Goal: Task Accomplishment & Management: Manage account settings

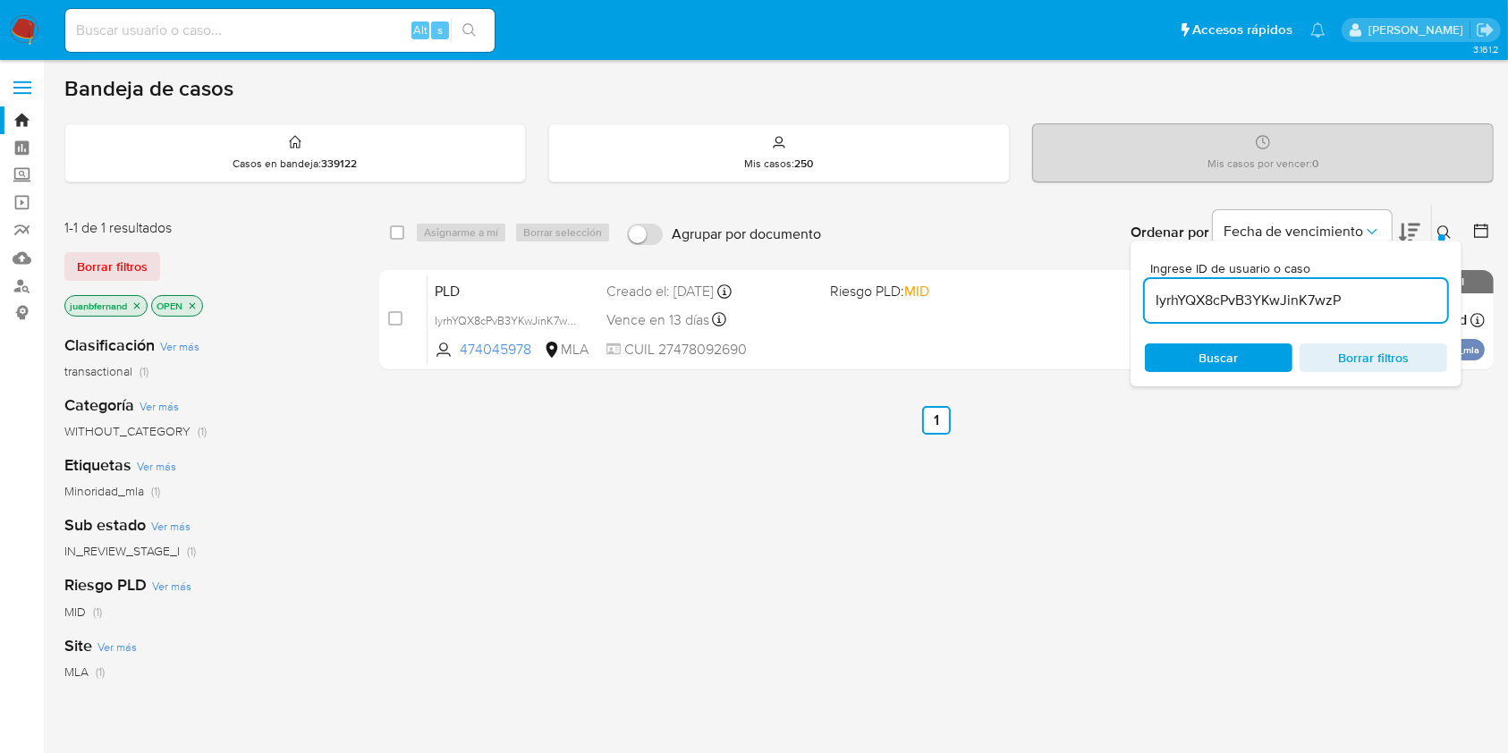
click at [1256, 295] on input "IyrhYQX8cPvB3YKwJinK7wzP" at bounding box center [1296, 300] width 302 height 23
paste input "JRlXi8muXuFL4MBUvJcODVD1"
type input "JRlXi8muXuFL4MBUvJcODVD1"
click at [403, 233] on div "select-all-cases-checkbox" at bounding box center [400, 232] width 21 height 21
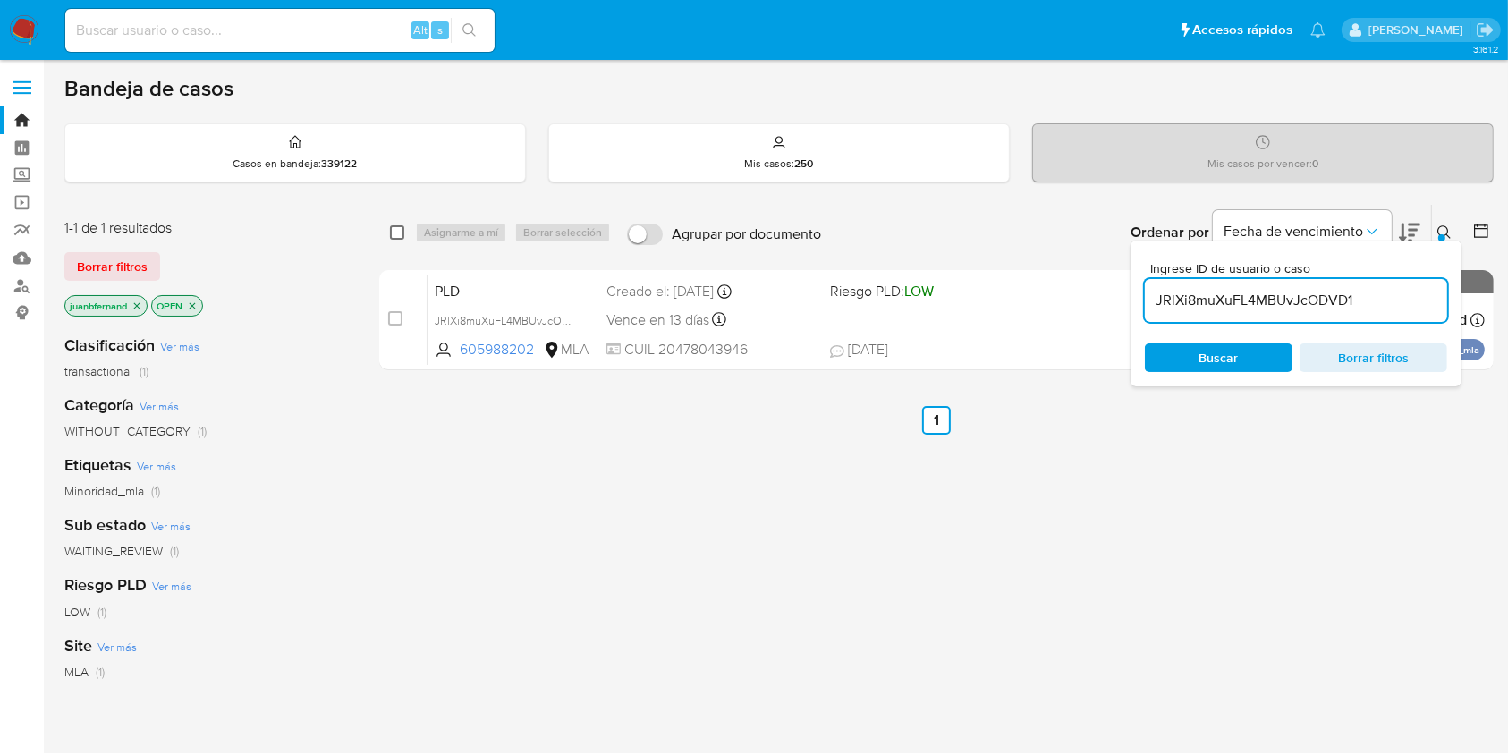
click at [396, 234] on input "checkbox" at bounding box center [397, 232] width 14 height 14
checkbox input "true"
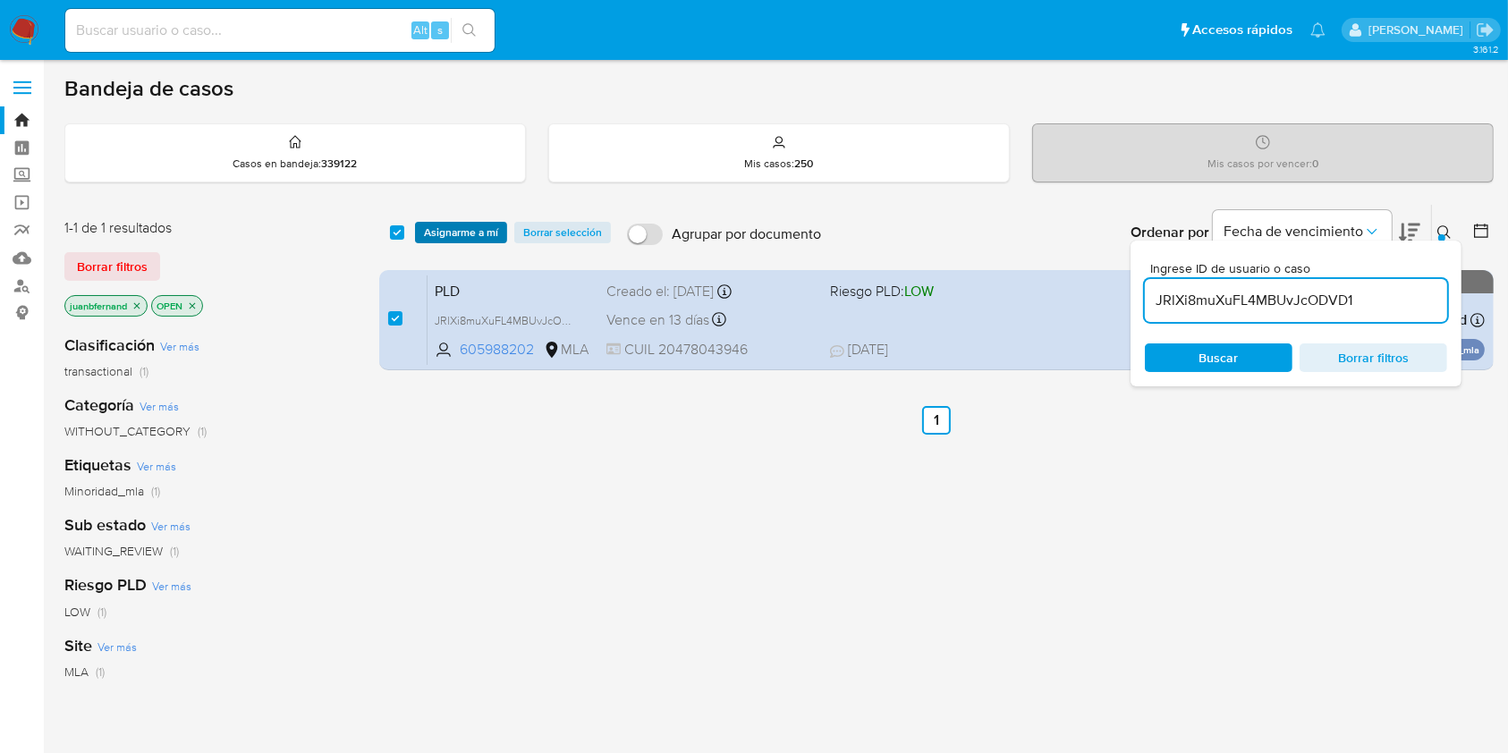
click at [460, 240] on span "Asignarme a mí" at bounding box center [461, 233] width 74 height 18
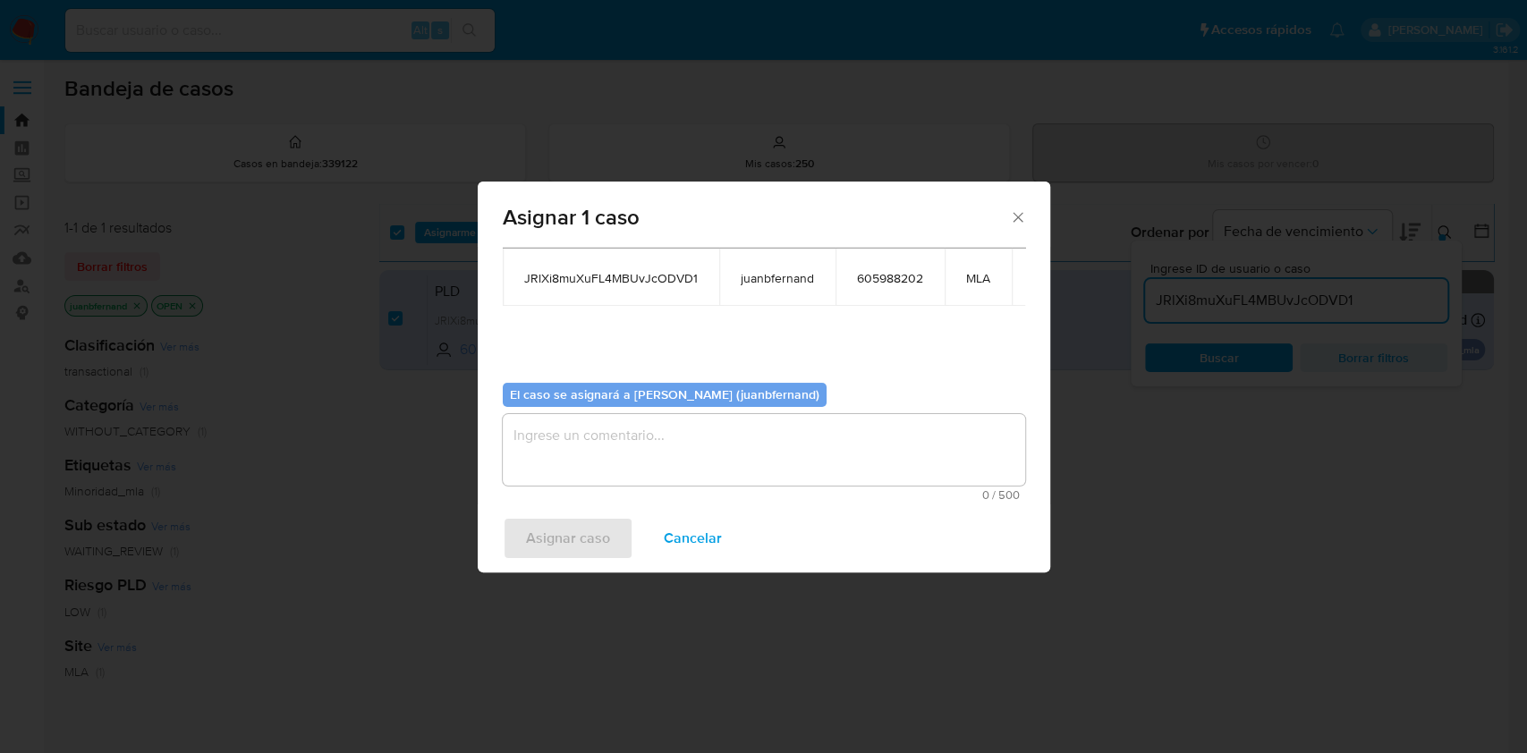
scroll to position [109, 0]
click at [596, 489] on span "0 / 500" at bounding box center [764, 495] width 512 height 12
click at [614, 439] on textarea "assign-modal" at bounding box center [764, 450] width 522 height 72
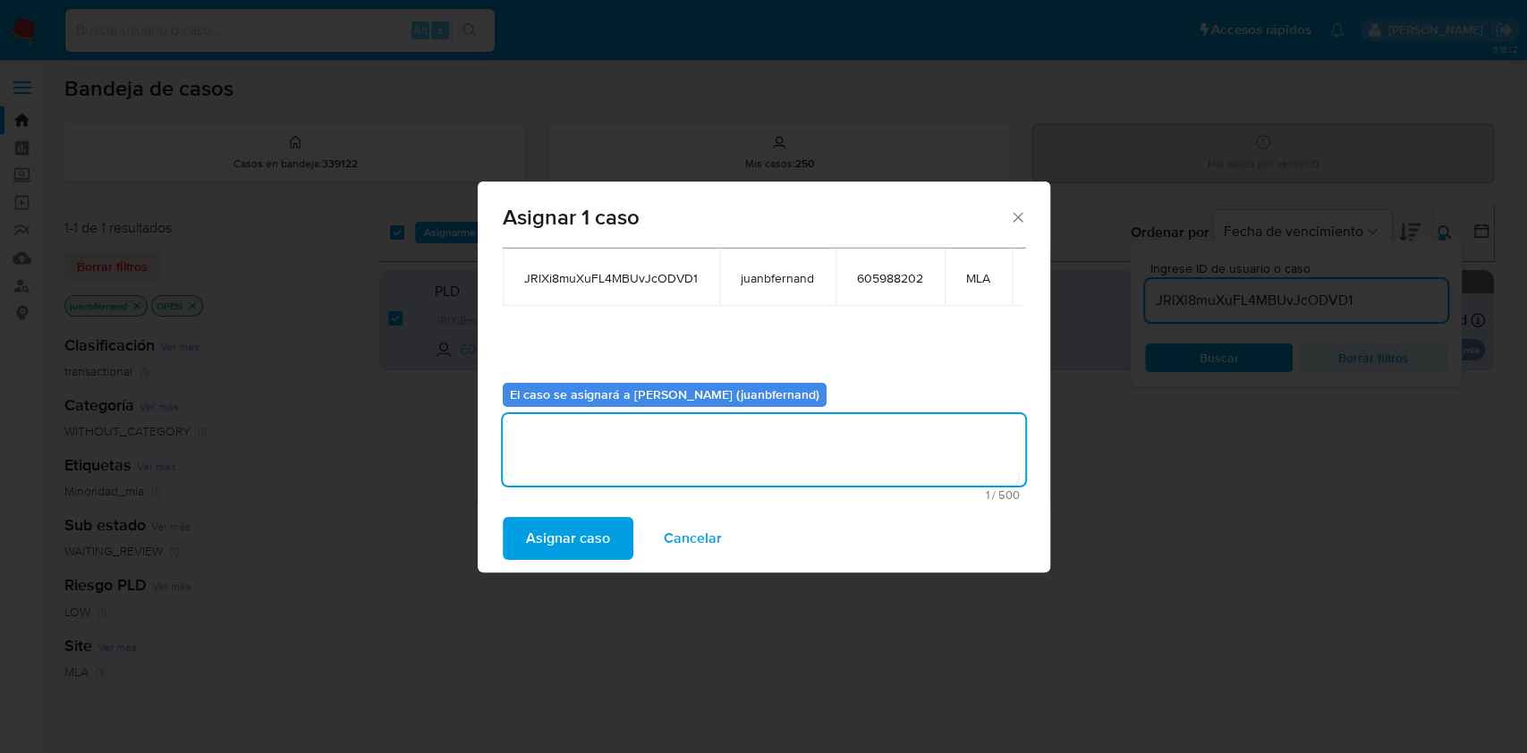
click at [580, 537] on span "Asignar caso" at bounding box center [568, 538] width 84 height 39
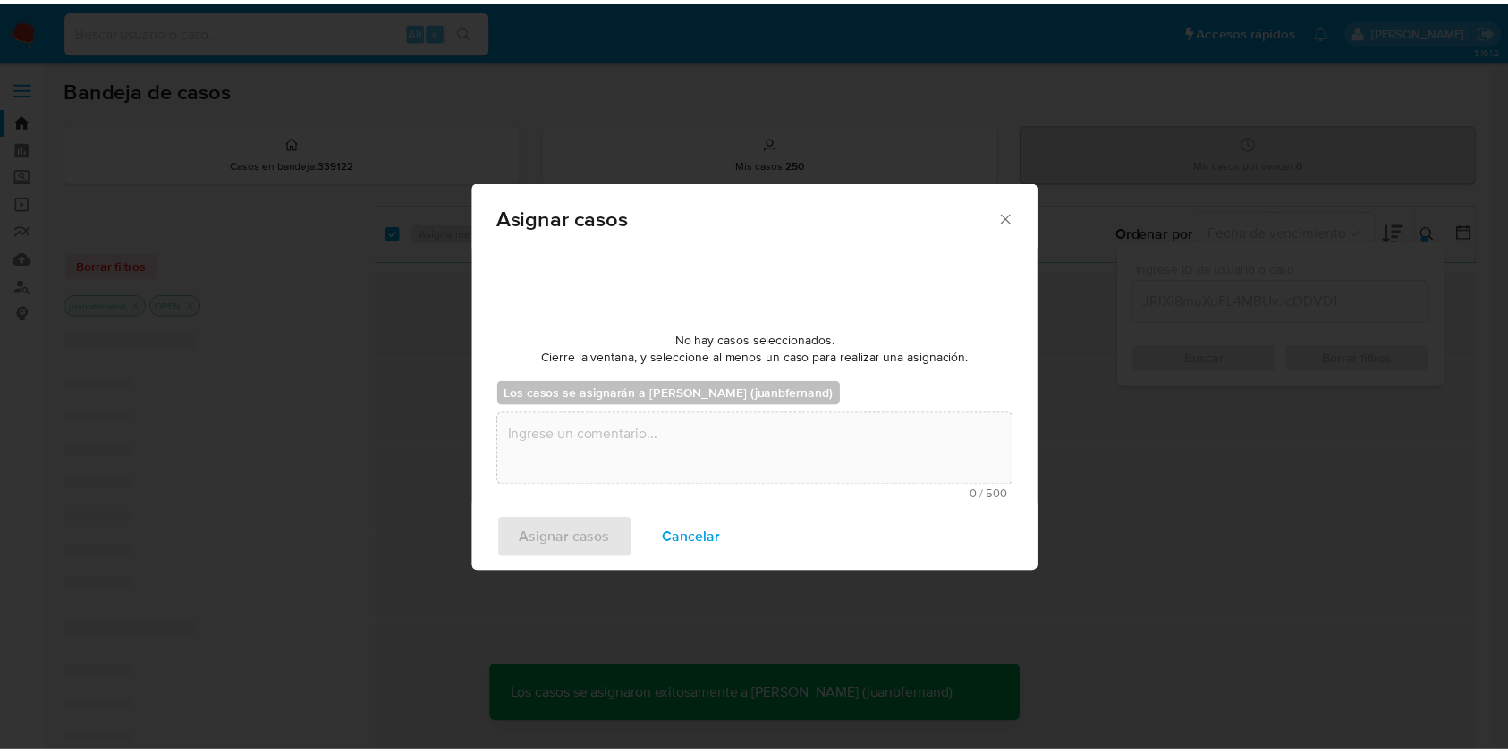
scroll to position [107, 0]
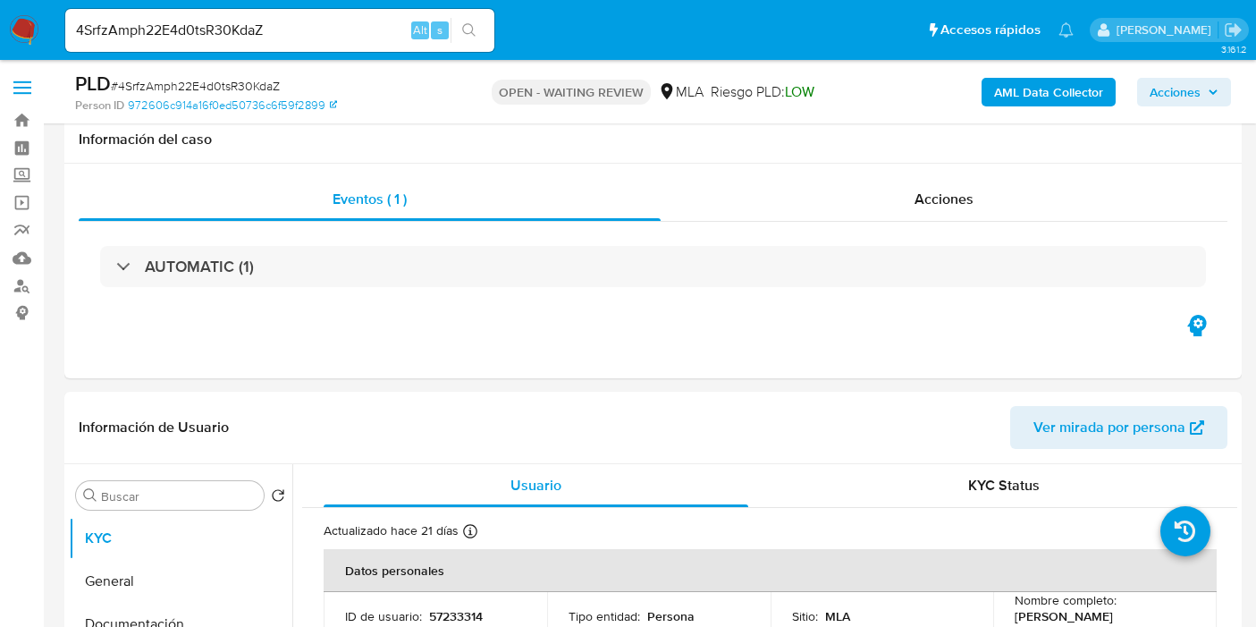
select select "10"
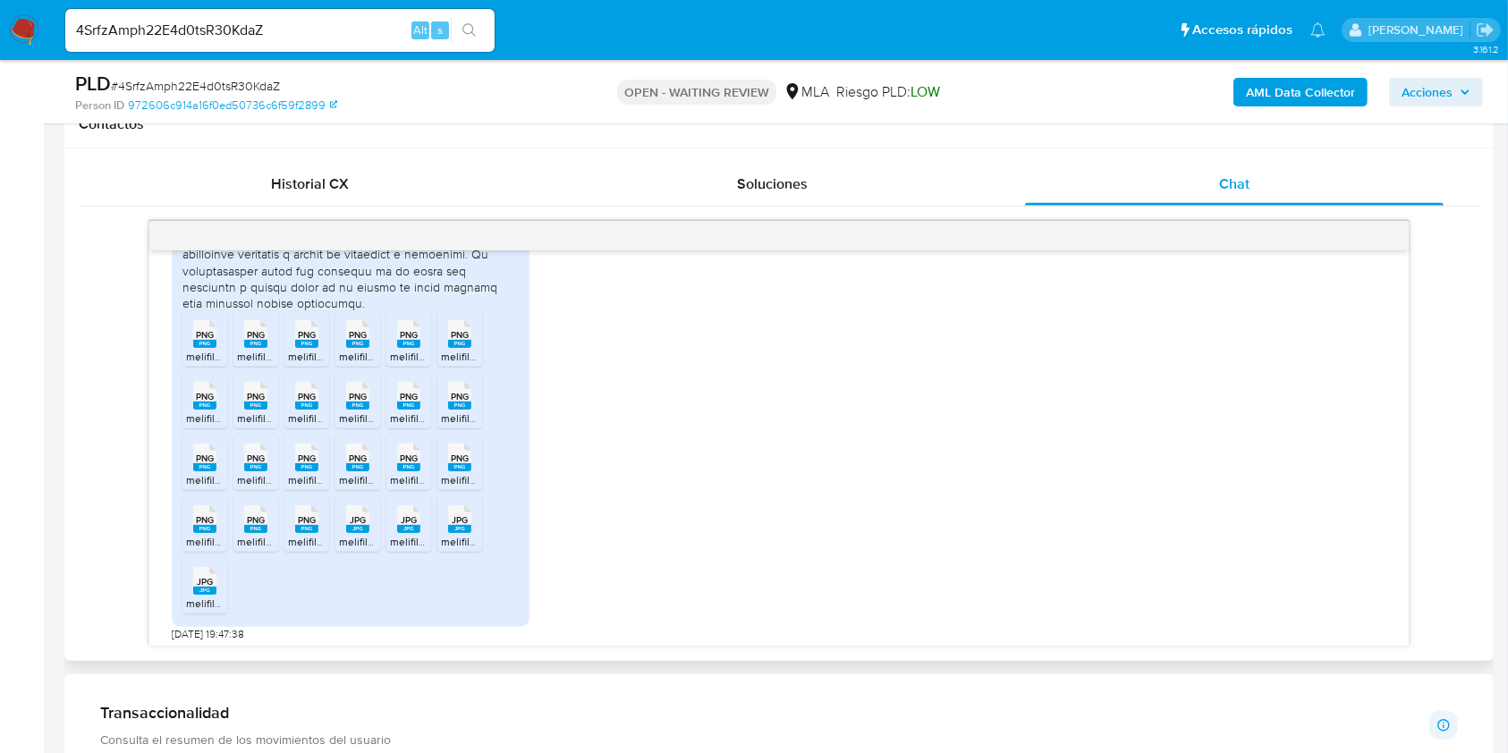
scroll to position [1371, 0]
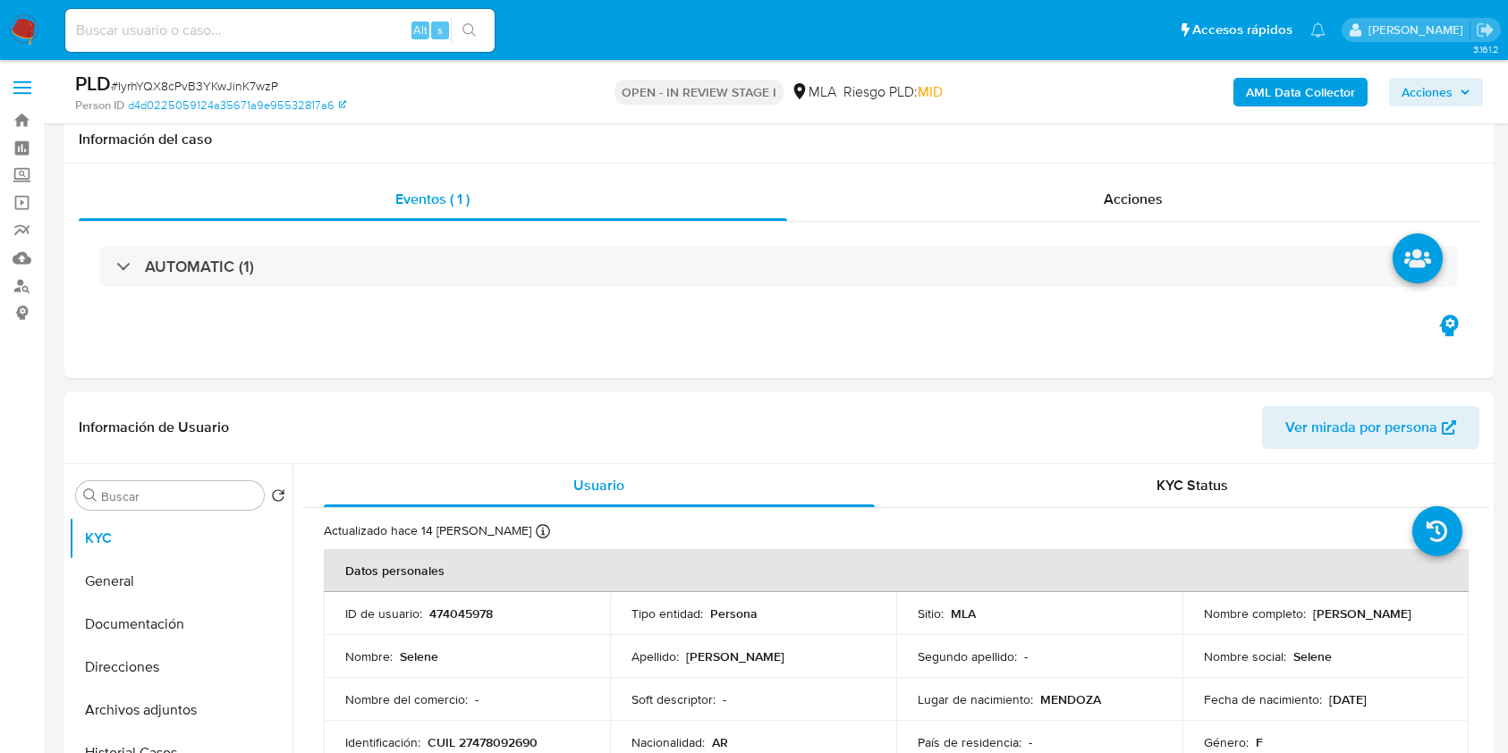
select select "10"
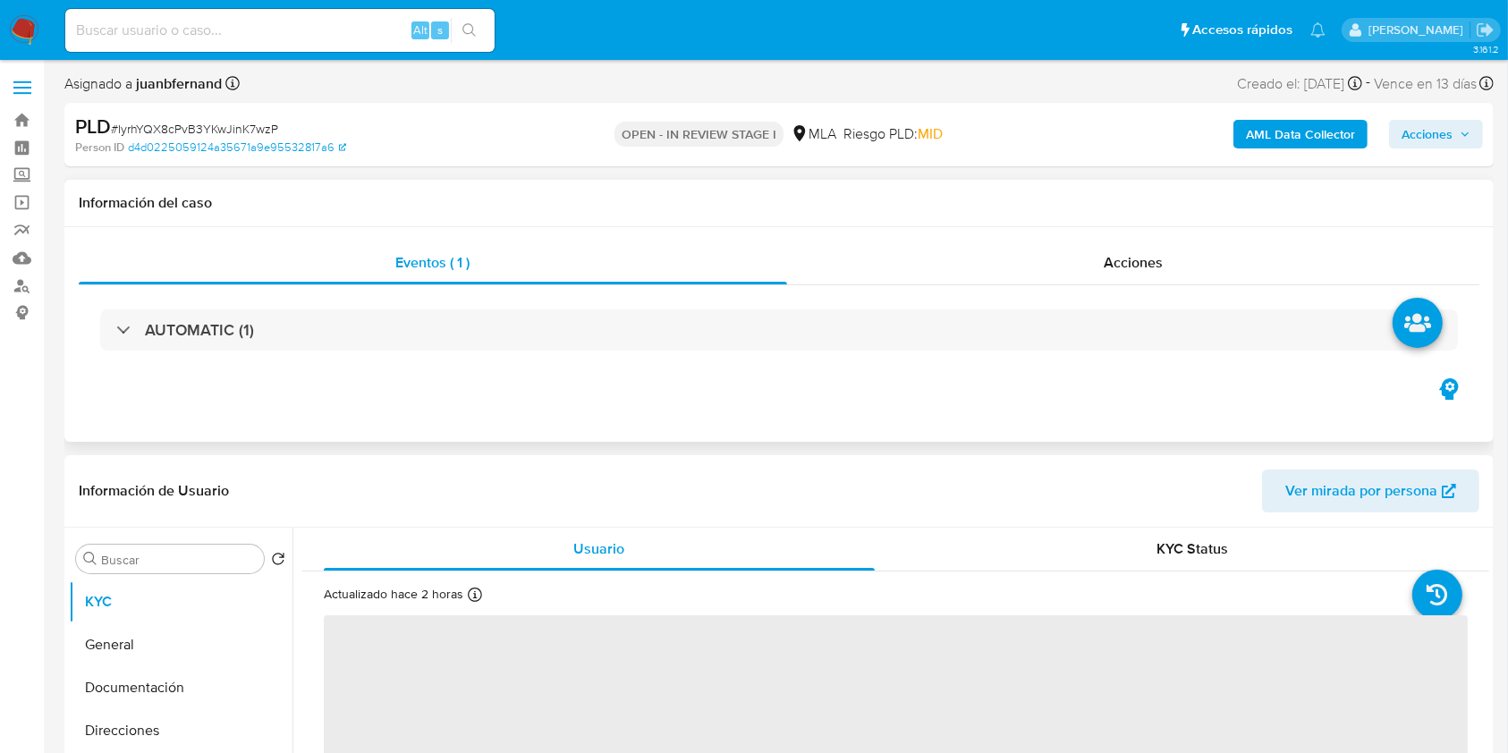
select select "10"
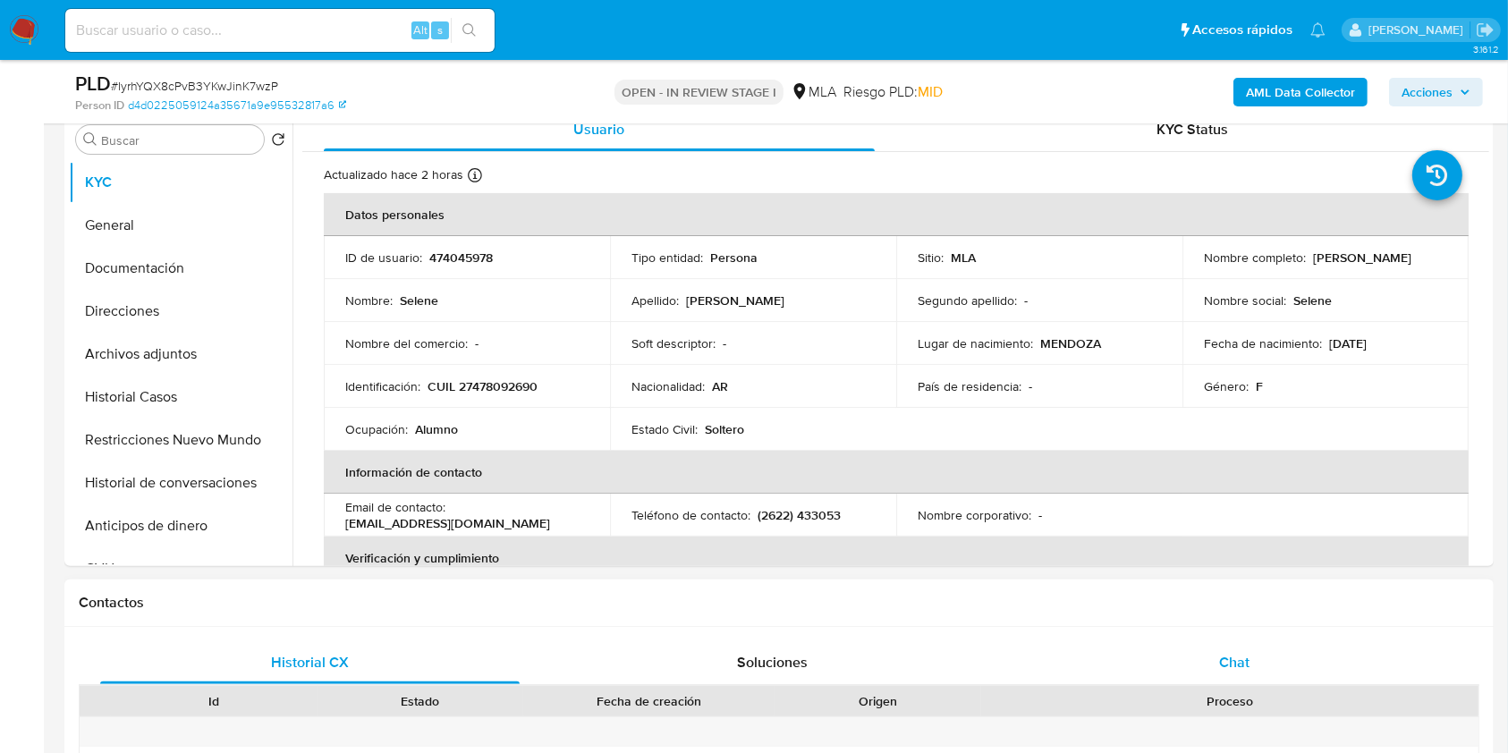
scroll to position [477, 0]
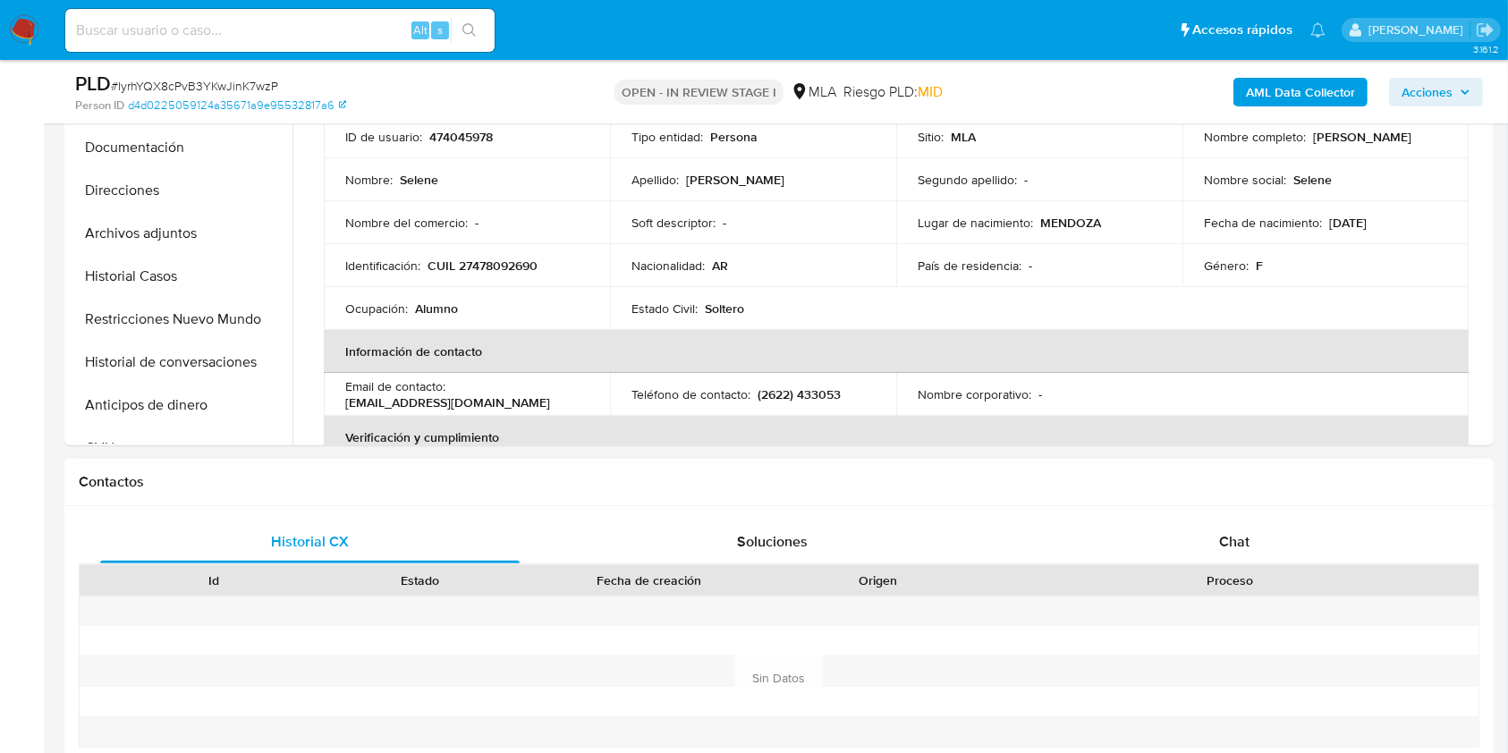
click at [1250, 517] on div "Historial CX Soluciones Chat Id Estado Fecha de creación Origen Proceso Anterio…" at bounding box center [778, 678] width 1429 height 345
click at [1252, 536] on div "Chat" at bounding box center [1234, 541] width 419 height 43
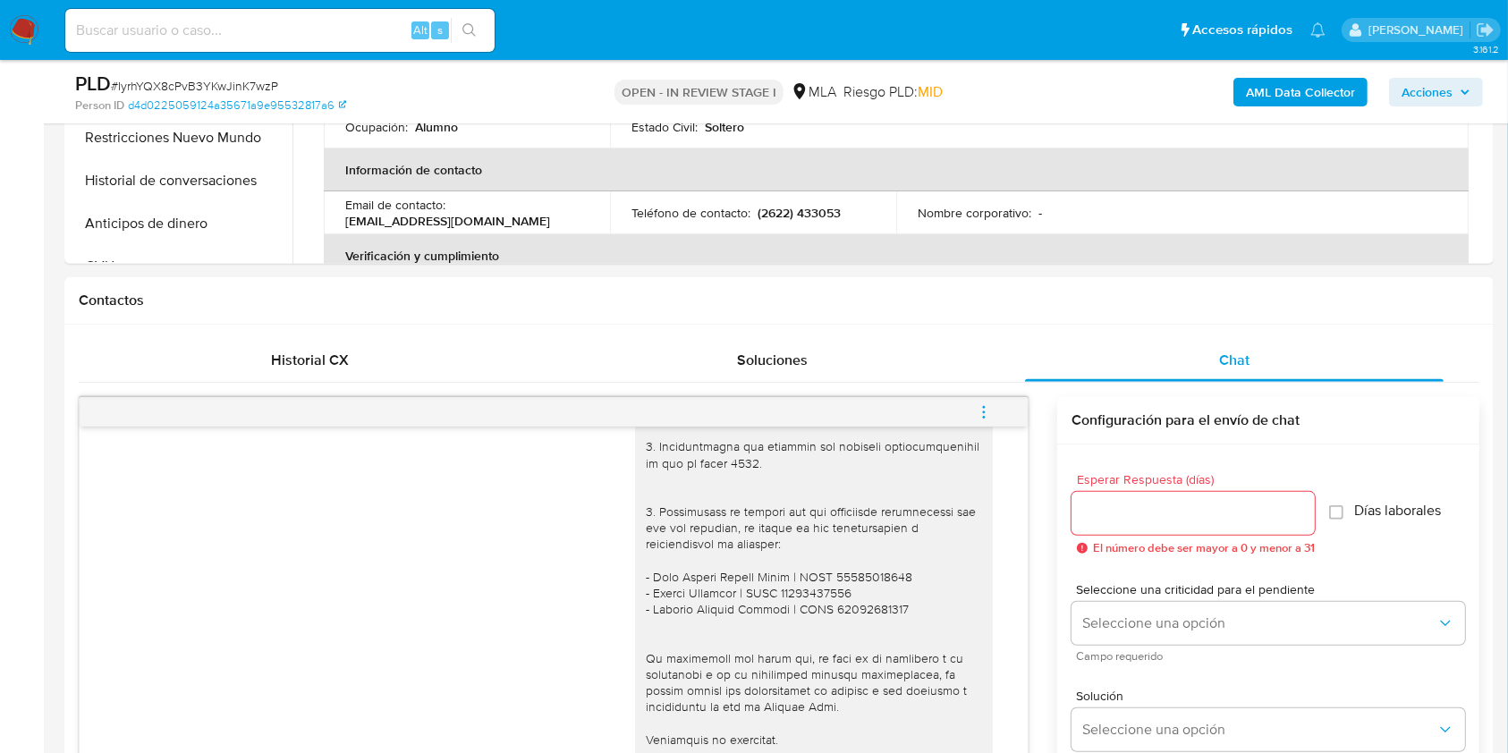
scroll to position [596, 0]
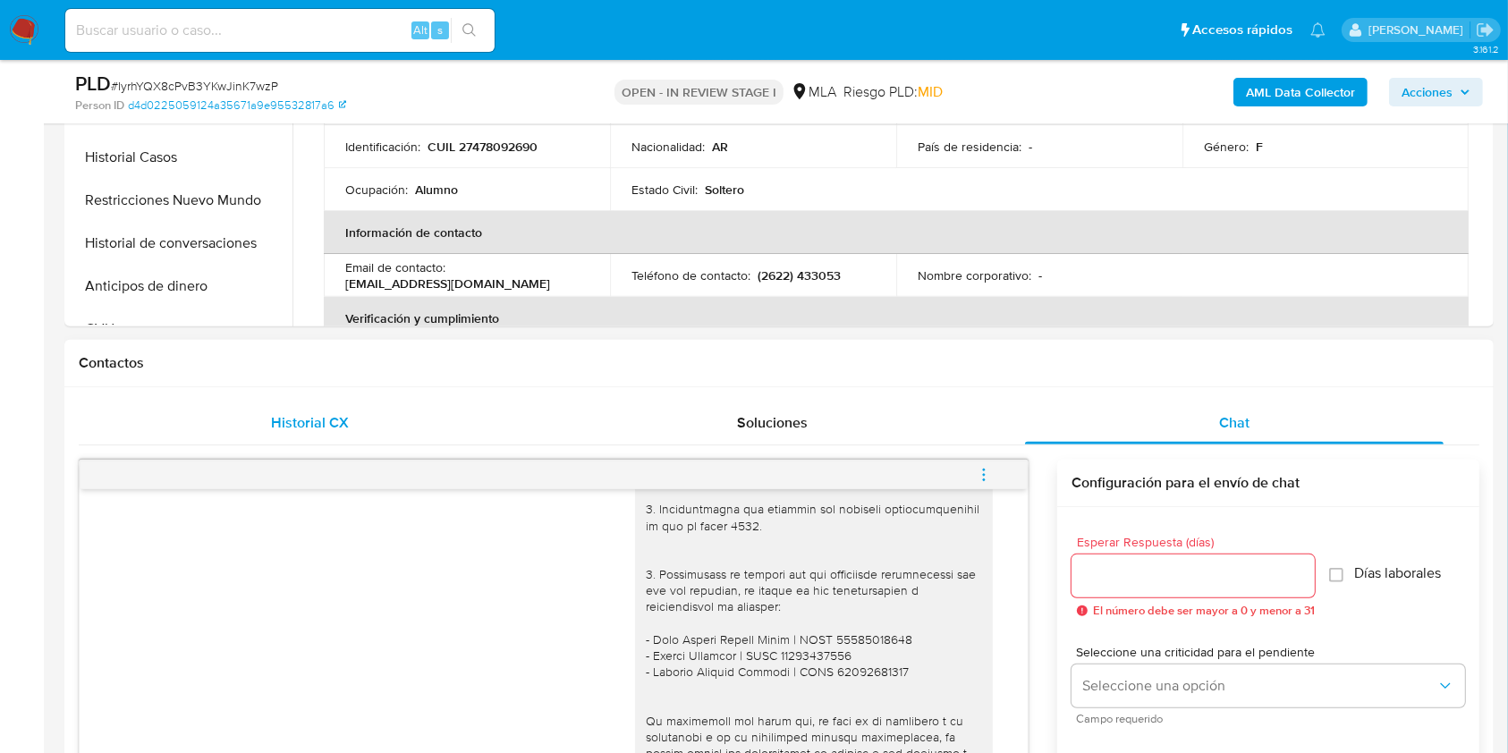
click at [252, 422] on div "Historial CX" at bounding box center [309, 423] width 419 height 43
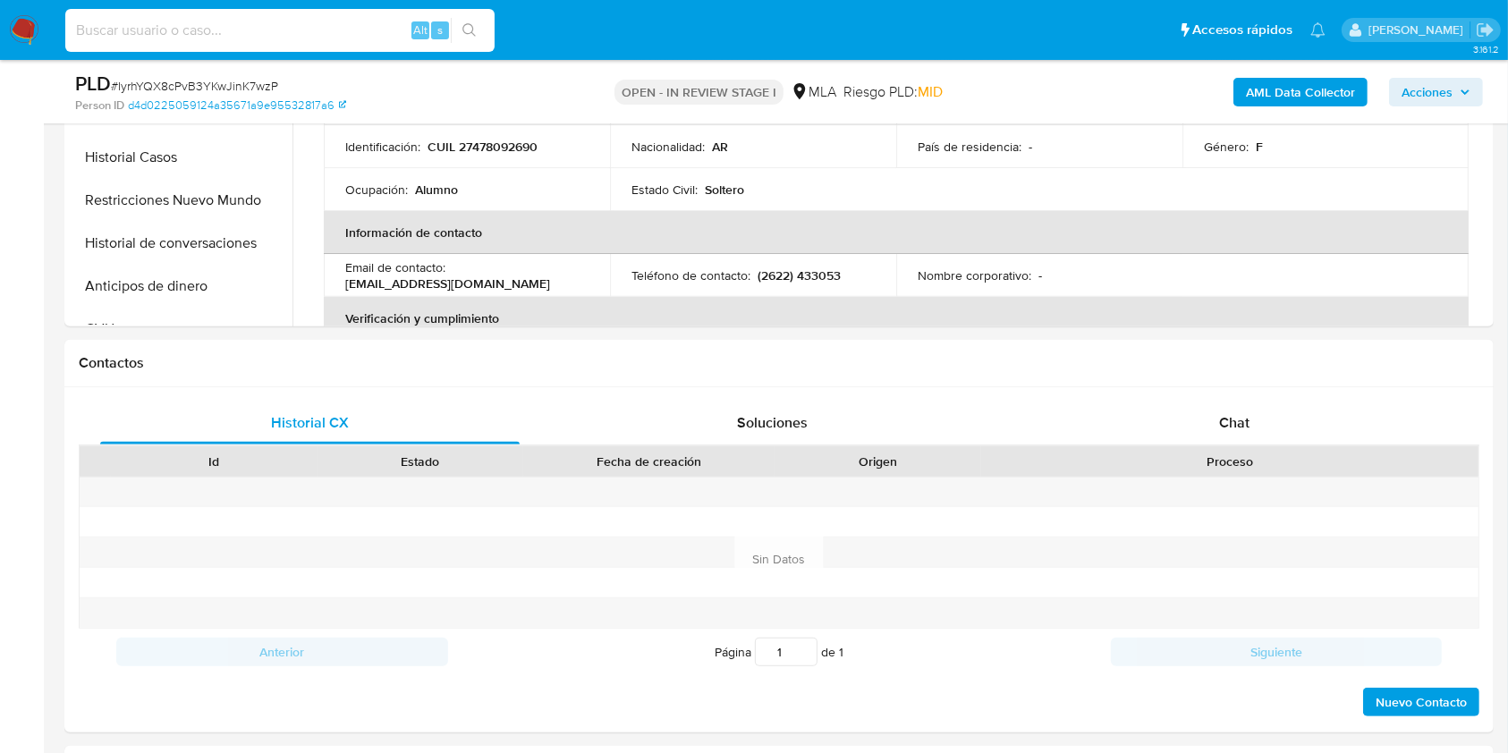
click at [393, 36] on input at bounding box center [279, 30] width 429 height 23
paste input "JRlXi8muXuFL4MBUvJcODVD1"
type input "JRlXi8muXuFL4MBUvJcODVD1"
click at [475, 29] on icon "search-icon" at bounding box center [469, 30] width 14 height 14
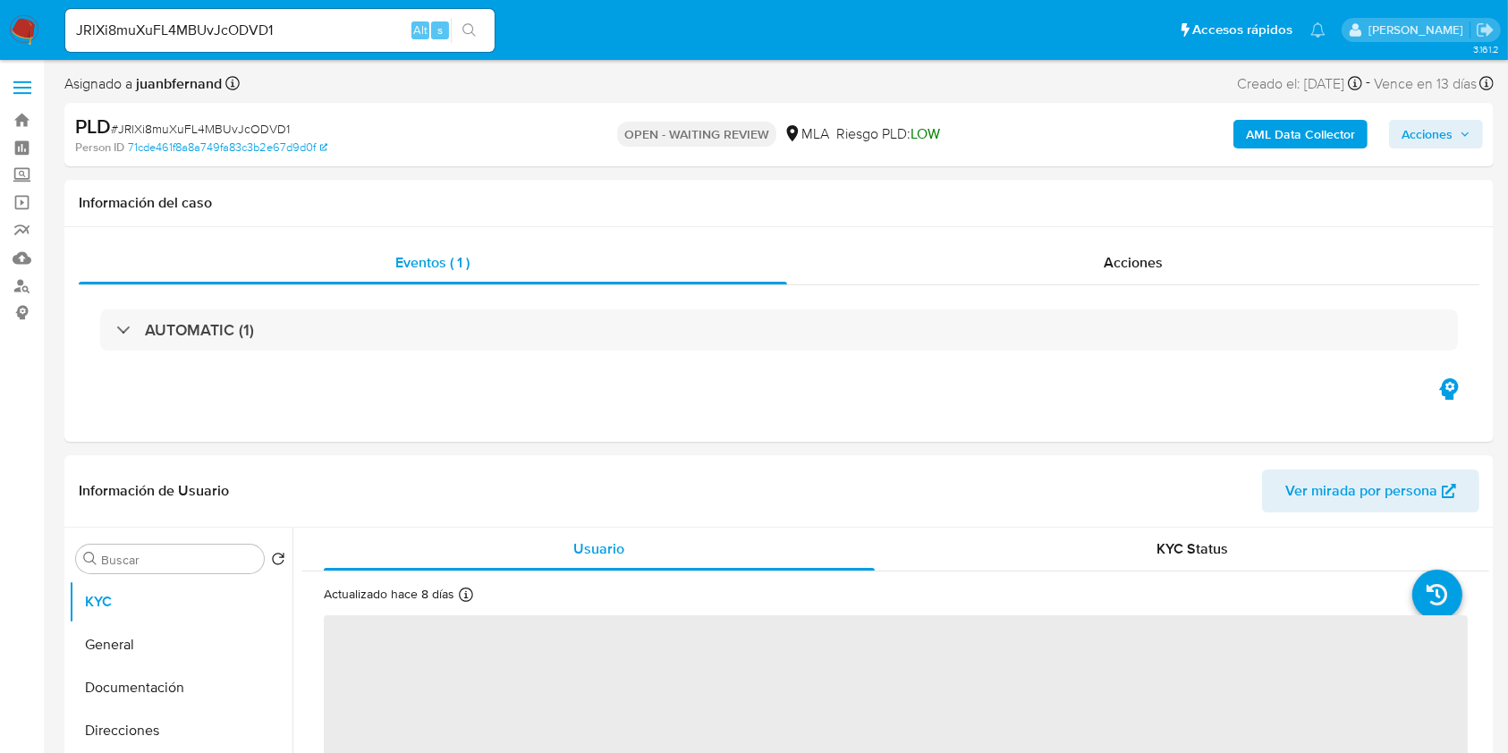
select select "10"
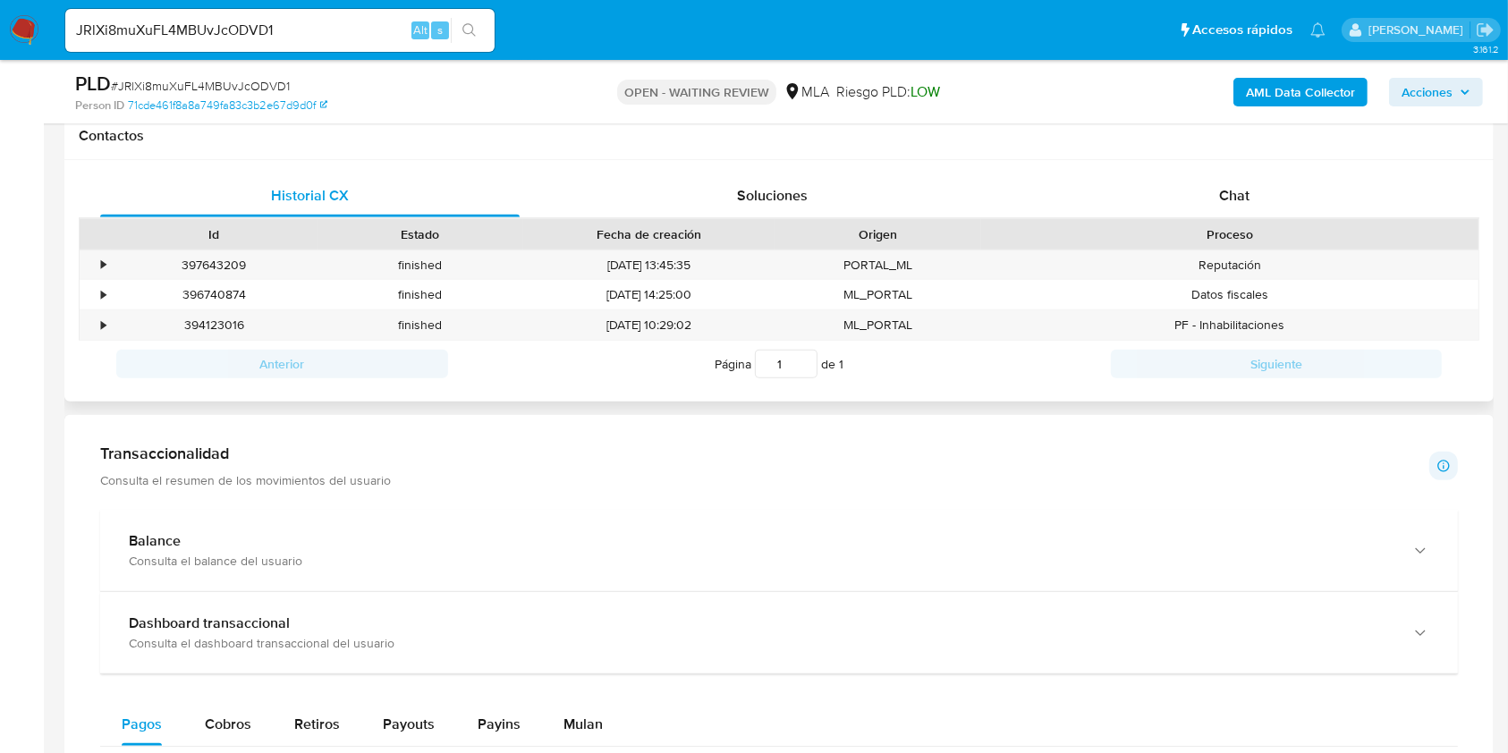
scroll to position [834, 0]
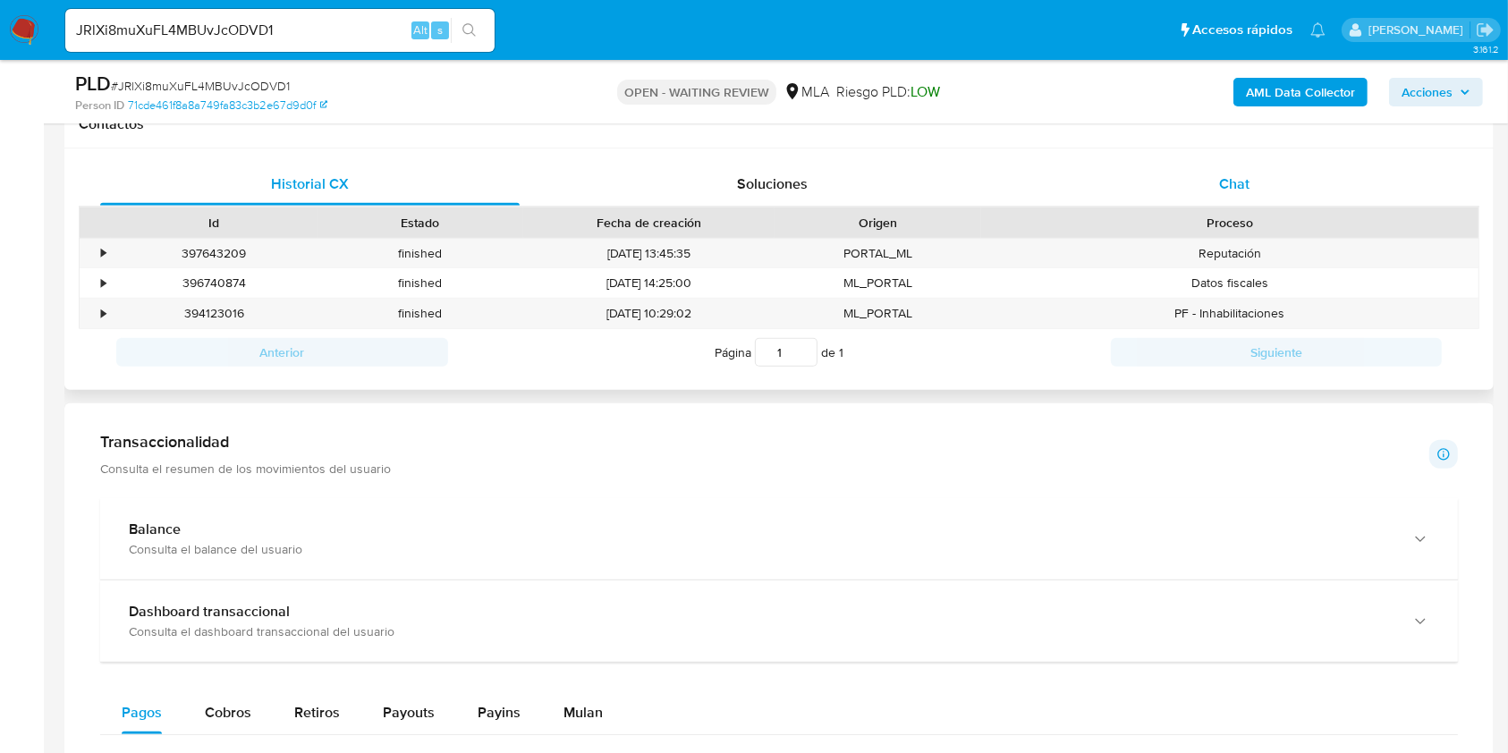
click at [1310, 173] on div "Chat" at bounding box center [1234, 184] width 419 height 43
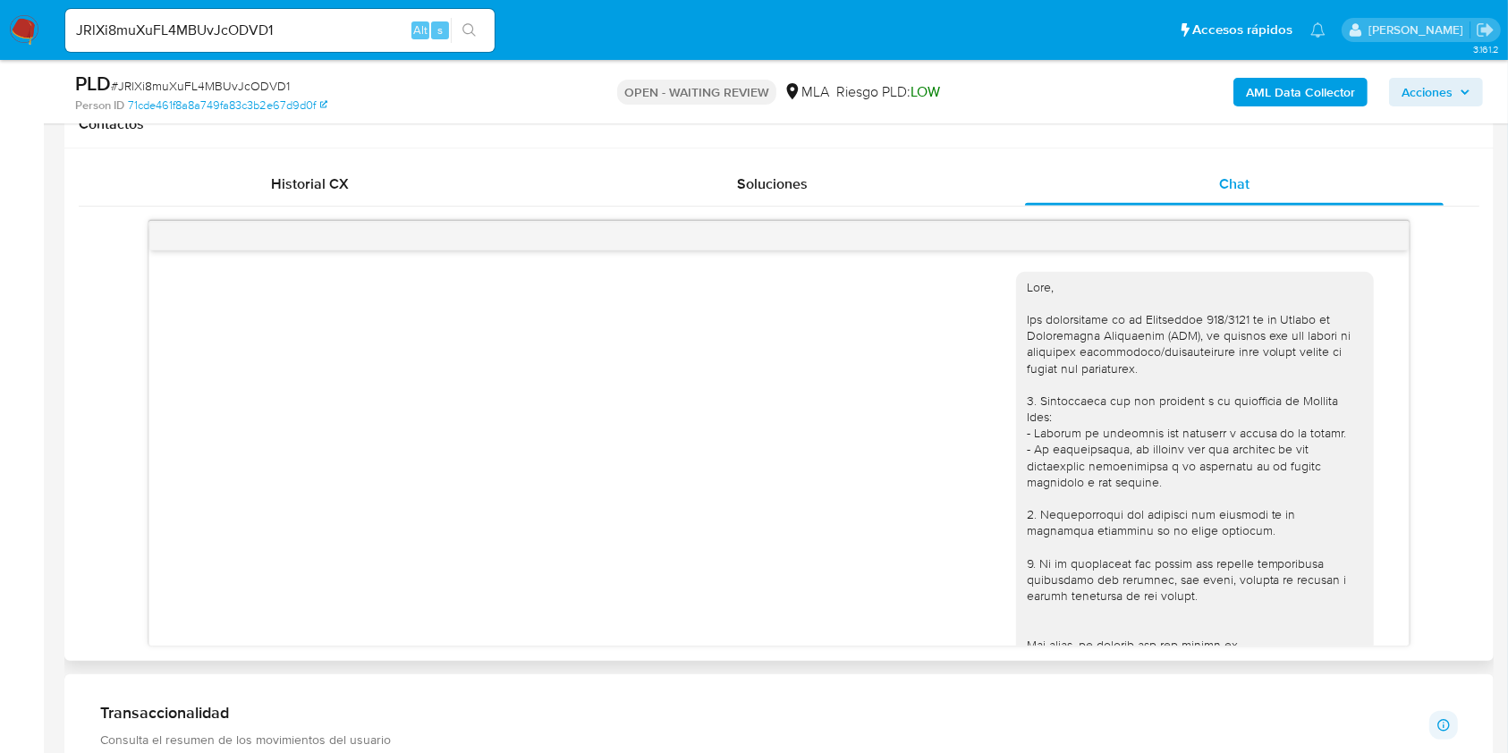
scroll to position [679, 0]
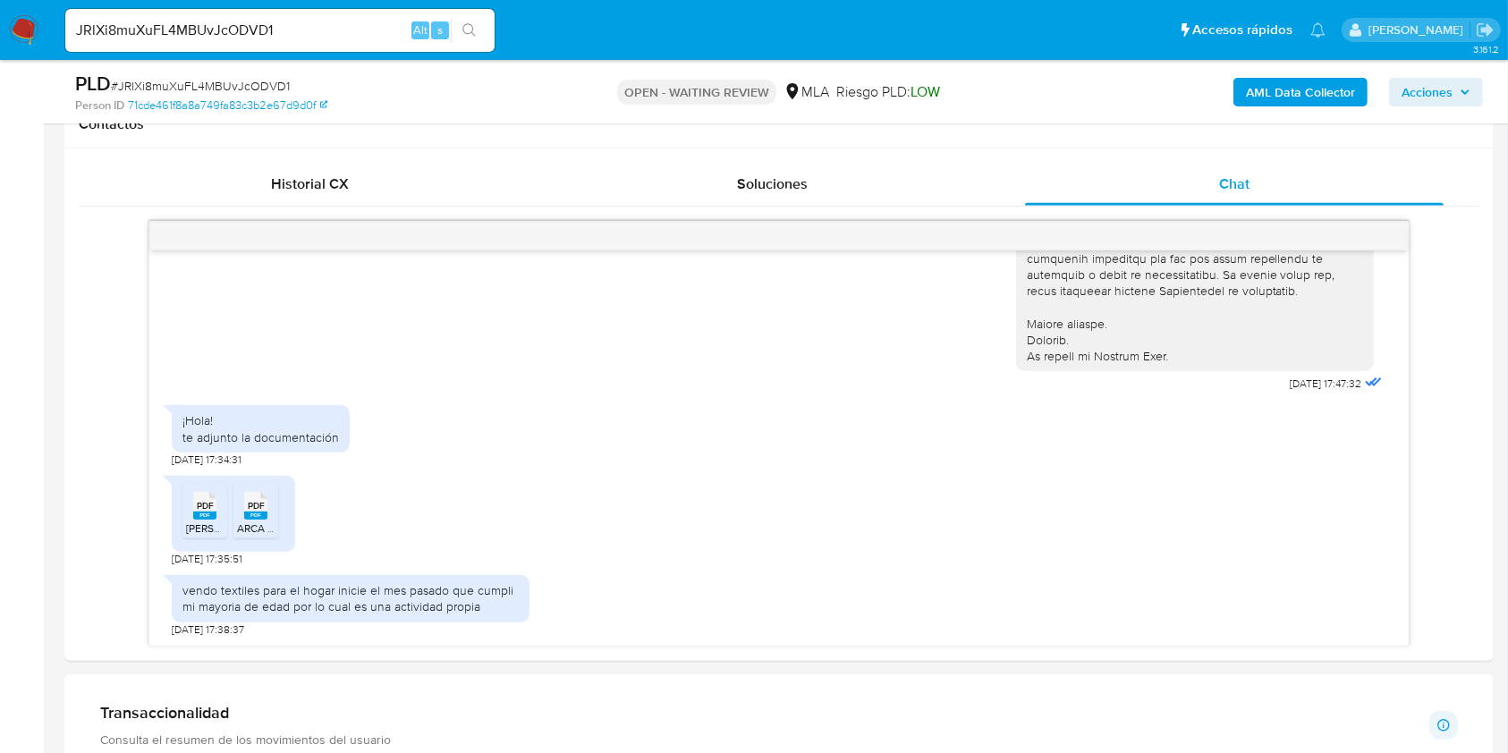
click at [297, 30] on input "JRlXi8muXuFL4MBUvJcODVD1" at bounding box center [279, 30] width 429 height 23
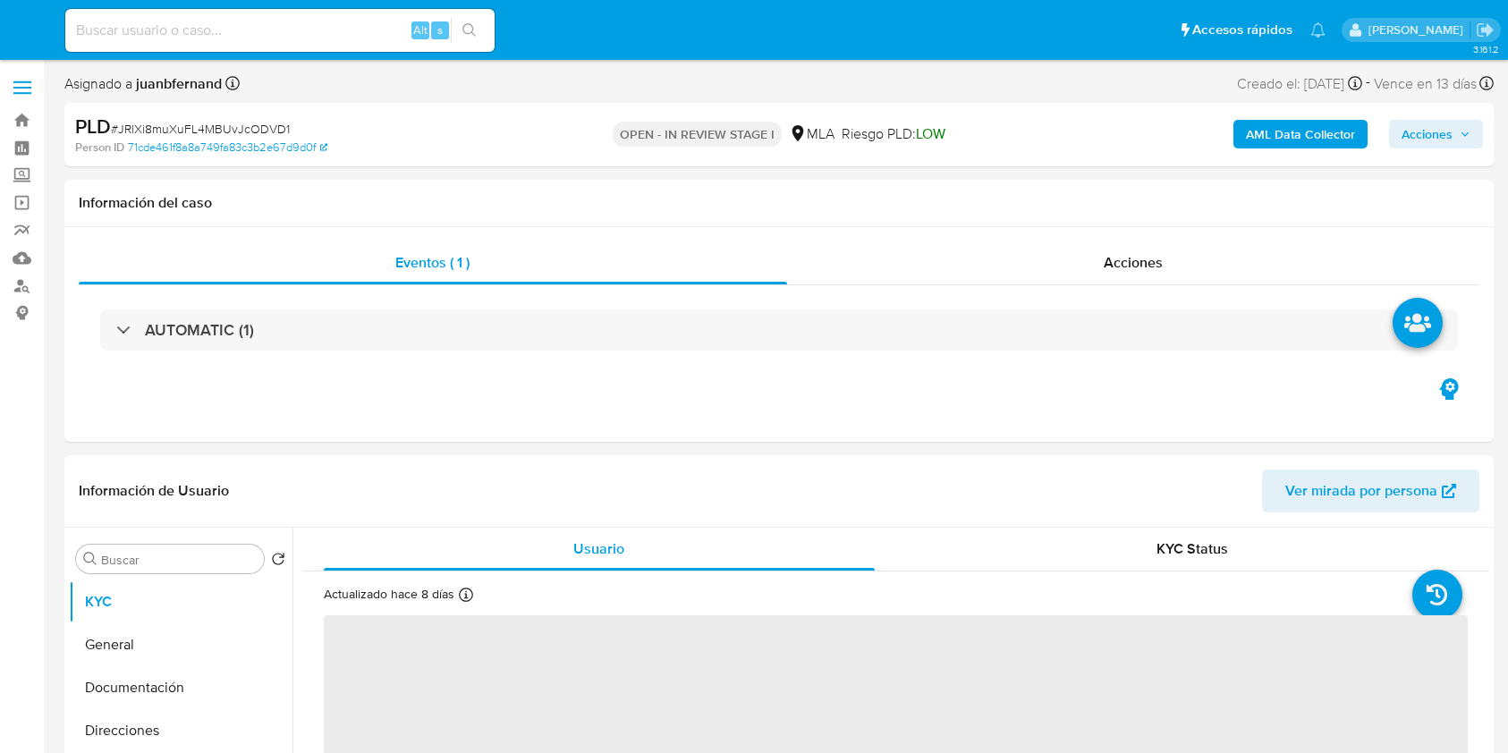
select select "10"
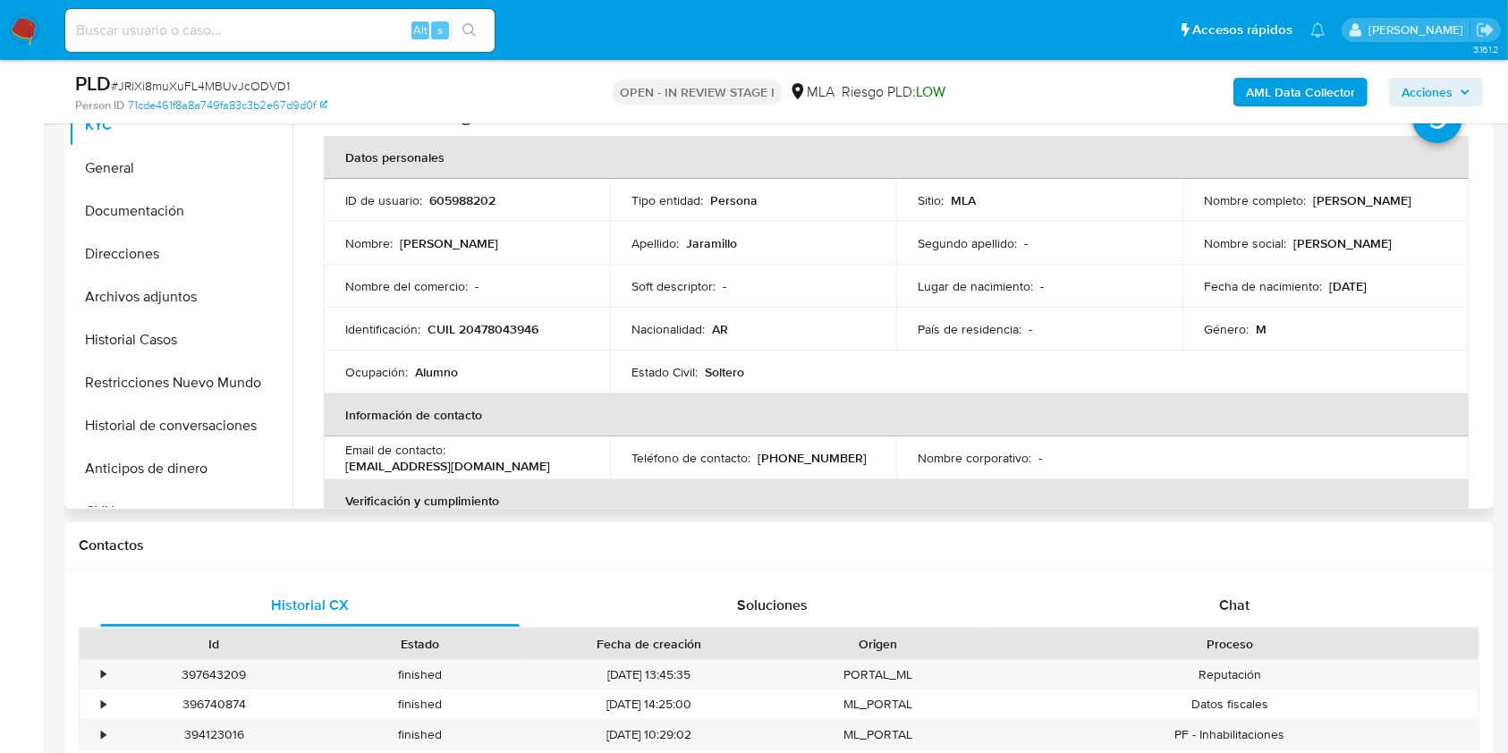
scroll to position [596, 0]
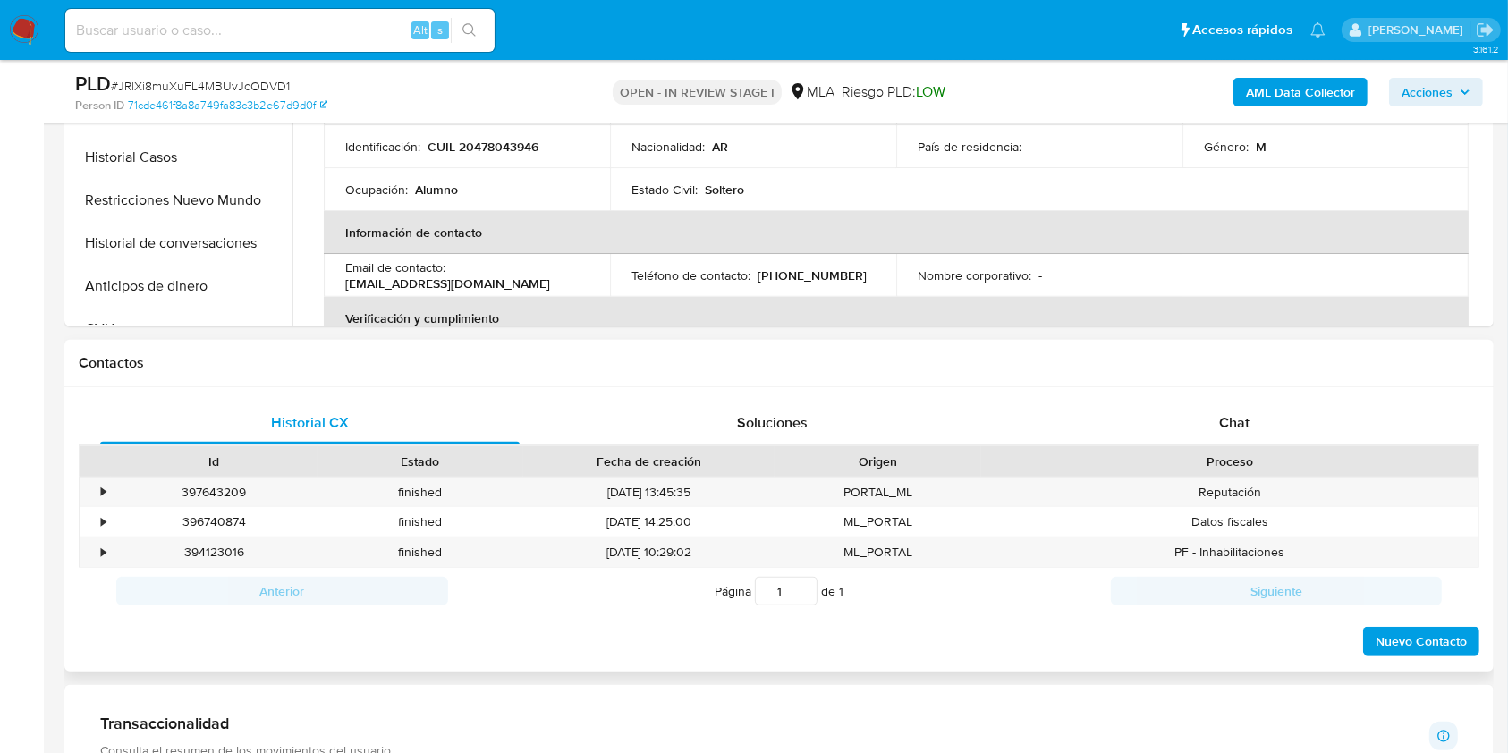
click at [1212, 403] on div "Chat" at bounding box center [1234, 423] width 419 height 43
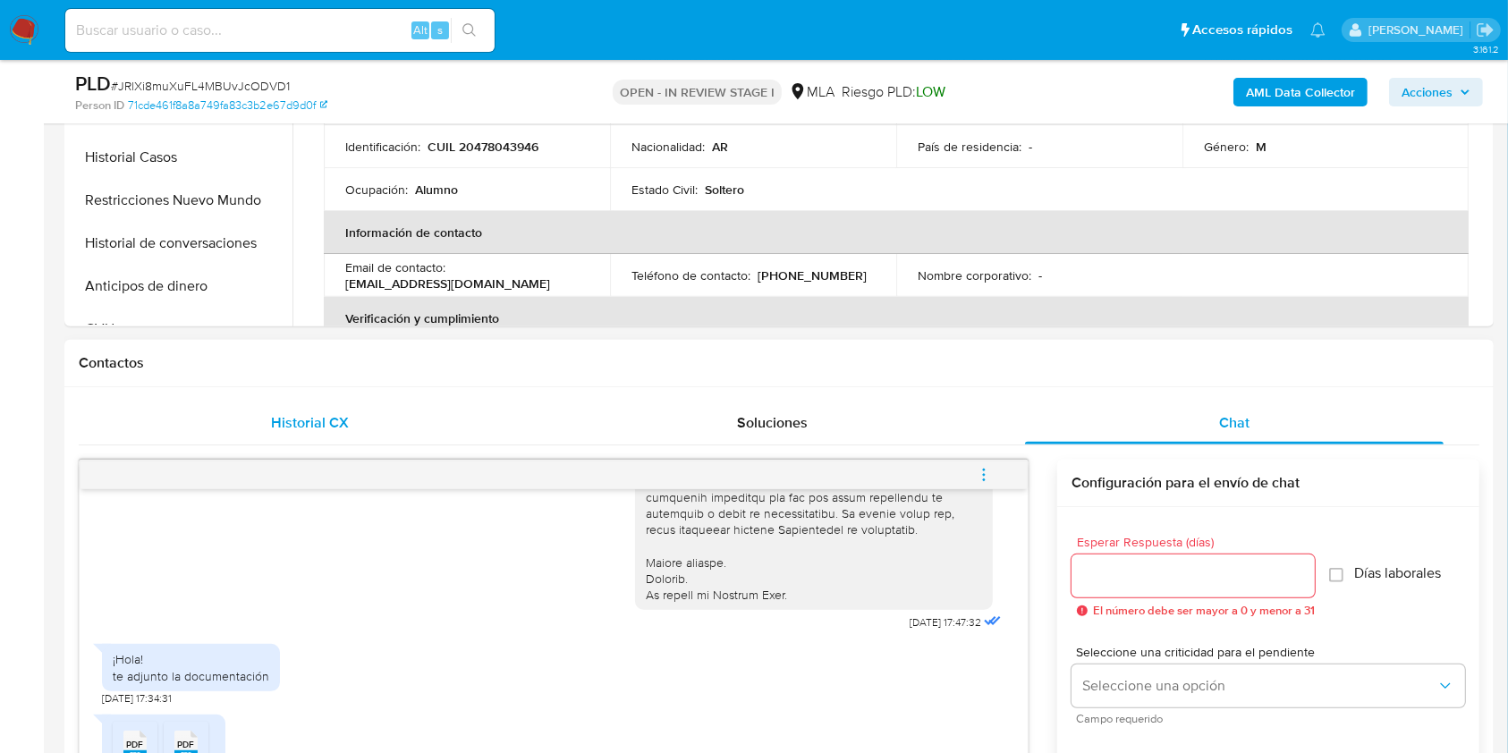
scroll to position [1073, 0]
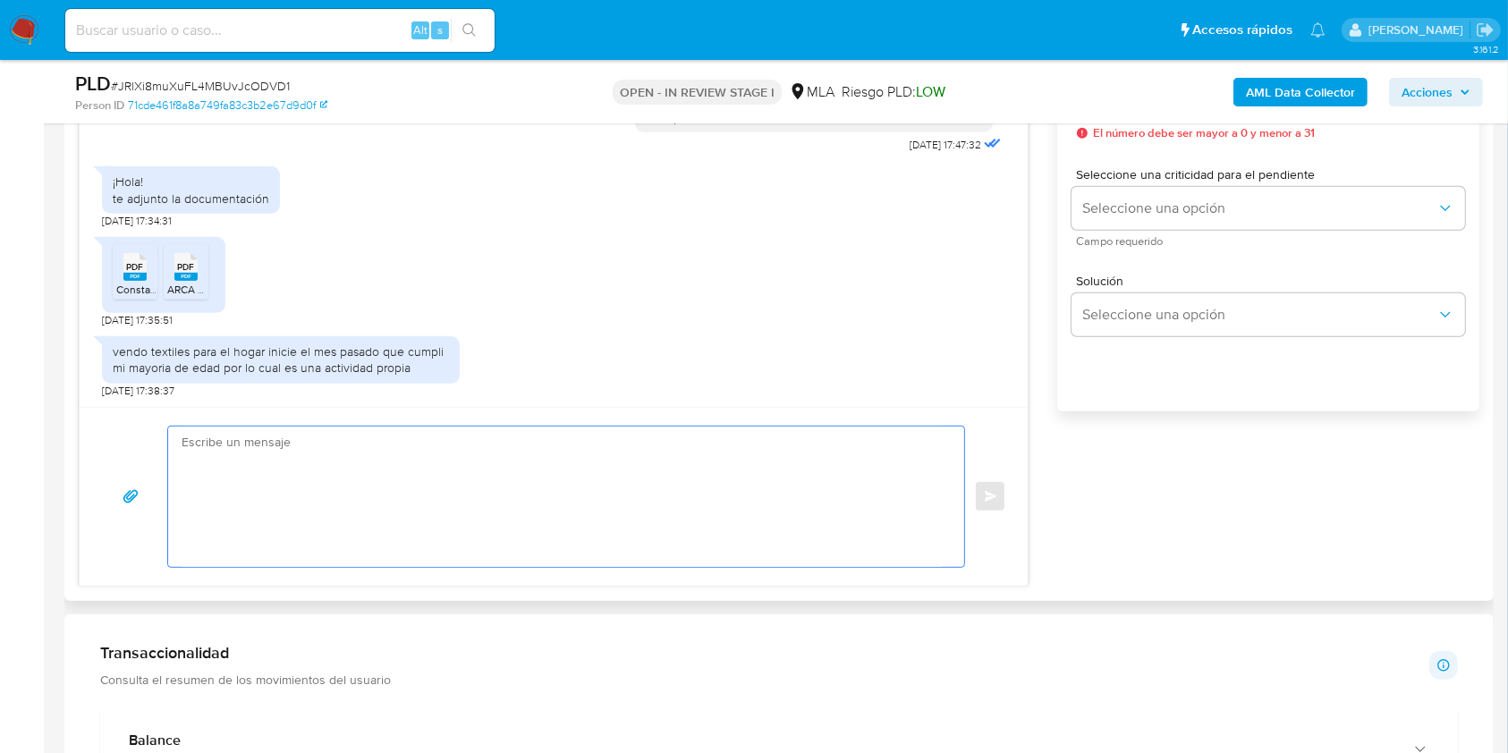
click at [308, 533] on textarea at bounding box center [562, 497] width 760 height 140
paste textarea "Hola, esperamos que te encuentres muy bien. Muchas gracias por tu respuesta. Co…"
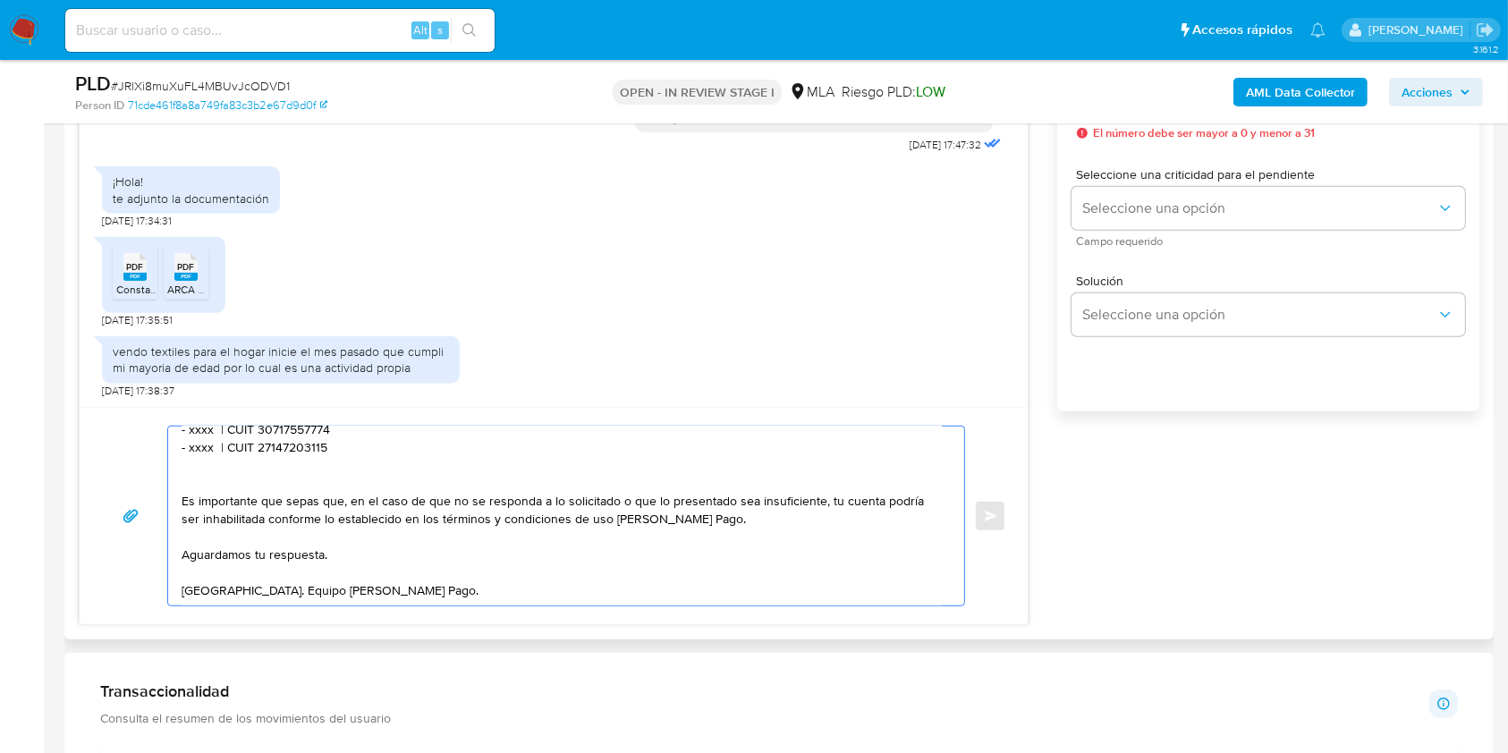
scroll to position [55, 0]
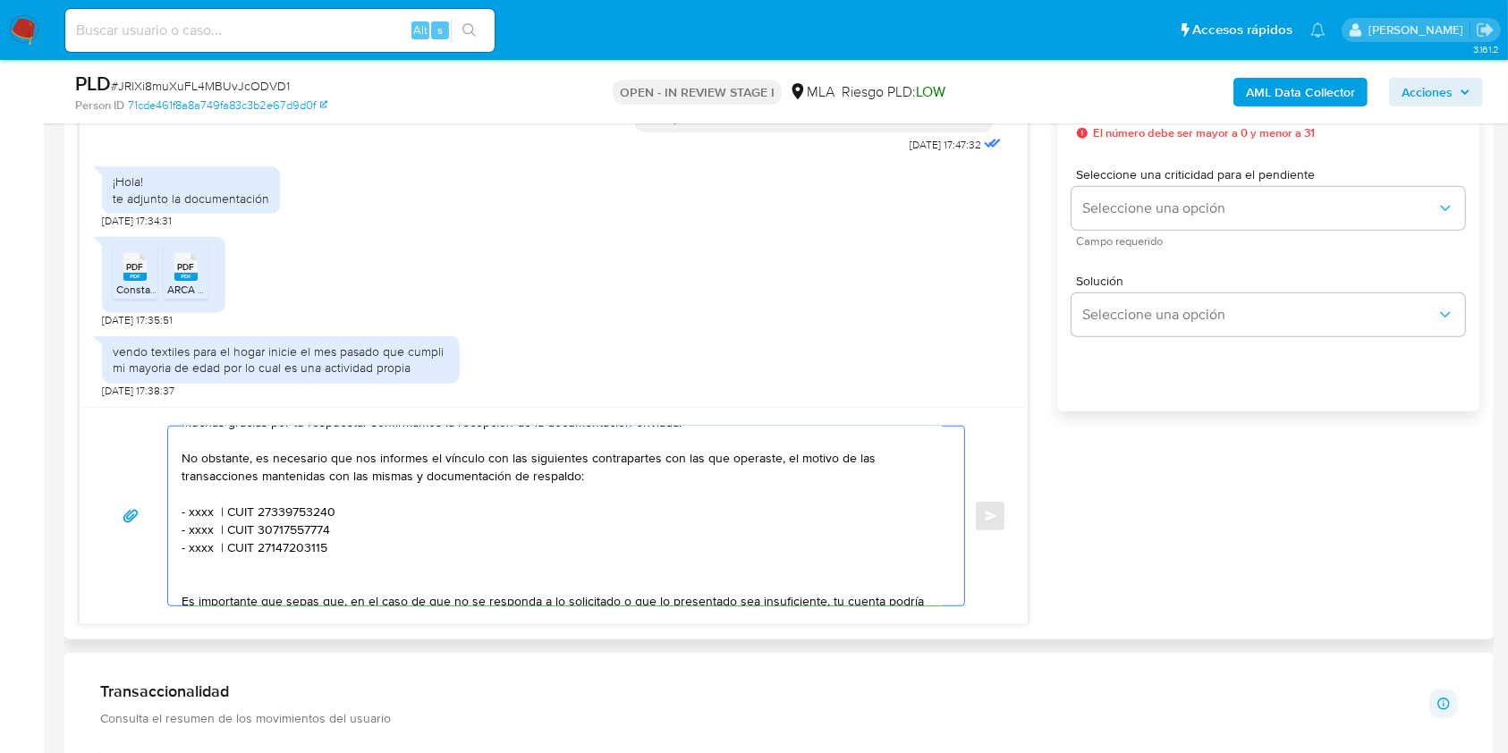
drag, startPoint x: 341, startPoint y: 557, endPoint x: 177, endPoint y: 521, distance: 167.5
click at [177, 521] on div "Hola, esperamos que te encuentres muy bien. Muchas gracias por tu respuesta. Co…" at bounding box center [561, 516] width 787 height 179
paste textarea "2. De acuerdo a la actividad que realices en tu cuenta, adjunta la siguiente do…"
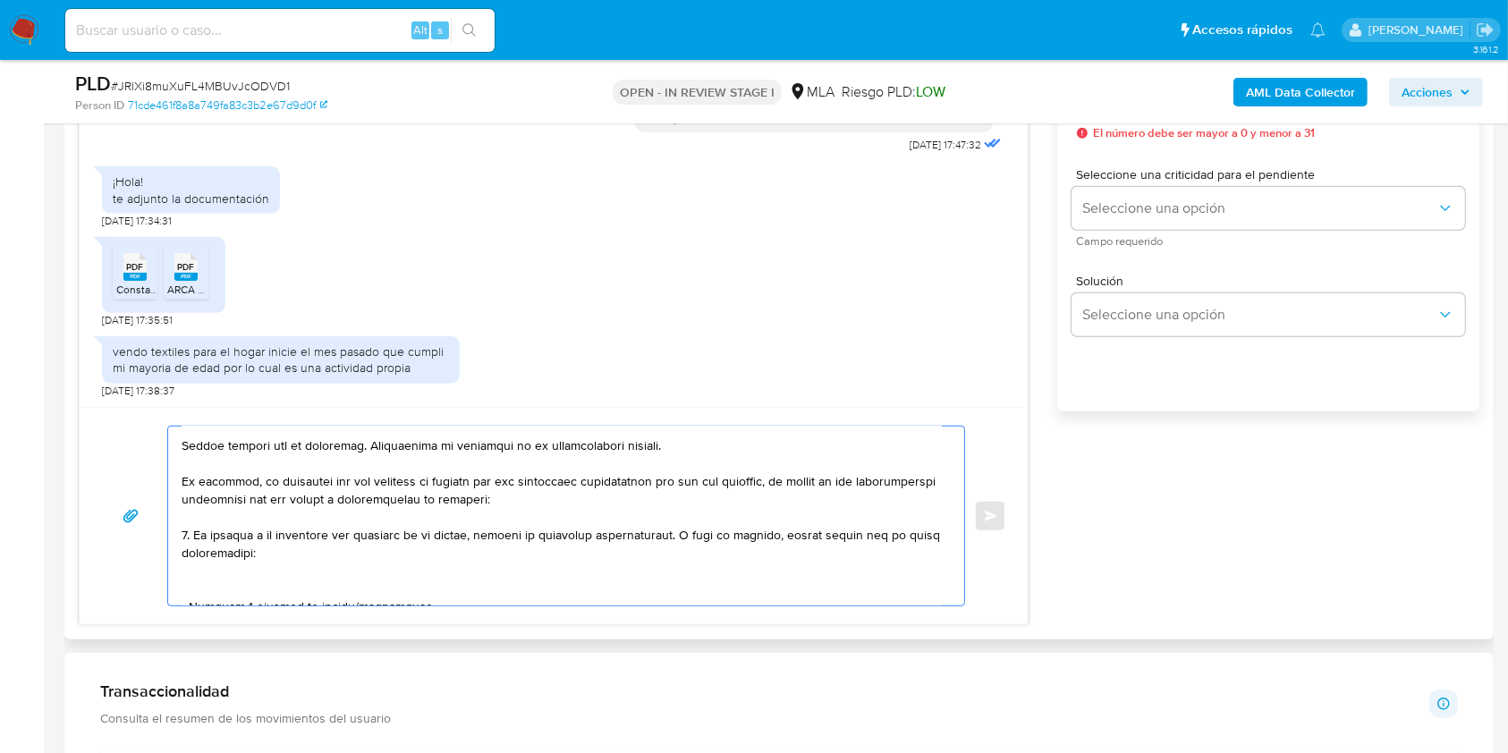
scroll to position [0, 0]
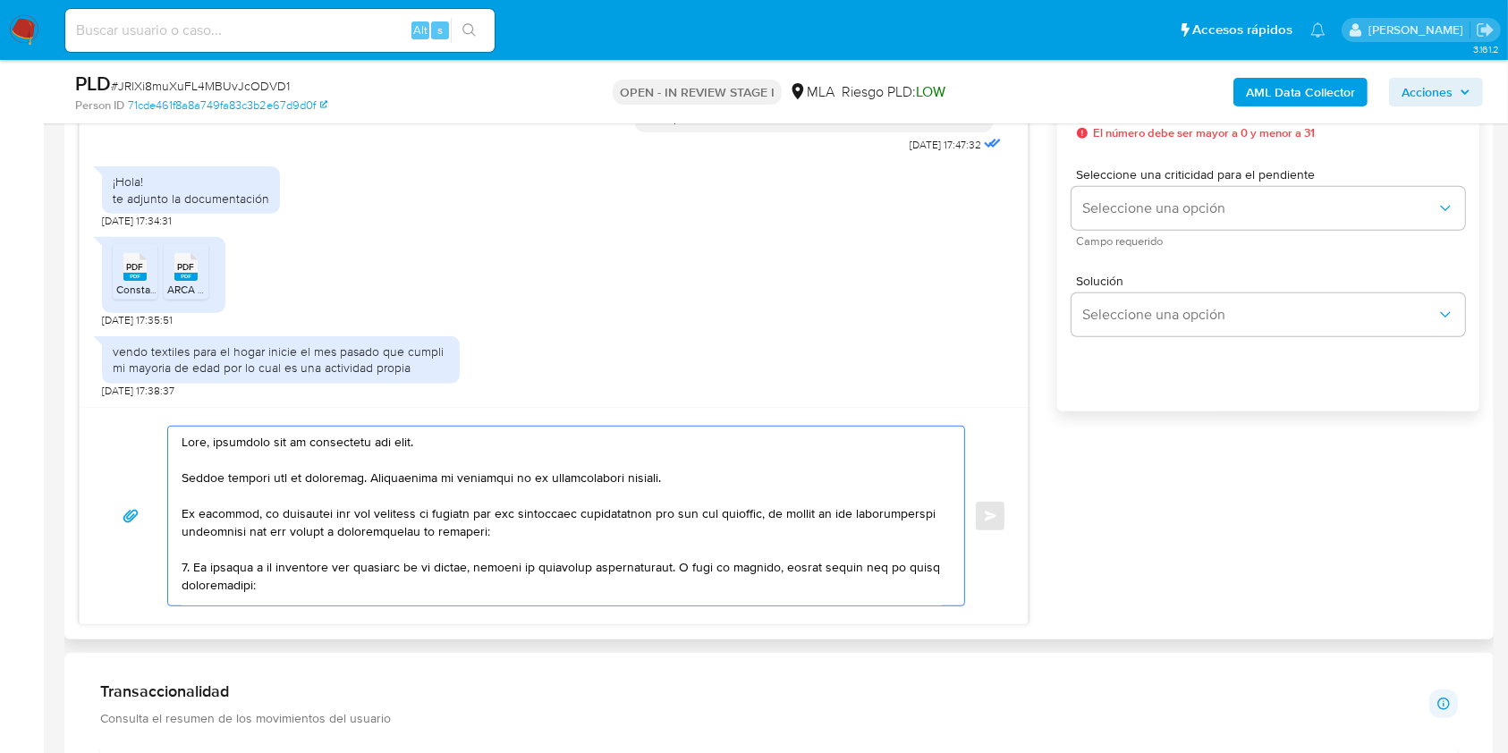
click at [186, 569] on textarea at bounding box center [562, 516] width 760 height 179
click at [405, 484] on textarea at bounding box center [562, 516] width 760 height 179
drag, startPoint x: 406, startPoint y: 484, endPoint x: 670, endPoint y: 486, distance: 263.8
click at [670, 486] on textarea at bounding box center [562, 516] width 760 height 179
click at [236, 440] on textarea at bounding box center [562, 516] width 760 height 179
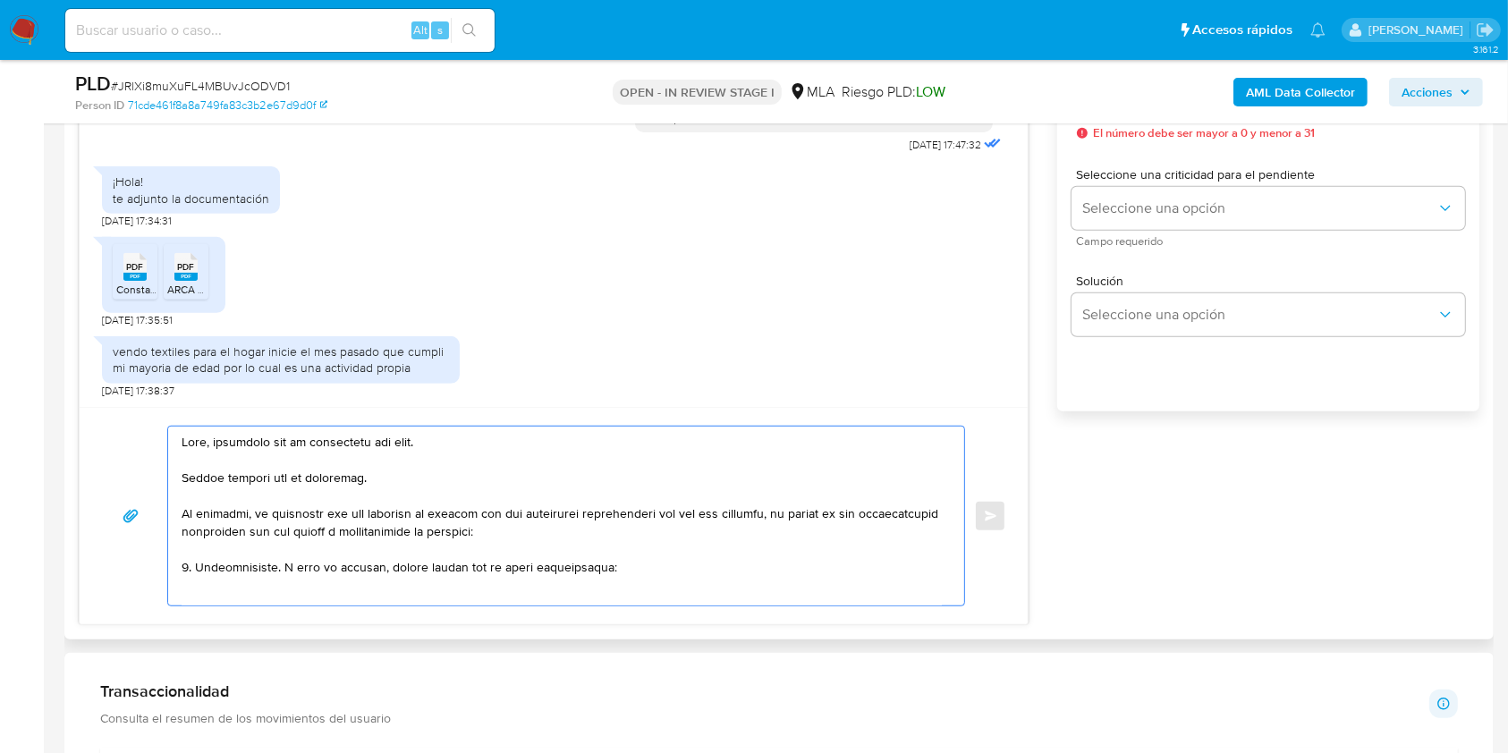
drag, startPoint x: 236, startPoint y: 440, endPoint x: 427, endPoint y: 453, distance: 190.9
click at [427, 453] on textarea at bounding box center [562, 516] width 760 height 179
click at [444, 442] on textarea at bounding box center [562, 516] width 760 height 179
drag, startPoint x: 453, startPoint y: 442, endPoint x: 250, endPoint y: 469, distance: 204.9
click at [240, 454] on textarea at bounding box center [562, 516] width 760 height 179
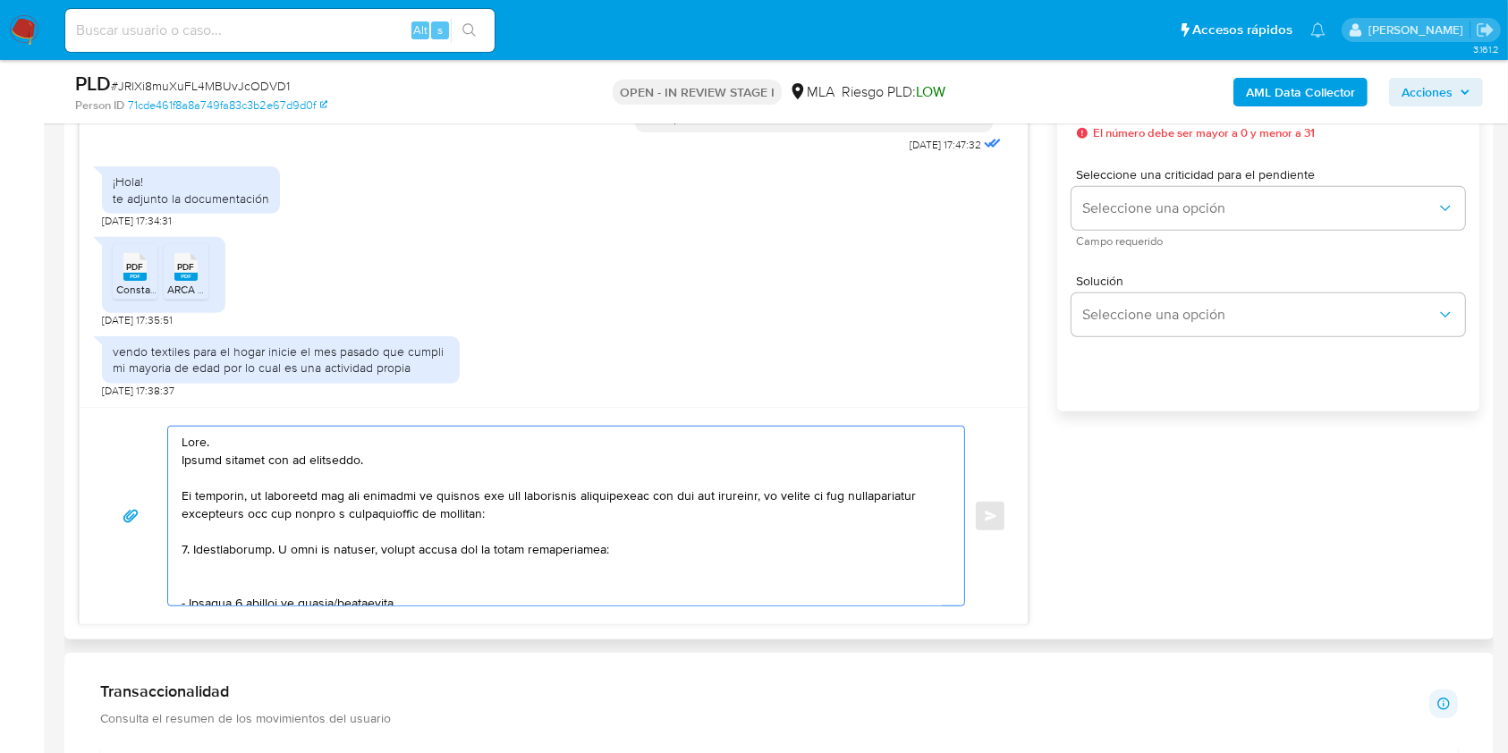
click at [361, 497] on textarea at bounding box center [562, 516] width 760 height 179
drag, startPoint x: 361, startPoint y: 497, endPoint x: 558, endPoint y: 518, distance: 197.8
click at [558, 518] on textarea at bounding box center [562, 516] width 760 height 179
click at [468, 512] on textarea at bounding box center [562, 516] width 760 height 179
click at [358, 496] on textarea at bounding box center [562, 516] width 760 height 179
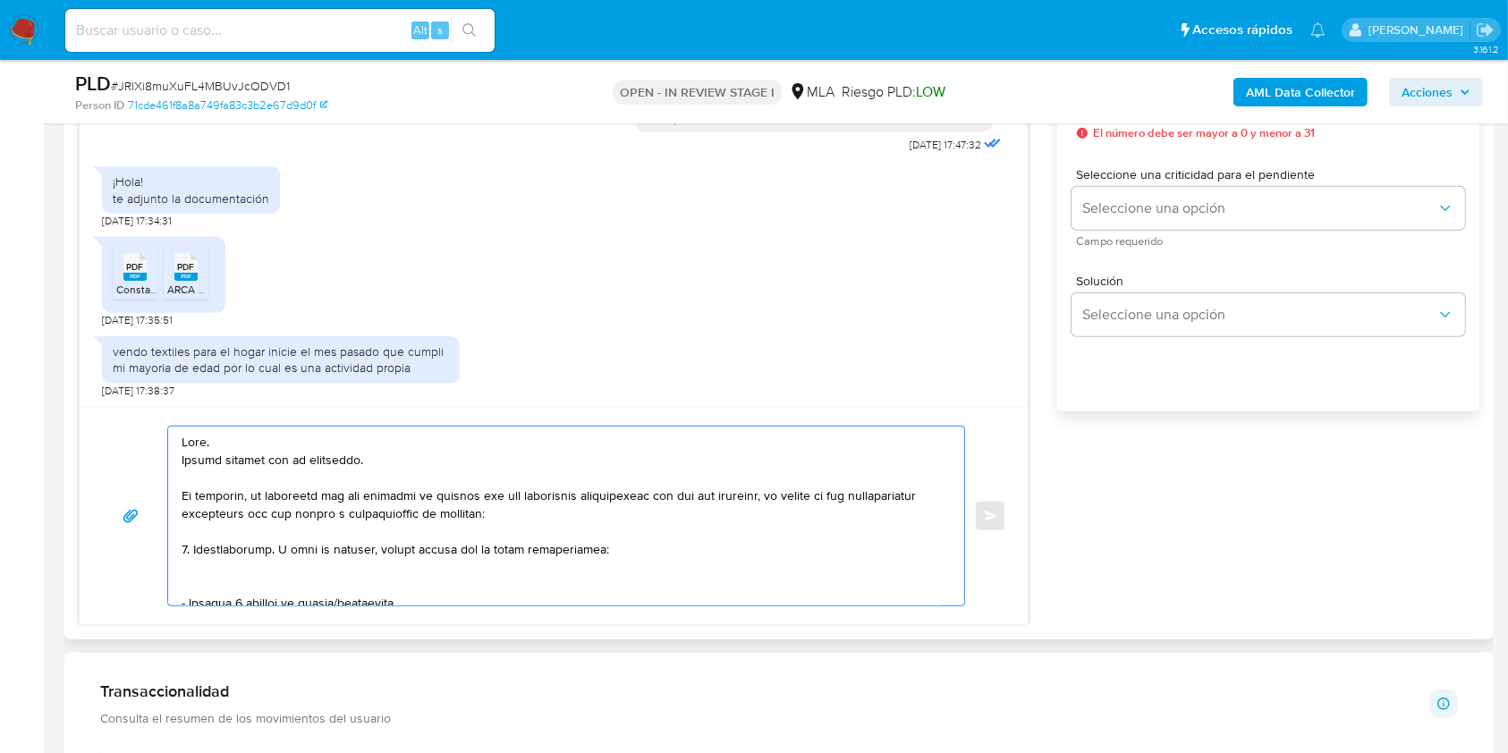
drag, startPoint x: 358, startPoint y: 496, endPoint x: 415, endPoint y: 512, distance: 59.5
click at [415, 512] on textarea at bounding box center [562, 516] width 760 height 179
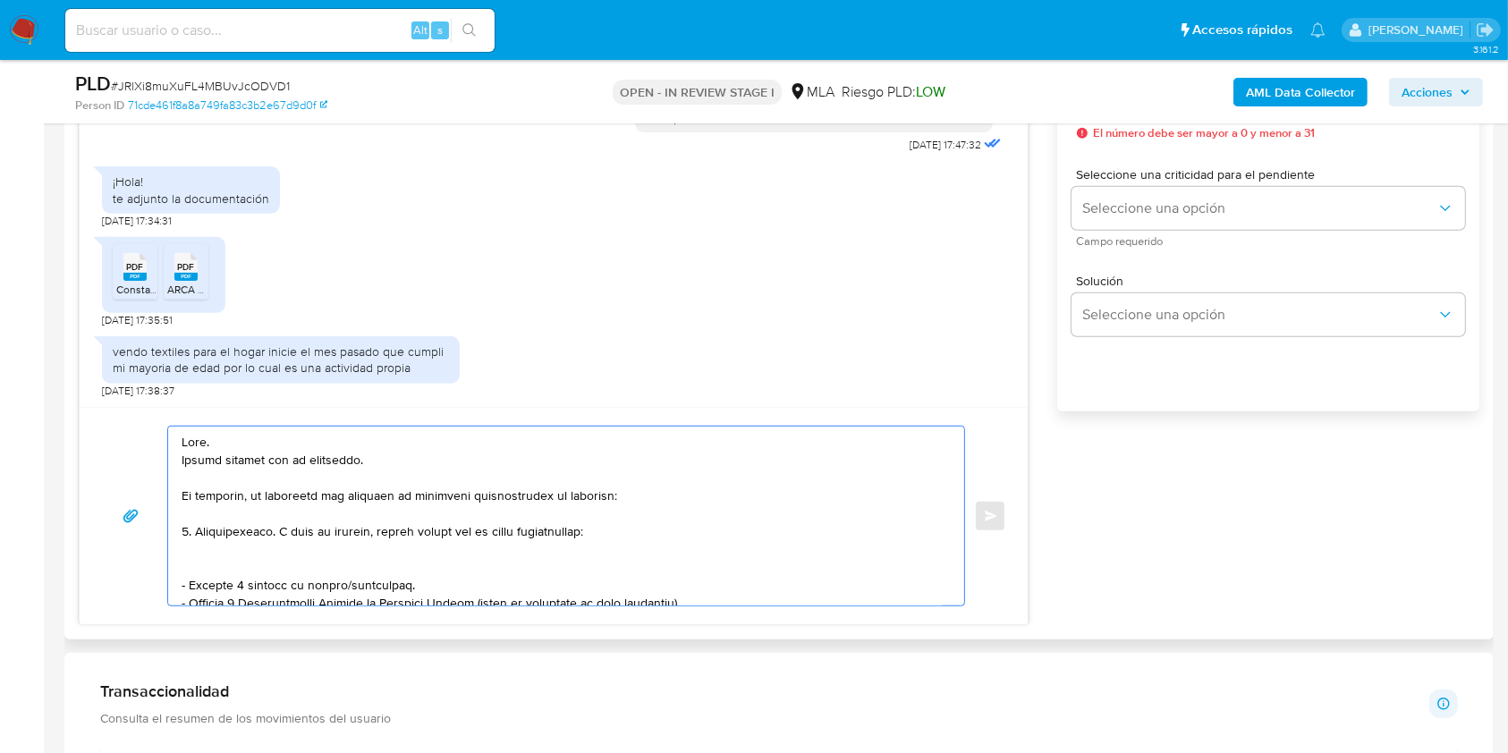
click at [408, 460] on textarea at bounding box center [562, 516] width 760 height 179
click at [193, 534] on textarea at bounding box center [562, 516] width 760 height 179
click at [188, 531] on textarea at bounding box center [562, 516] width 760 height 179
click at [276, 531] on textarea at bounding box center [562, 516] width 760 height 179
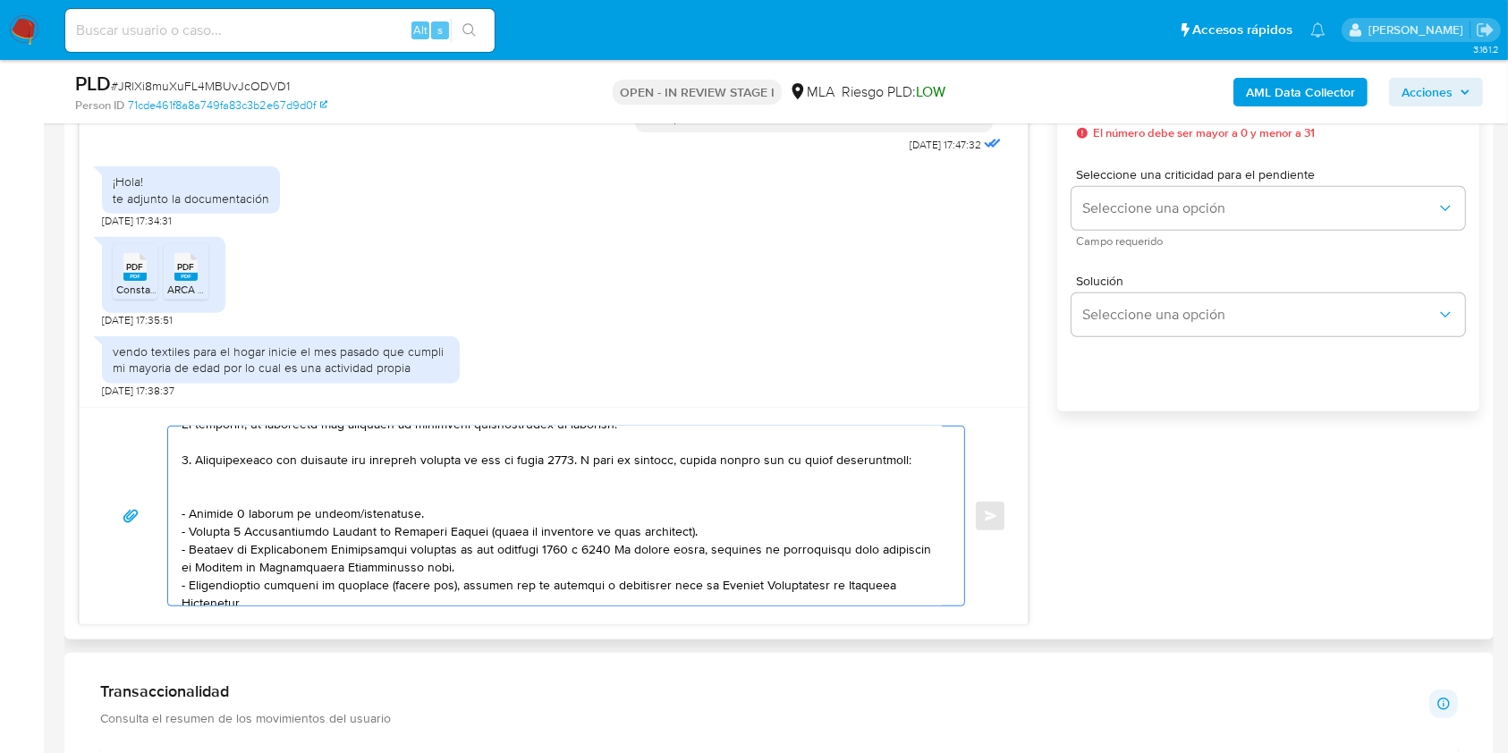
scroll to position [119, 0]
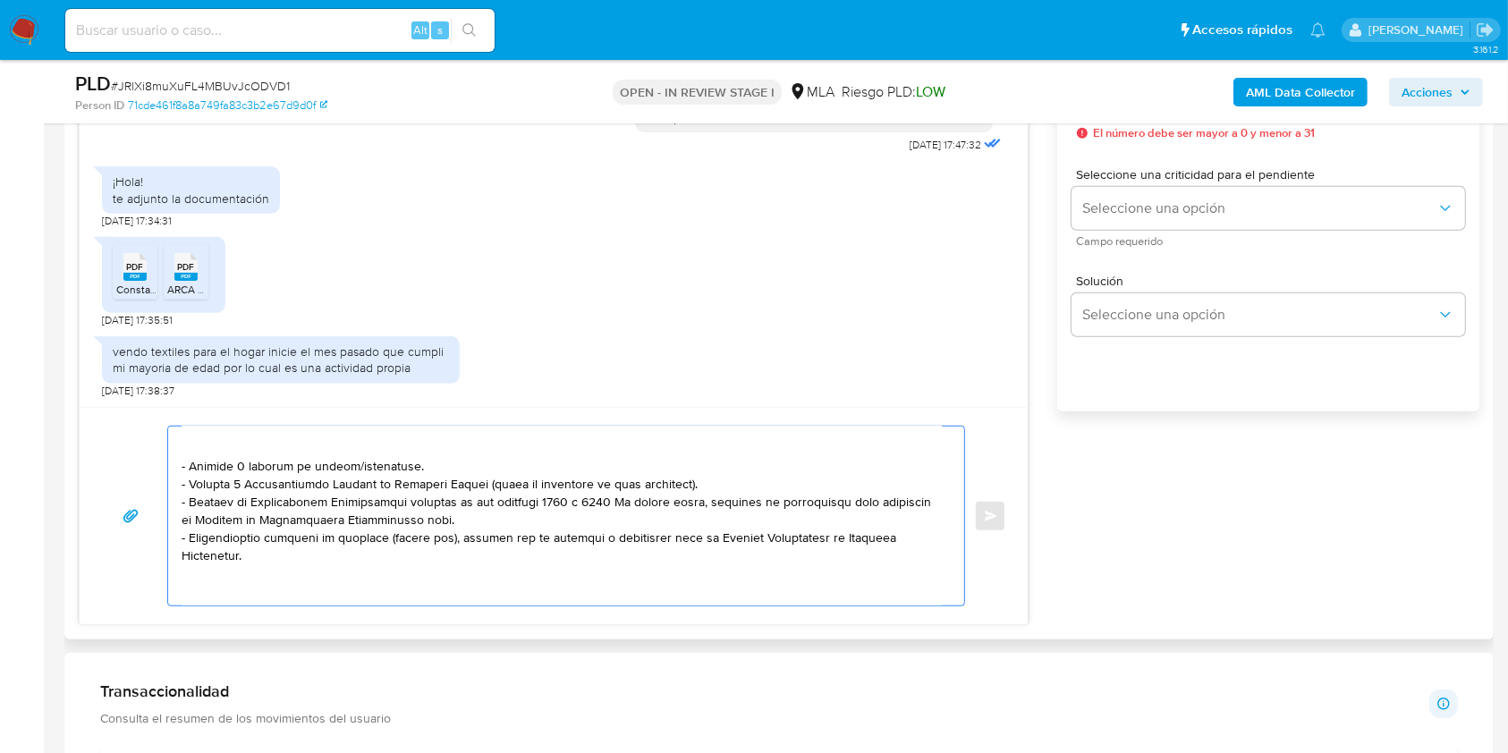
click at [368, 482] on textarea at bounding box center [562, 516] width 760 height 179
drag, startPoint x: 368, startPoint y: 482, endPoint x: 165, endPoint y: 487, distance: 203.1
click at [165, 487] on div "Enviar" at bounding box center [553, 516] width 905 height 181
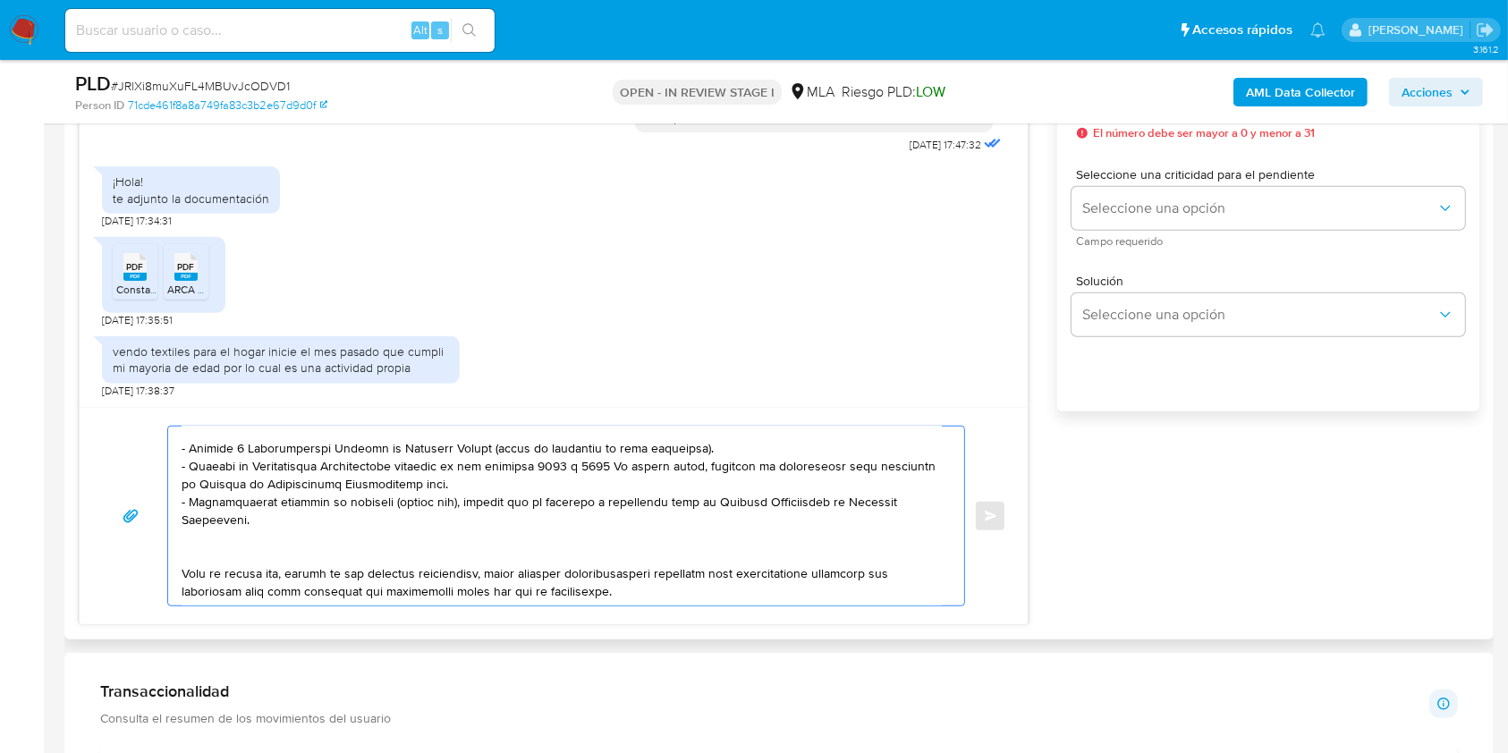
click at [574, 484] on textarea at bounding box center [562, 516] width 760 height 179
click at [493, 481] on textarea at bounding box center [562, 516] width 760 height 179
click at [550, 492] on textarea at bounding box center [562, 516] width 760 height 179
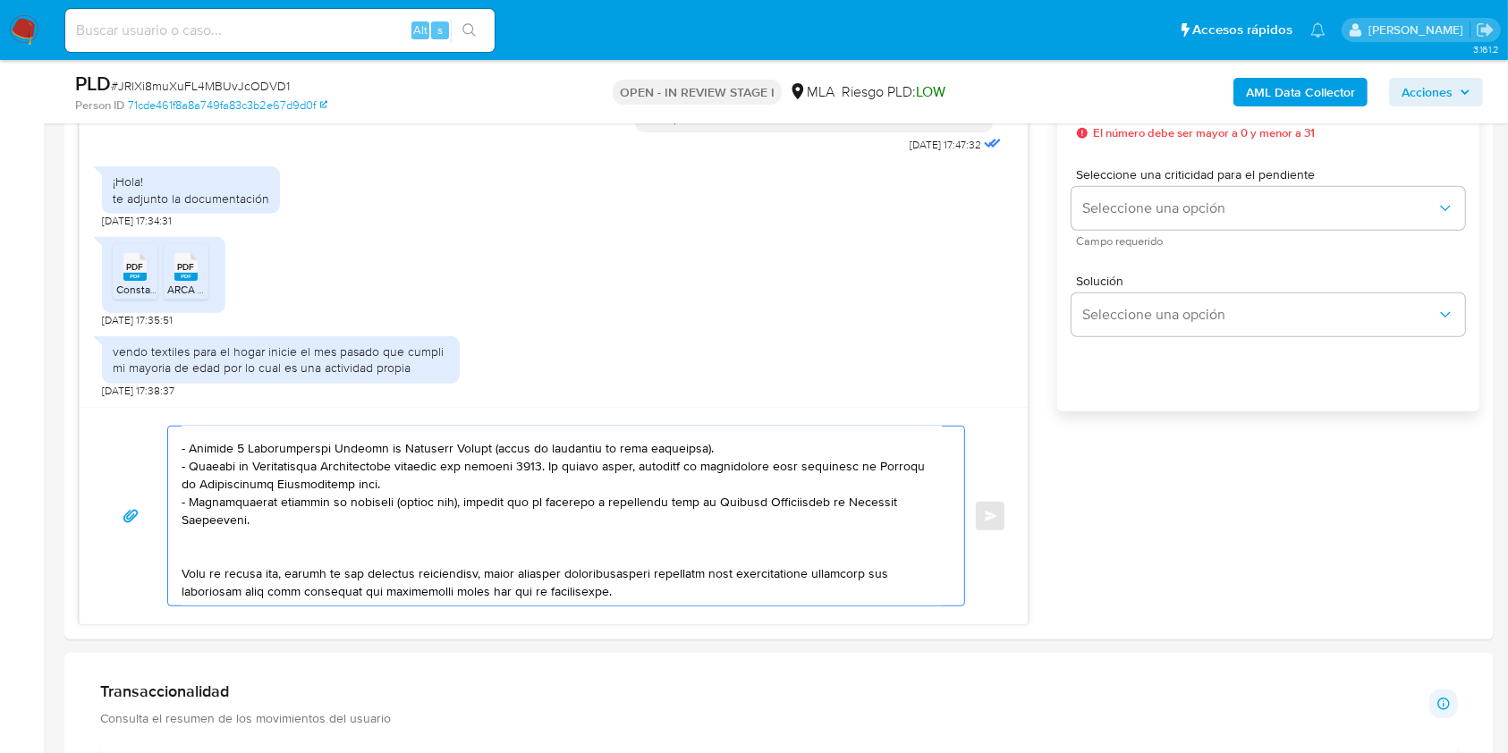
scroll to position [358, 0]
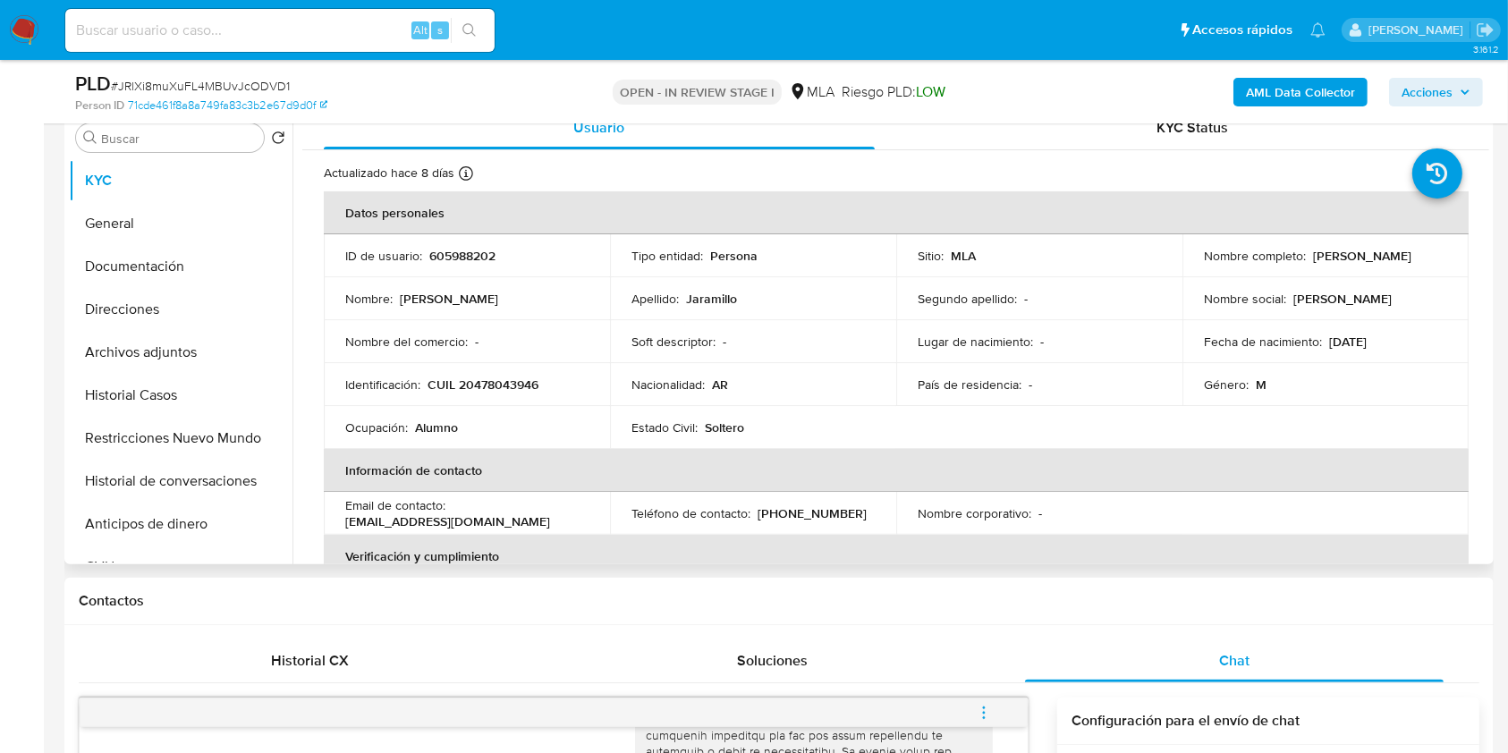
click at [515, 379] on p "CUIL 20478043946" at bounding box center [482, 384] width 111 height 16
click at [515, 378] on p "CUIL 20478043946" at bounding box center [482, 384] width 111 height 16
copy p "20478043946"
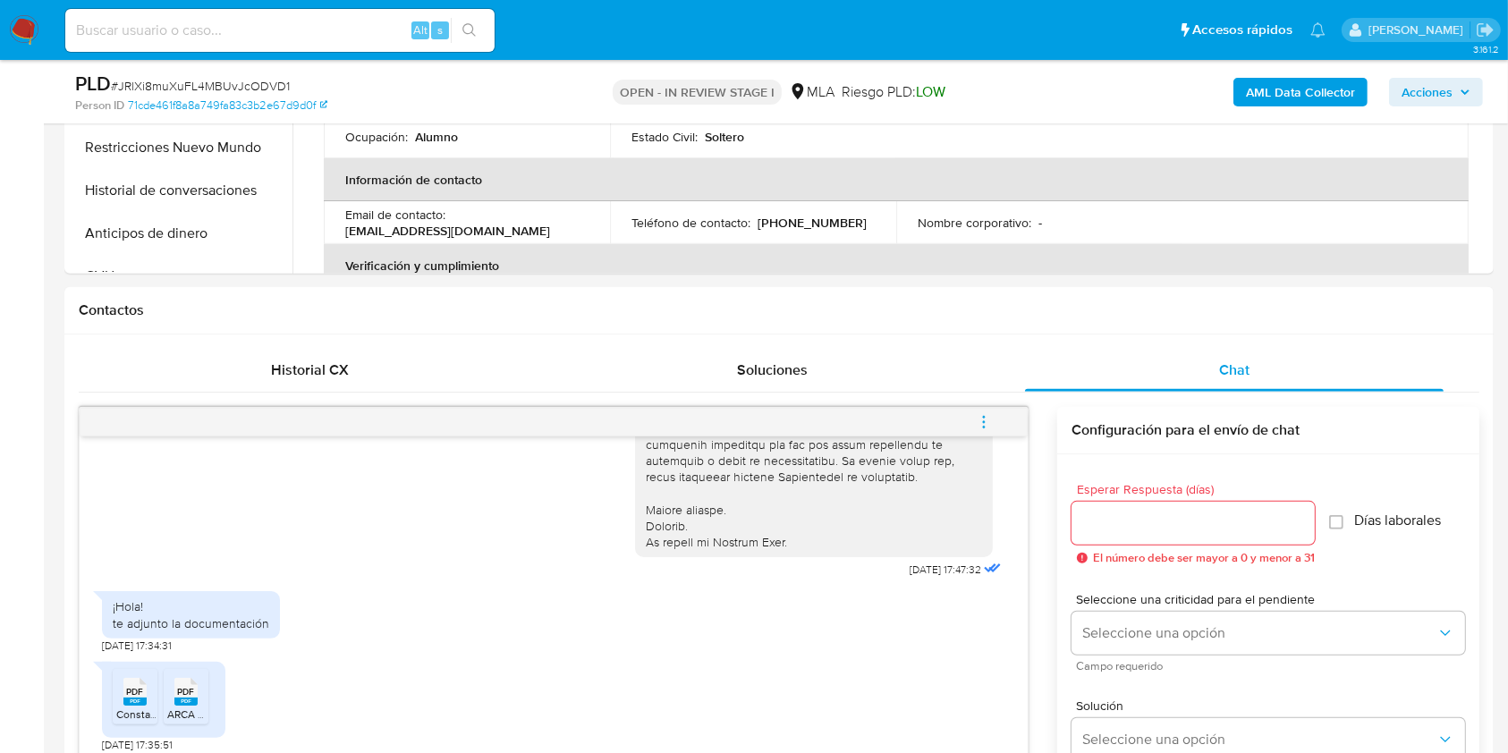
scroll to position [1073, 0]
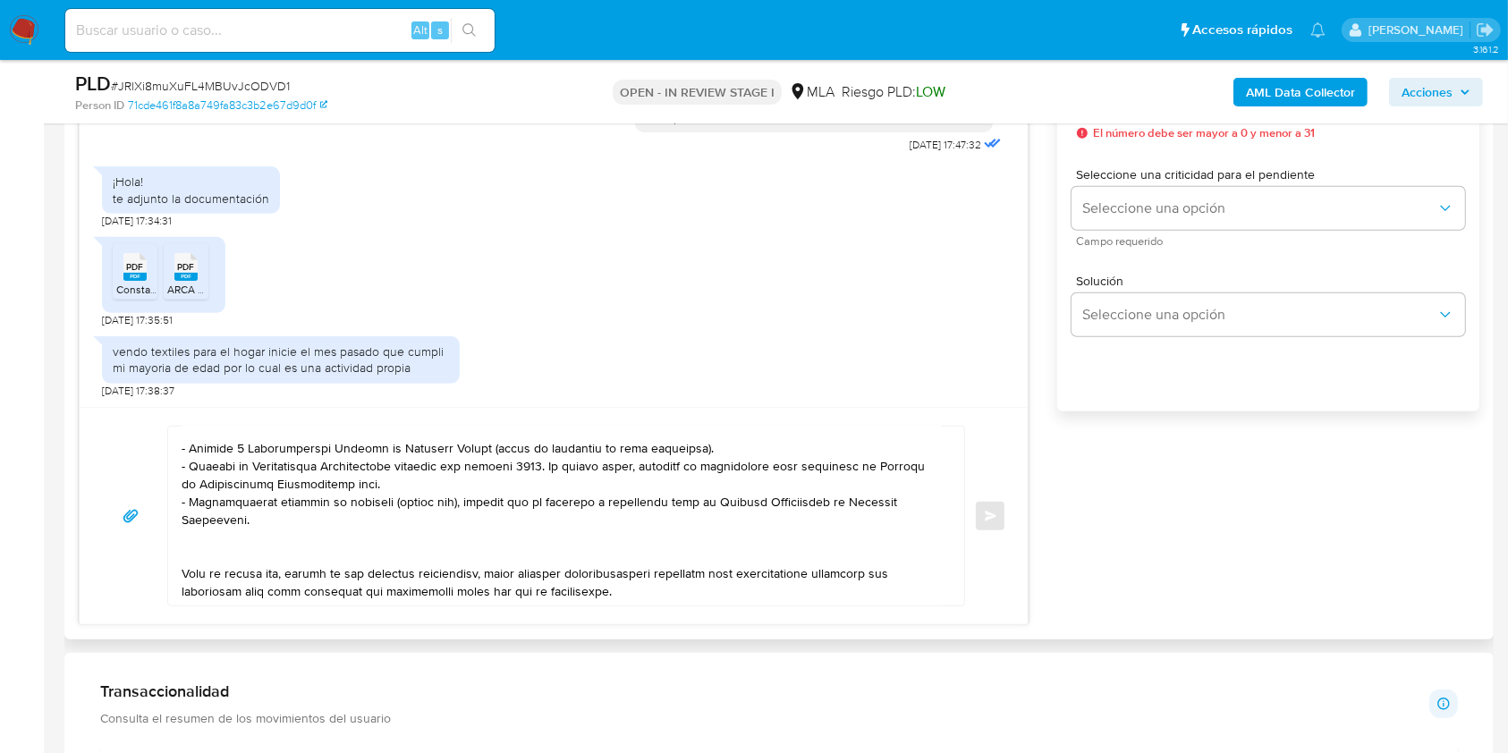
drag, startPoint x: 235, startPoint y: 469, endPoint x: 246, endPoint y: 476, distance: 12.9
click at [241, 472] on textarea at bounding box center [562, 516] width 760 height 179
click at [458, 568] on textarea at bounding box center [562, 516] width 760 height 179
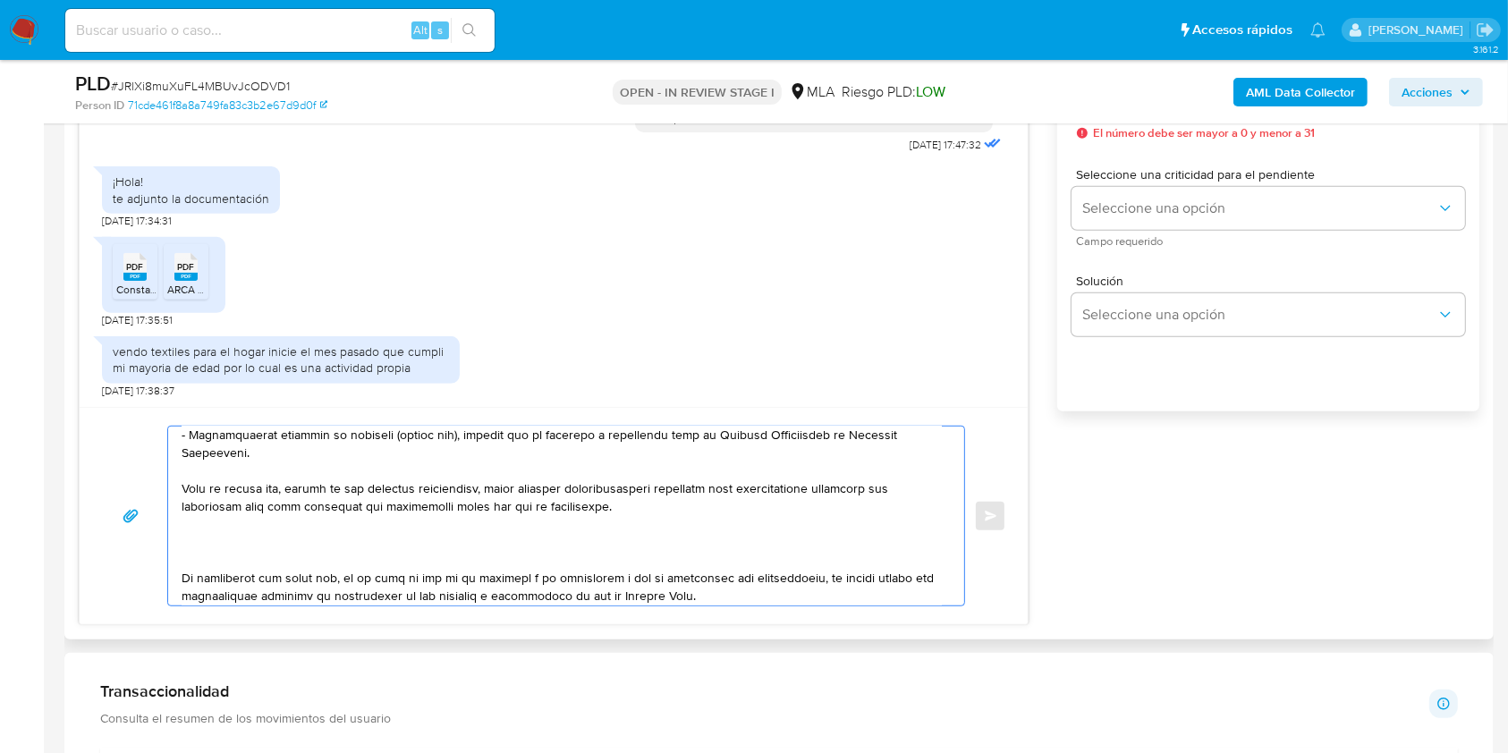
scroll to position [238, 0]
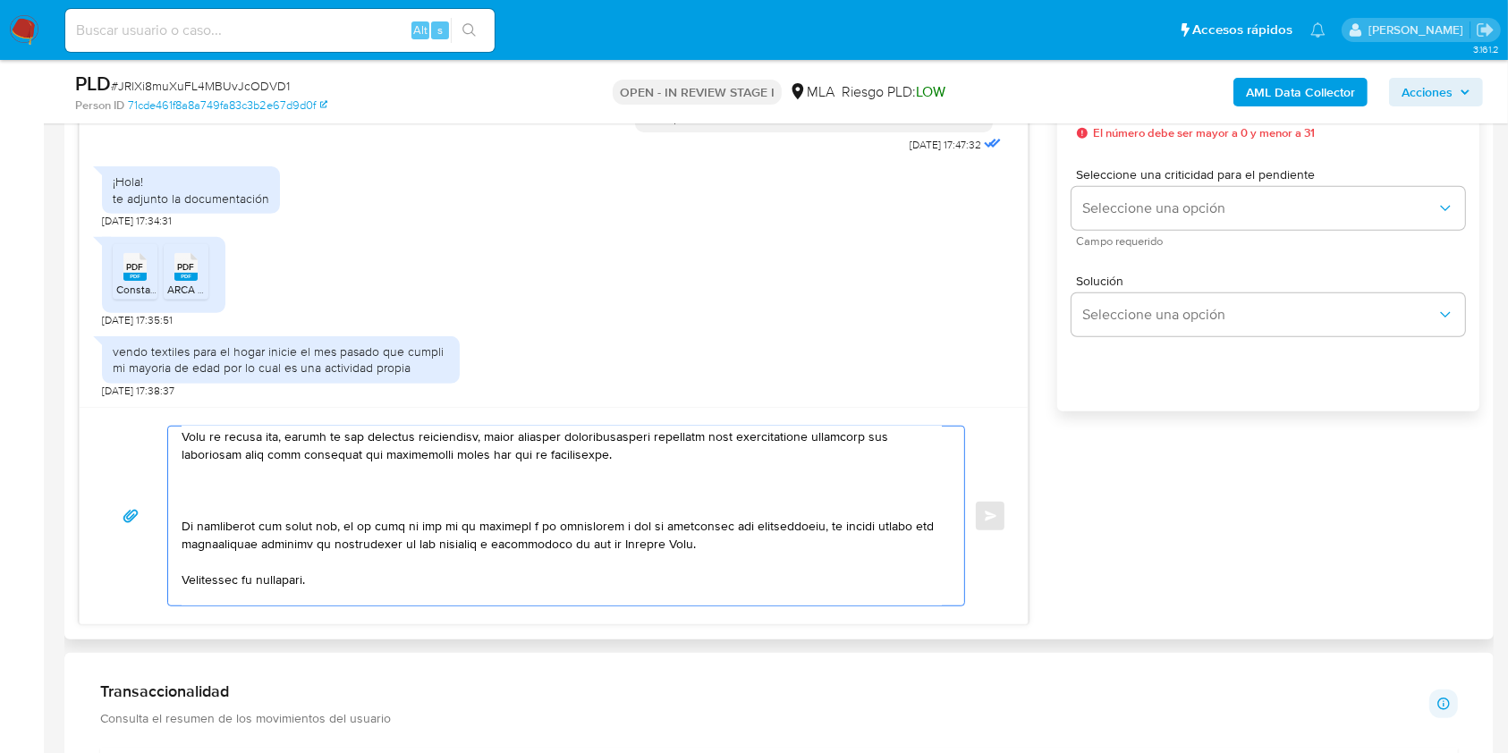
click at [369, 519] on textarea at bounding box center [562, 516] width 760 height 179
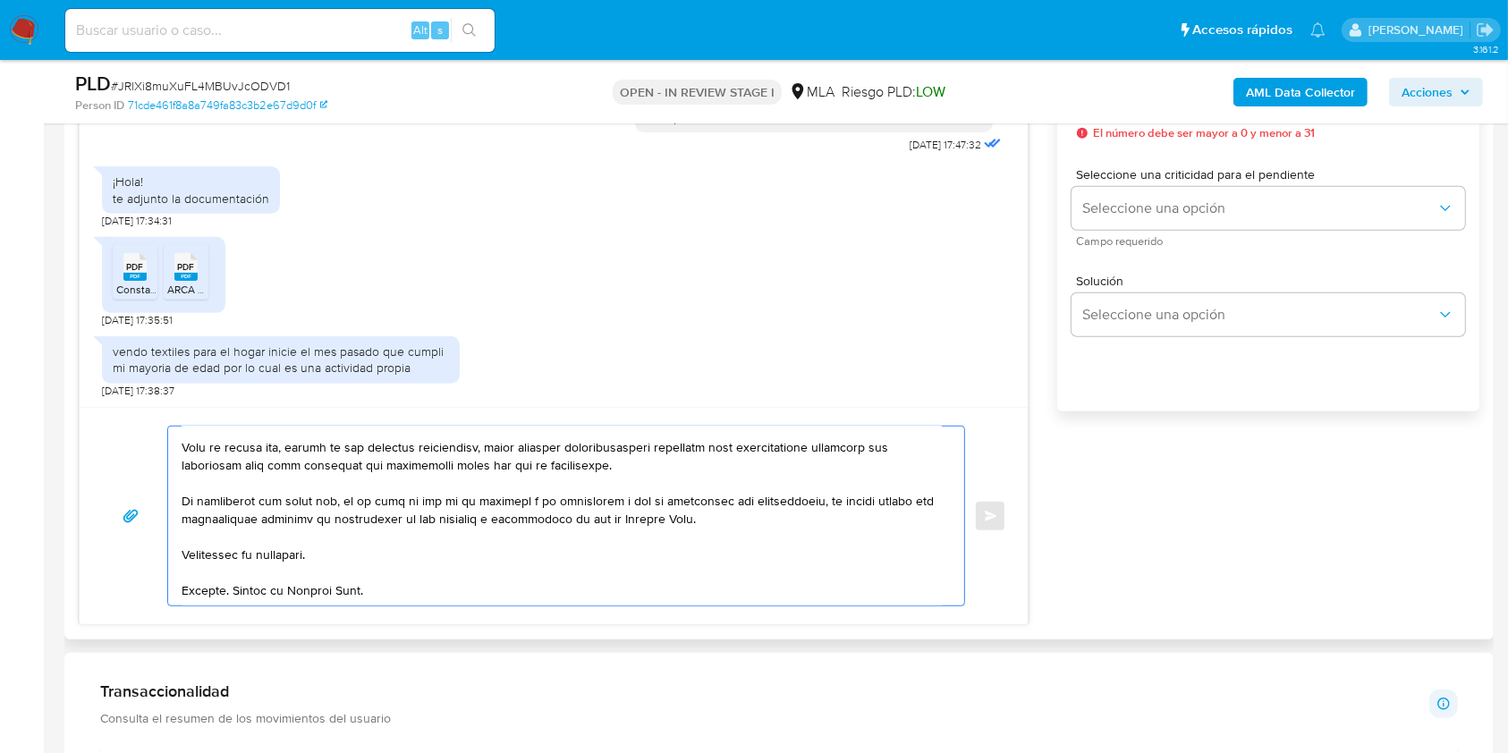
click at [419, 569] on textarea at bounding box center [562, 516] width 760 height 179
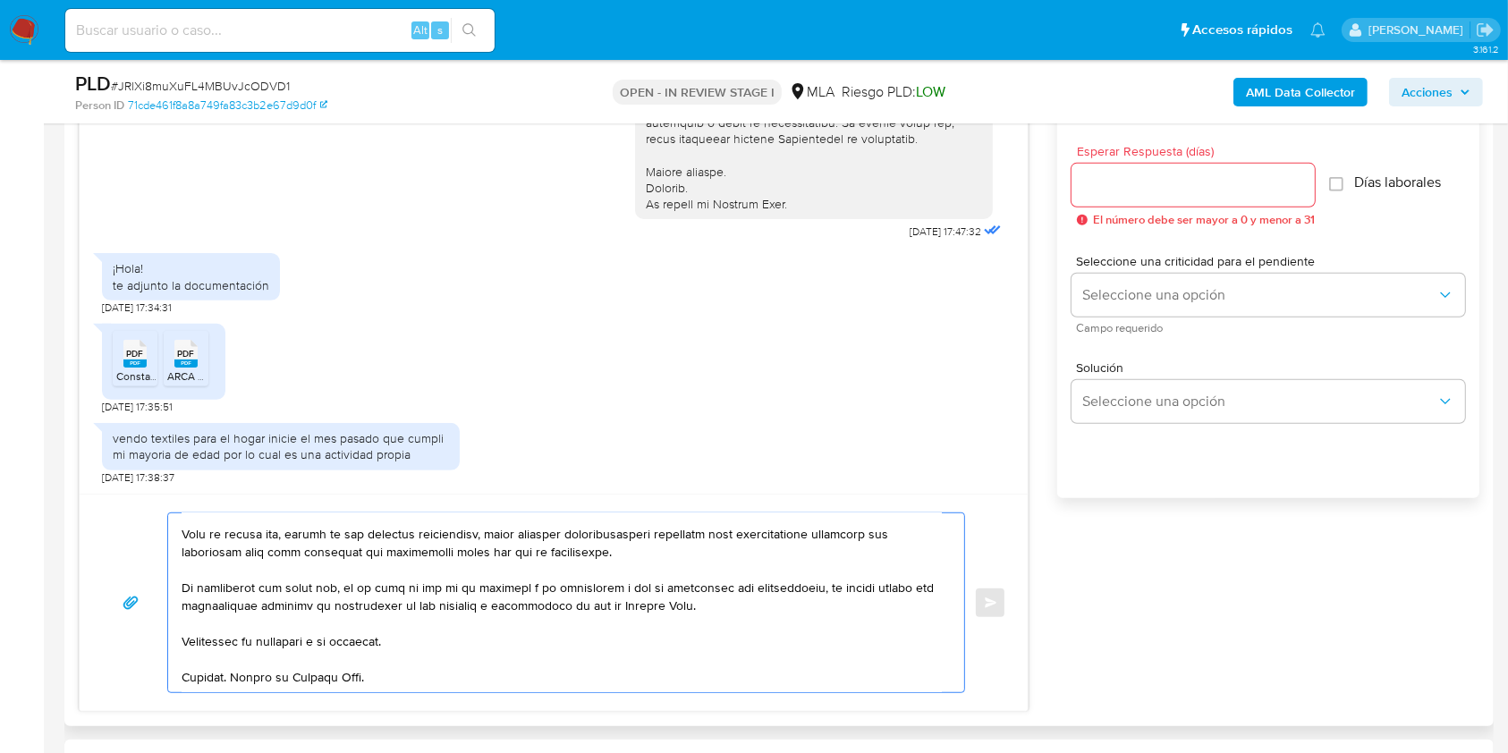
scroll to position [953, 0]
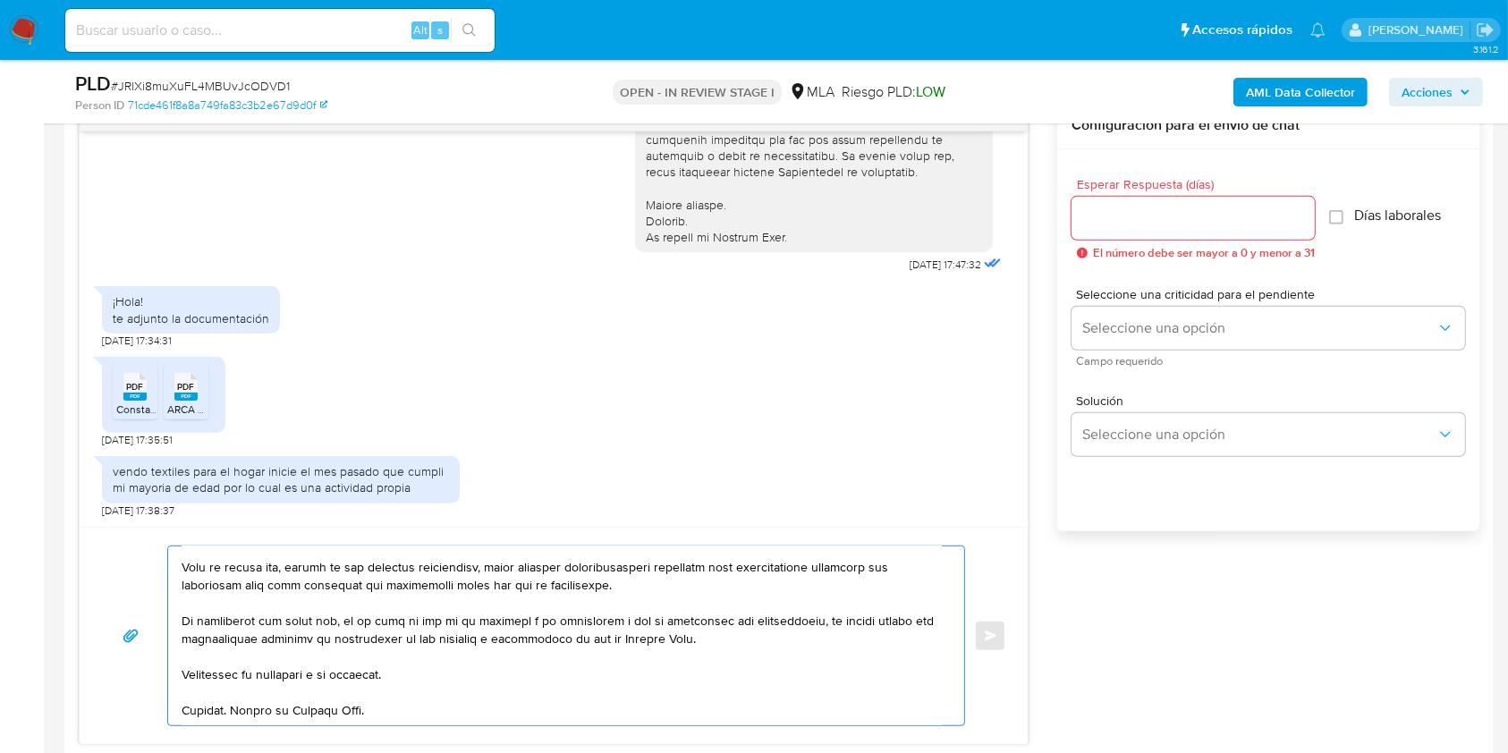
type textarea "Hola. Muchas gracias por tu respuesta. No obstante, es necesario que adjuntes l…"
drag, startPoint x: 1129, startPoint y: 218, endPoint x: 1127, endPoint y: 231, distance: 12.6
click at [1129, 218] on input "Esperar Respuesta (días)" at bounding box center [1192, 218] width 243 height 23
type input "1"
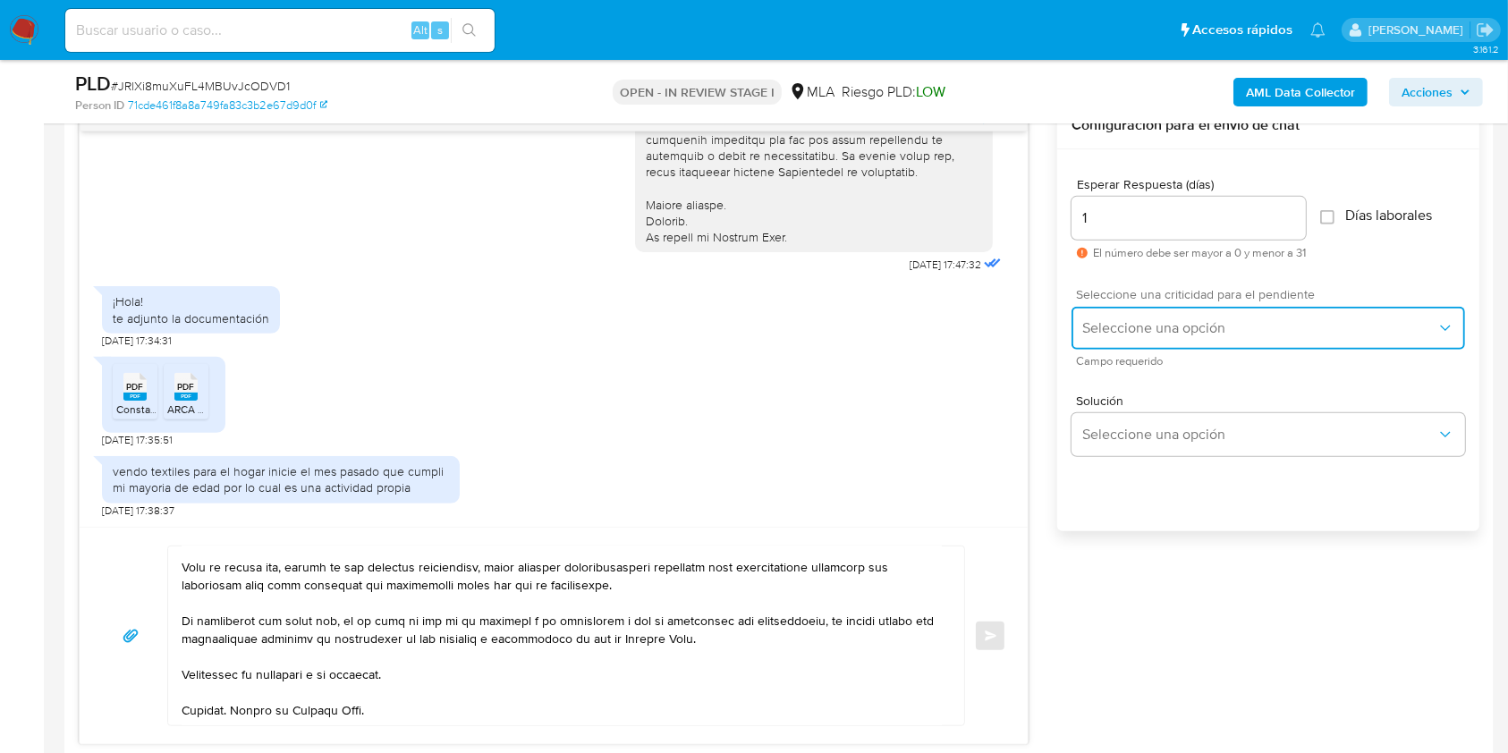
click at [1120, 319] on span "Seleccione una opción" at bounding box center [1259, 328] width 354 height 18
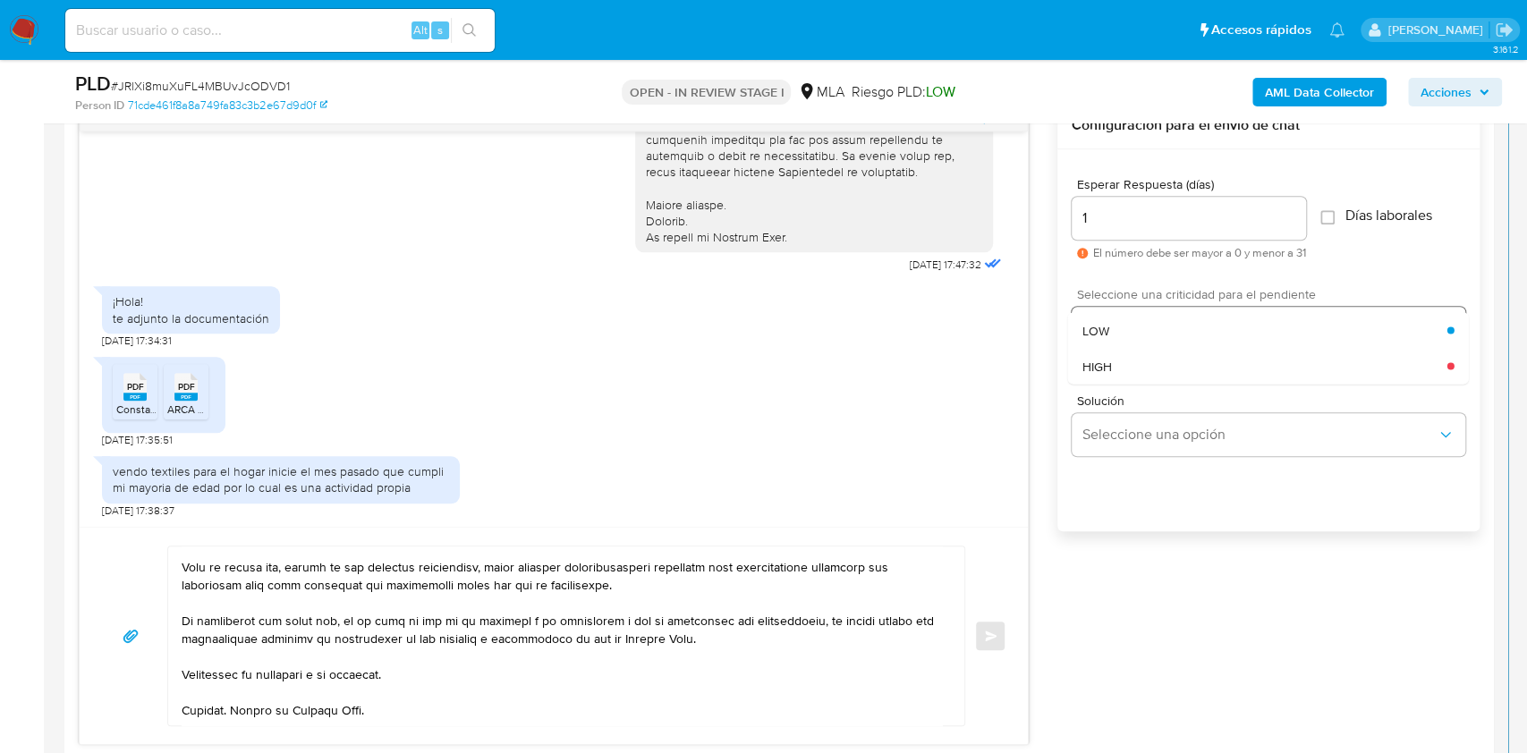
click at [1104, 368] on span "HIGH" at bounding box center [1097, 366] width 30 height 16
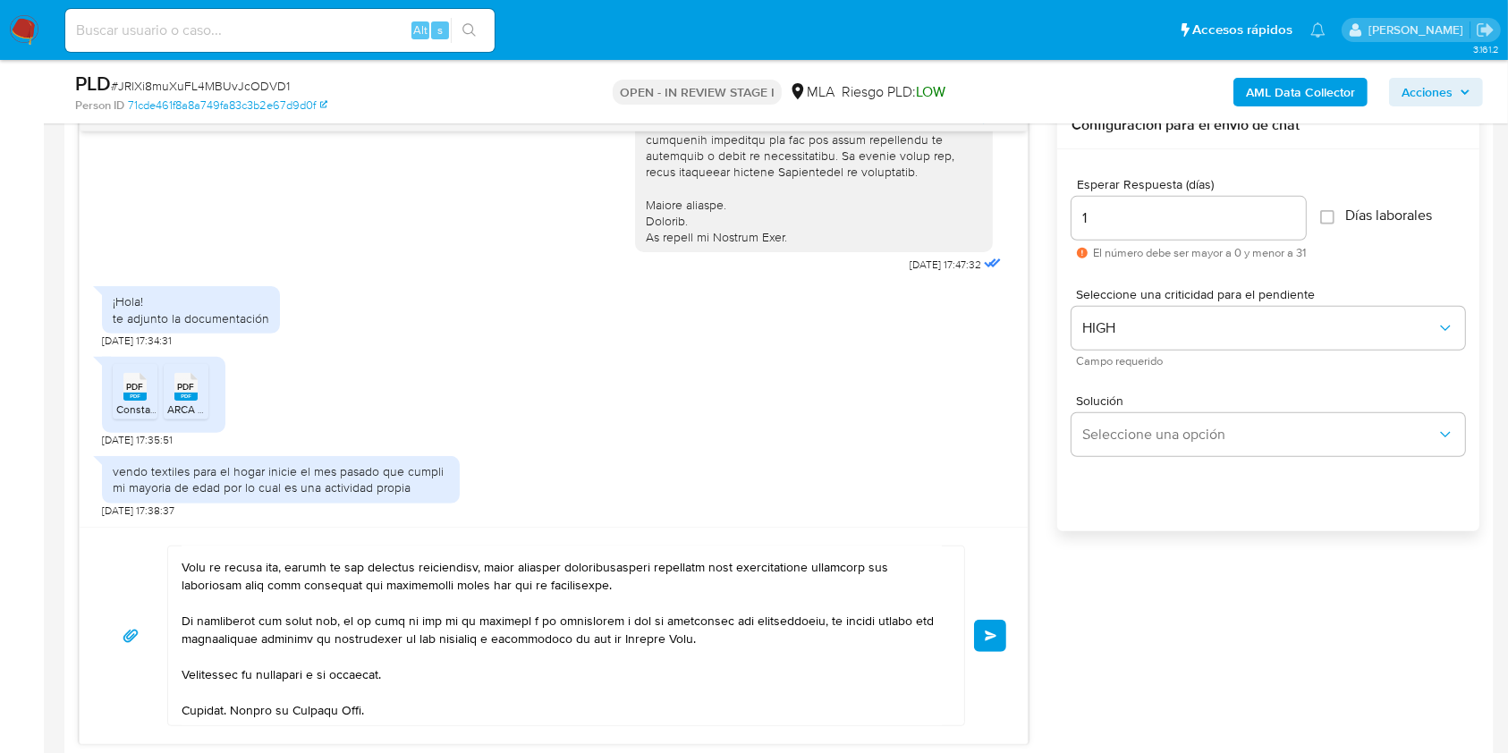
click at [990, 638] on span "Enviar" at bounding box center [991, 635] width 13 height 11
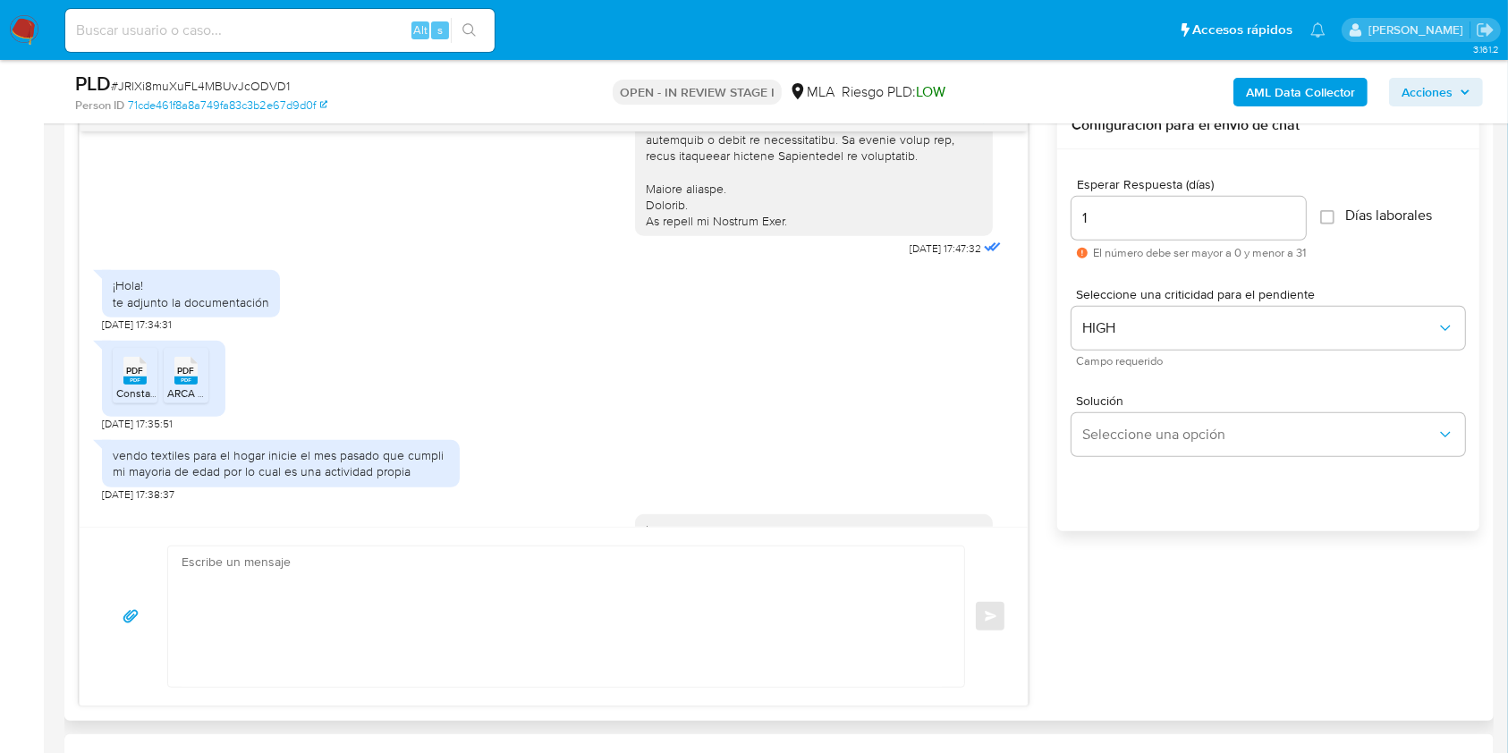
scroll to position [1251, 0]
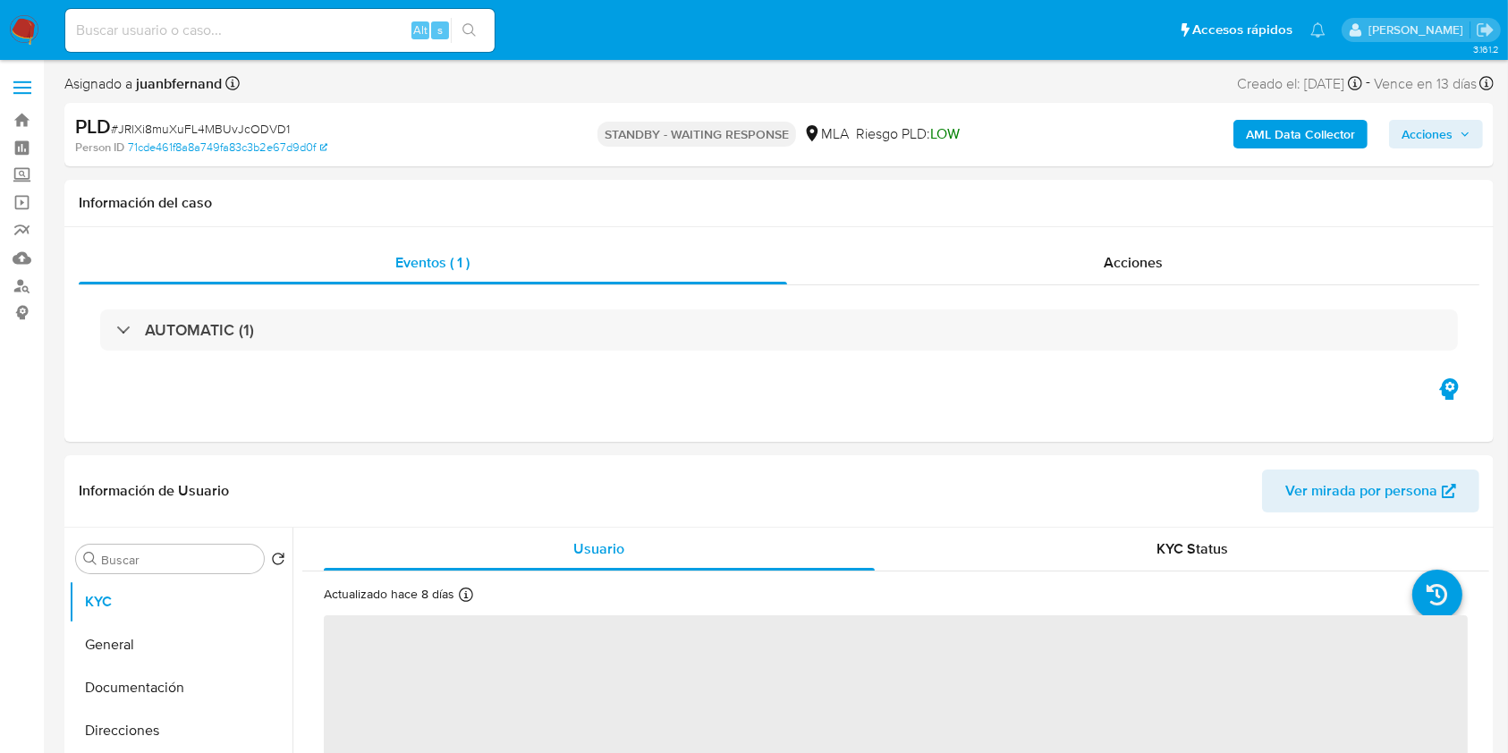
select select "10"
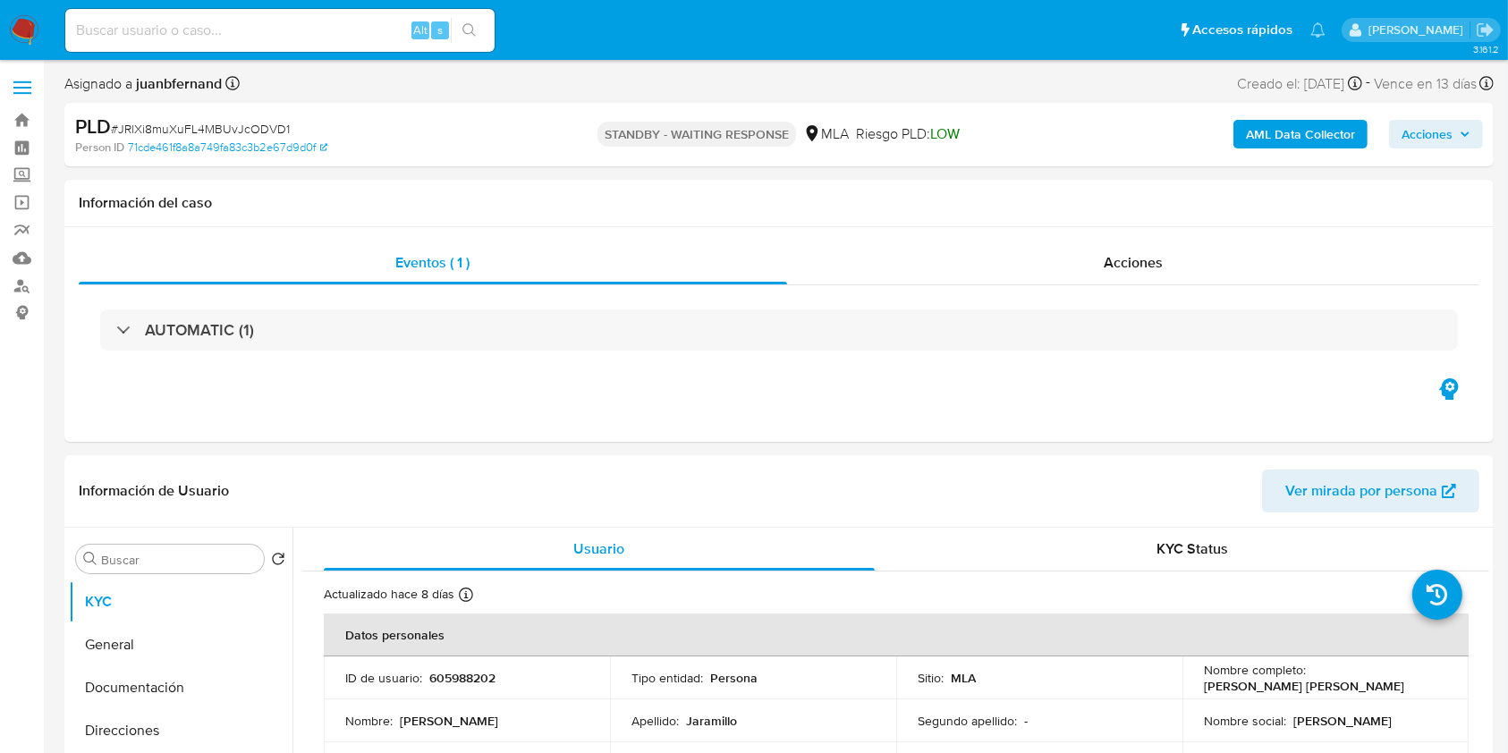
click at [348, 6] on div "Alt s" at bounding box center [279, 30] width 429 height 50
click at [351, 30] on input at bounding box center [279, 30] width 429 height 23
paste input "nWtKp1XfIO1QPpKRZPQ6s9Po"
type input "nWtKp1XfIO1QPpKRZPQ6s9Po"
click at [475, 31] on icon "search-icon" at bounding box center [469, 30] width 14 height 14
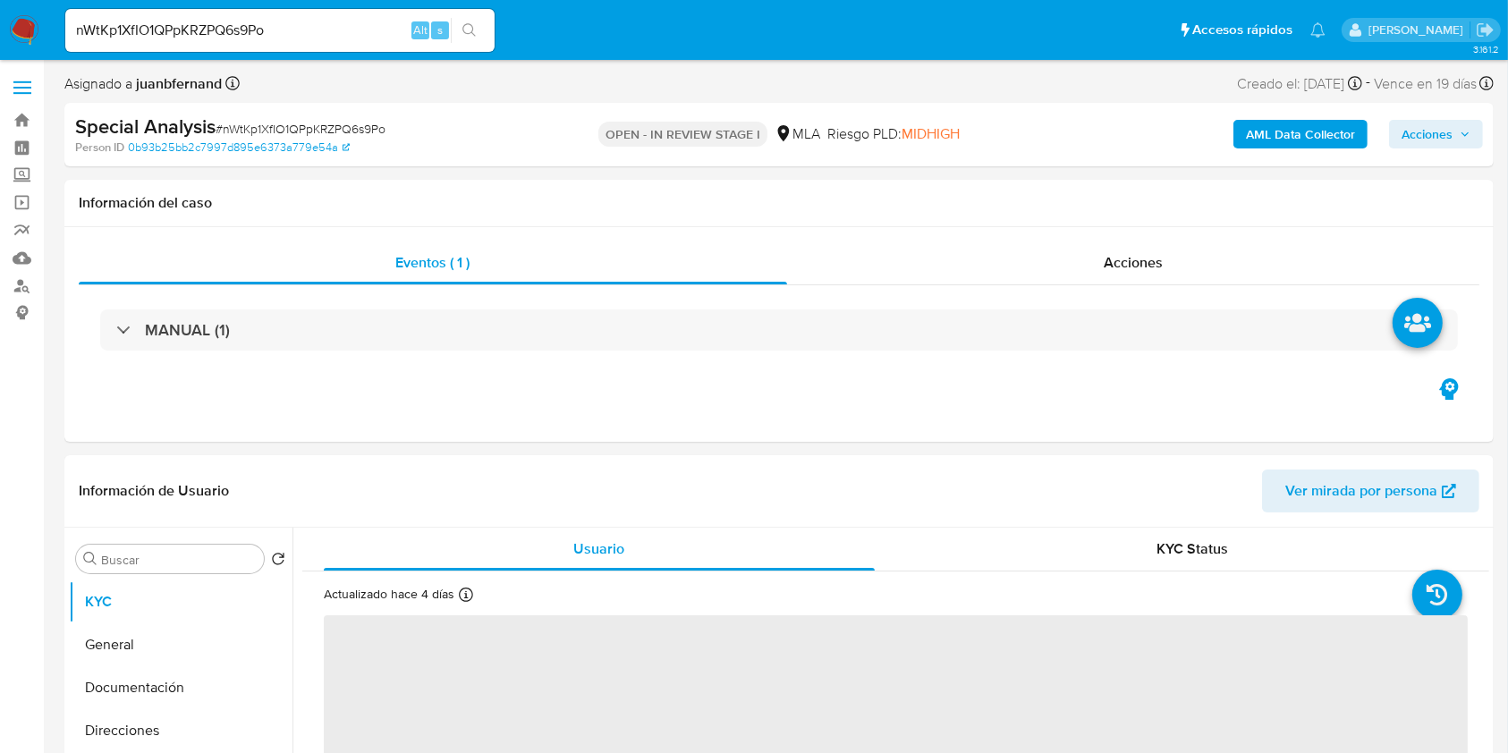
select select "10"
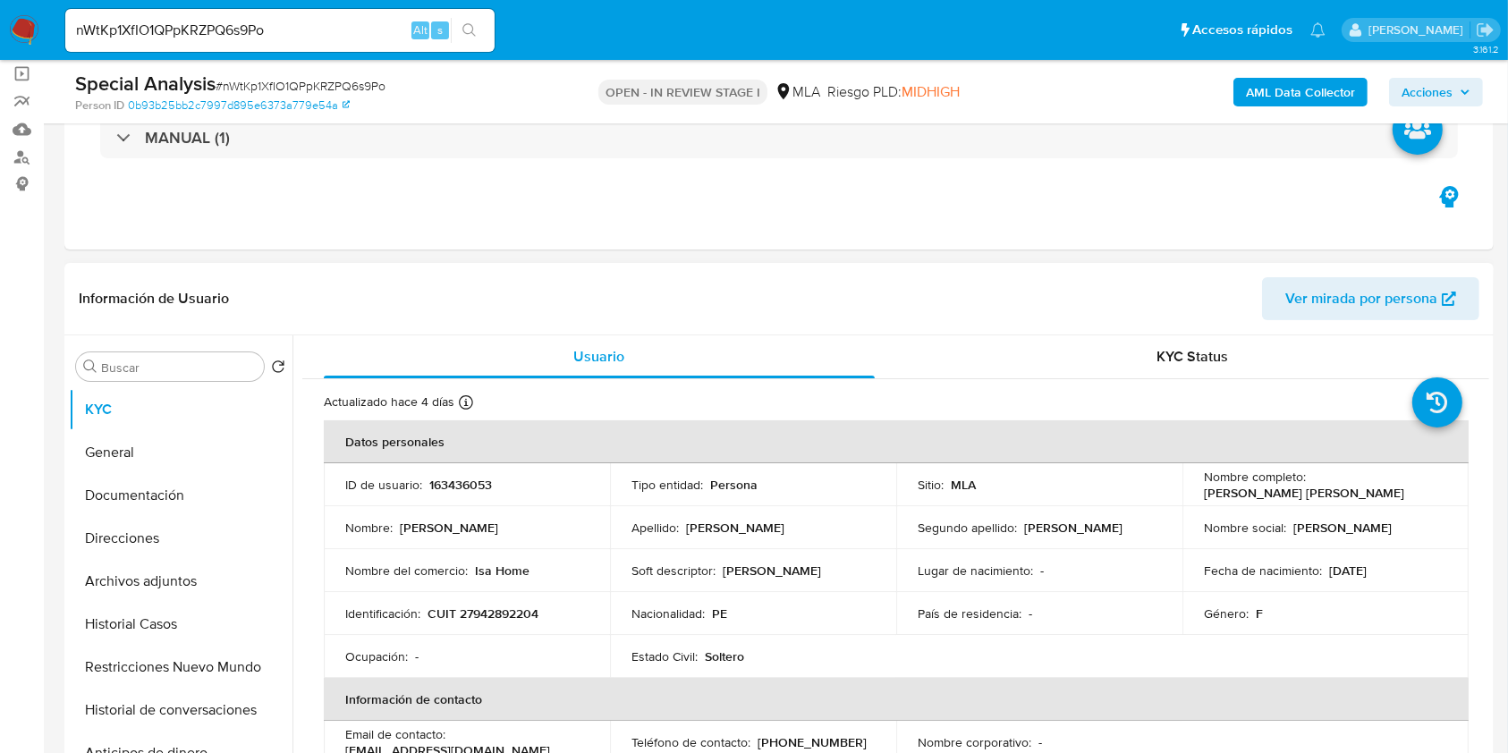
scroll to position [238, 0]
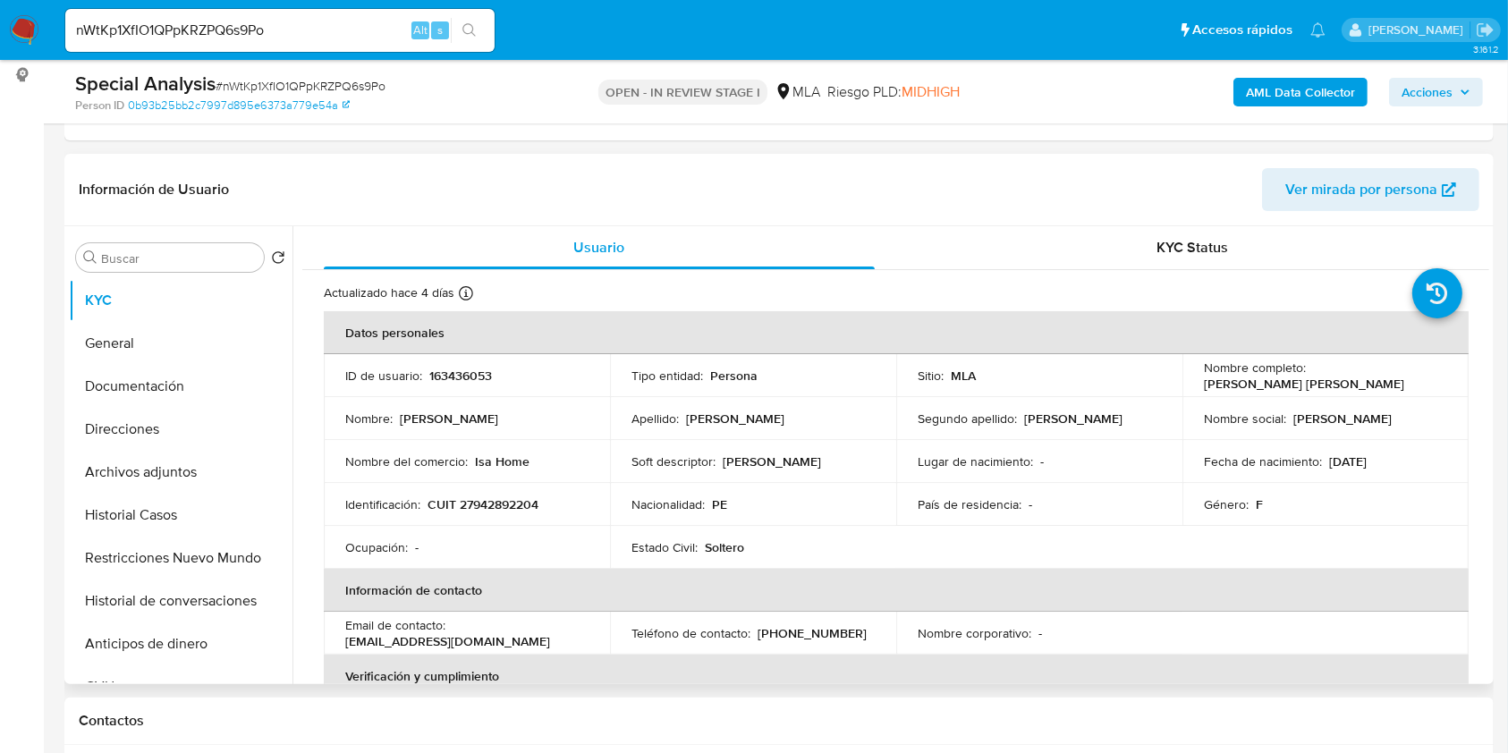
click at [490, 636] on div "Email de contacto : laxmi18_47@hotmail.com" at bounding box center [466, 633] width 243 height 32
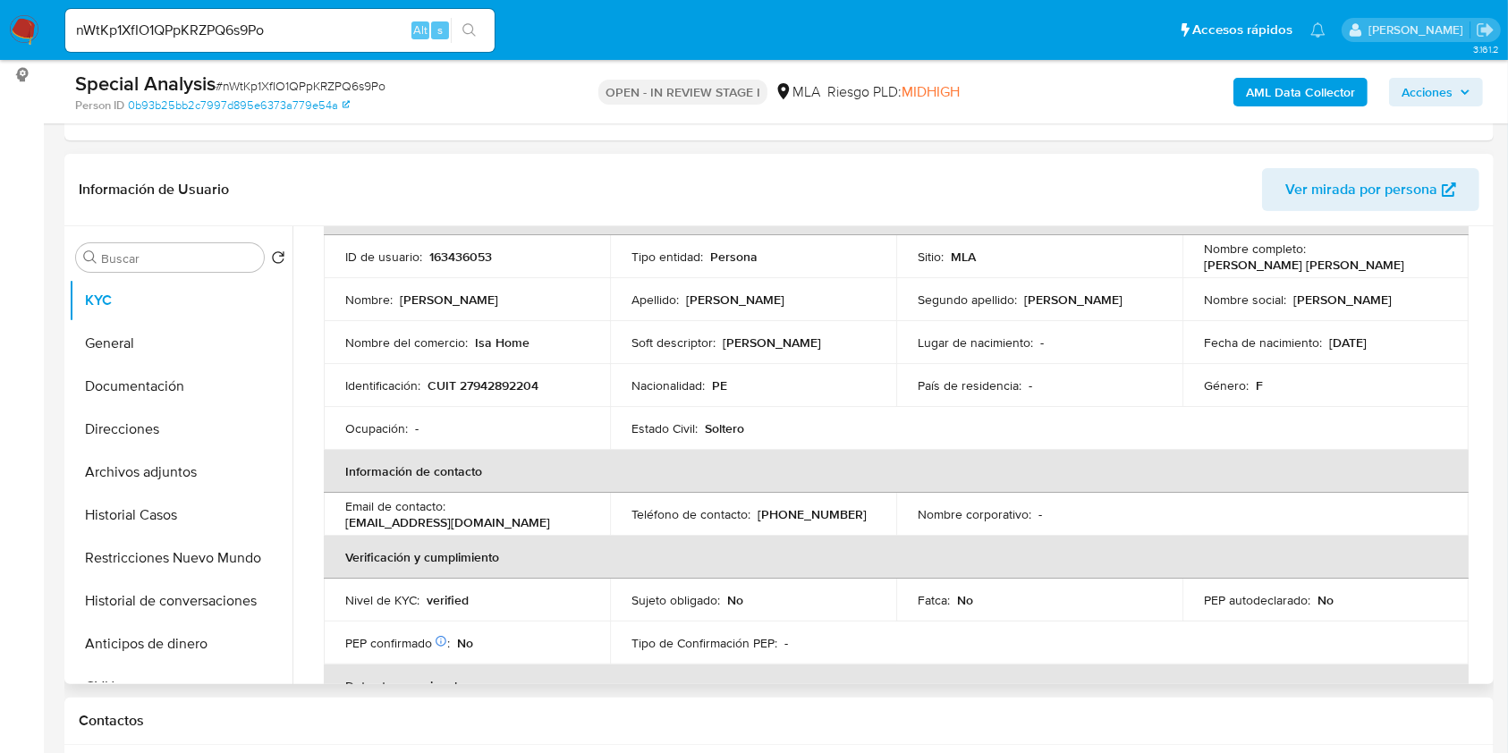
click at [472, 517] on p "laxmi18_47@hotmail.com" at bounding box center [447, 522] width 205 height 16
drag, startPoint x: 472, startPoint y: 517, endPoint x: 375, endPoint y: 518, distance: 97.5
click at [375, 518] on p "laxmi18_47@hotmail.com" at bounding box center [447, 522] width 205 height 16
copy p "laxmi18_47@hotmail.com"
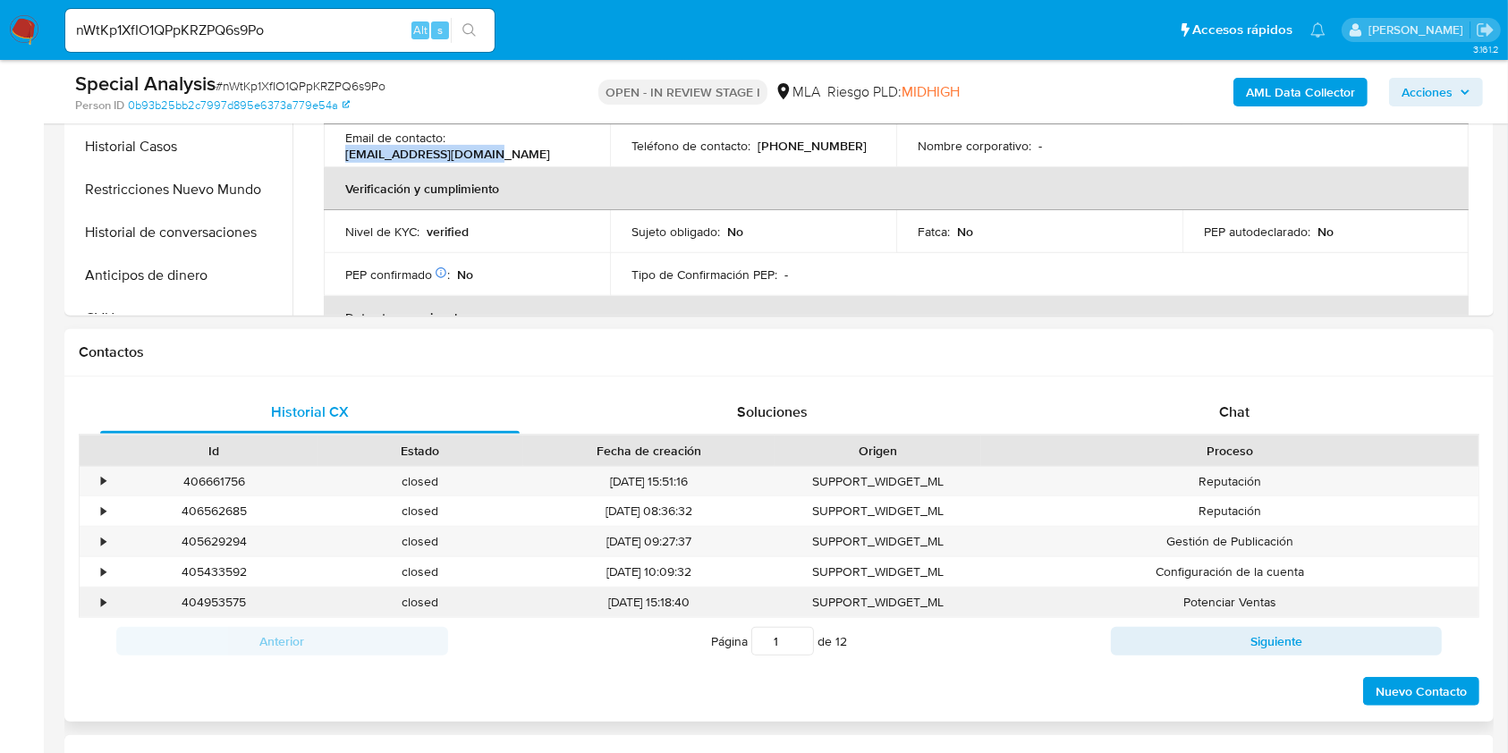
scroll to position [715, 0]
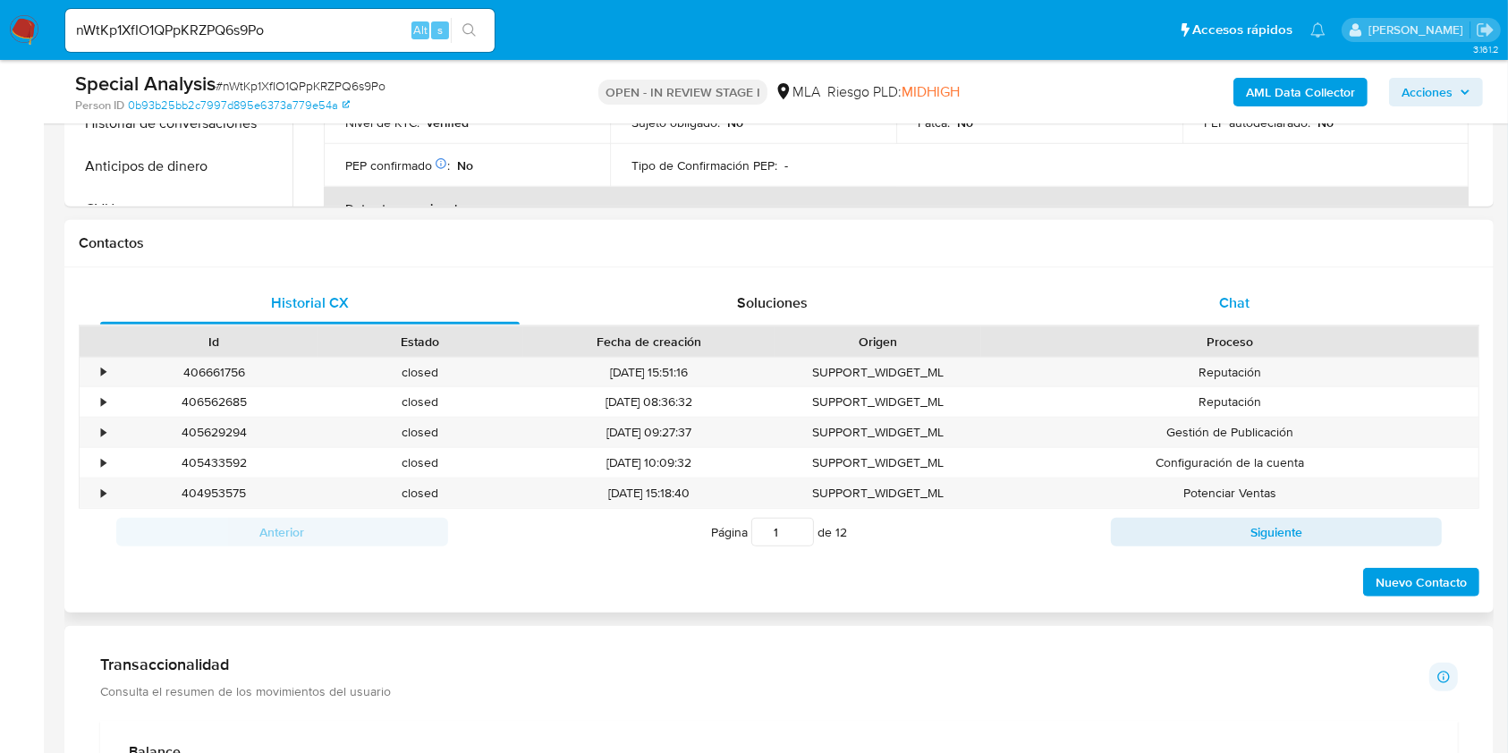
click at [1310, 303] on div "Chat" at bounding box center [1234, 303] width 419 height 43
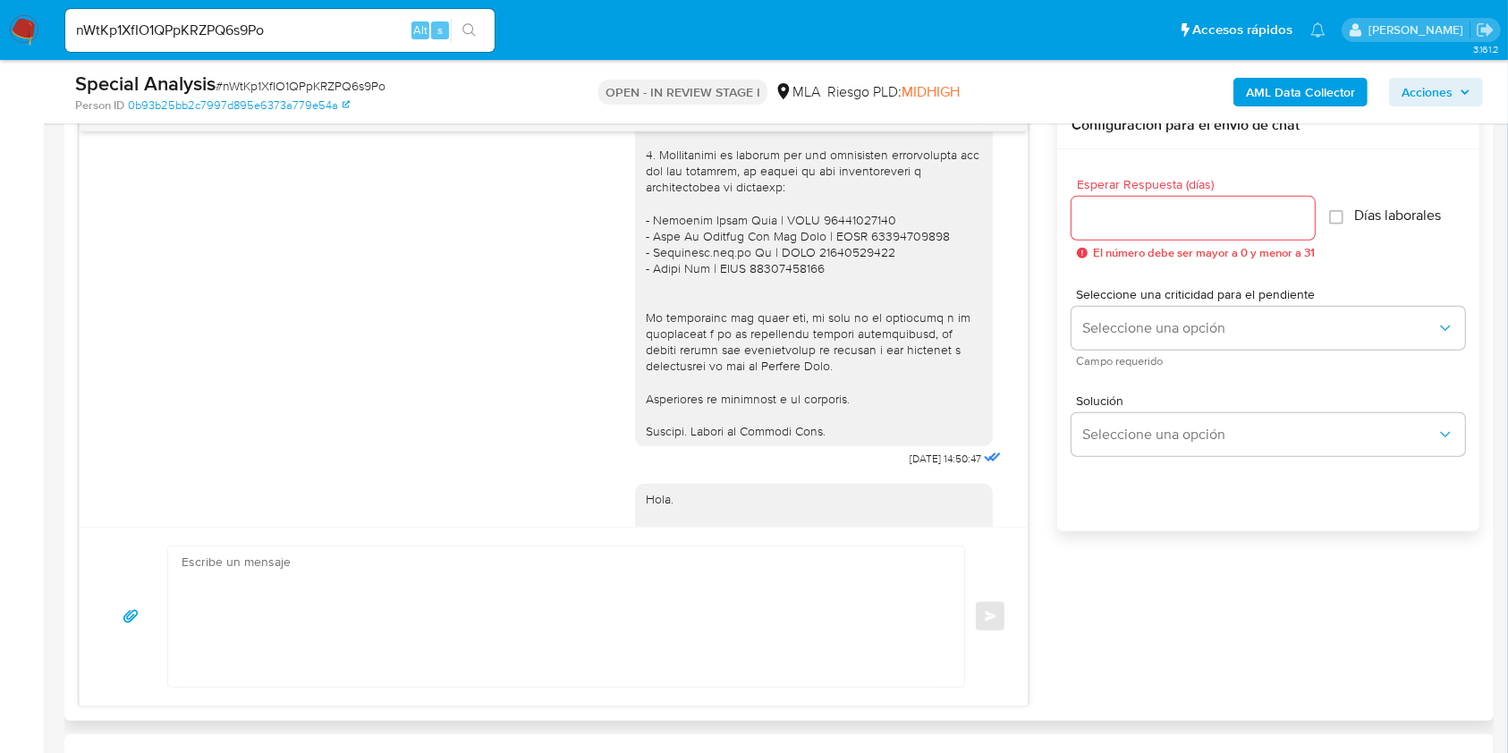
scroll to position [1569, 0]
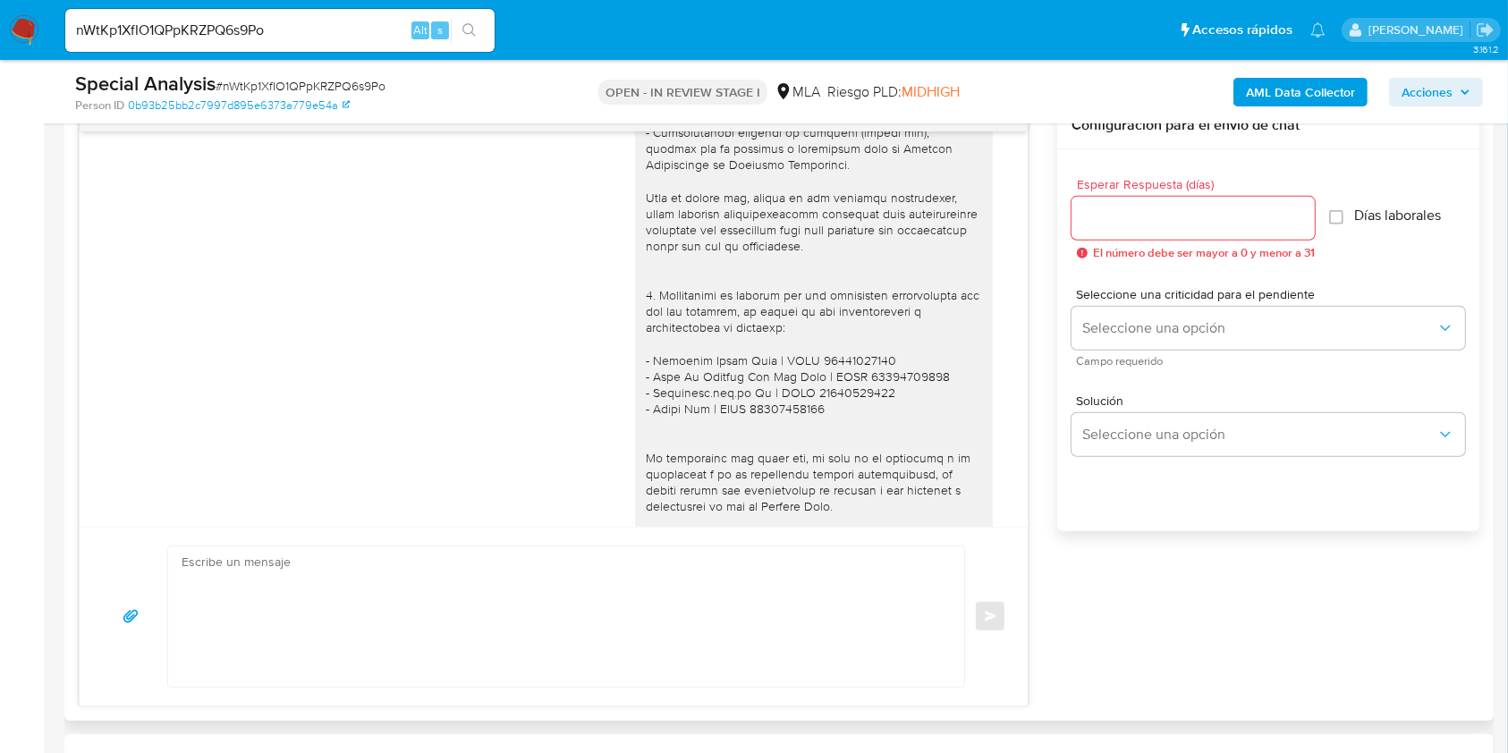
click at [791, 391] on div at bounding box center [814, 148] width 336 height 862
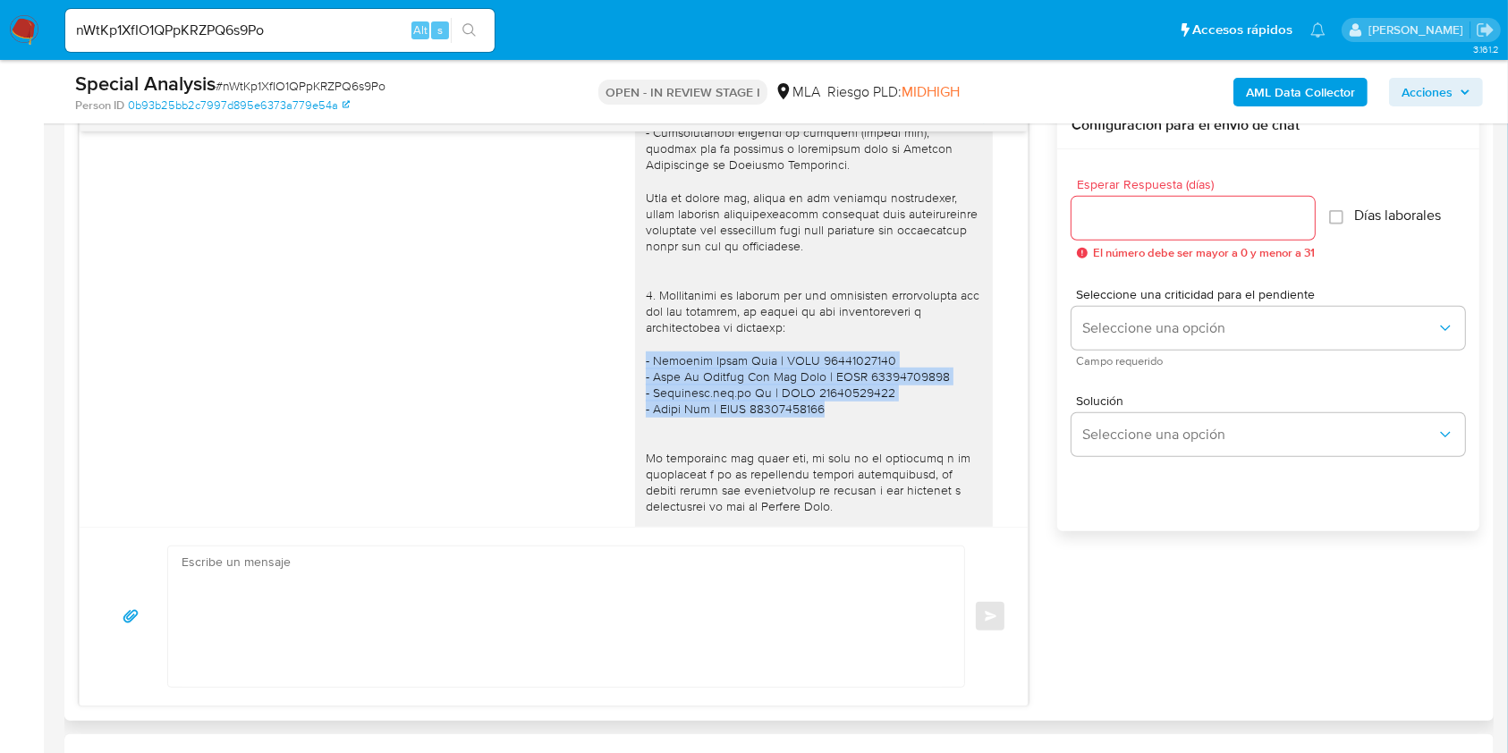
drag, startPoint x: 791, startPoint y: 391, endPoint x: 620, endPoint y: 341, distance: 178.9
click at [635, 341] on div at bounding box center [814, 148] width 358 height 876
copy div "- Cardenes Dario Walt | CUIT 23252314849 - Coop De Trabajo Del Sur Ltda | CUIT …"
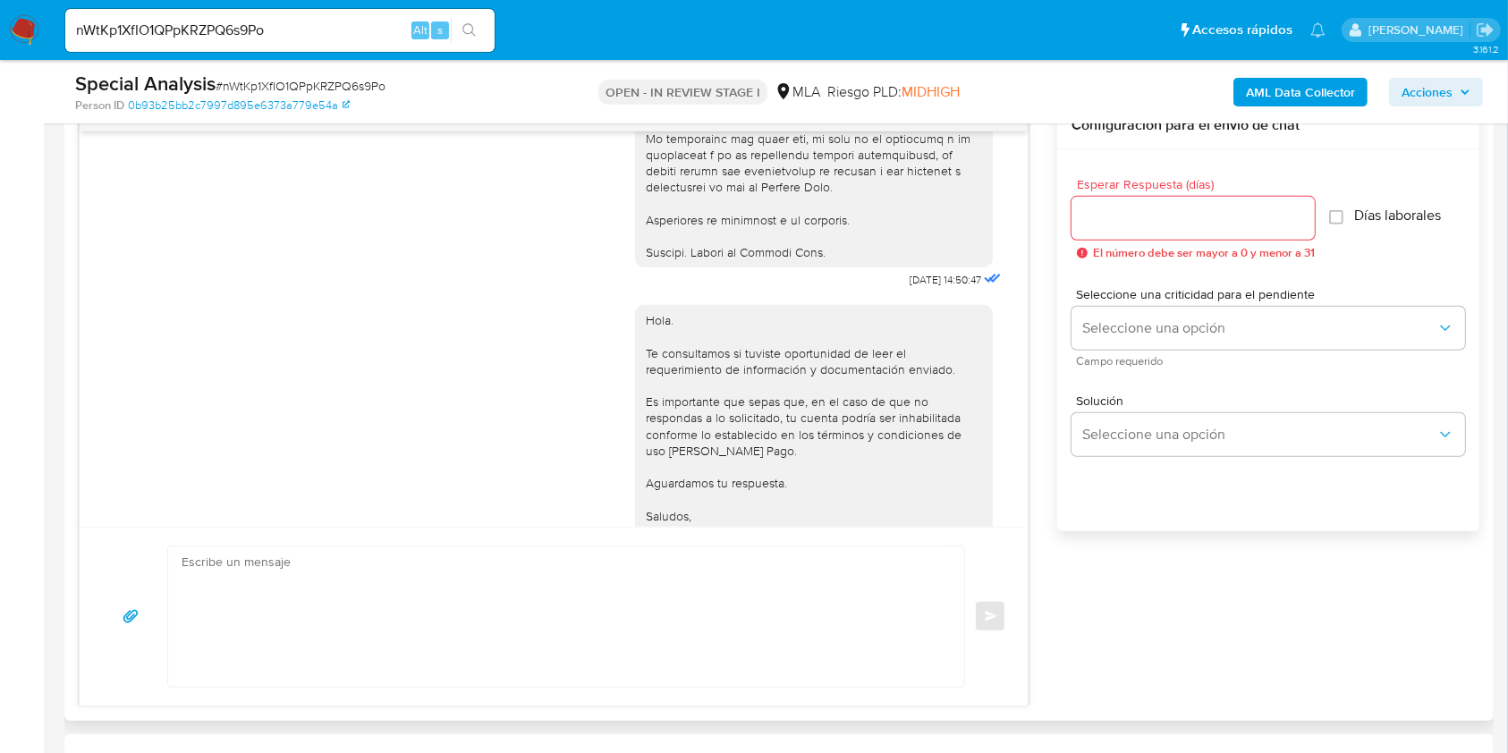
scroll to position [1927, 0]
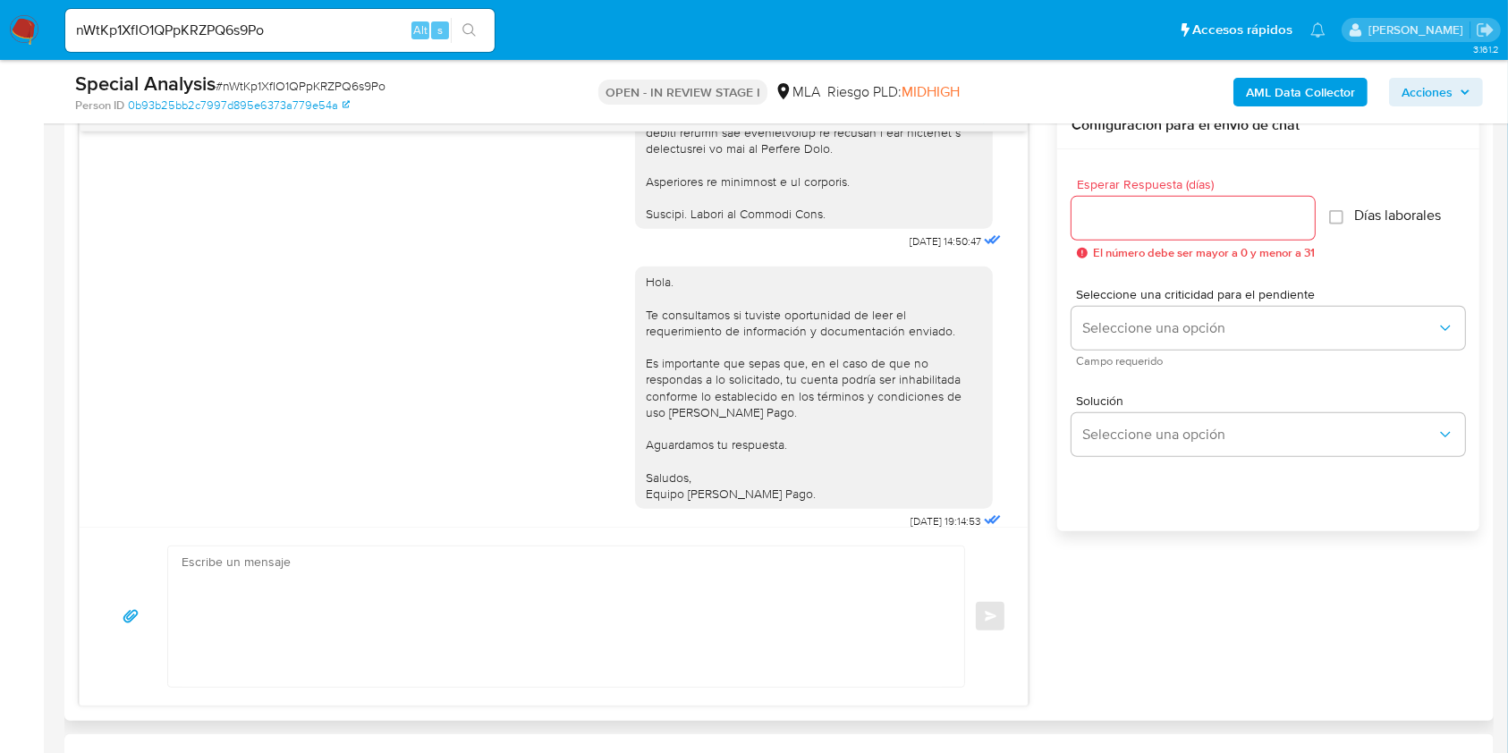
click at [494, 581] on textarea at bounding box center [562, 616] width 760 height 140
paste textarea "Hola. Esperamos que te encuentres muy bien. Te consultamos si tuviste oportunid…"
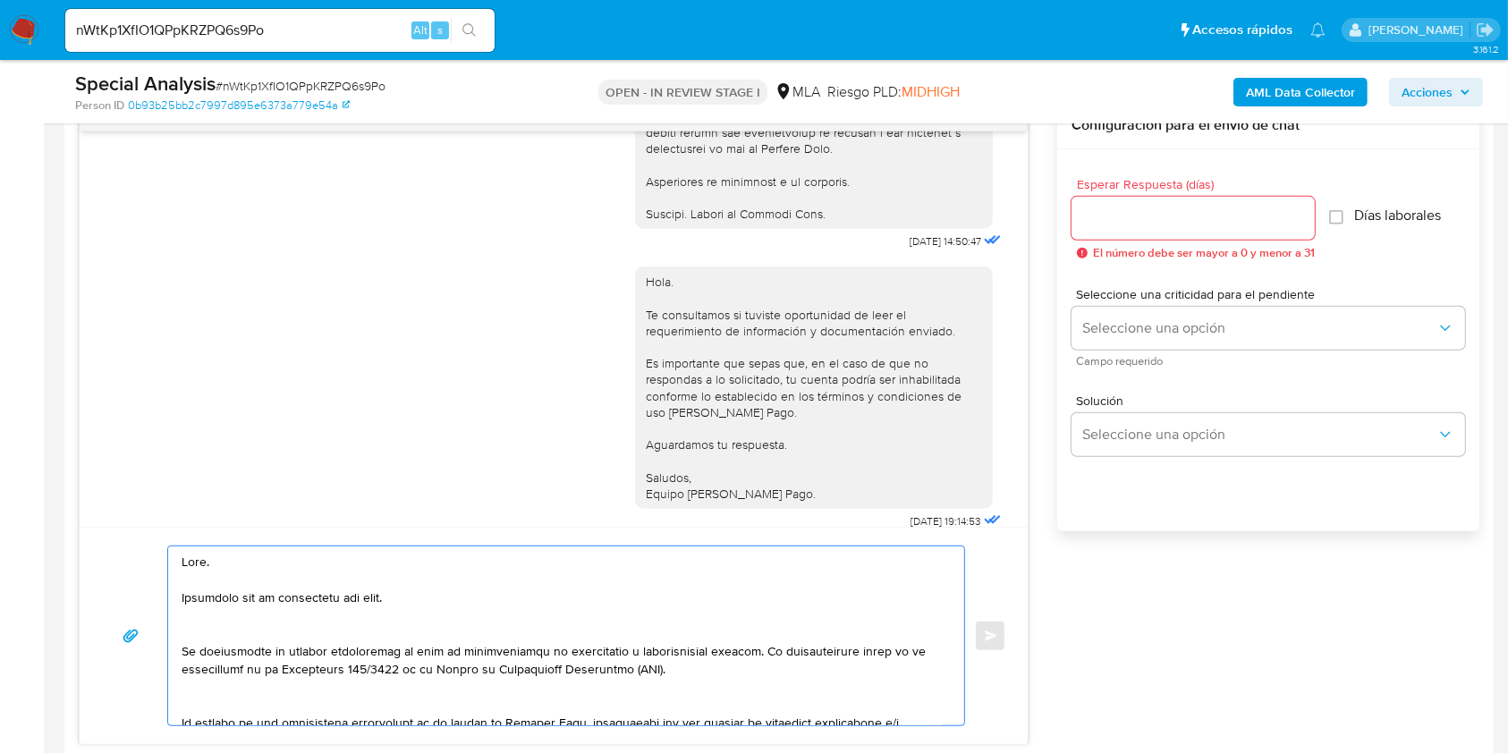
scroll to position [924, 0]
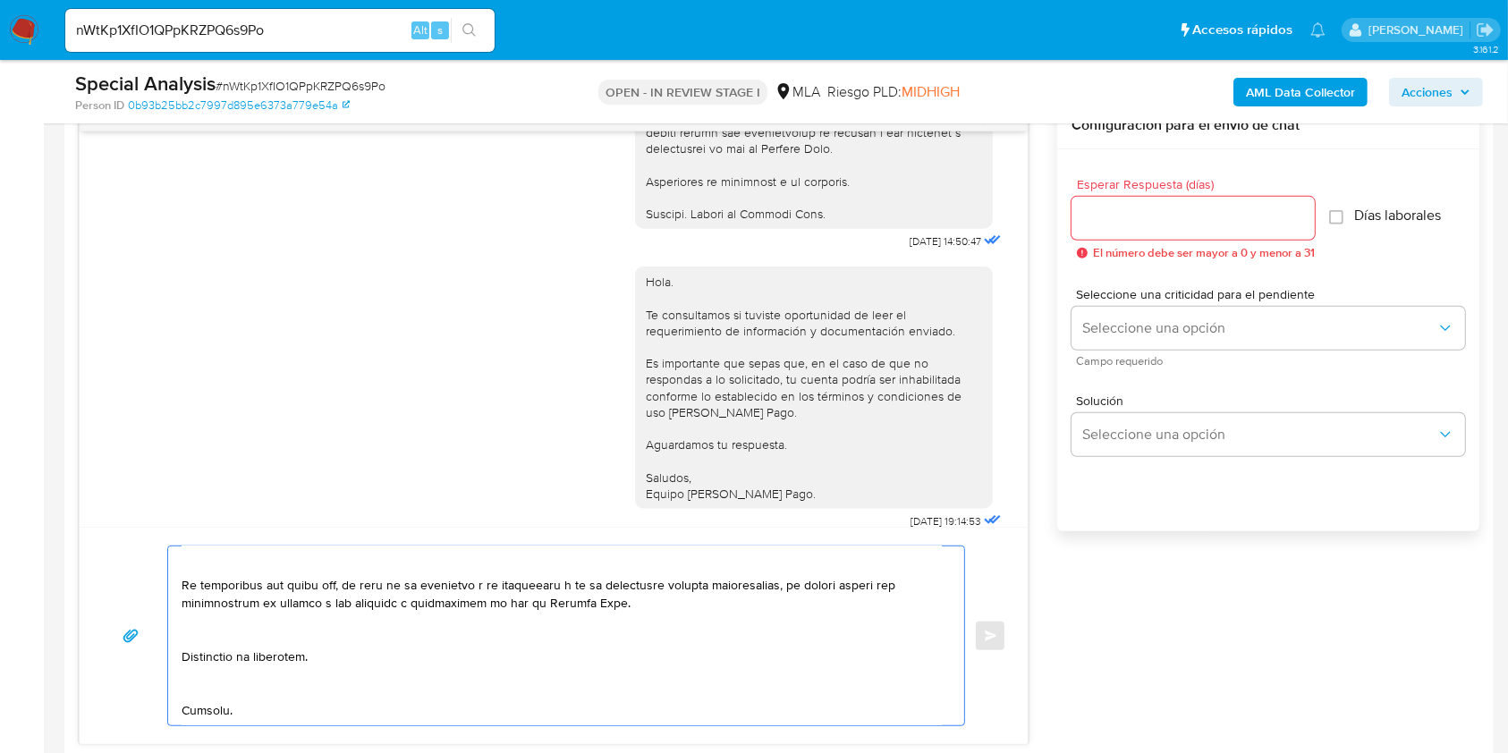
click at [309, 668] on textarea at bounding box center [562, 635] width 760 height 179
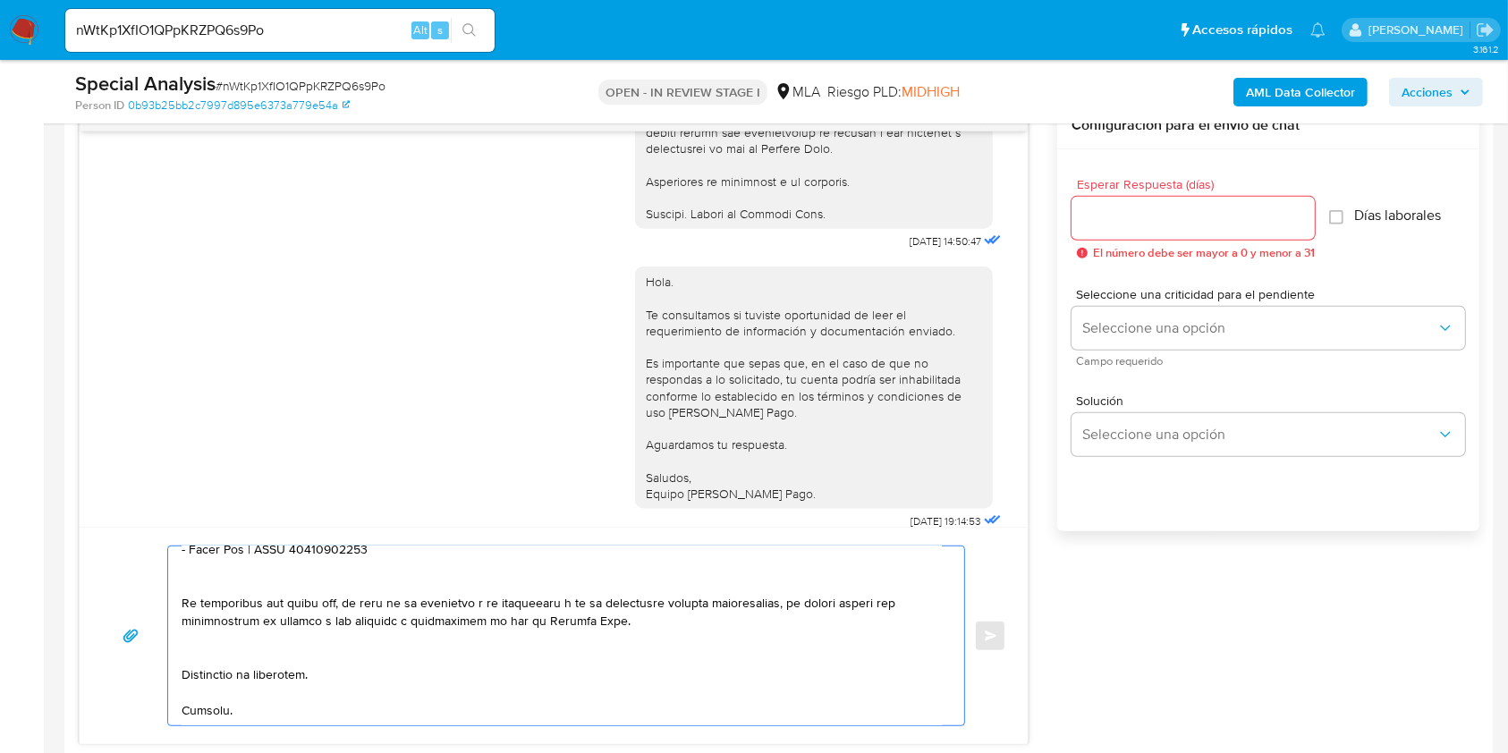
click at [264, 633] on textarea at bounding box center [562, 635] width 760 height 179
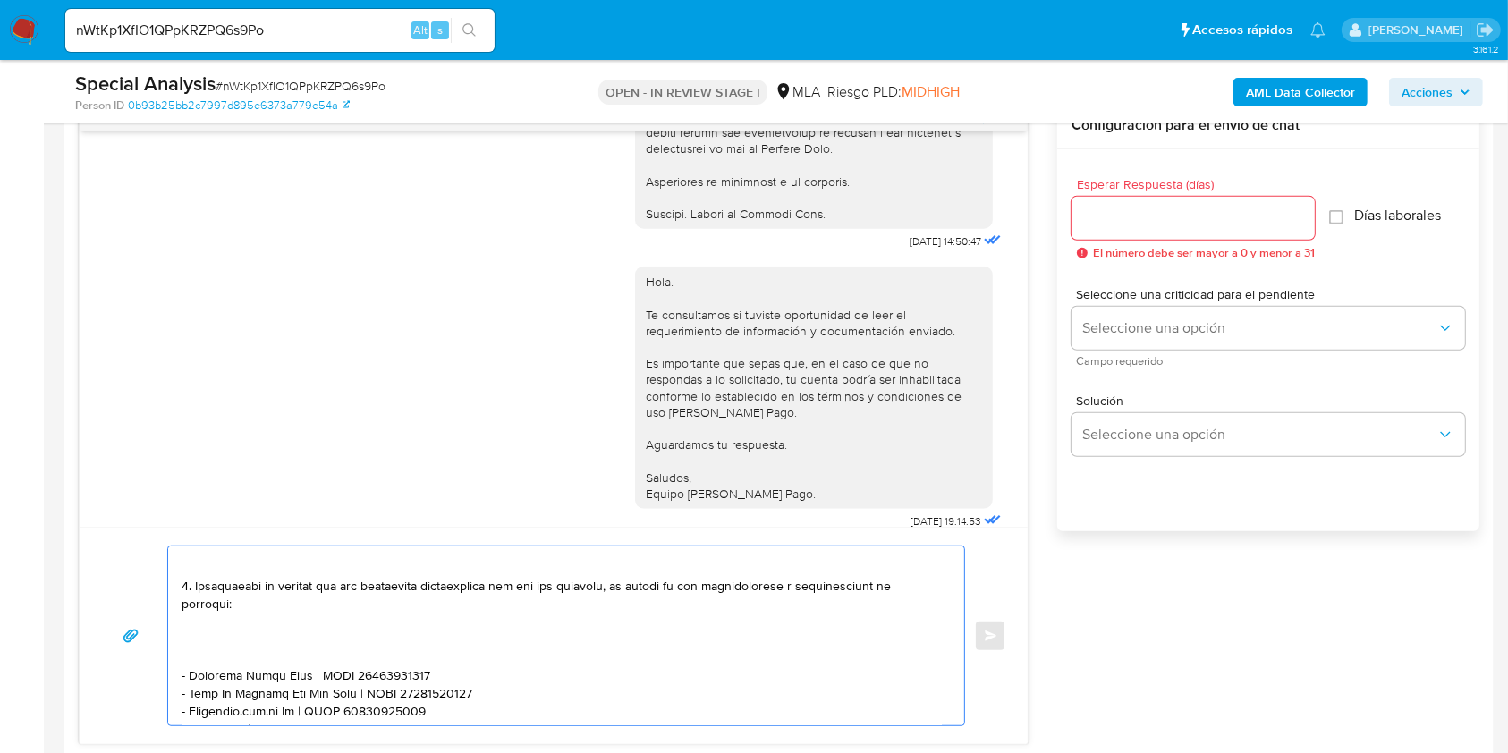
scroll to position [656, 0]
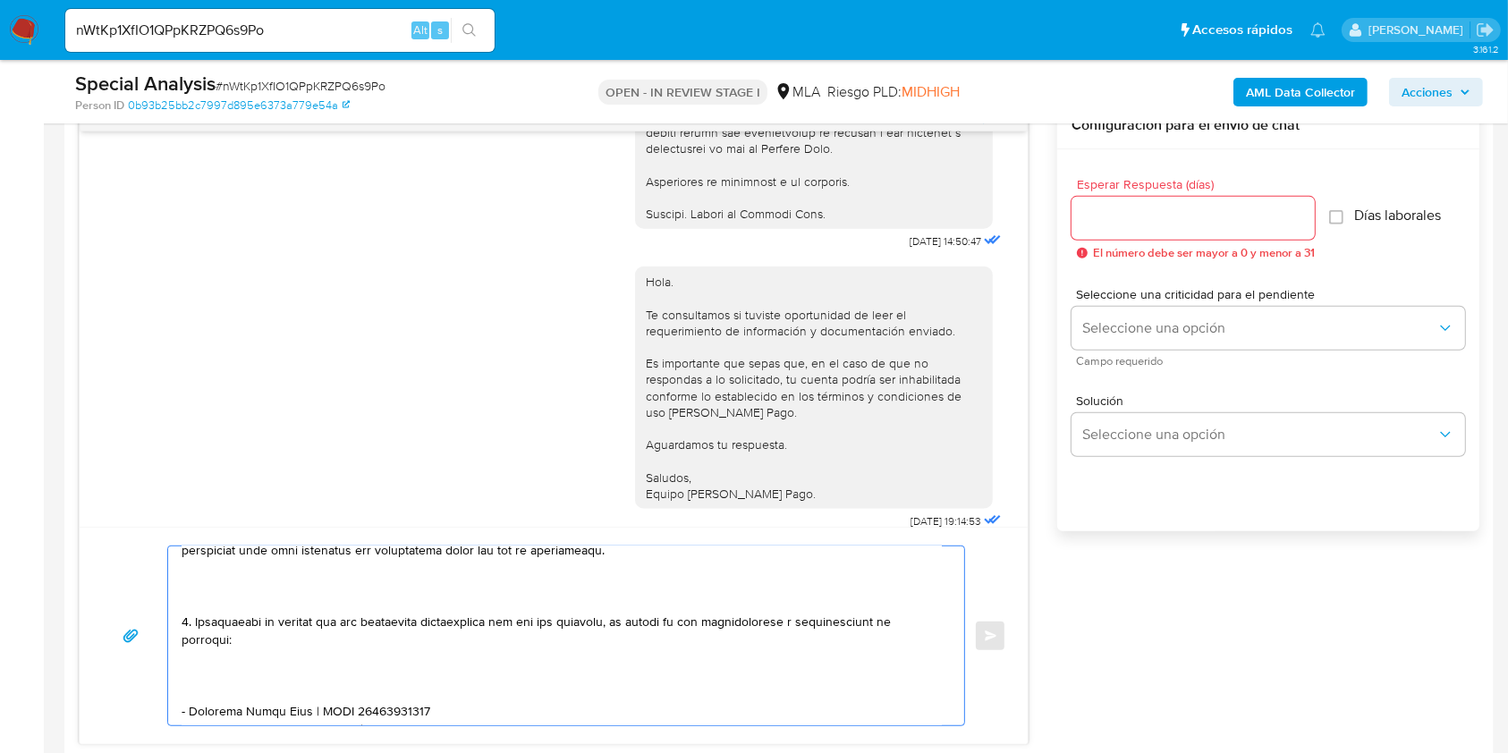
click at [258, 691] on textarea at bounding box center [562, 635] width 760 height 179
click at [247, 607] on textarea at bounding box center [562, 635] width 760 height 179
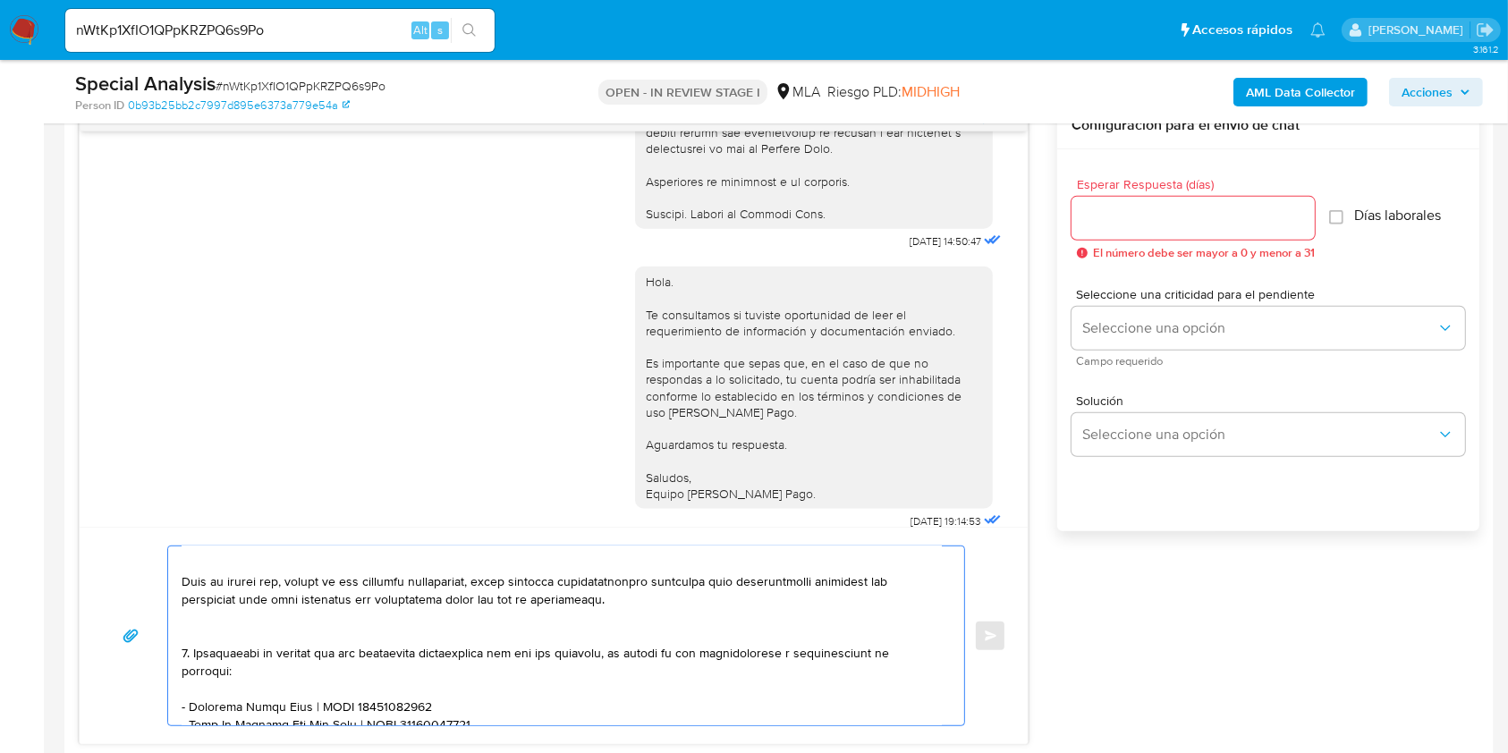
scroll to position [537, 0]
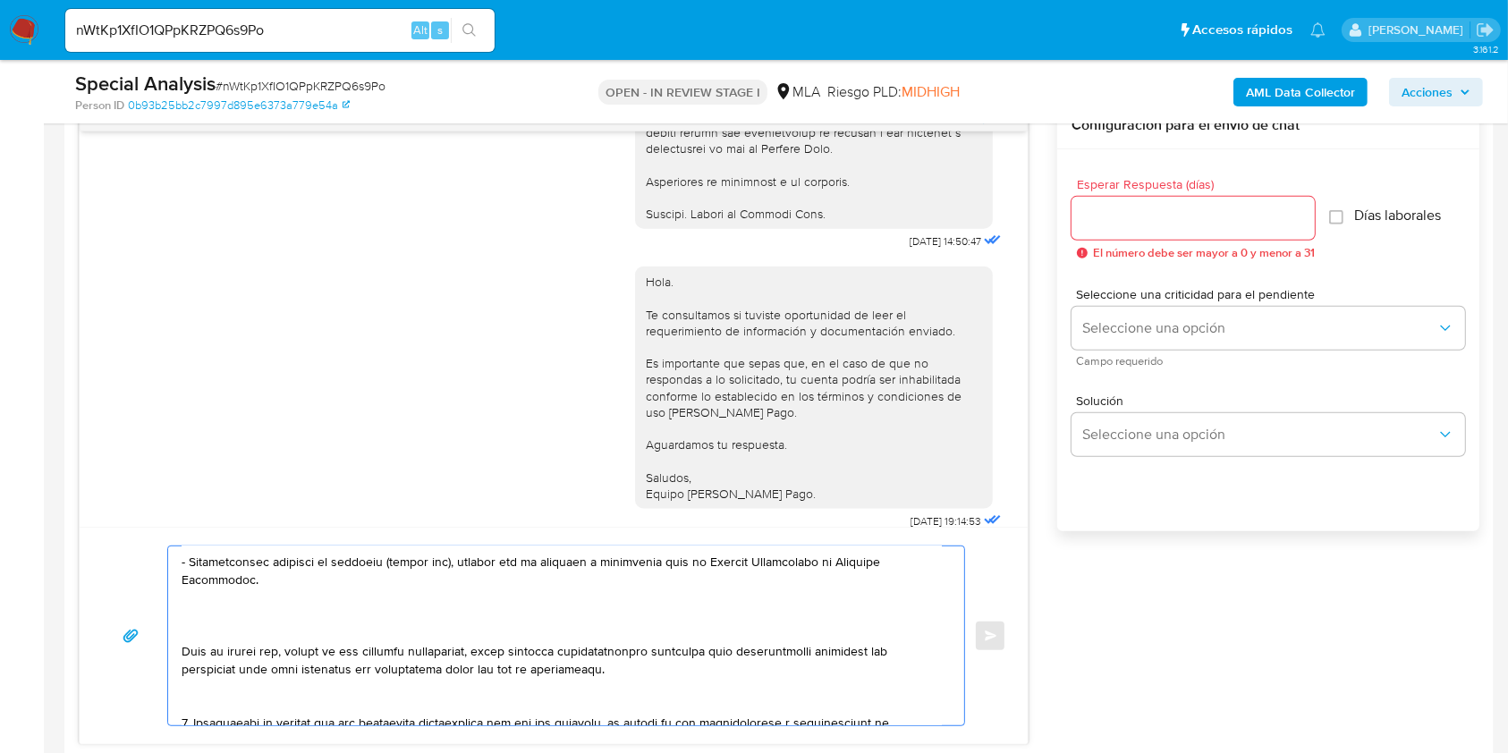
click at [245, 637] on textarea at bounding box center [562, 635] width 760 height 179
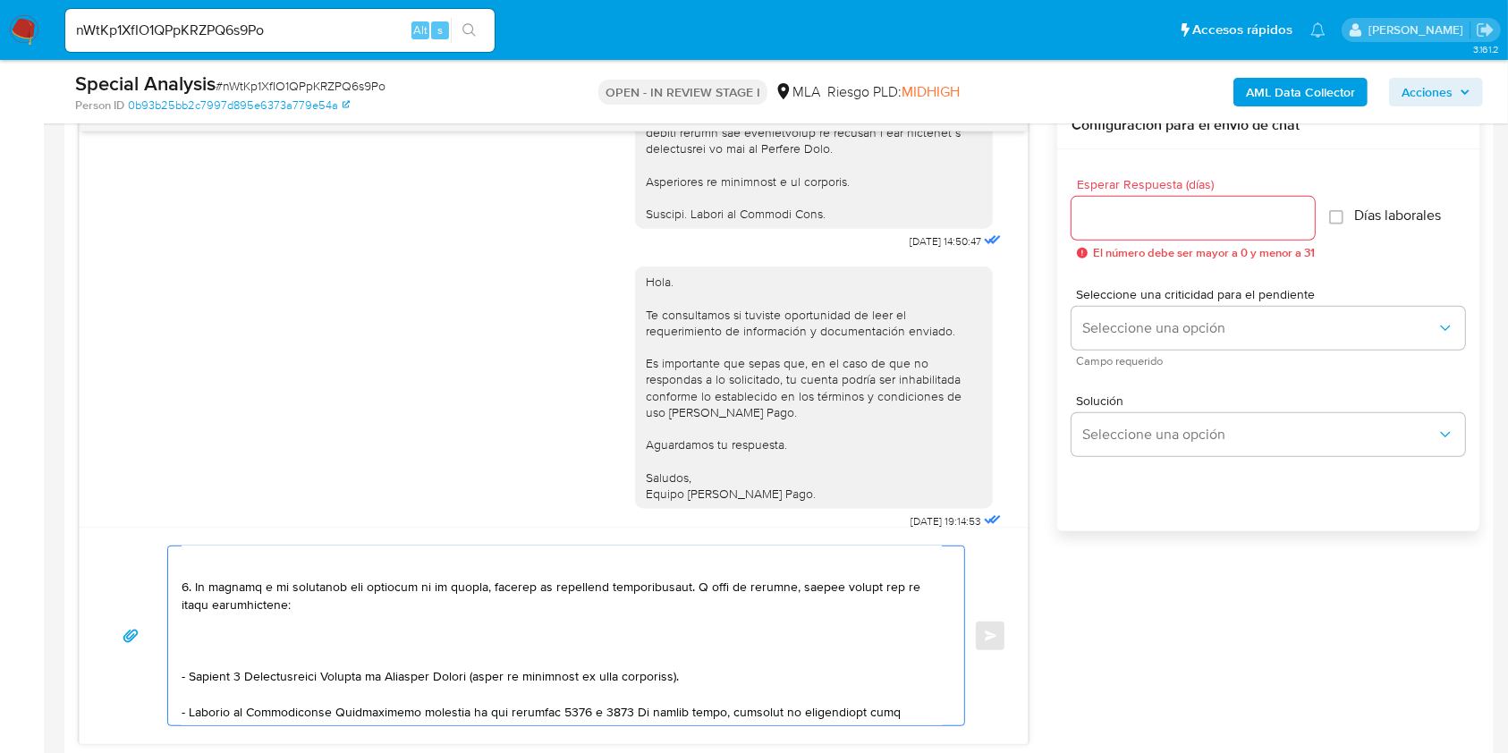
scroll to position [298, 0]
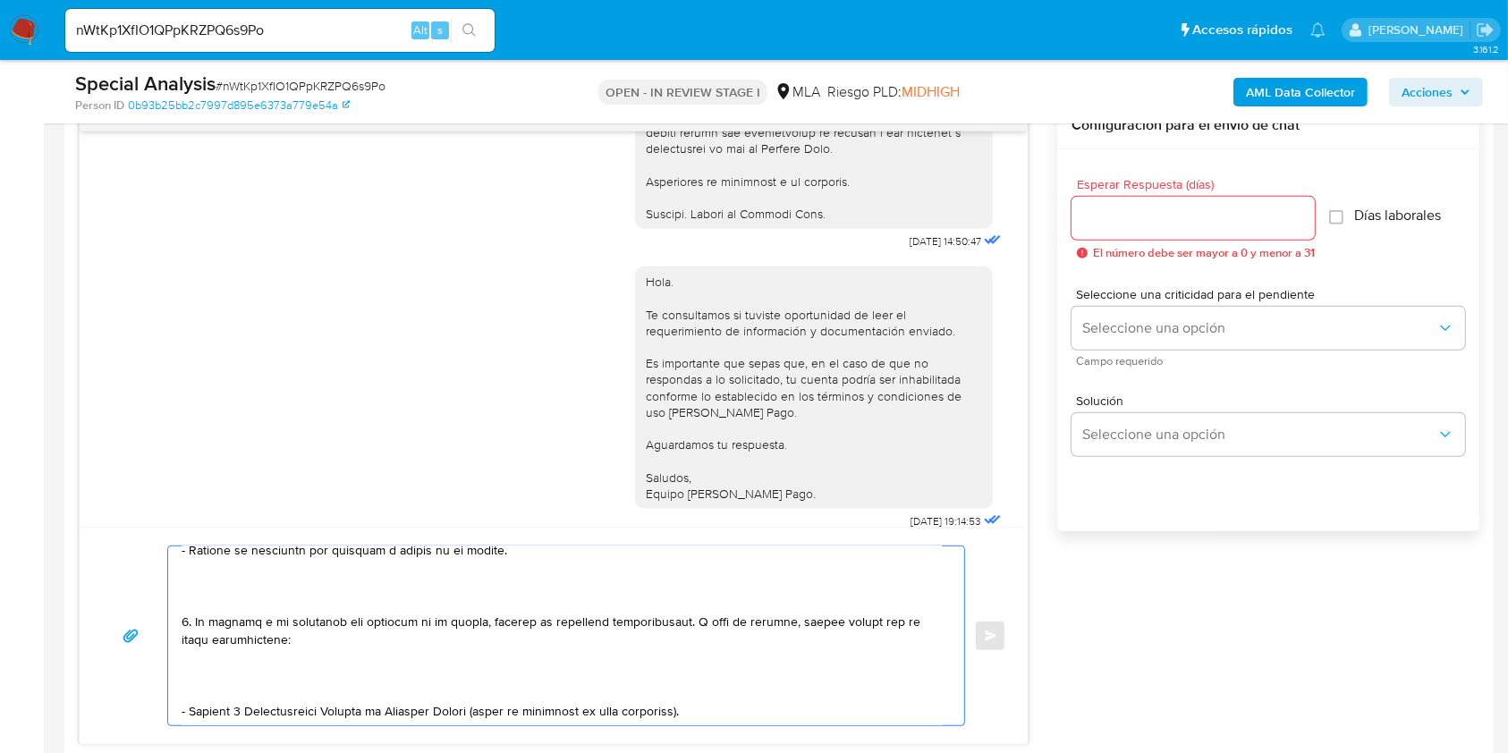
click at [222, 696] on textarea at bounding box center [562, 635] width 760 height 179
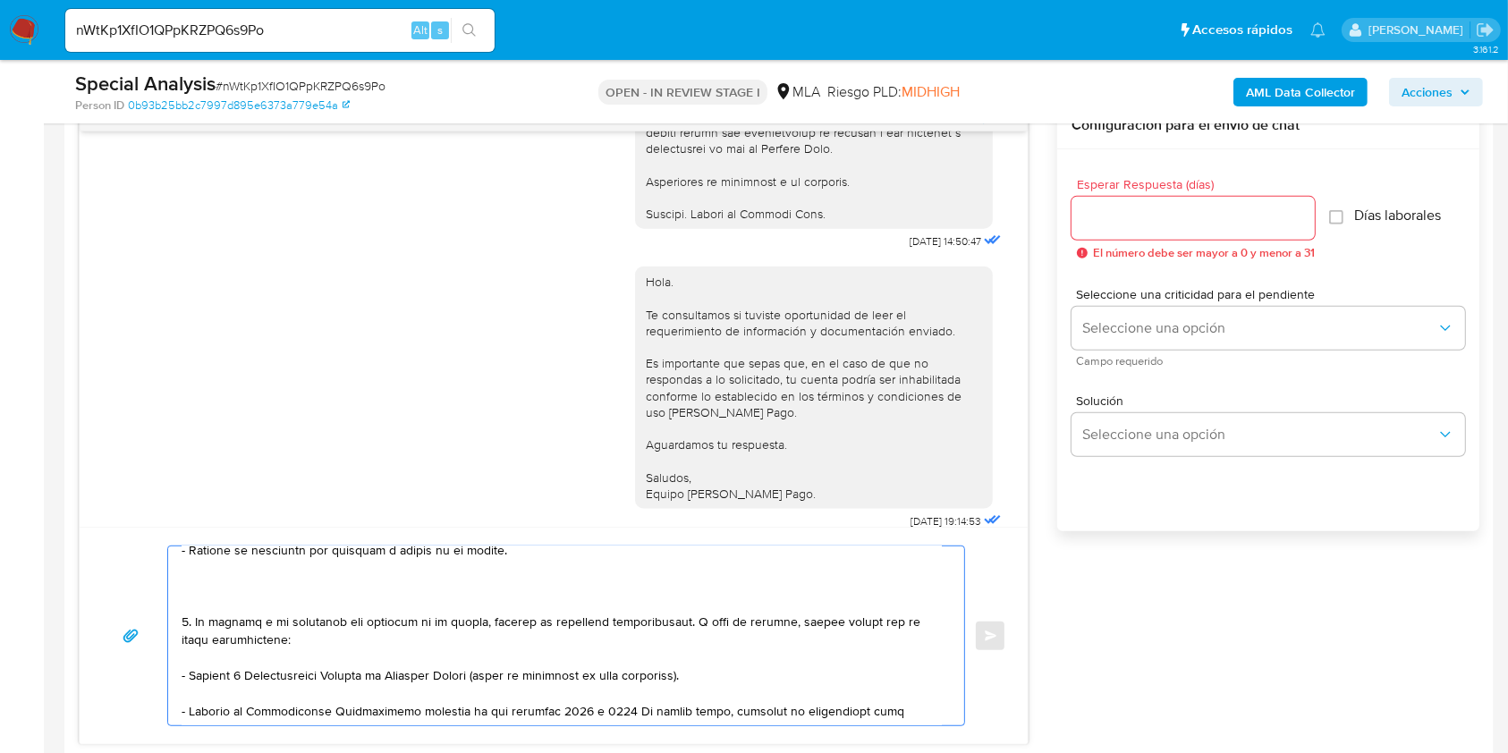
click at [270, 578] on textarea at bounding box center [562, 635] width 760 height 179
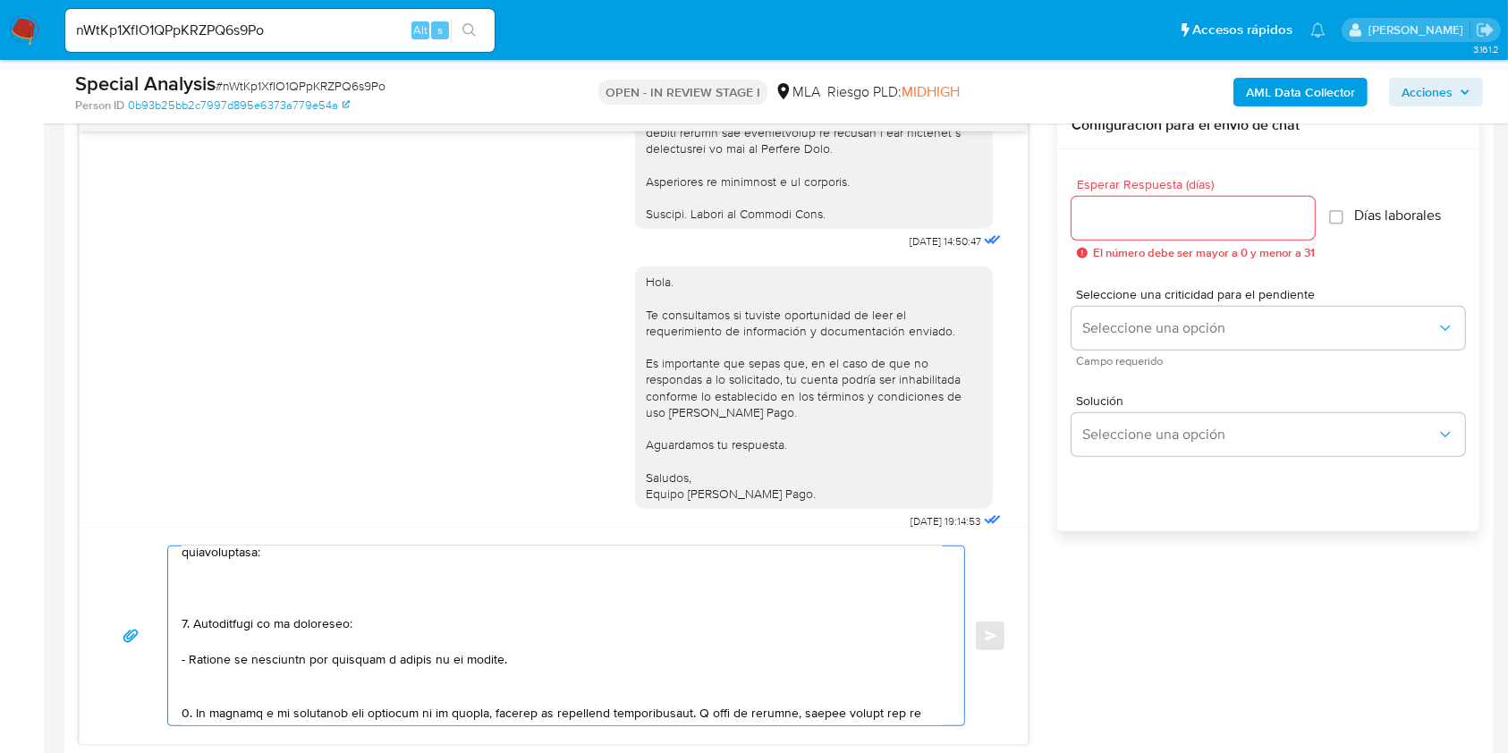
scroll to position [160, 0]
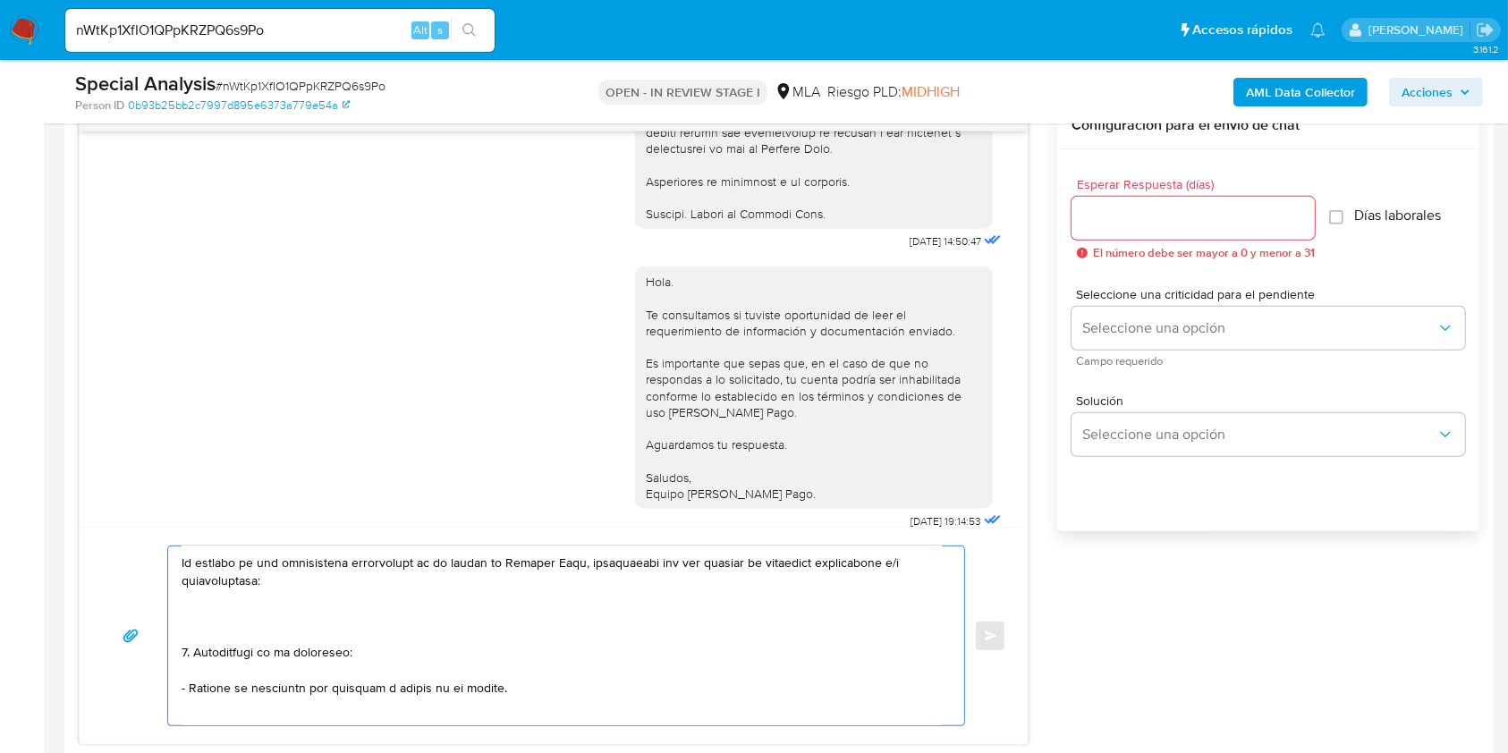
click at [280, 675] on textarea at bounding box center [562, 635] width 760 height 179
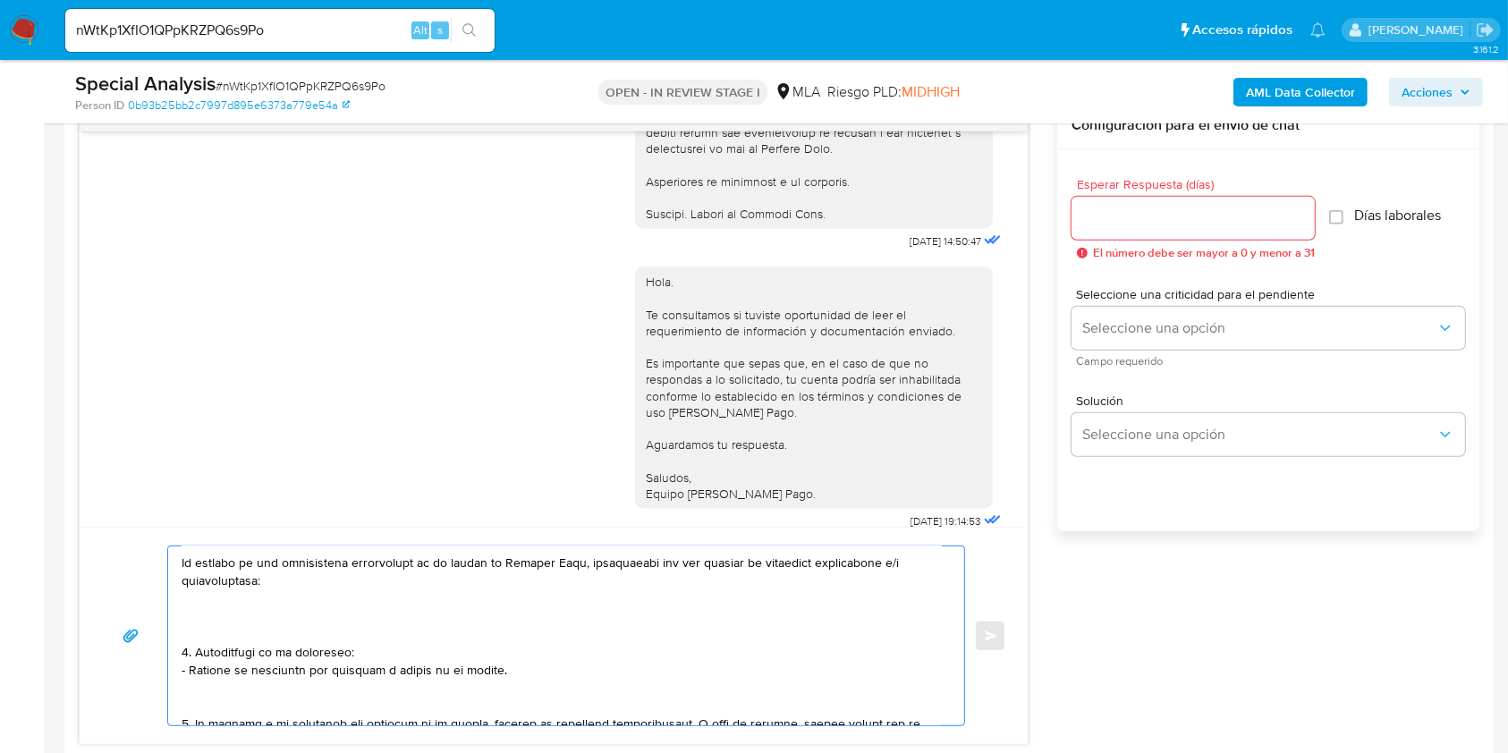
click at [291, 636] on textarea at bounding box center [562, 635] width 760 height 179
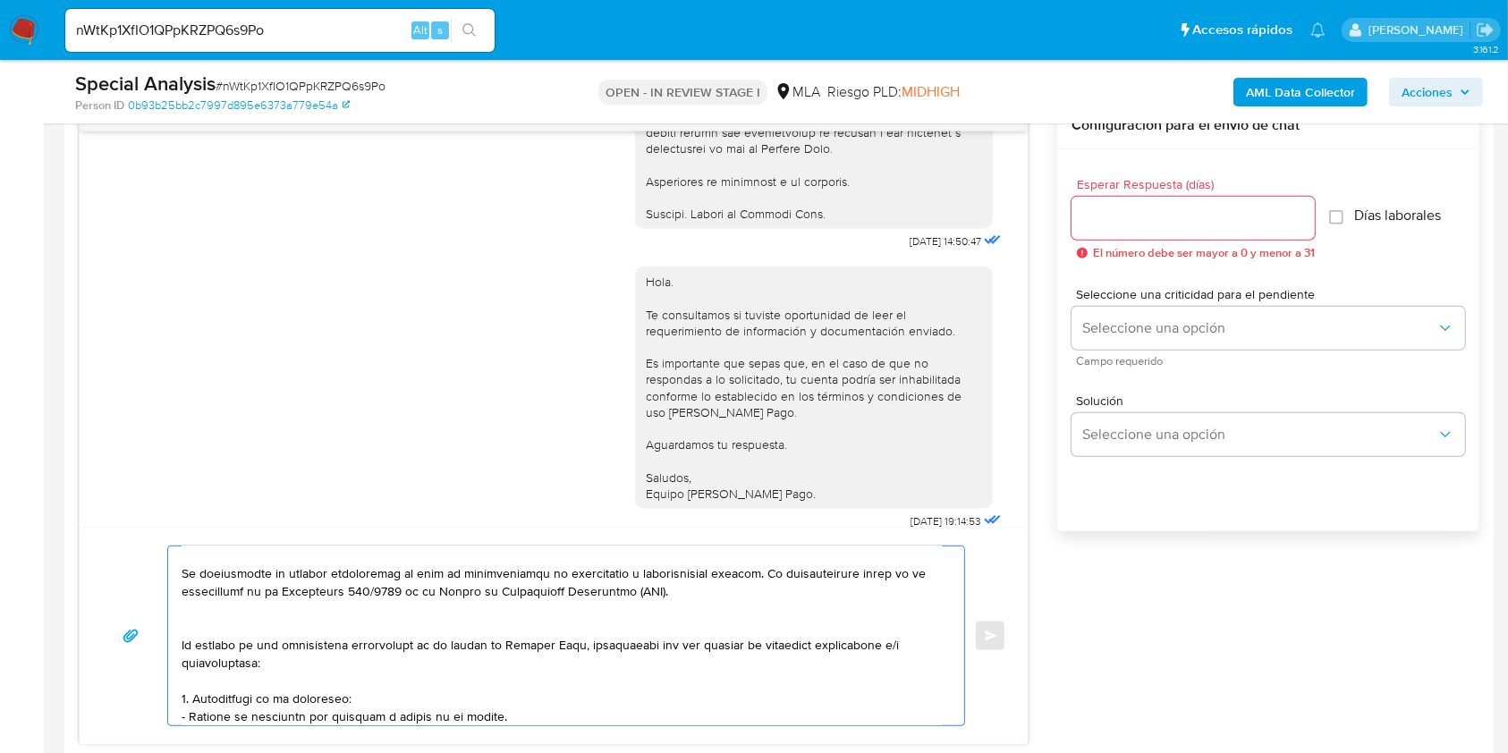
scroll to position [41, 0]
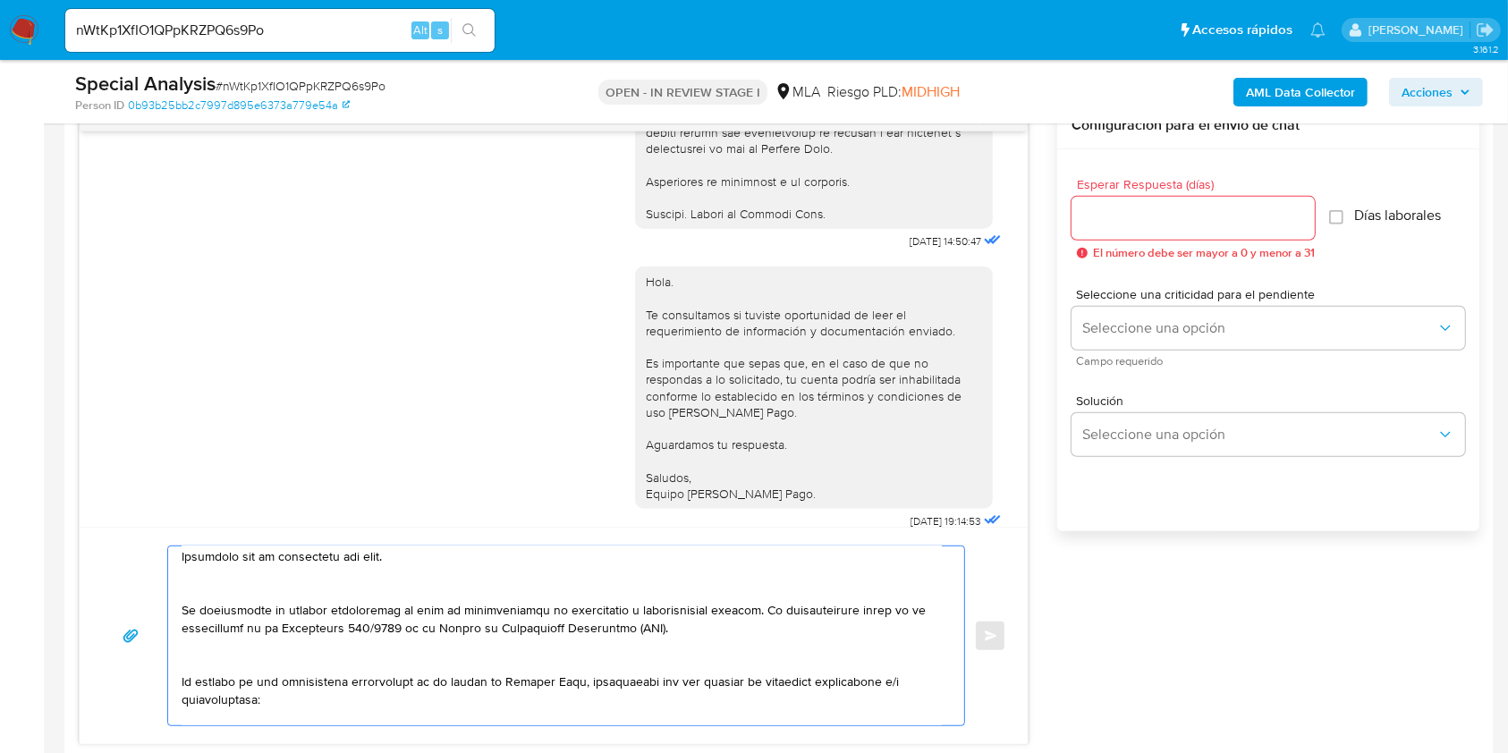
click at [256, 655] on textarea at bounding box center [562, 635] width 760 height 179
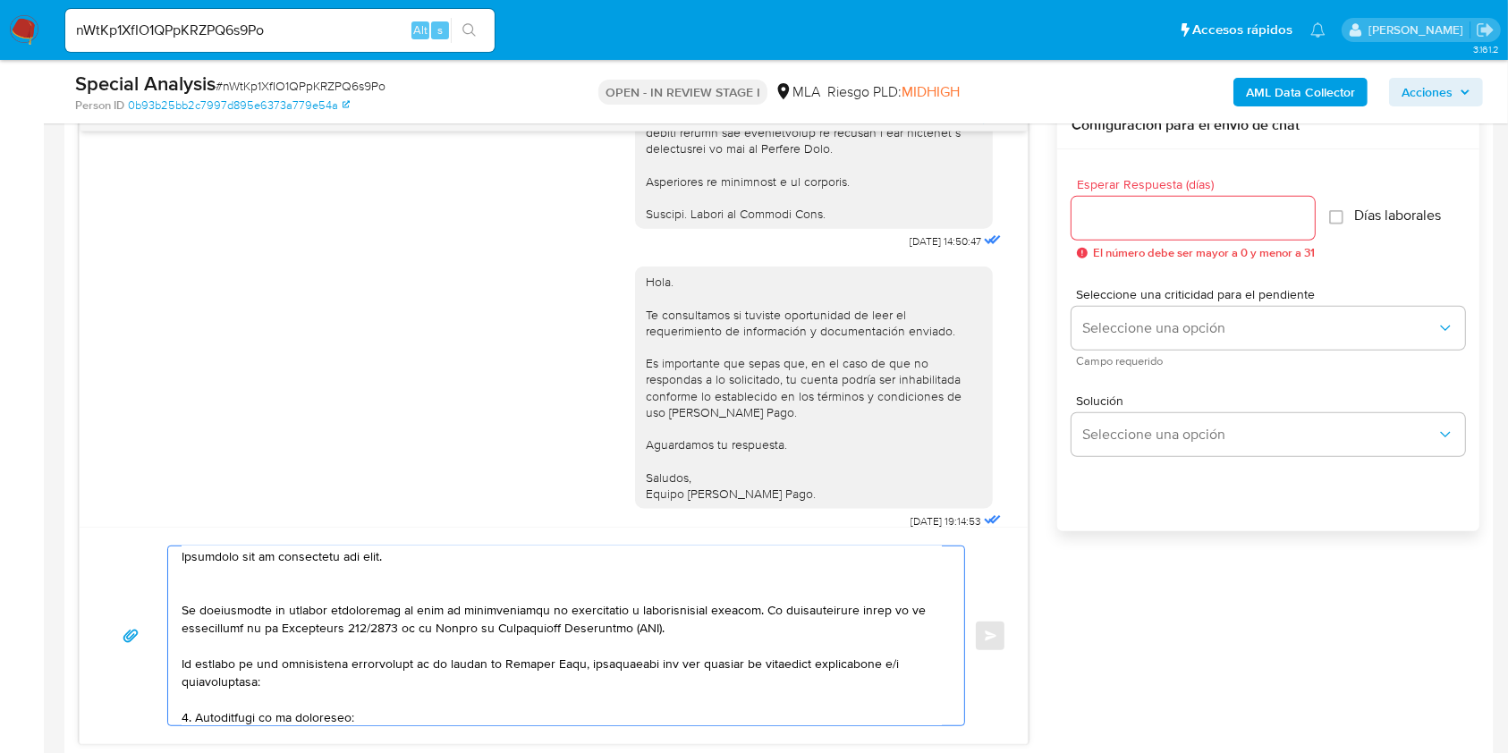
click at [281, 579] on textarea at bounding box center [562, 635] width 760 height 179
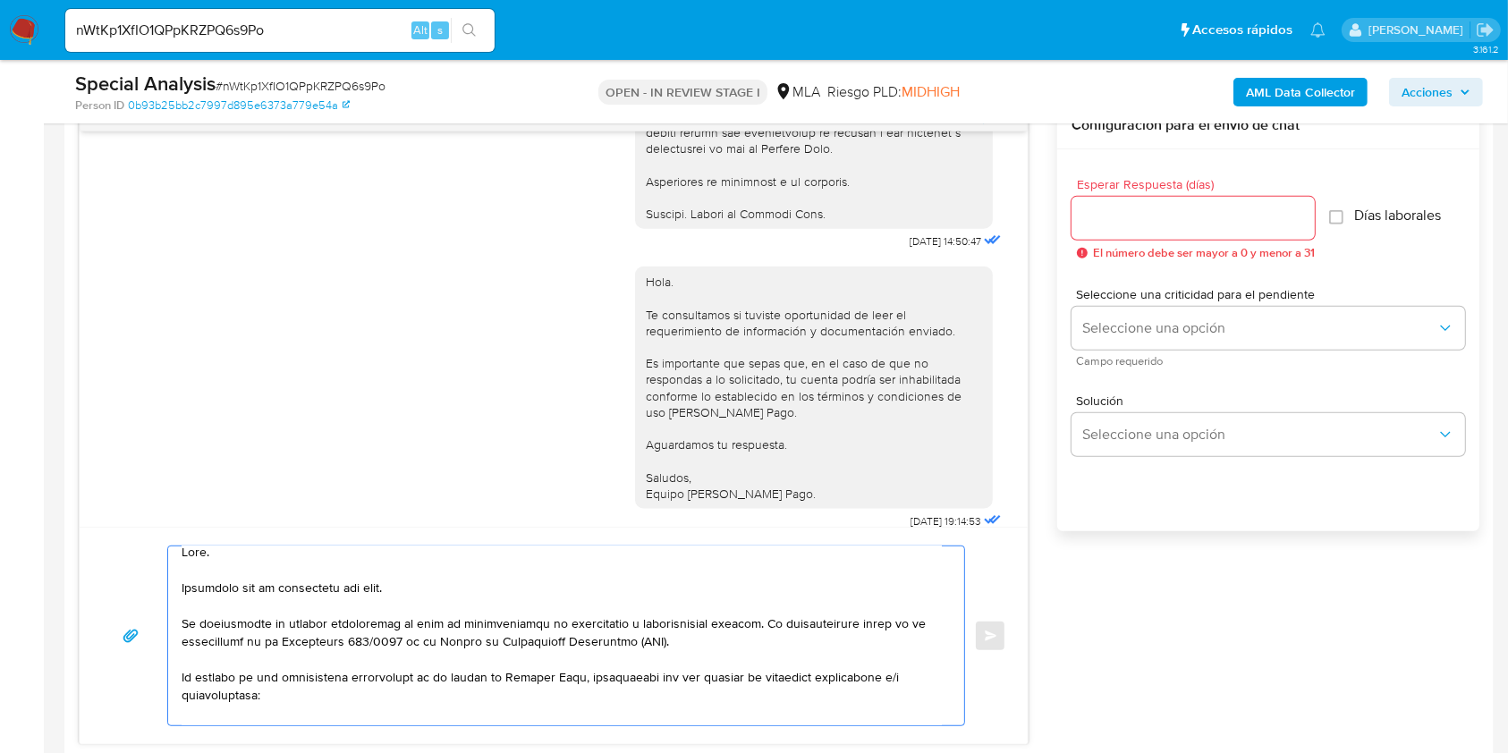
scroll to position [0, 0]
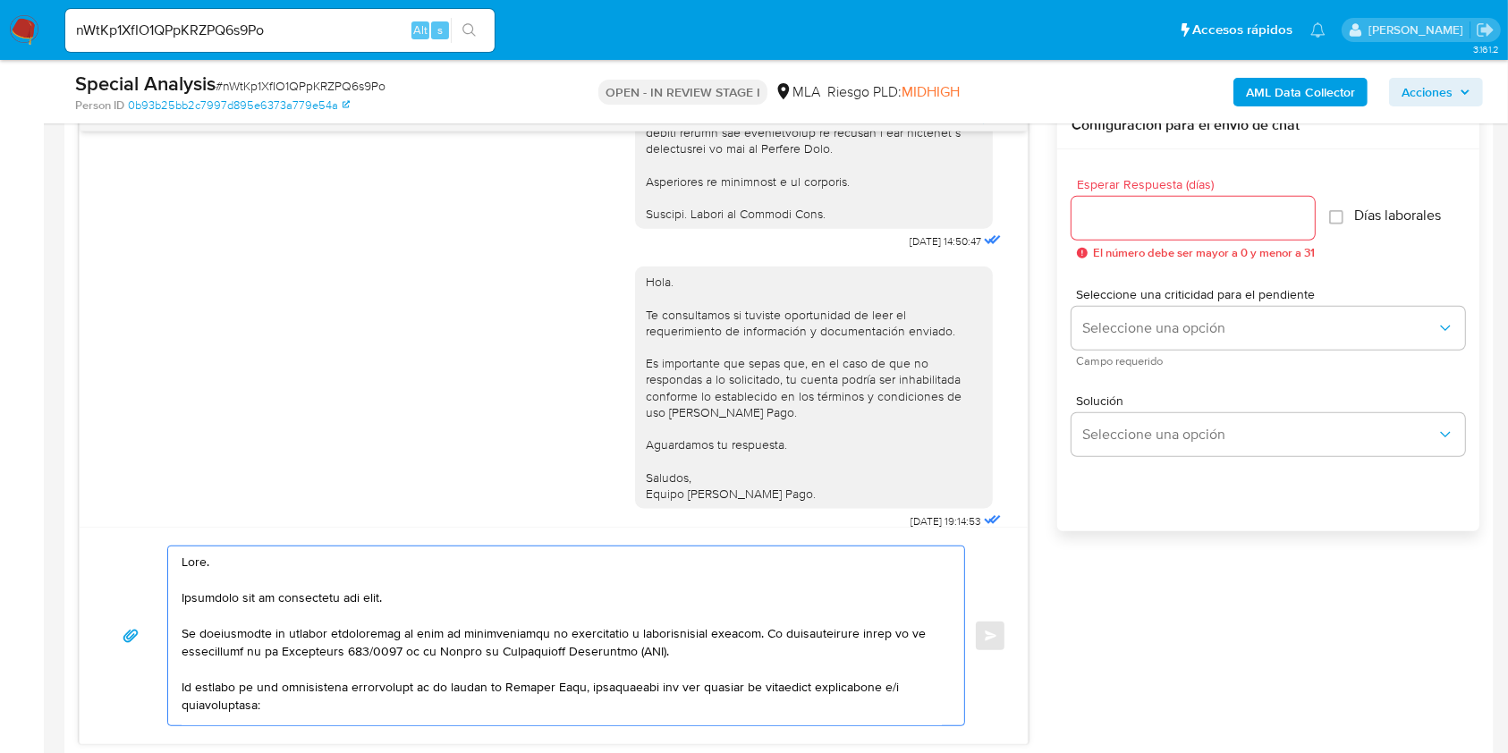
click at [241, 580] on textarea at bounding box center [562, 635] width 760 height 179
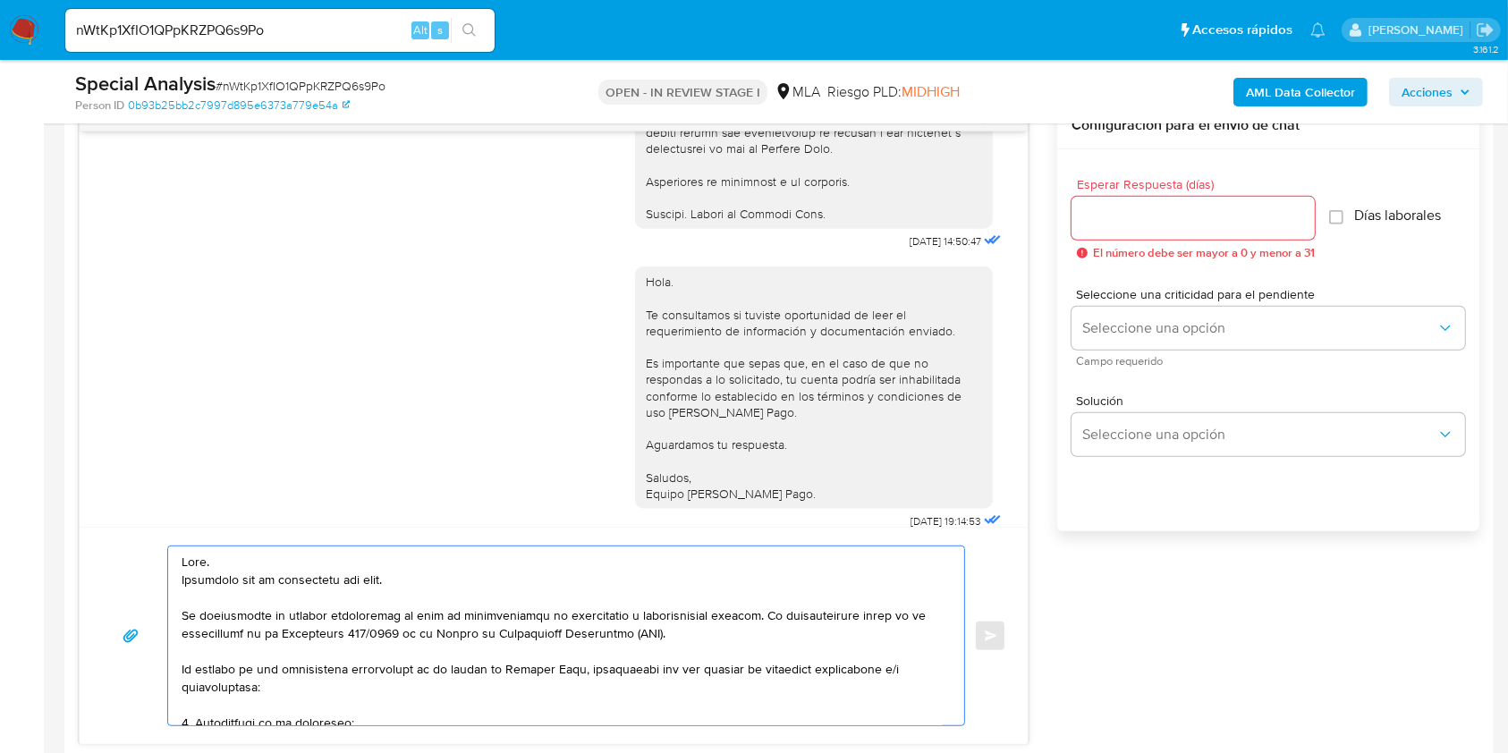
drag, startPoint x: 419, startPoint y: 579, endPoint x: 143, endPoint y: 586, distance: 276.4
click at [143, 586] on div "Enviar" at bounding box center [553, 636] width 905 height 181
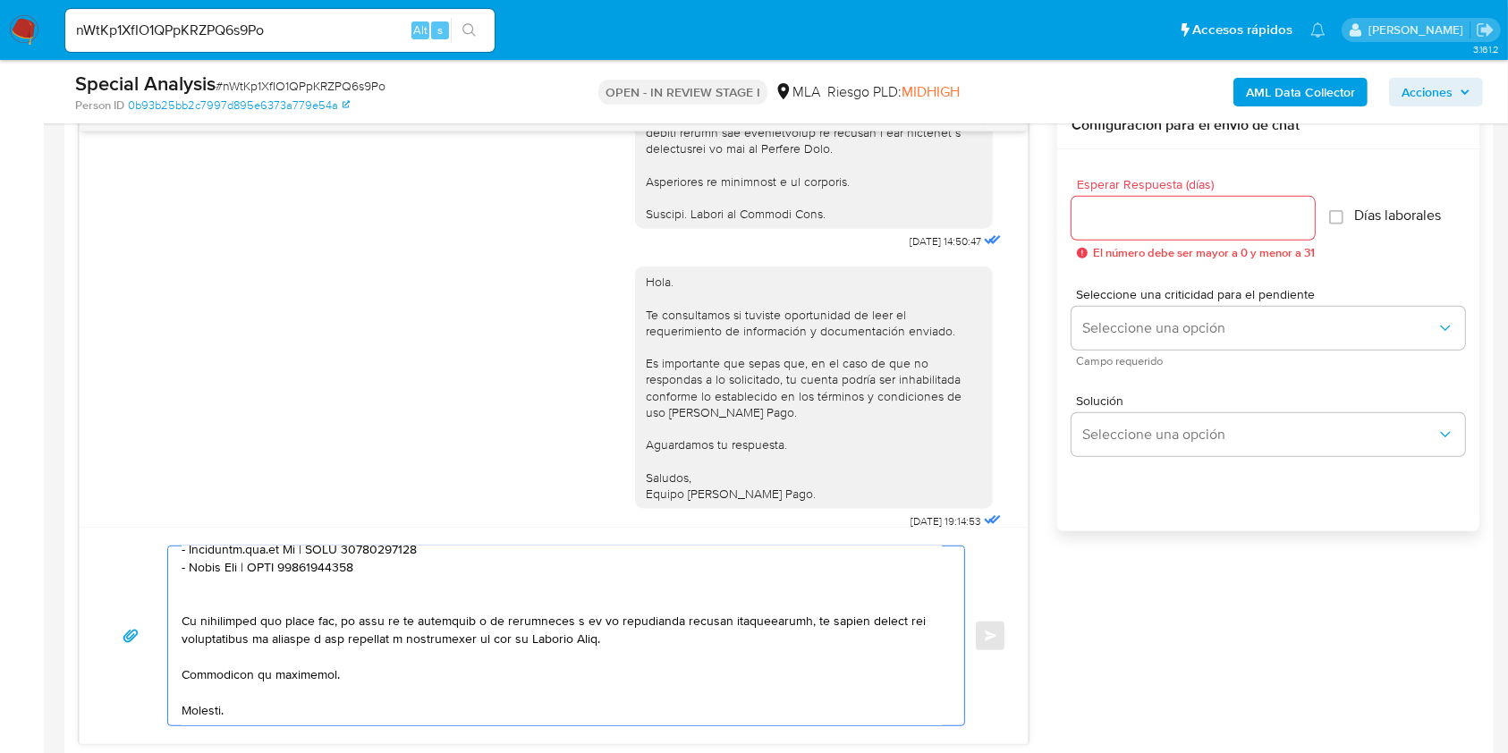
scroll to position [620, 0]
click at [306, 696] on textarea at bounding box center [562, 635] width 760 height 179
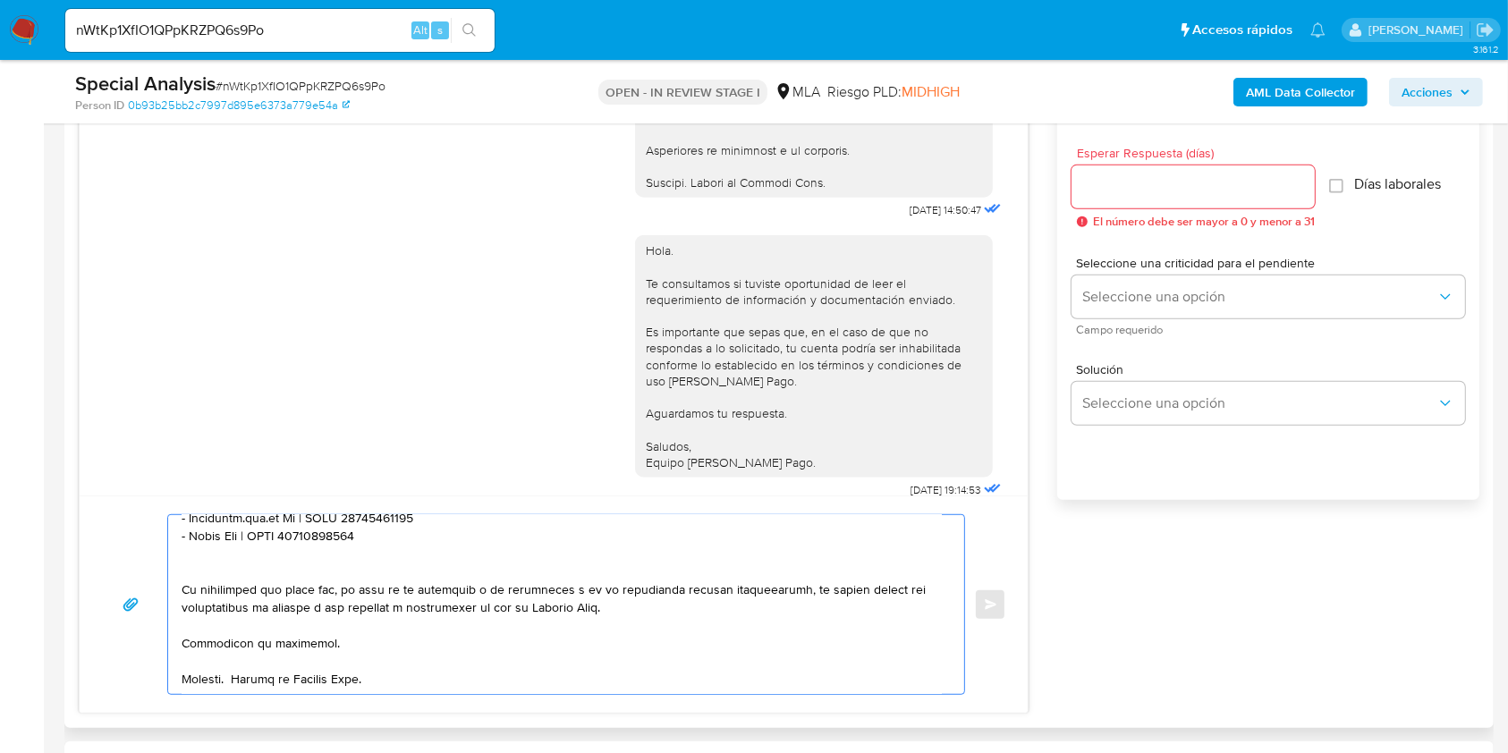
scroll to position [953, 0]
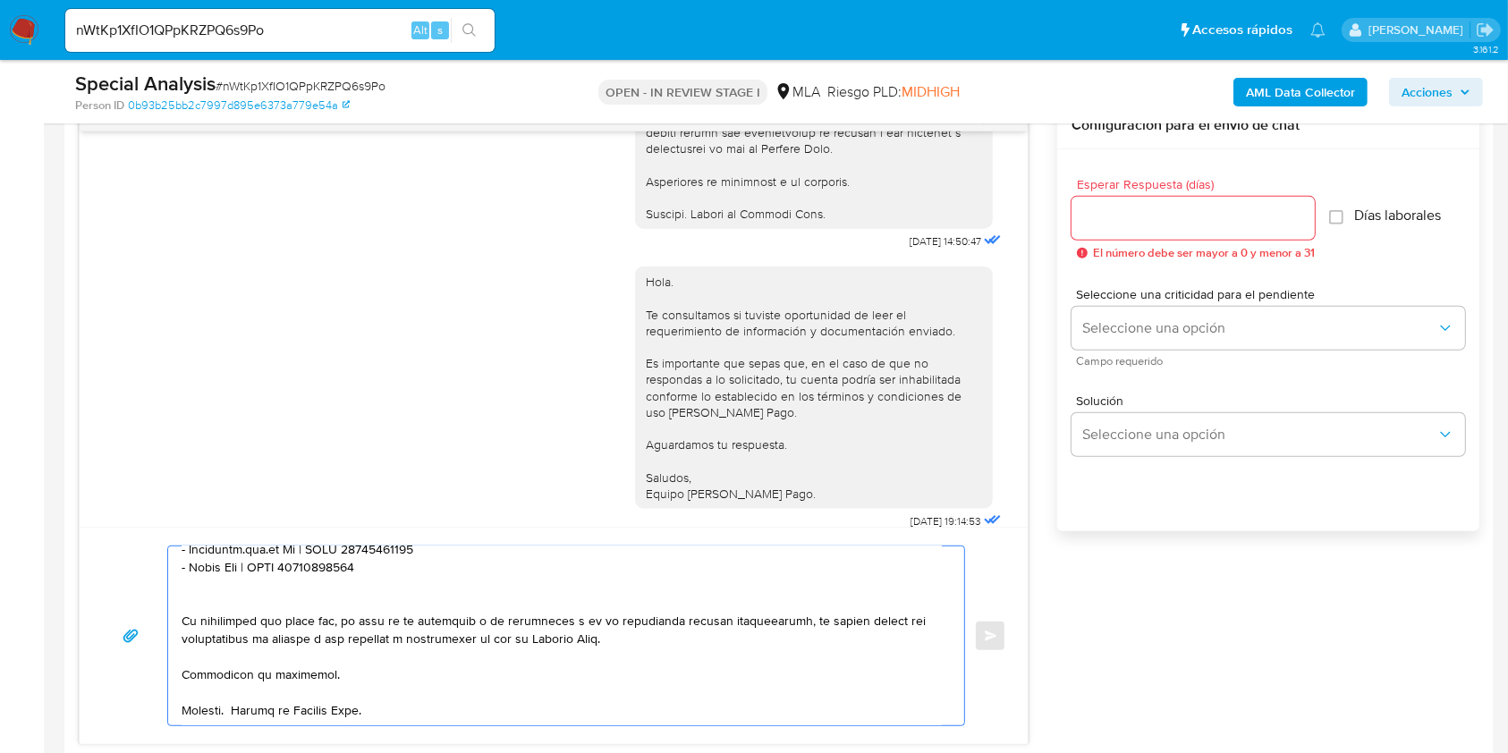
type textarea "Hola. Te consultamos si tuviste oportunidad de leer el requerimiento de informa…"
click at [1120, 202] on div at bounding box center [1192, 218] width 243 height 43
click at [1121, 207] on input "Esperar Respuesta (días)" at bounding box center [1192, 218] width 243 height 23
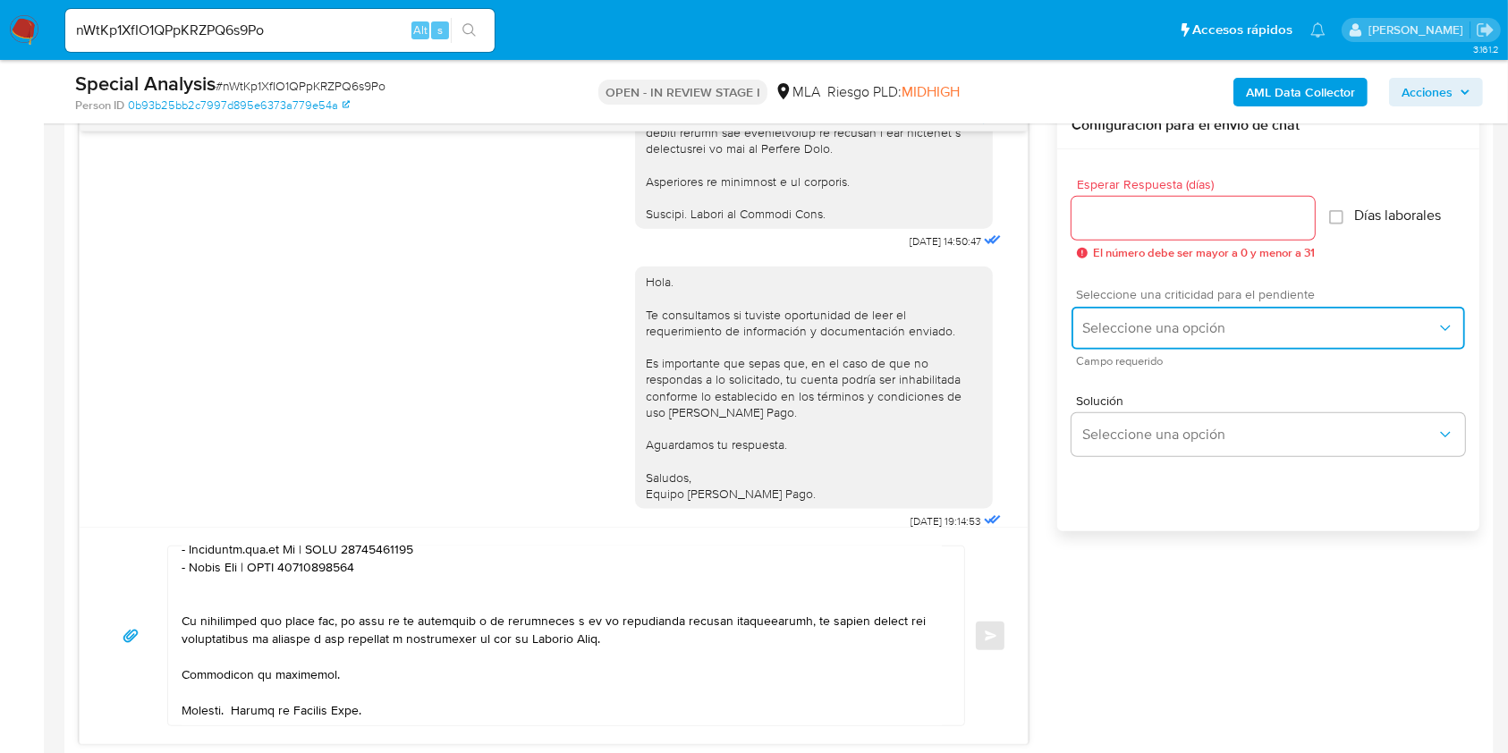
click at [1112, 337] on button "Seleccione una opción" at bounding box center [1267, 328] width 393 height 43
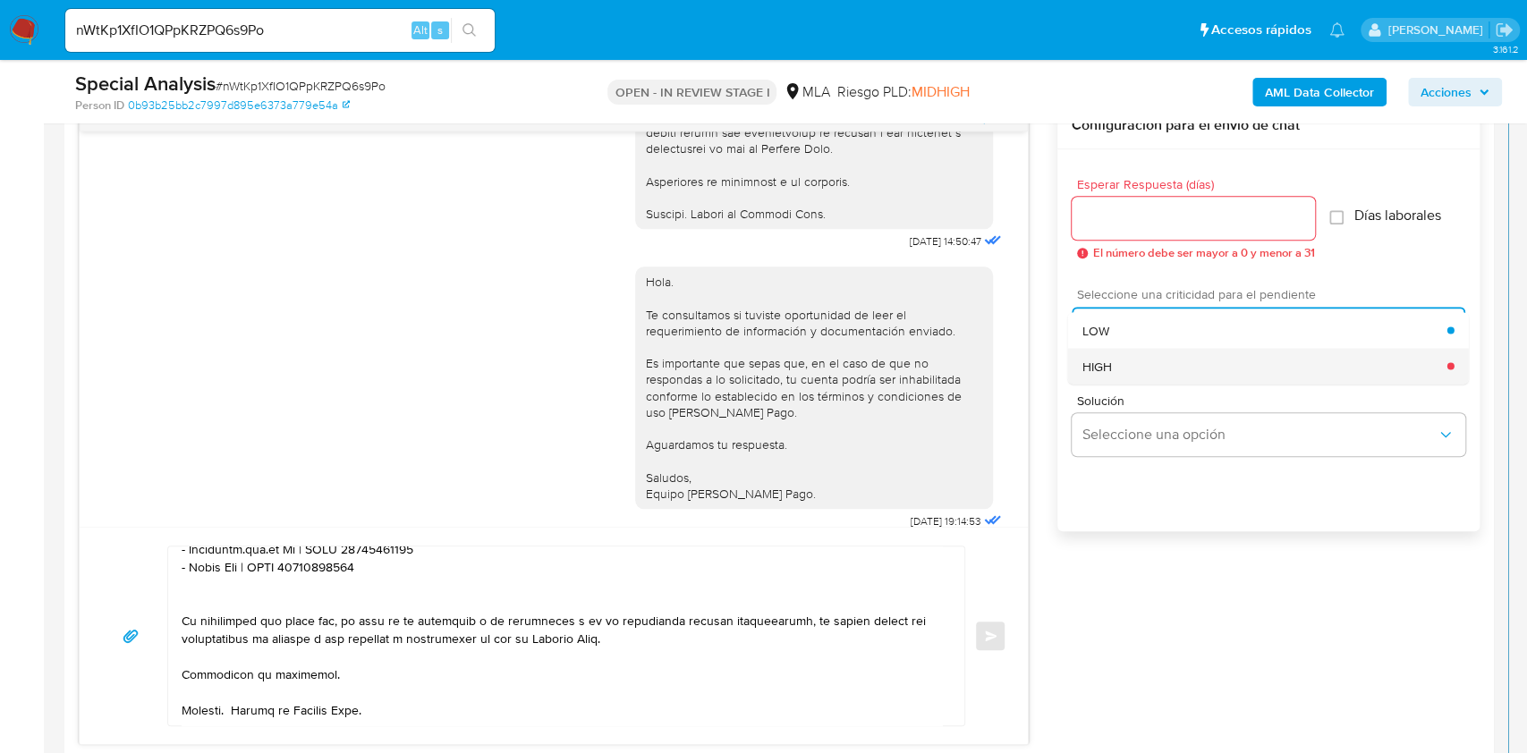
click at [1121, 351] on div "HIGH" at bounding box center [1264, 366] width 365 height 36
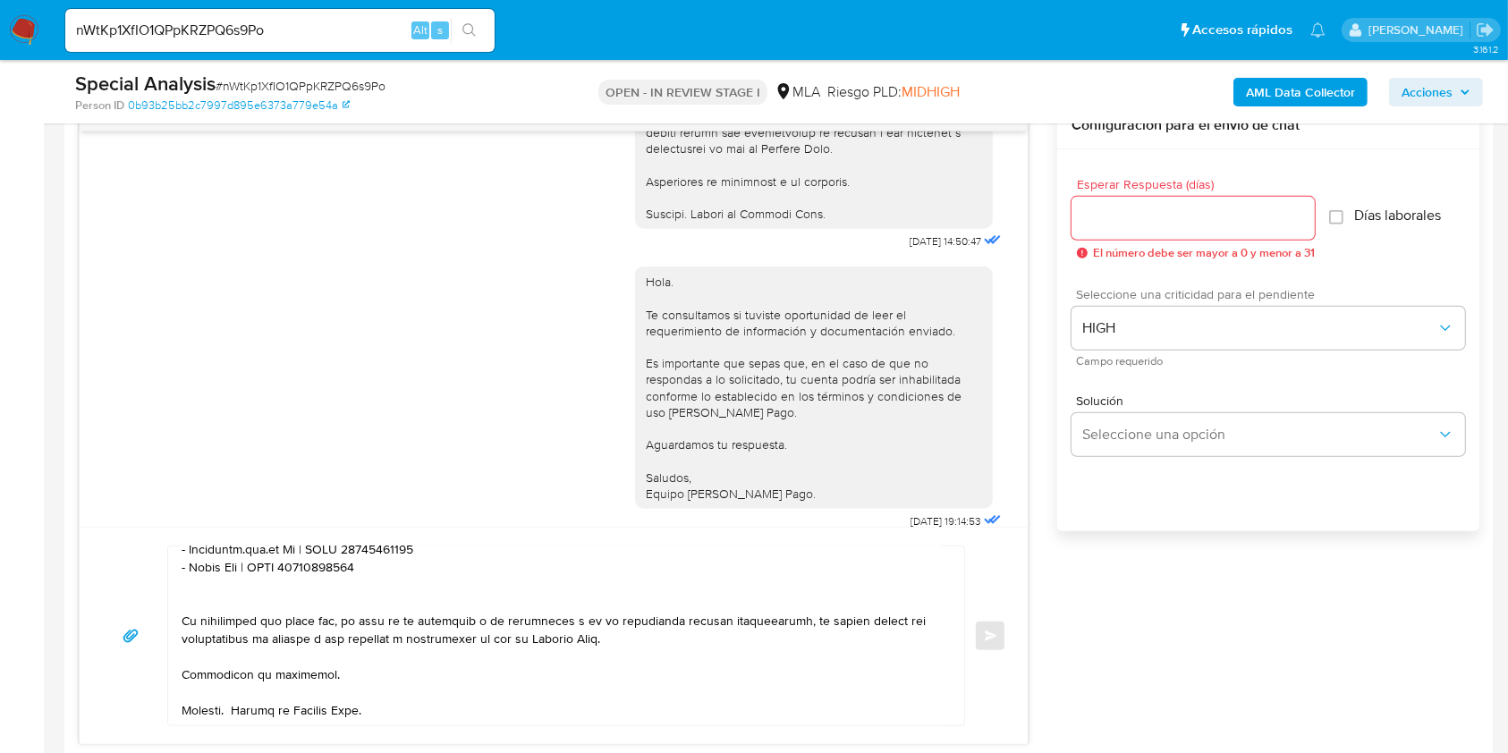
click at [1123, 222] on input "Esperar Respuesta (días)" at bounding box center [1192, 218] width 243 height 23
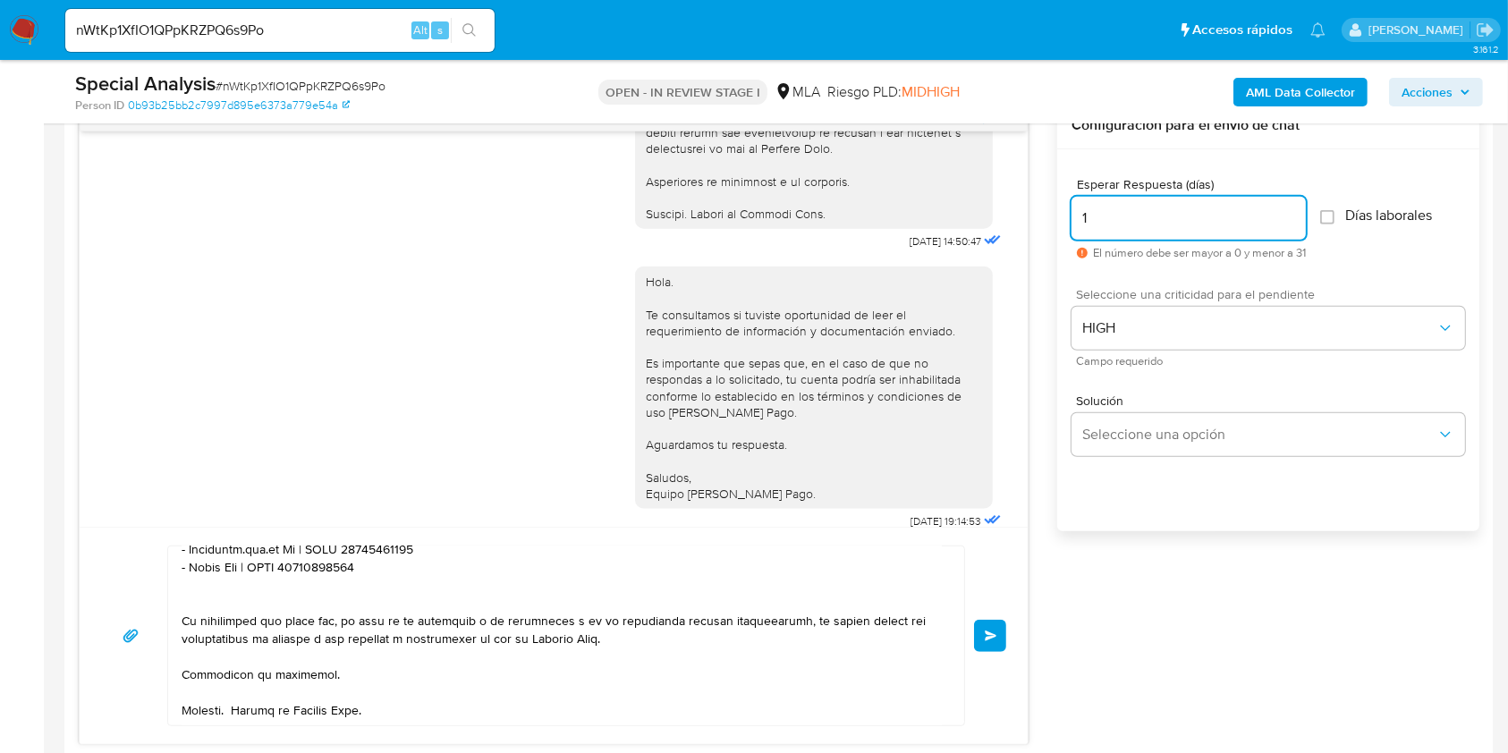
type input "1"
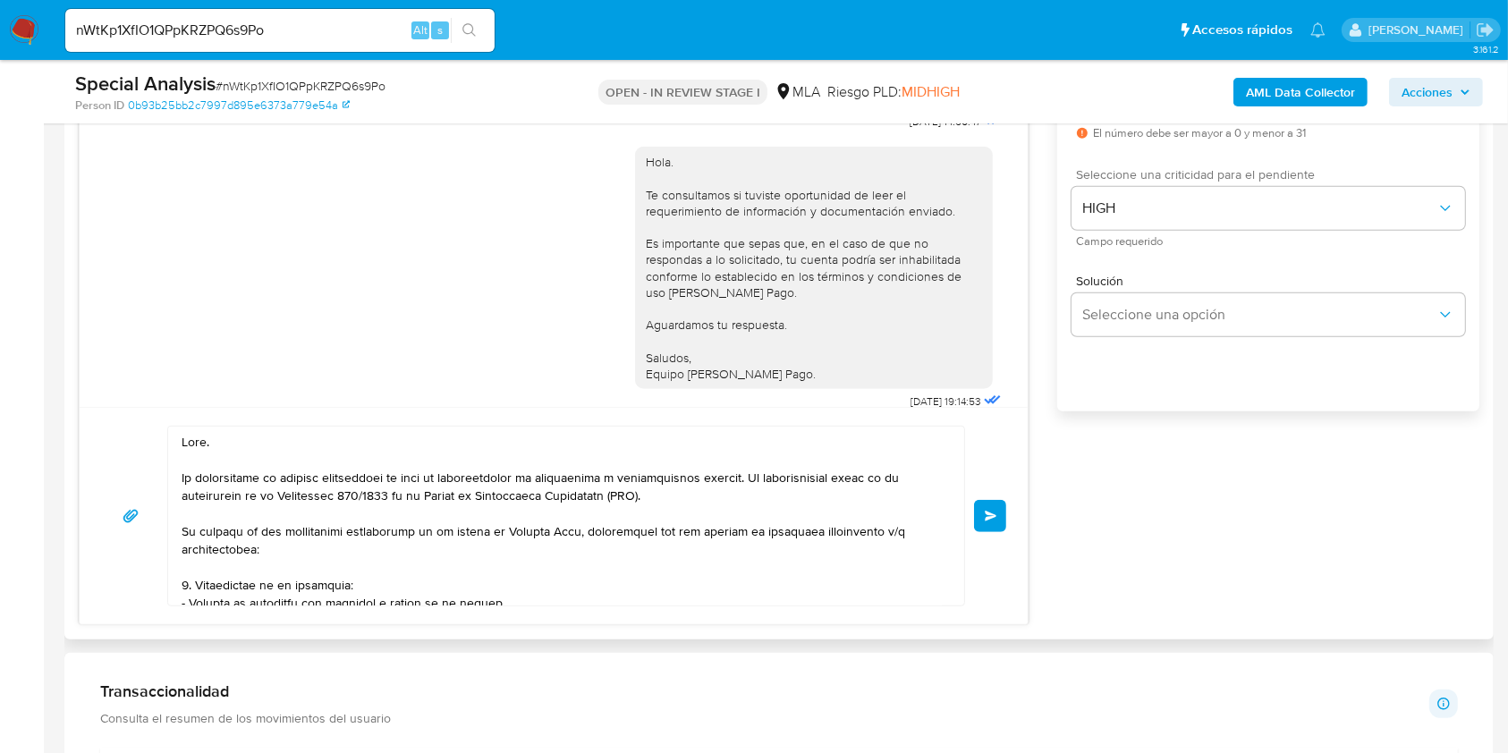
scroll to position [0, 0]
click at [980, 522] on button "Enviar" at bounding box center [990, 516] width 32 height 32
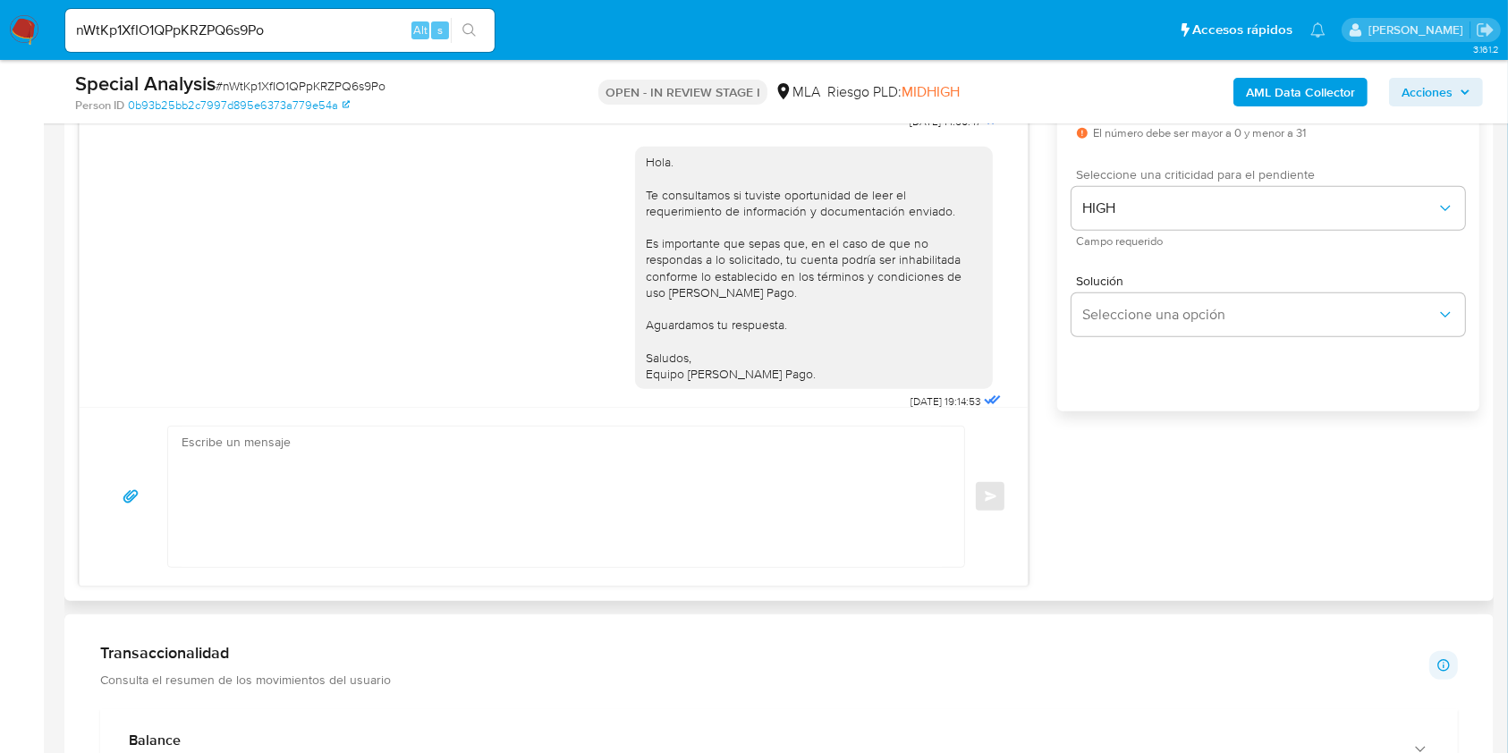
scroll to position [2873, 0]
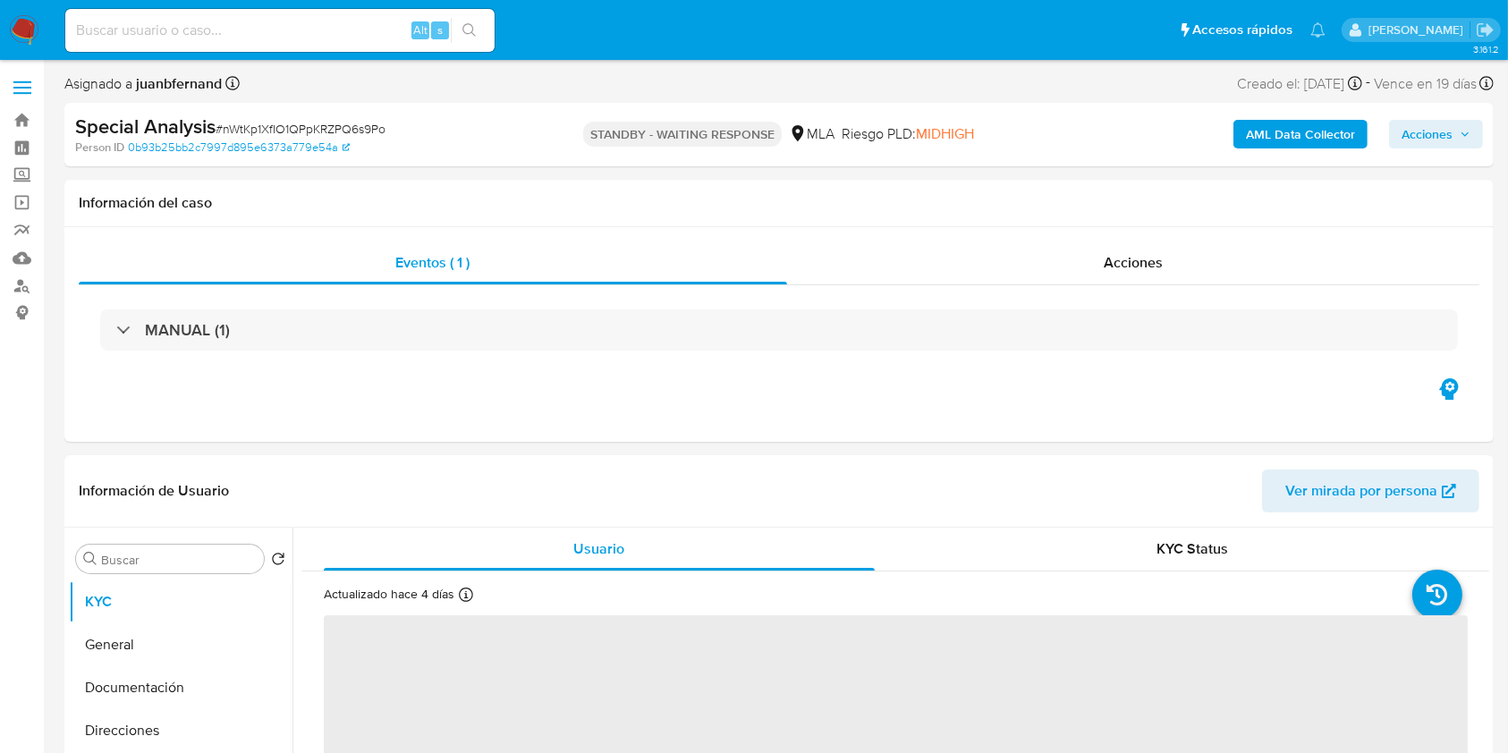
select select "10"
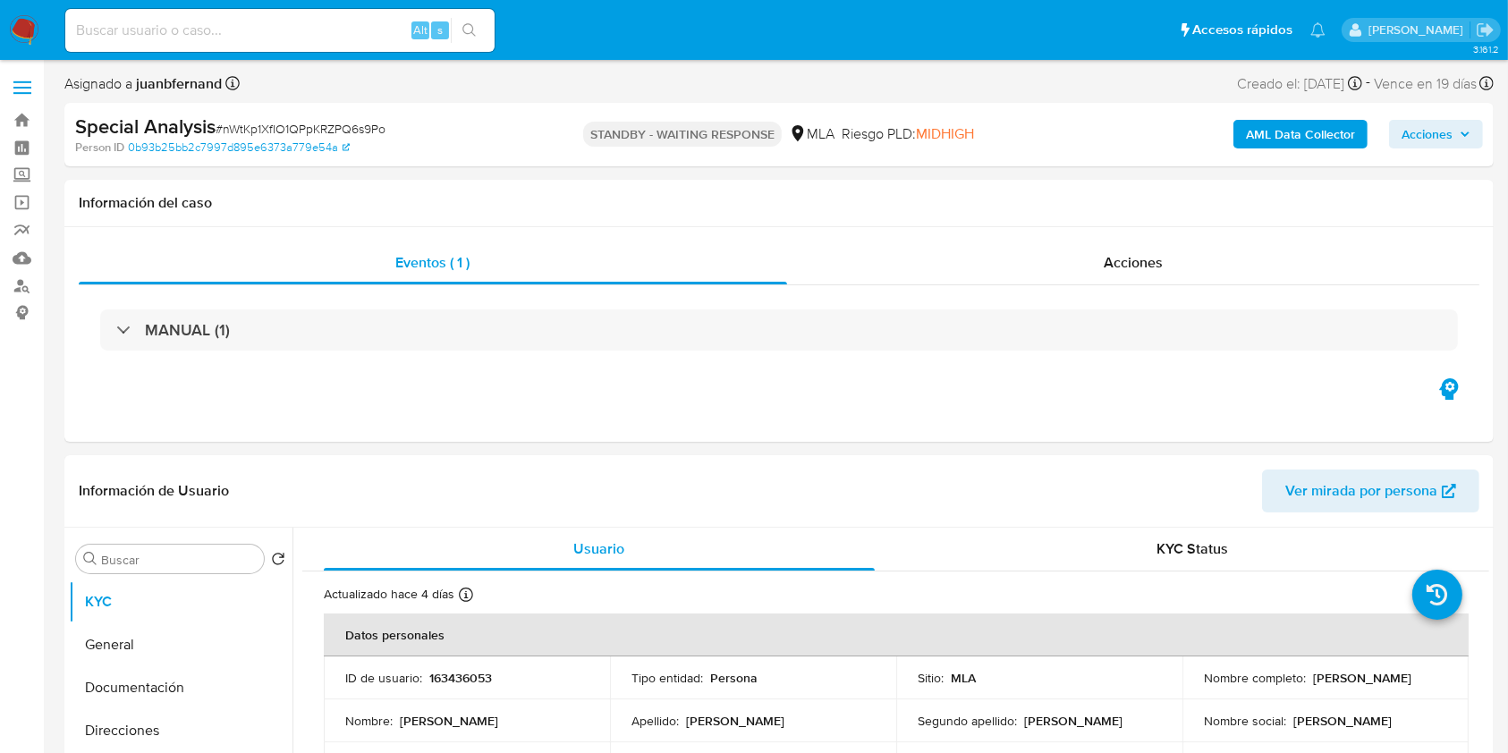
drag, startPoint x: 226, startPoint y: 63, endPoint x: 225, endPoint y: 50, distance: 13.4
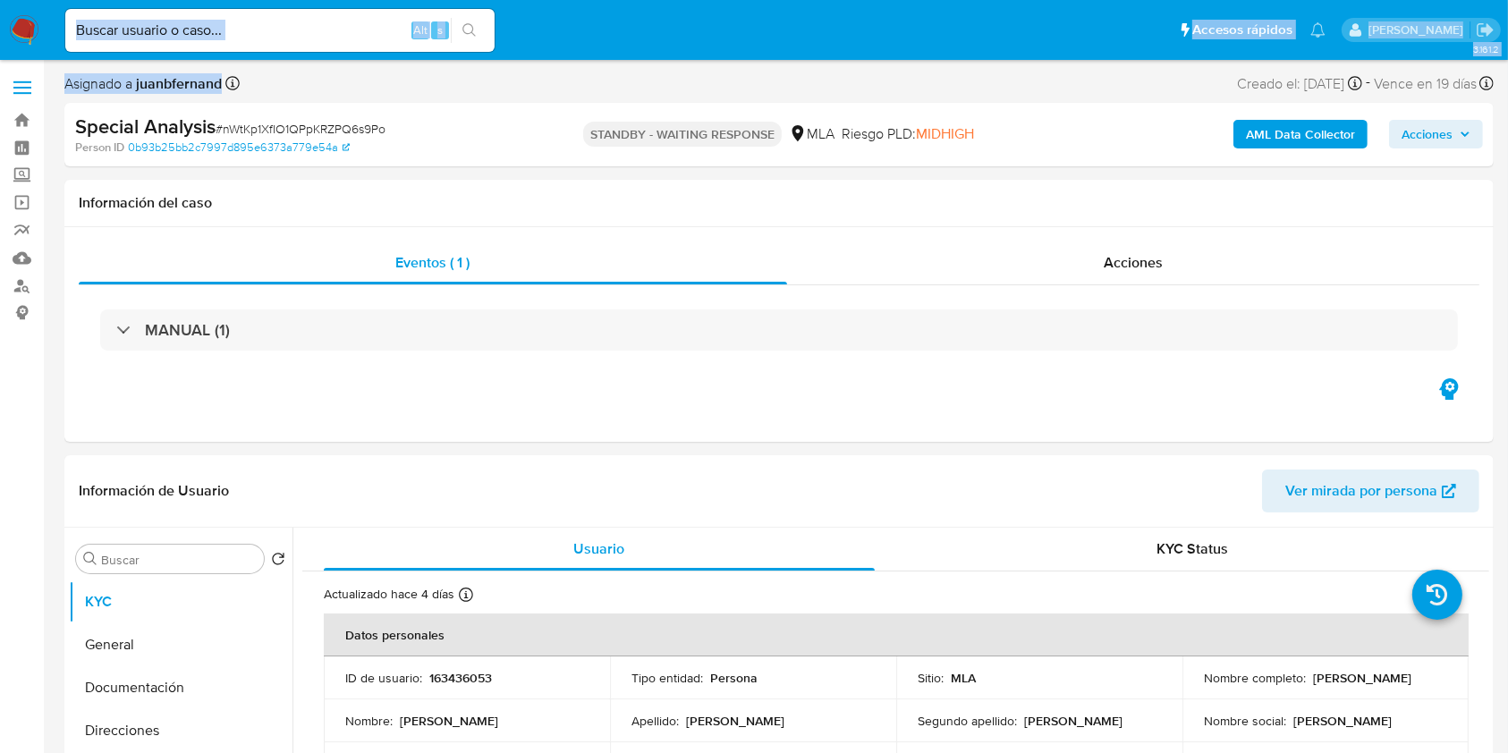
click at [226, 47] on div "Alt s" at bounding box center [279, 30] width 429 height 43
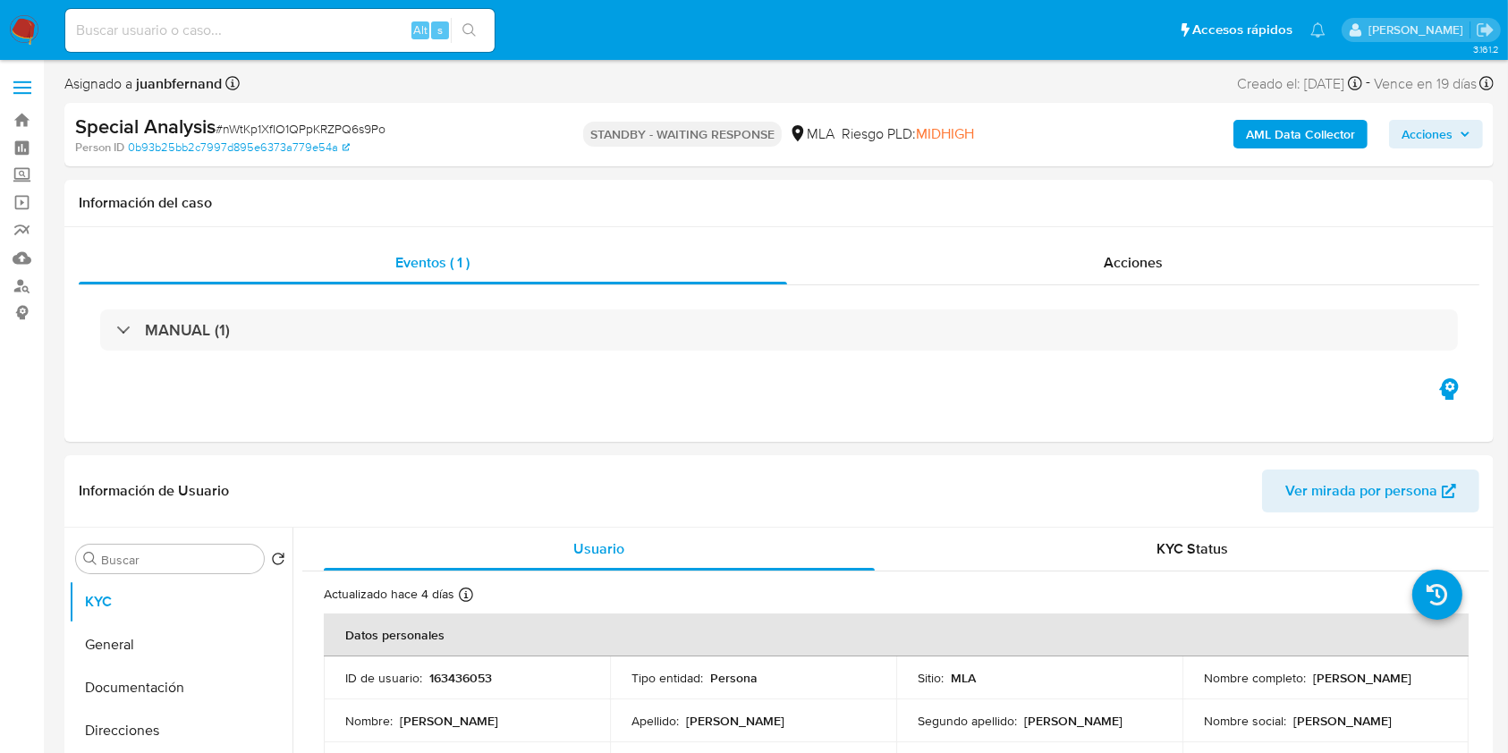
click at [274, 31] on input at bounding box center [279, 30] width 429 height 23
paste input "9SZh53k3MRIDW2gULyrcLnrw"
type input "9SZh53k3MRIDW2gULyrcLnrw"
click at [472, 40] on button "search-icon" at bounding box center [469, 30] width 37 height 25
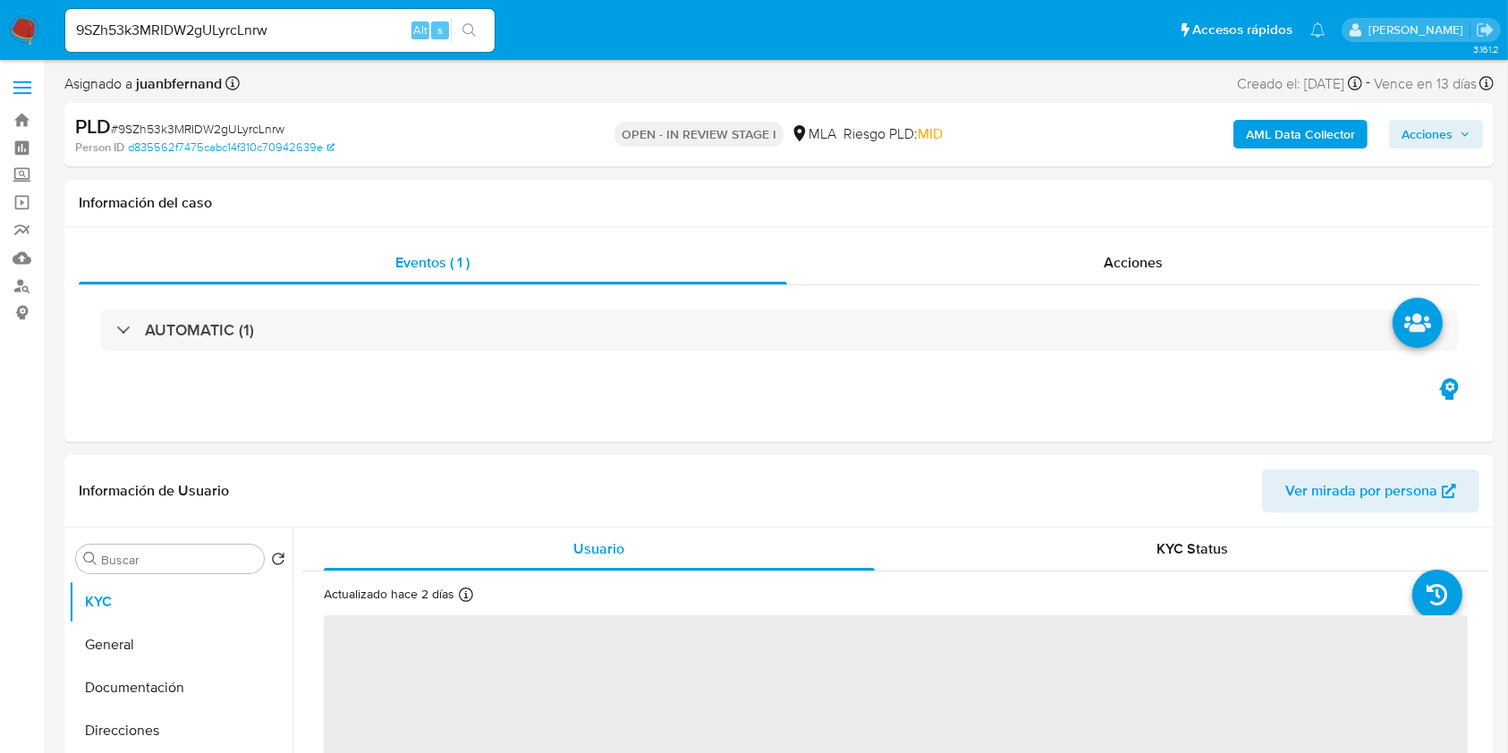
select select "10"
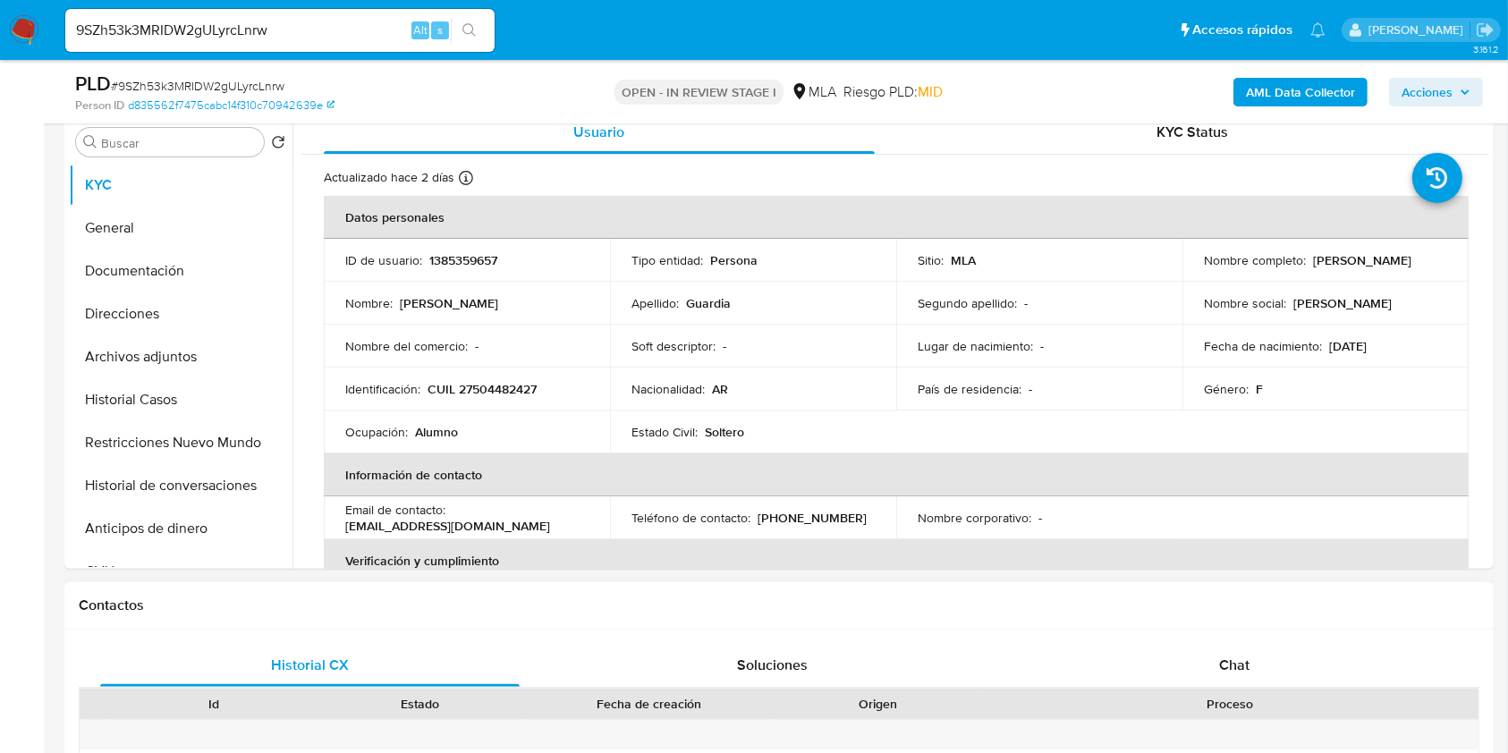
scroll to position [596, 0]
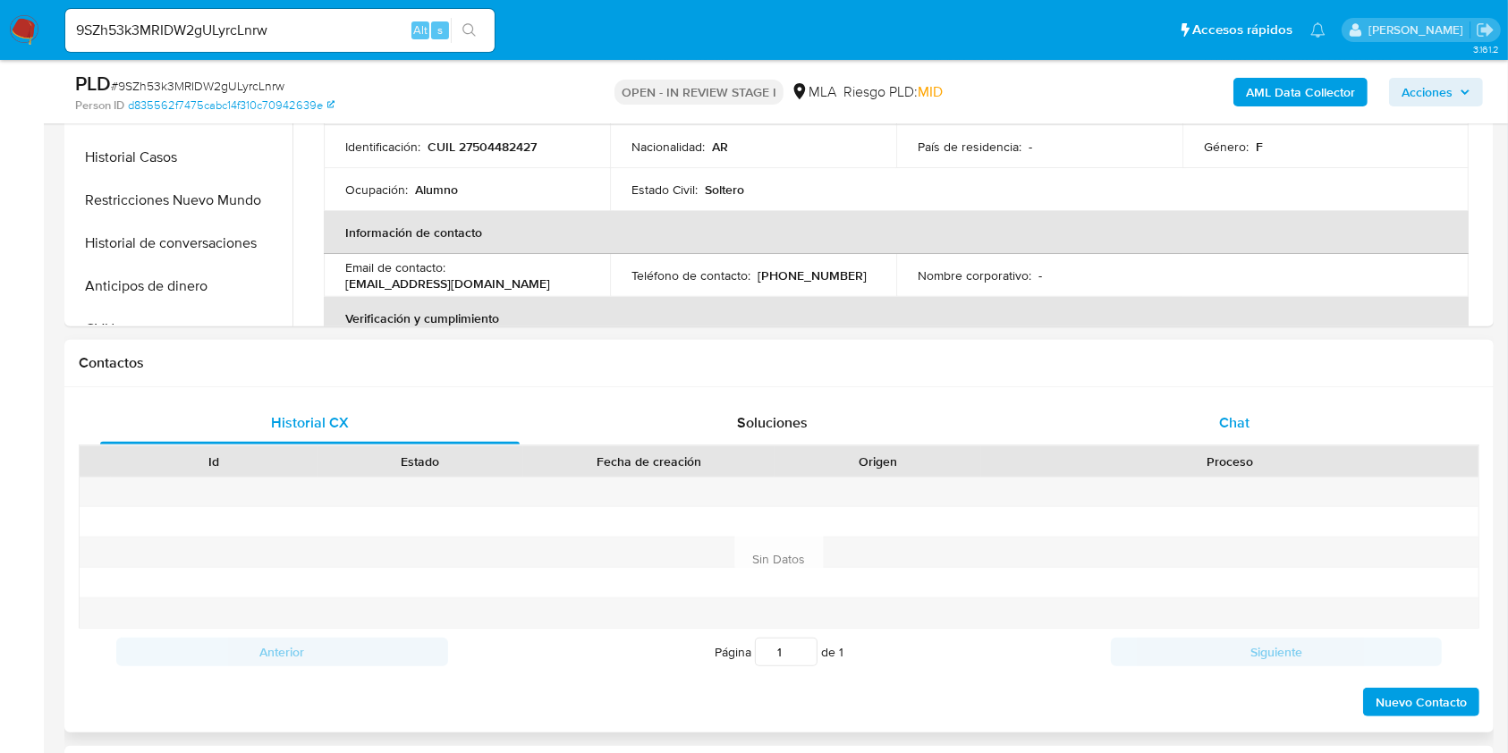
click at [1214, 434] on div "Chat" at bounding box center [1234, 423] width 419 height 43
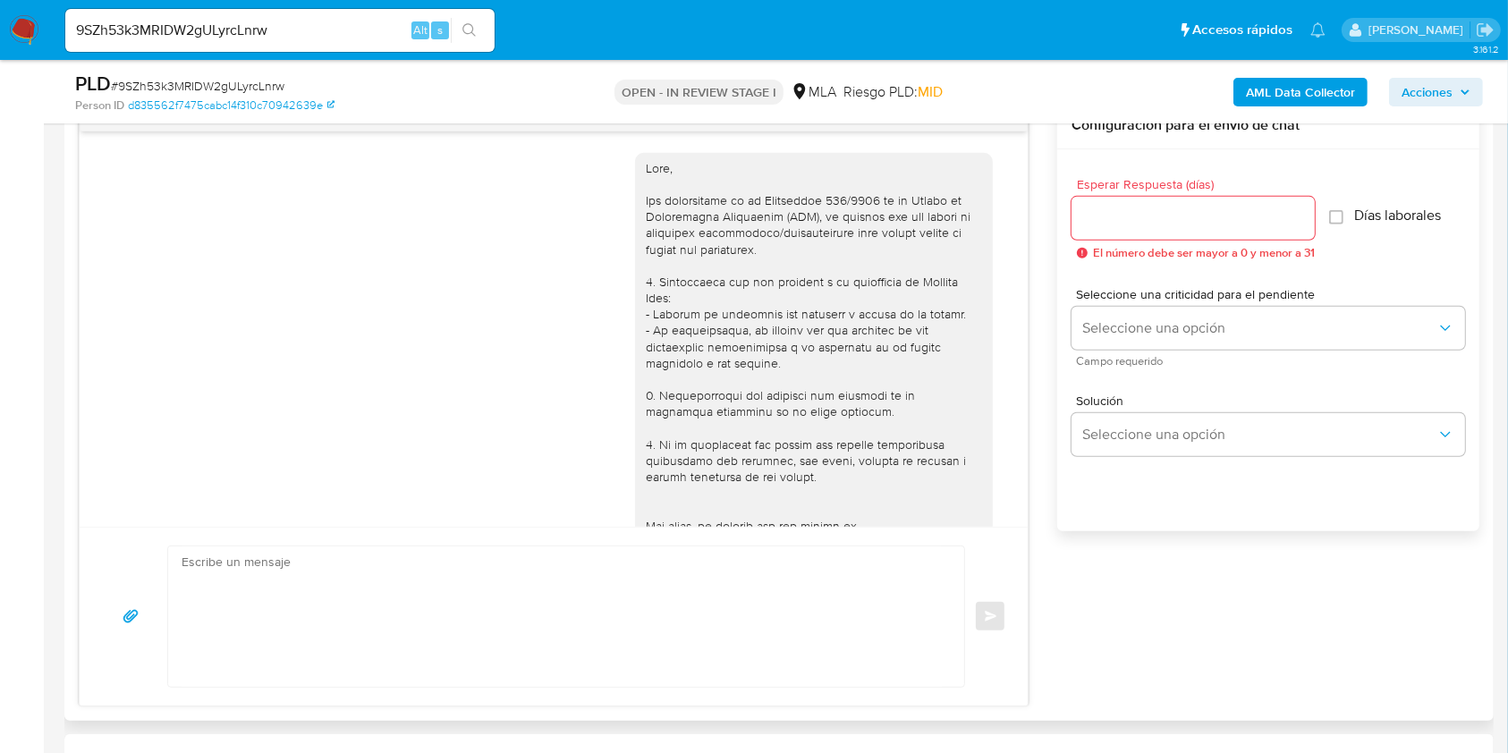
scroll to position [1502, 0]
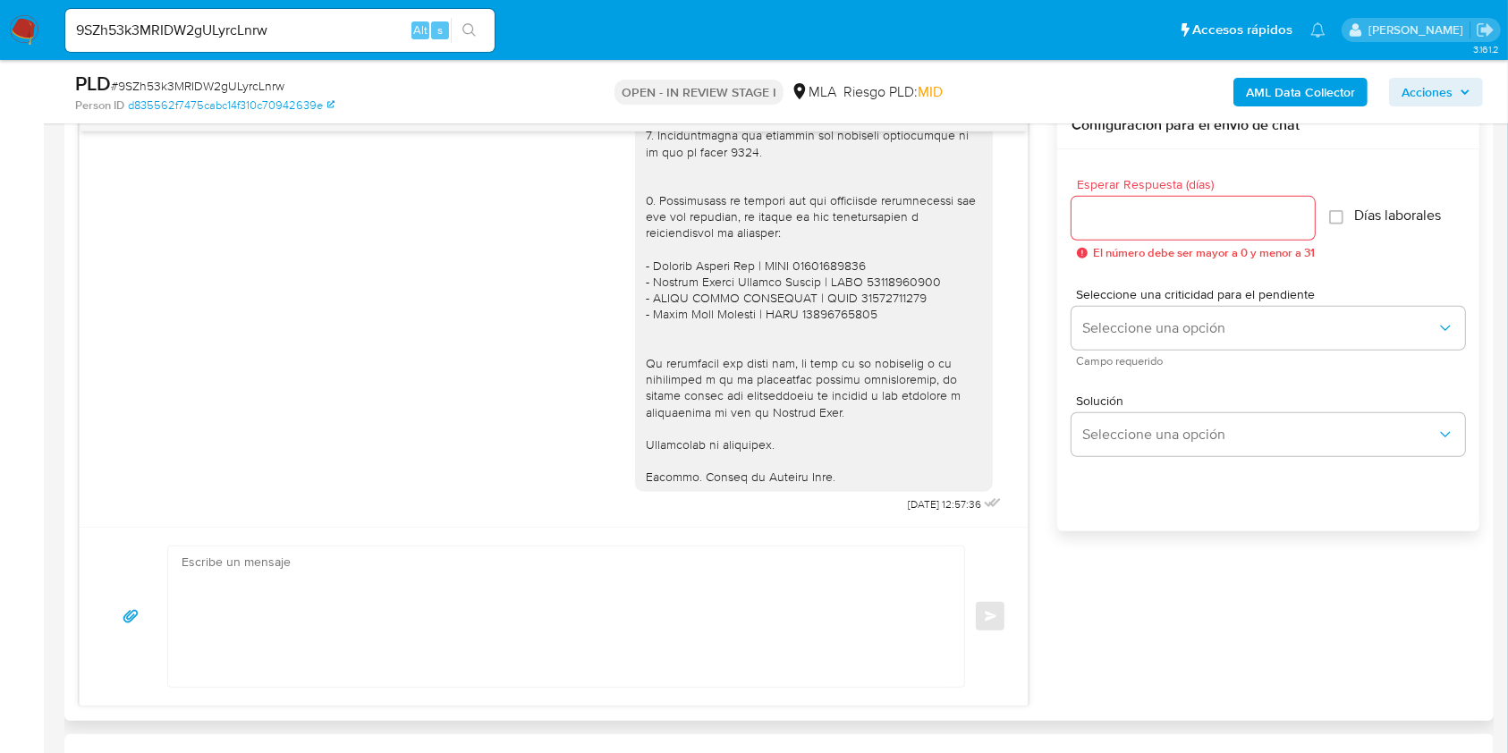
click at [801, 474] on div at bounding box center [814, 168] width 336 height 634
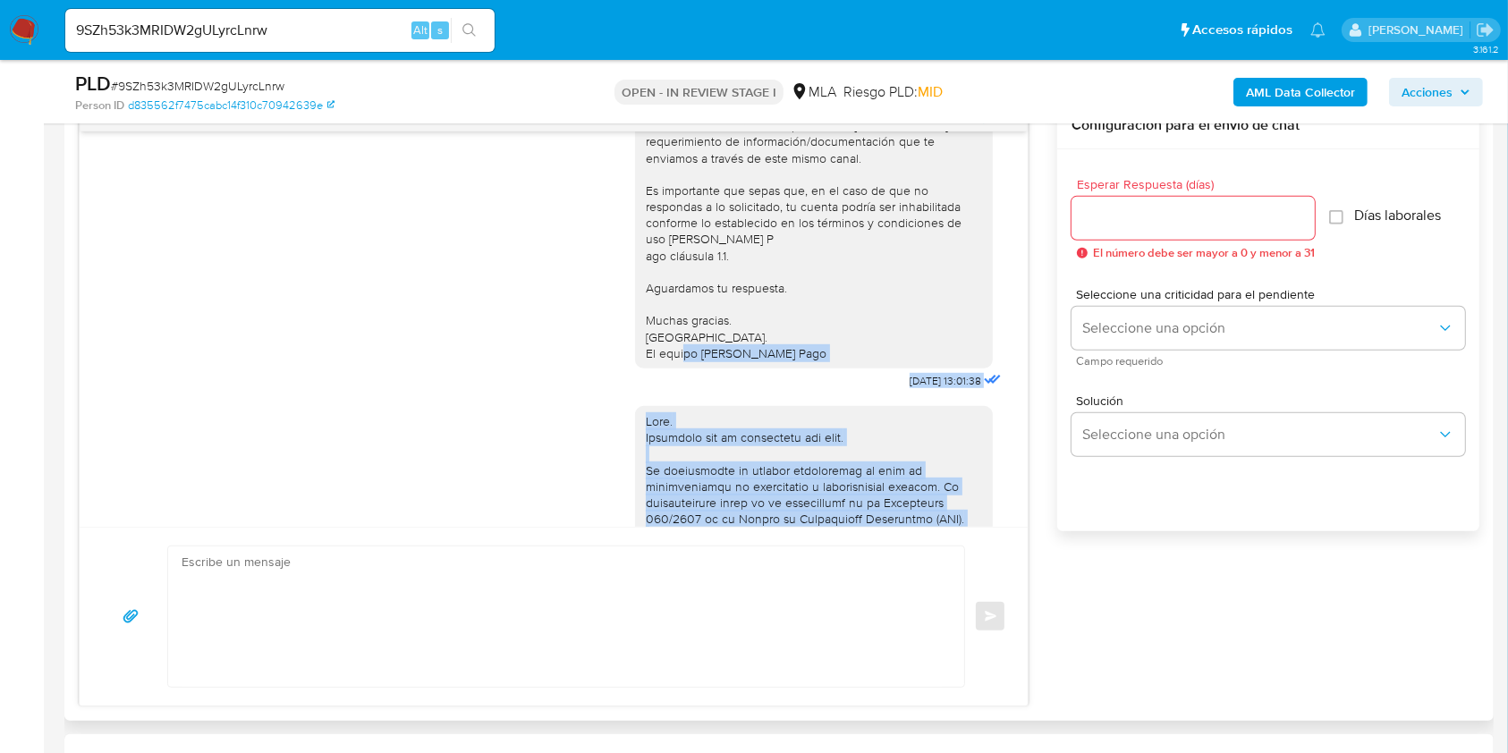
scroll to position [906, 0]
drag, startPoint x: 801, startPoint y: 474, endPoint x: 635, endPoint y: 444, distance: 169.1
click at [635, 444] on div at bounding box center [814, 732] width 358 height 648
copy div "Hola. Esperamos que te encuentres muy bien. Te consultamos si tuviste oportunid…"
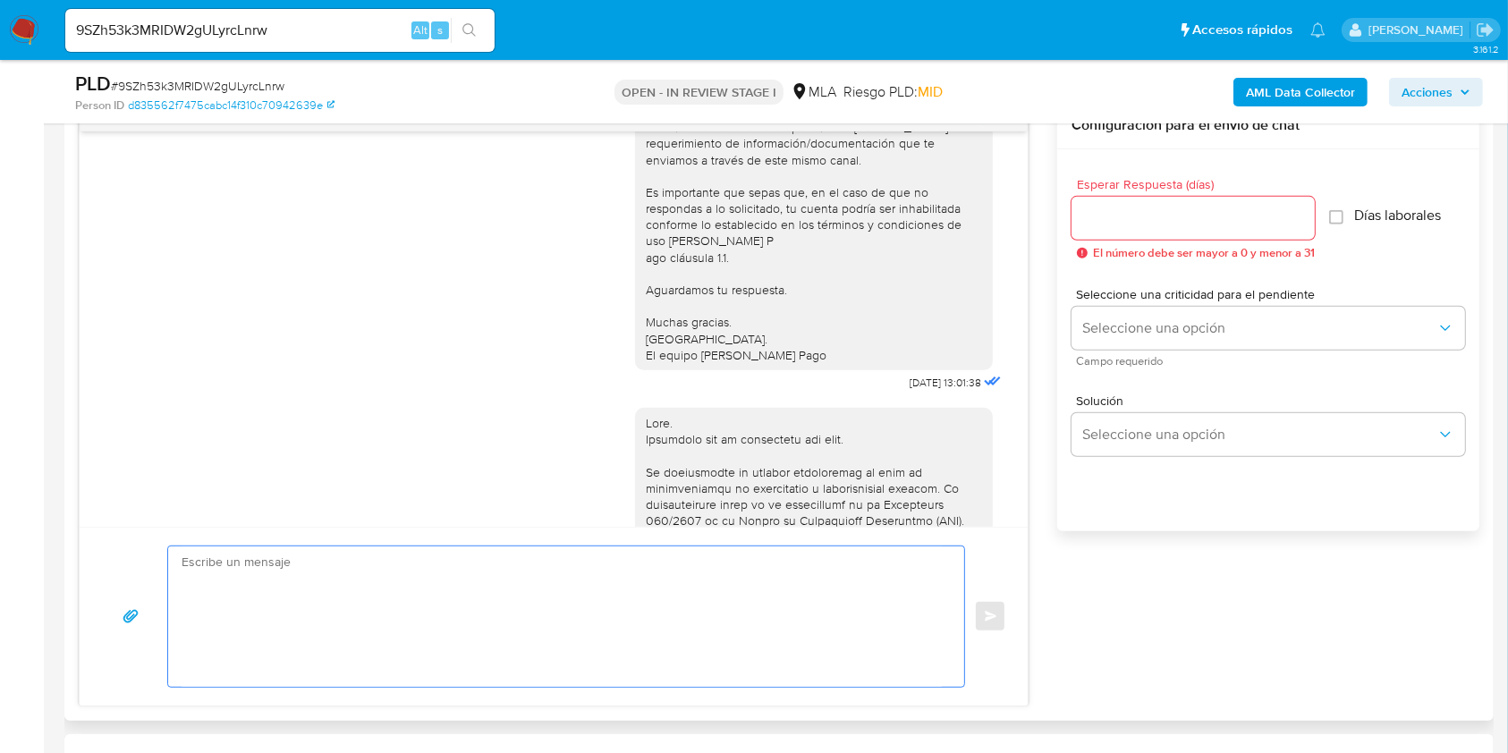
click at [385, 609] on textarea at bounding box center [562, 616] width 760 height 140
paste textarea "Hola. Esperamos que te encuentres muy bien. Te consultamos si tuviste oportunid…"
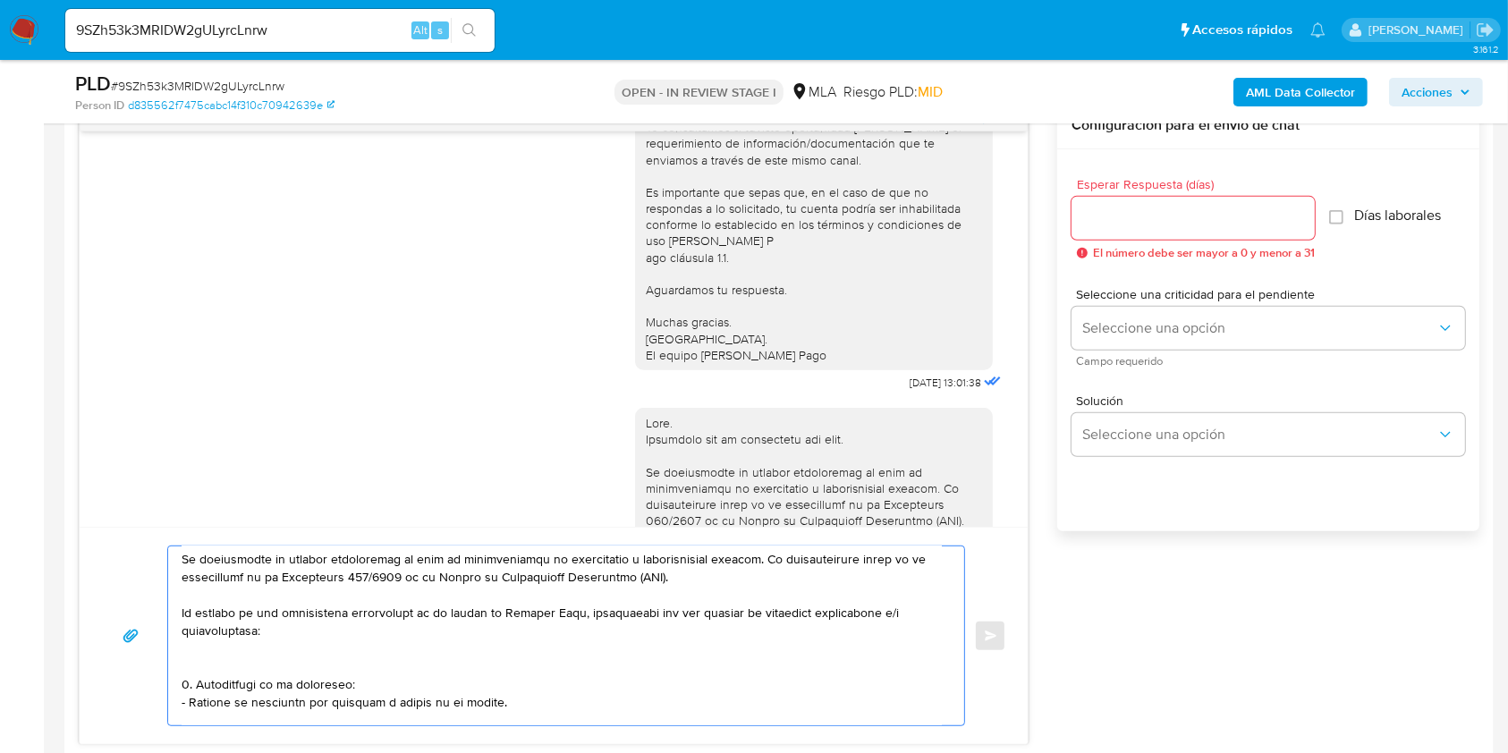
scroll to position [0, 0]
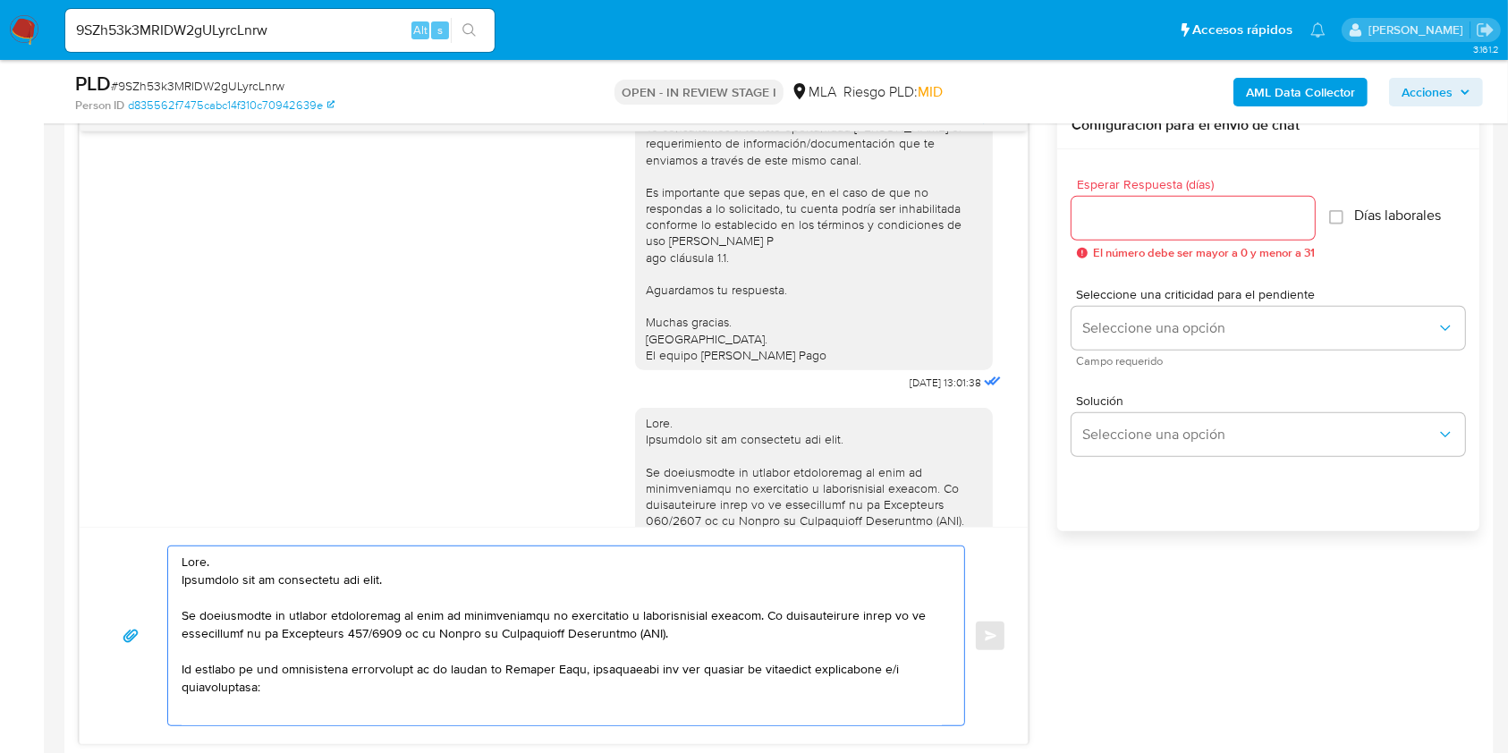
click at [399, 576] on textarea at bounding box center [562, 635] width 760 height 179
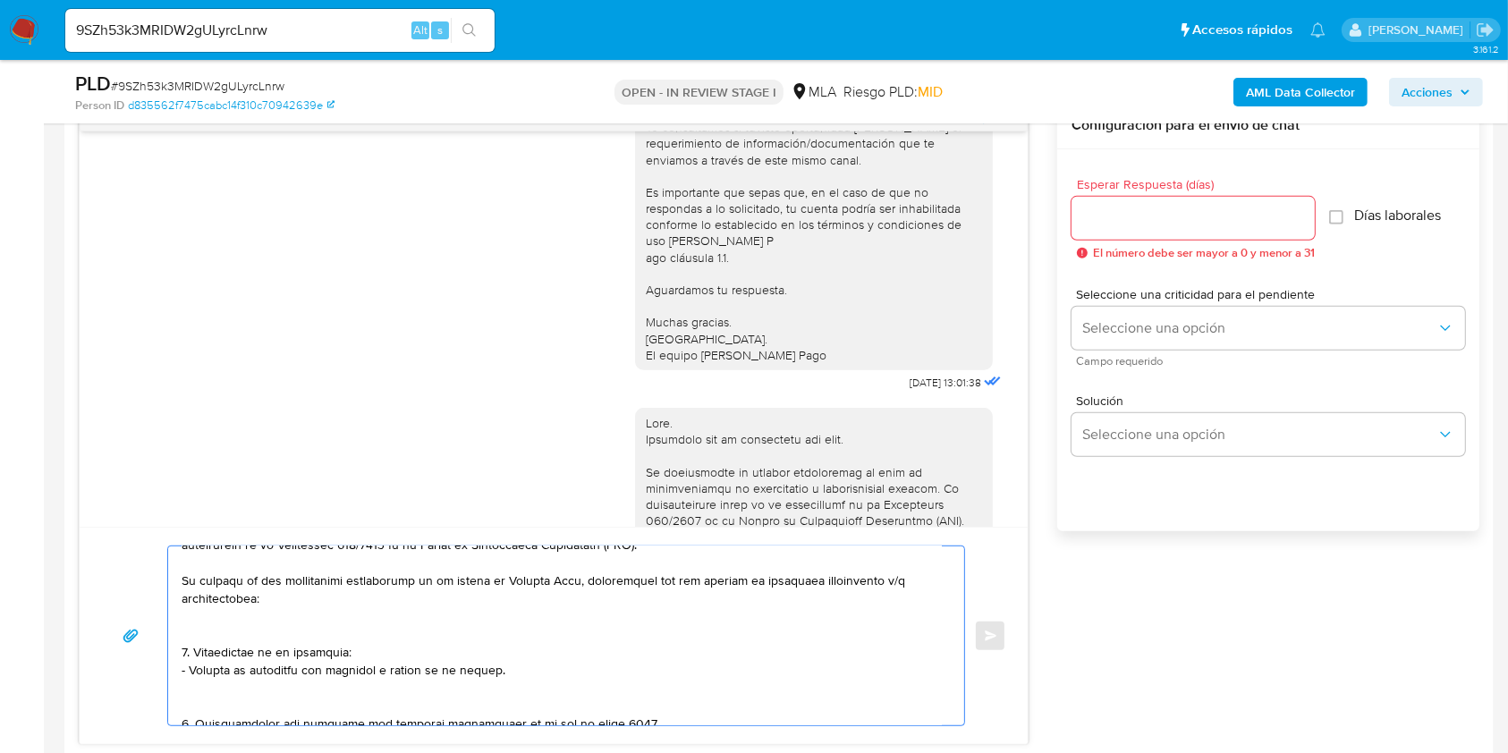
scroll to position [119, 0]
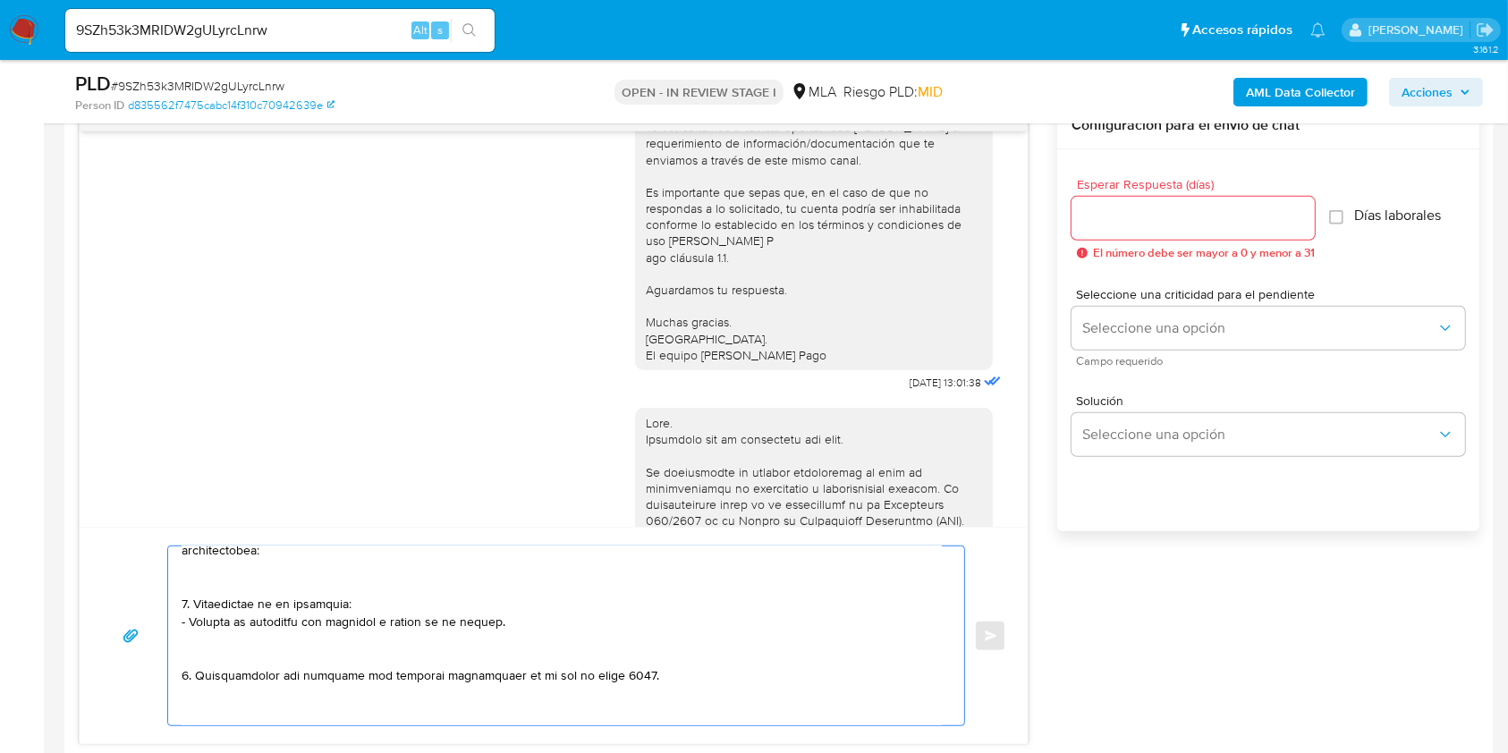
click at [286, 589] on textarea at bounding box center [562, 635] width 760 height 179
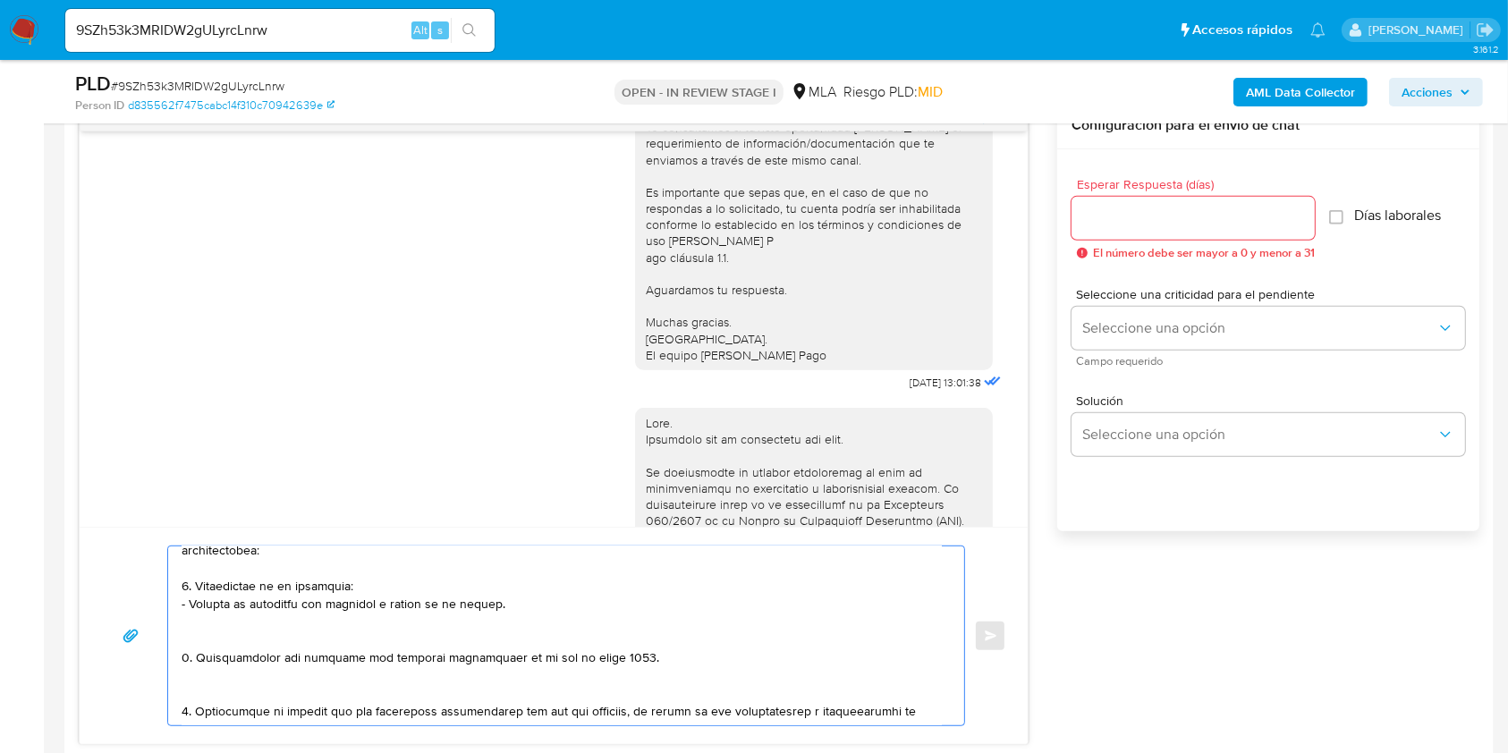
click at [265, 645] on textarea at bounding box center [562, 635] width 760 height 179
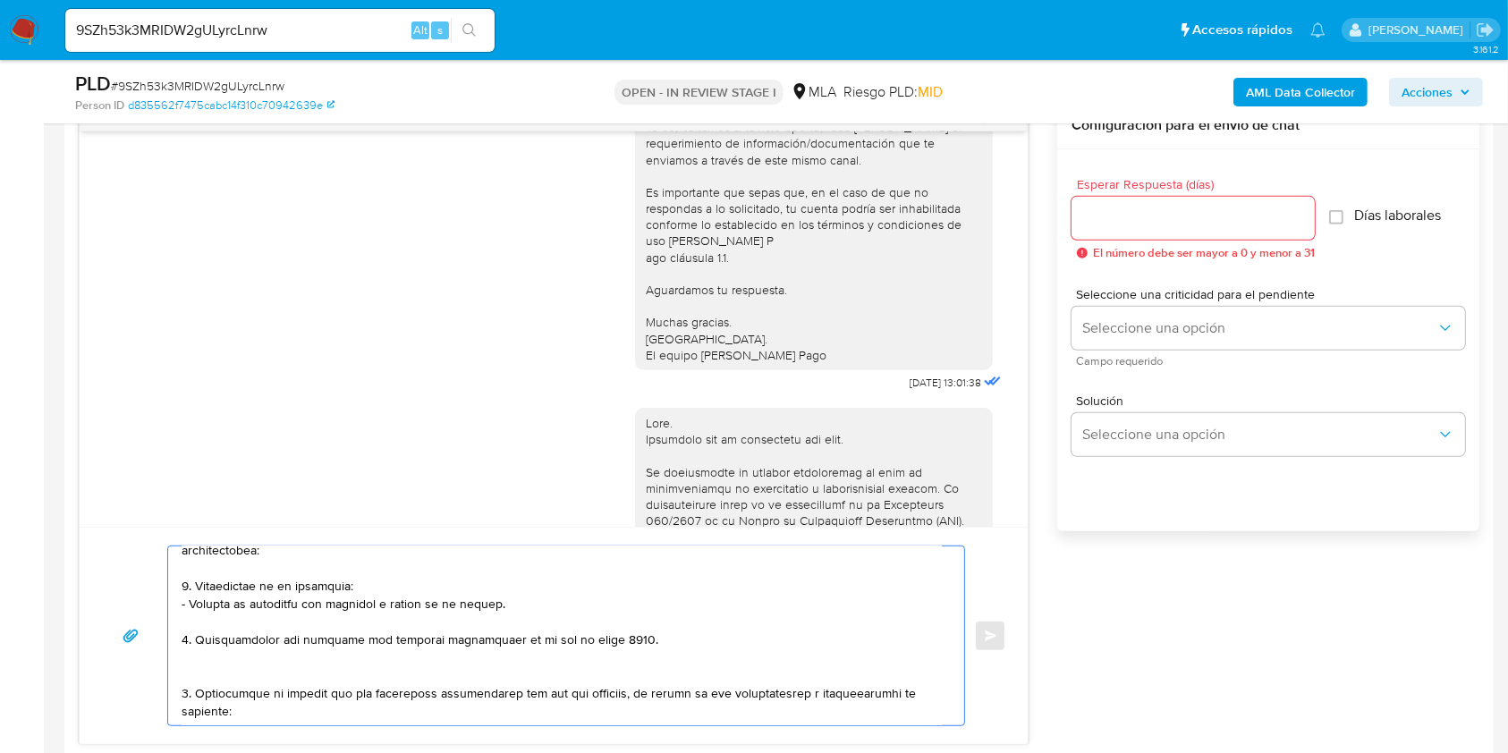
click at [238, 681] on textarea at bounding box center [562, 635] width 760 height 179
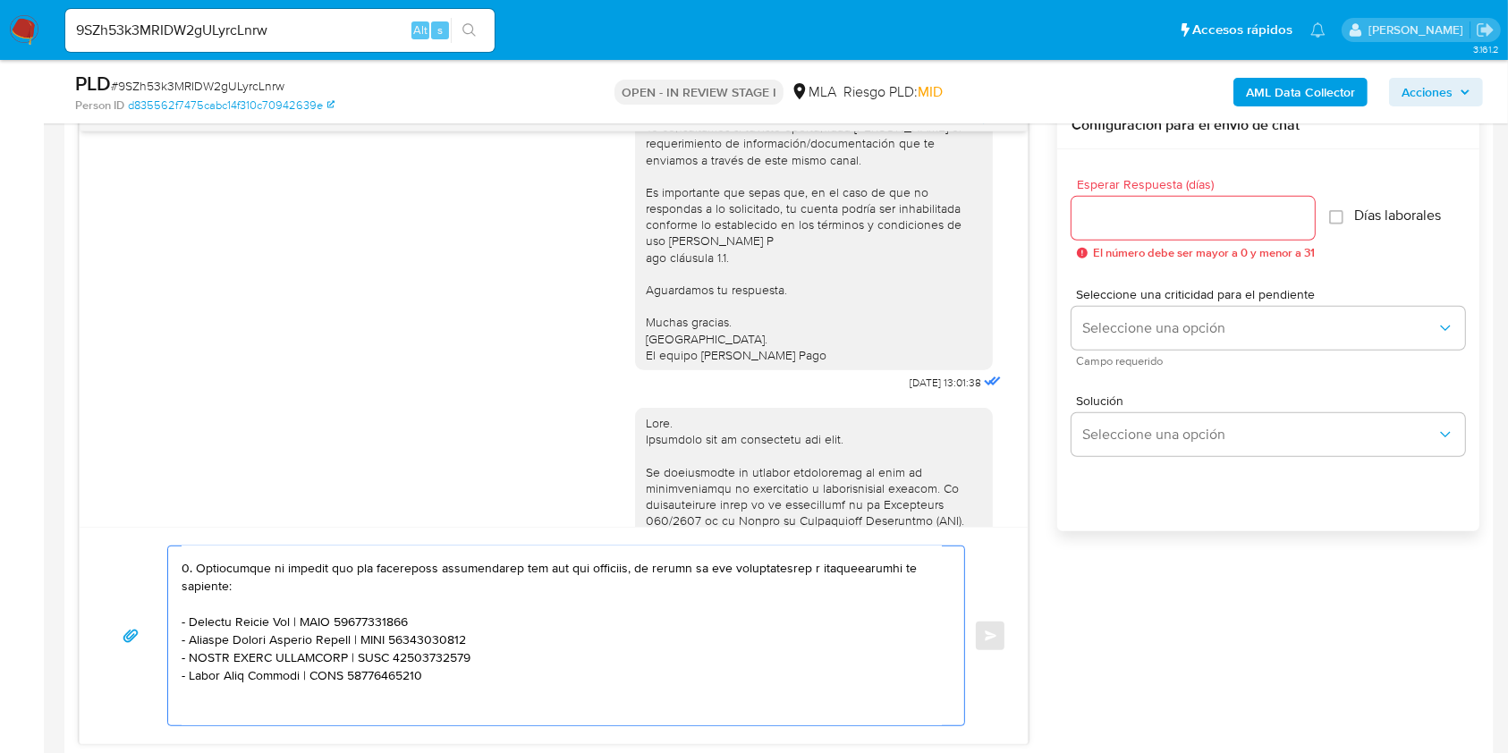
click at [215, 605] on textarea at bounding box center [562, 635] width 760 height 179
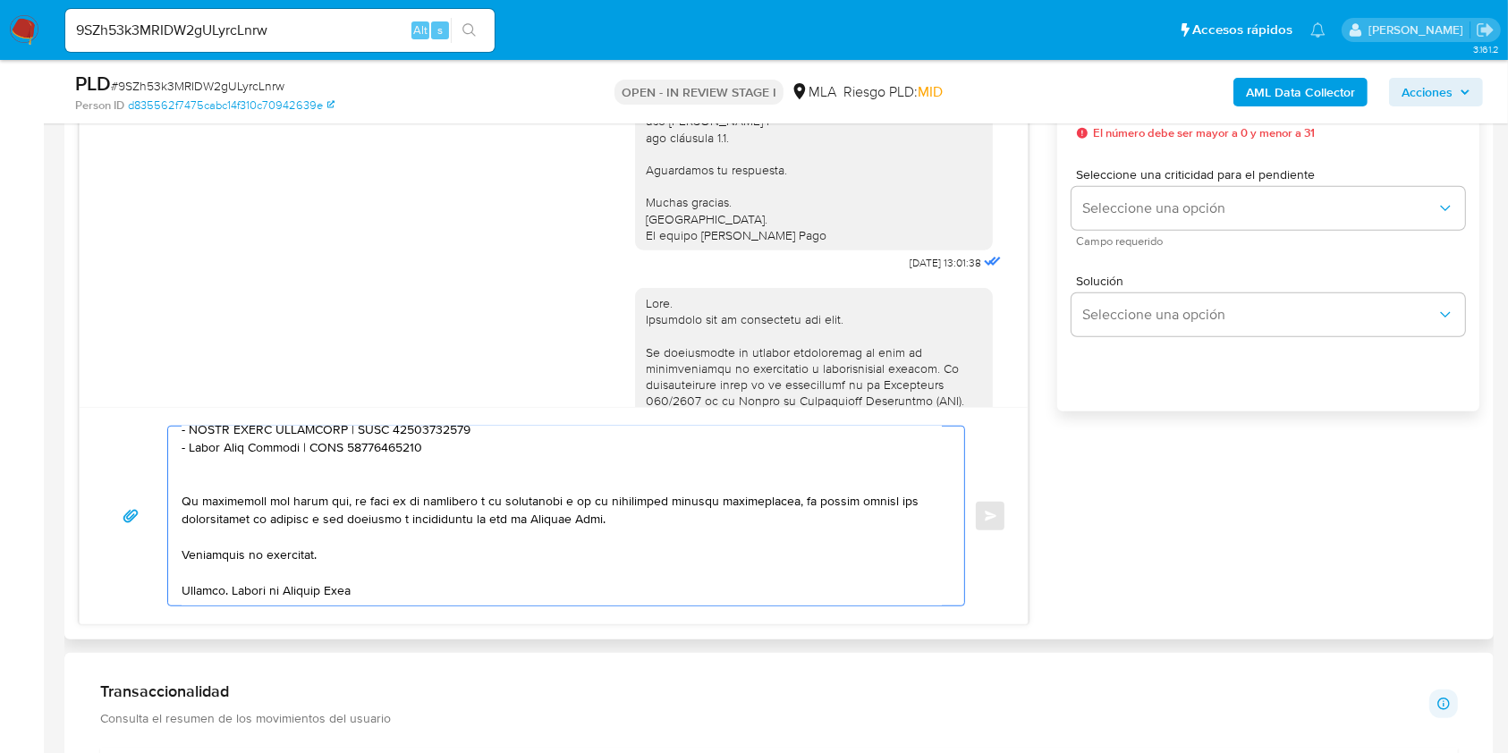
scroll to position [1502, 0]
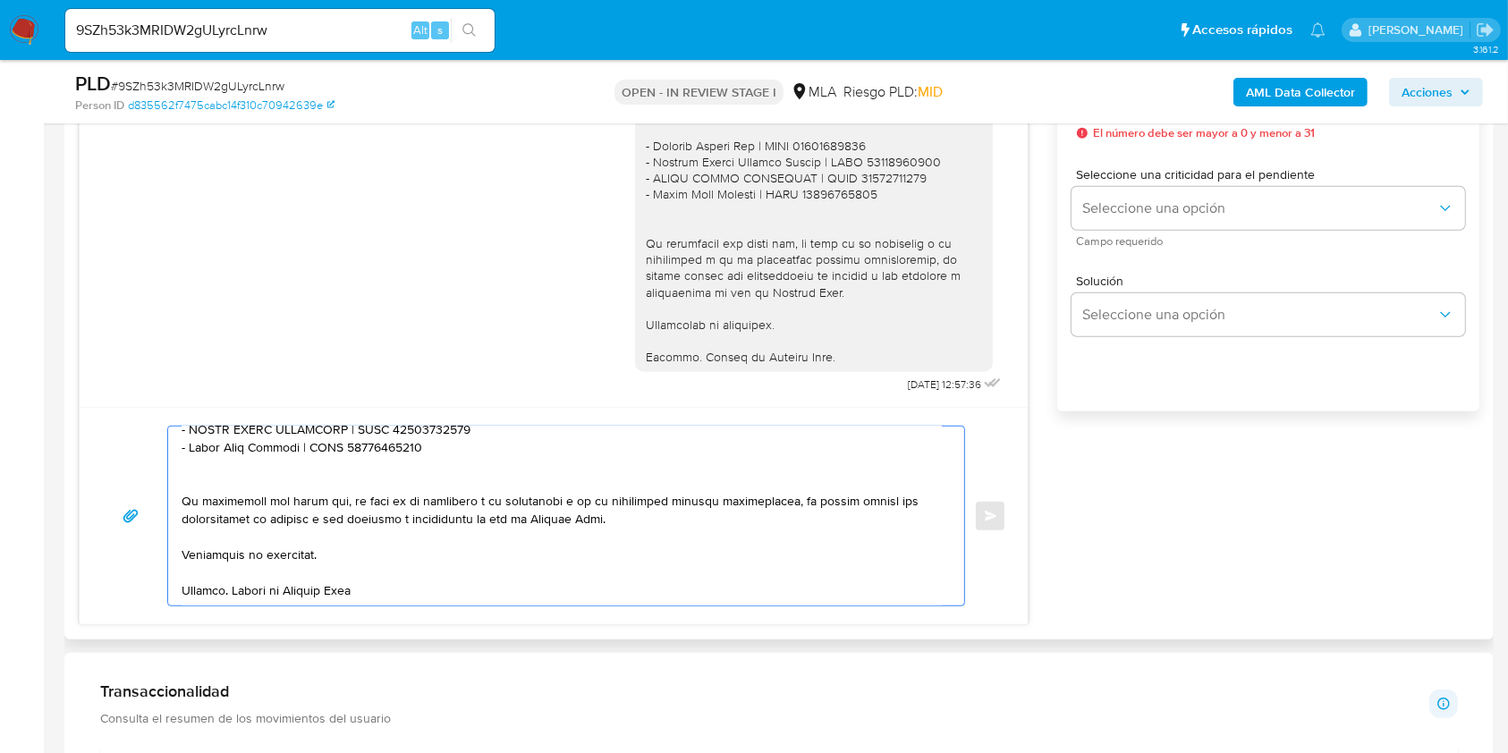
click at [360, 554] on textarea at bounding box center [562, 516] width 760 height 179
click at [459, 592] on textarea at bounding box center [562, 516] width 760 height 179
type textarea "Hola. Te consultamos si tuviste oportunidad de leer el requerimiento de informa…"
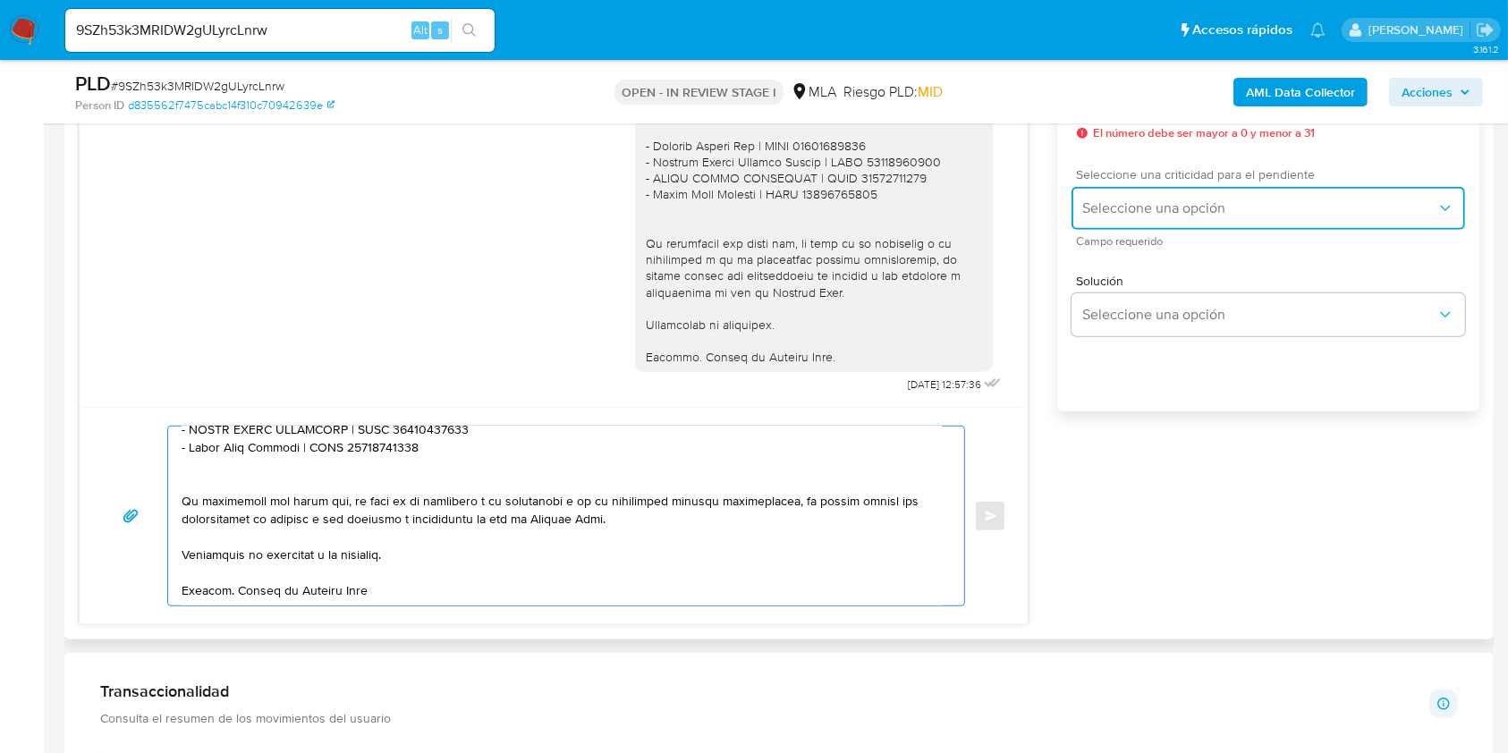
click at [1167, 199] on span "Seleccione una opción" at bounding box center [1259, 208] width 354 height 18
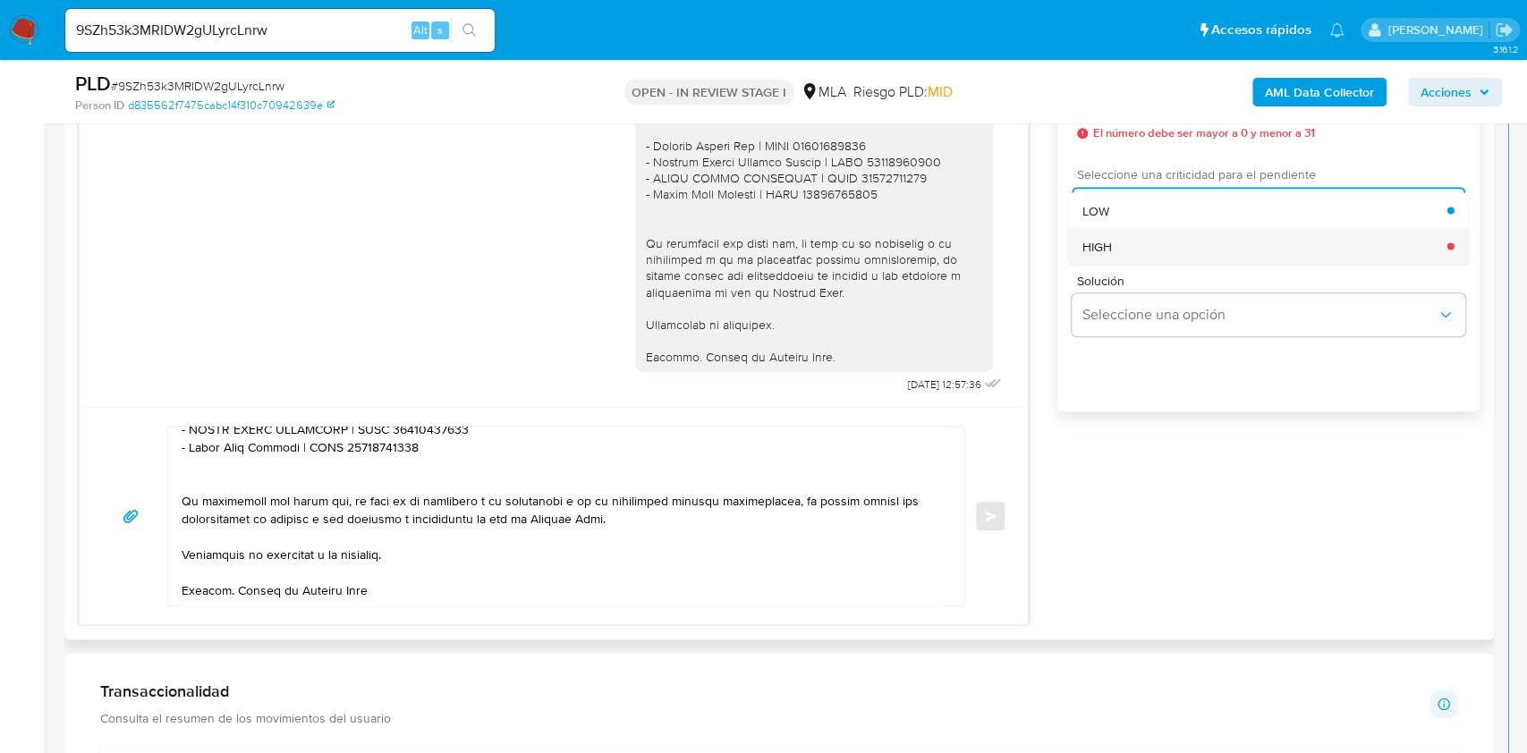
click at [1138, 250] on div "HIGH" at bounding box center [1264, 246] width 365 height 36
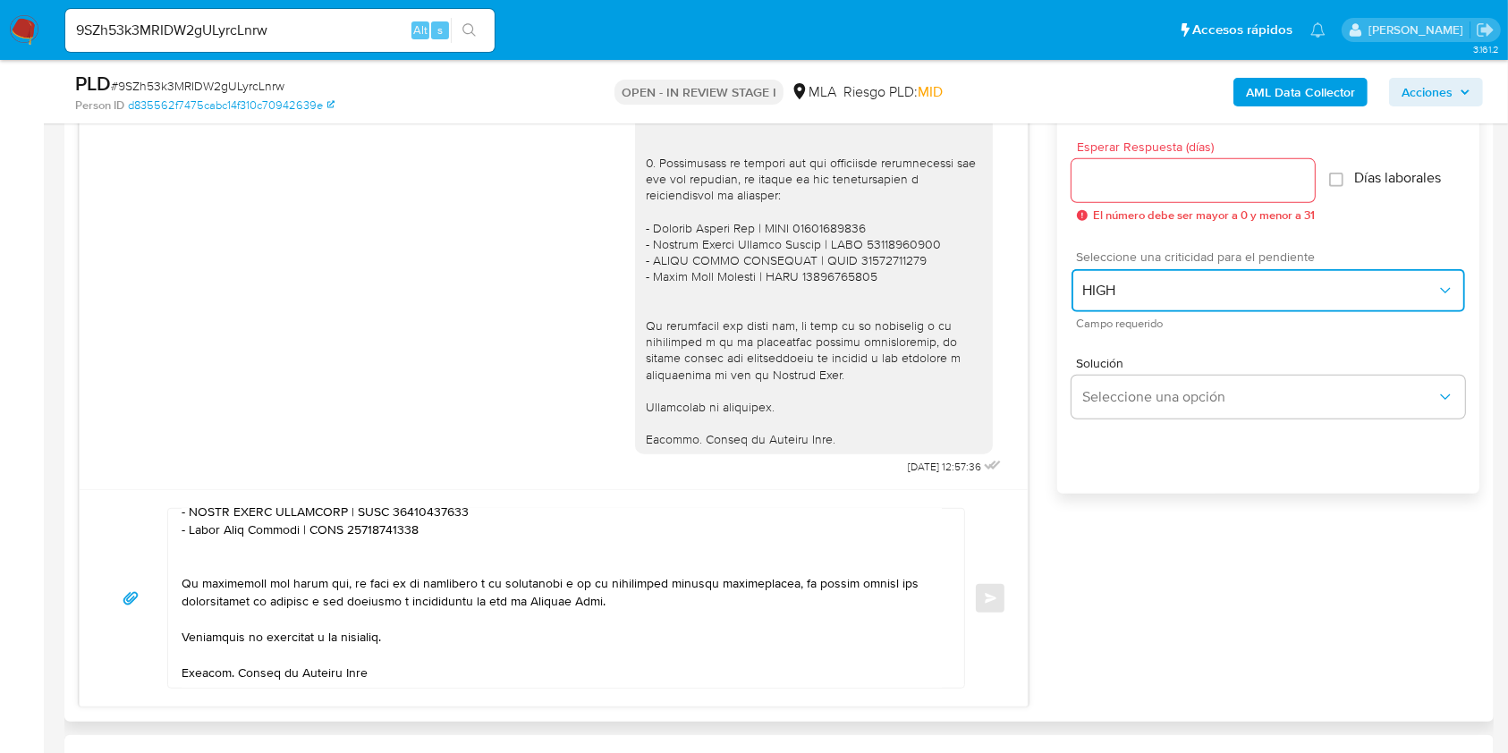
scroll to position [953, 0]
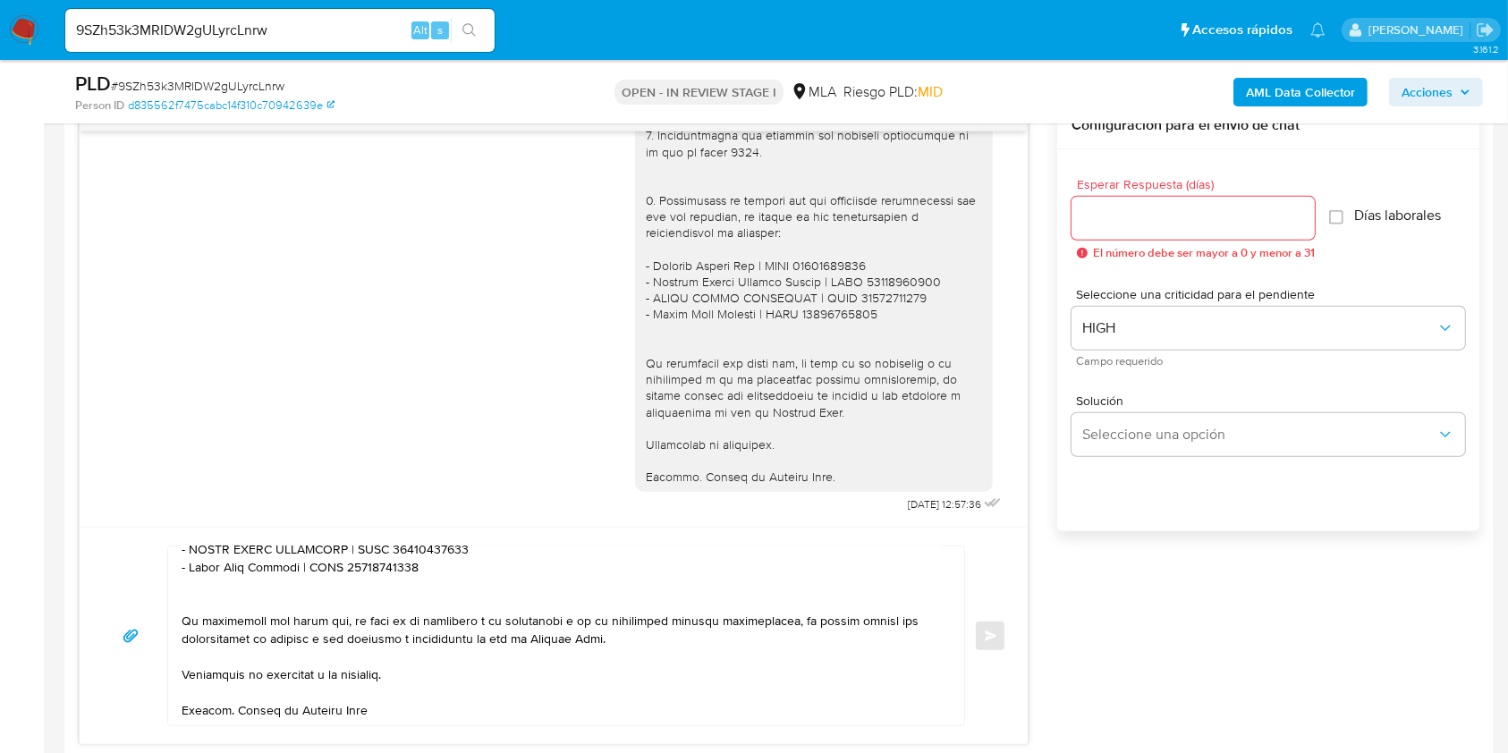
click at [1148, 231] on div at bounding box center [1192, 218] width 243 height 43
click at [1151, 221] on input "Esperar Respuesta (días)" at bounding box center [1192, 218] width 243 height 23
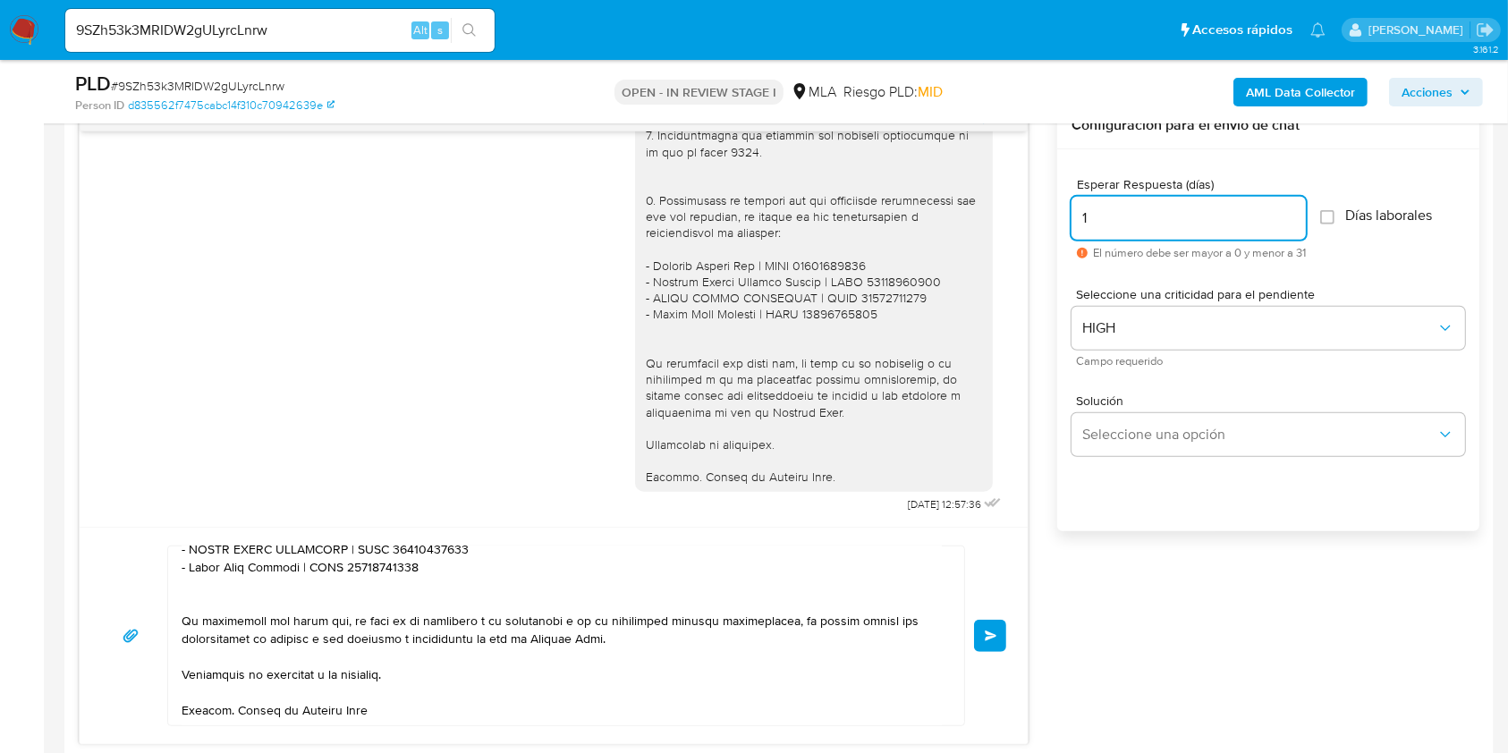
type input "1"
click at [1182, 275] on div "Seleccione una criticidad para el pendiente HIGH Campo requerido" at bounding box center [1267, 327] width 393 height 106
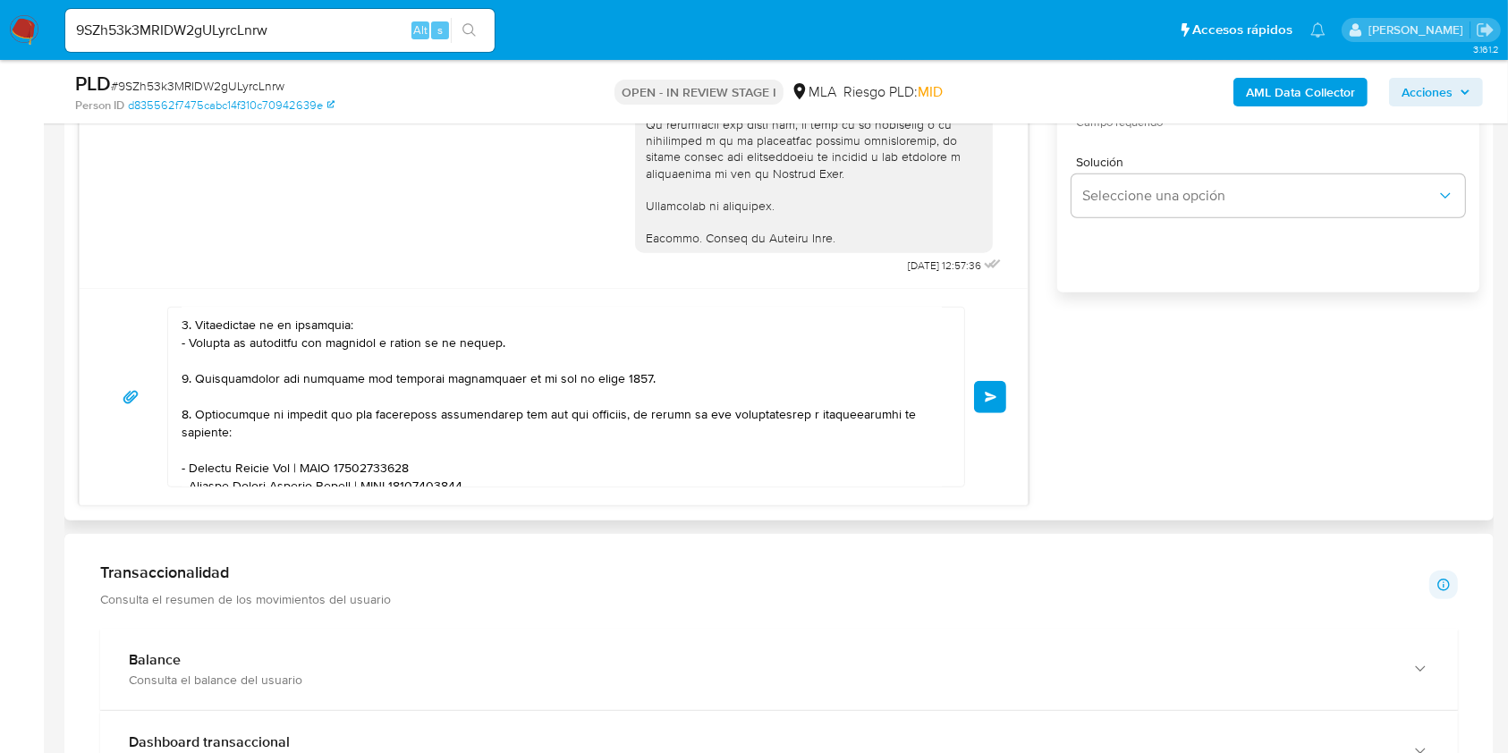
scroll to position [238, 0]
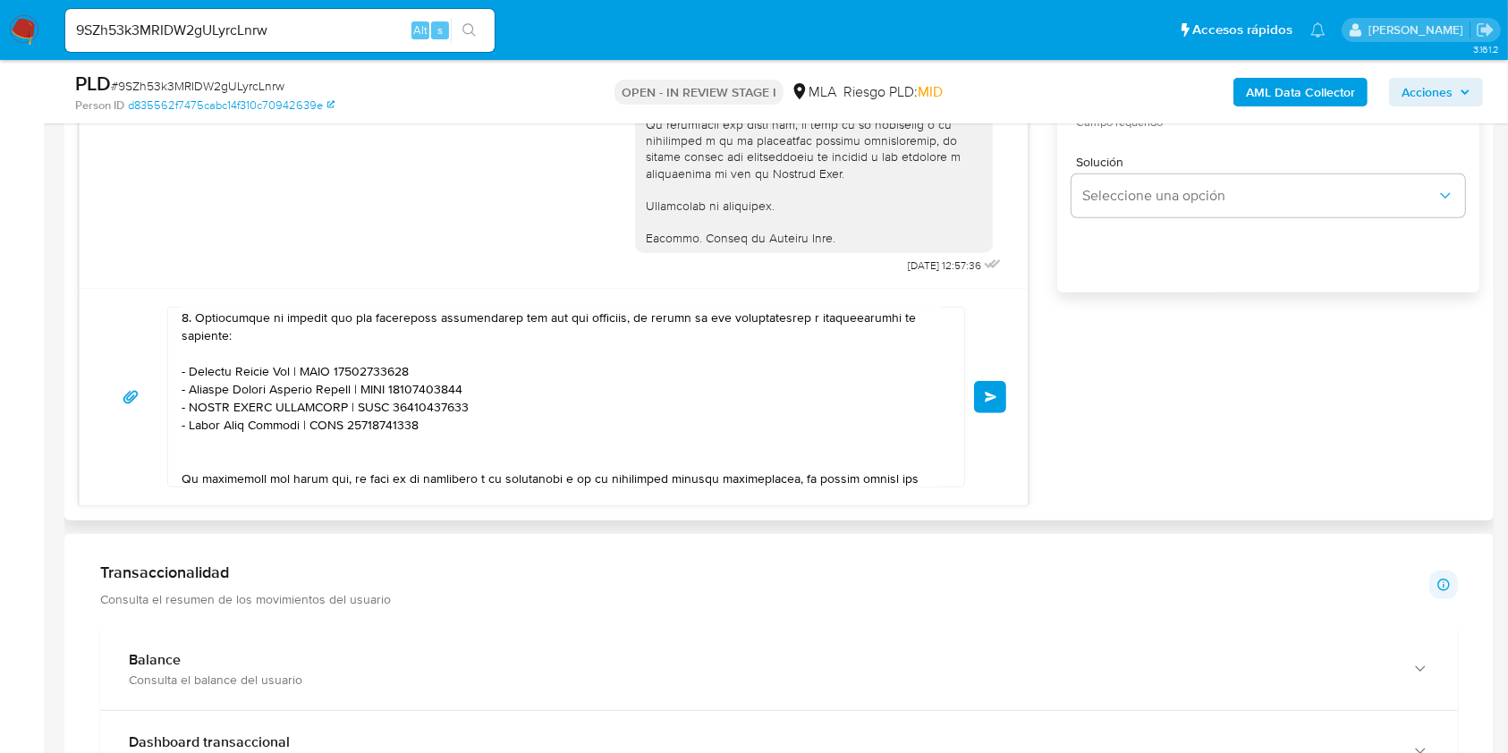
click at [422, 431] on textarea at bounding box center [562, 397] width 760 height 179
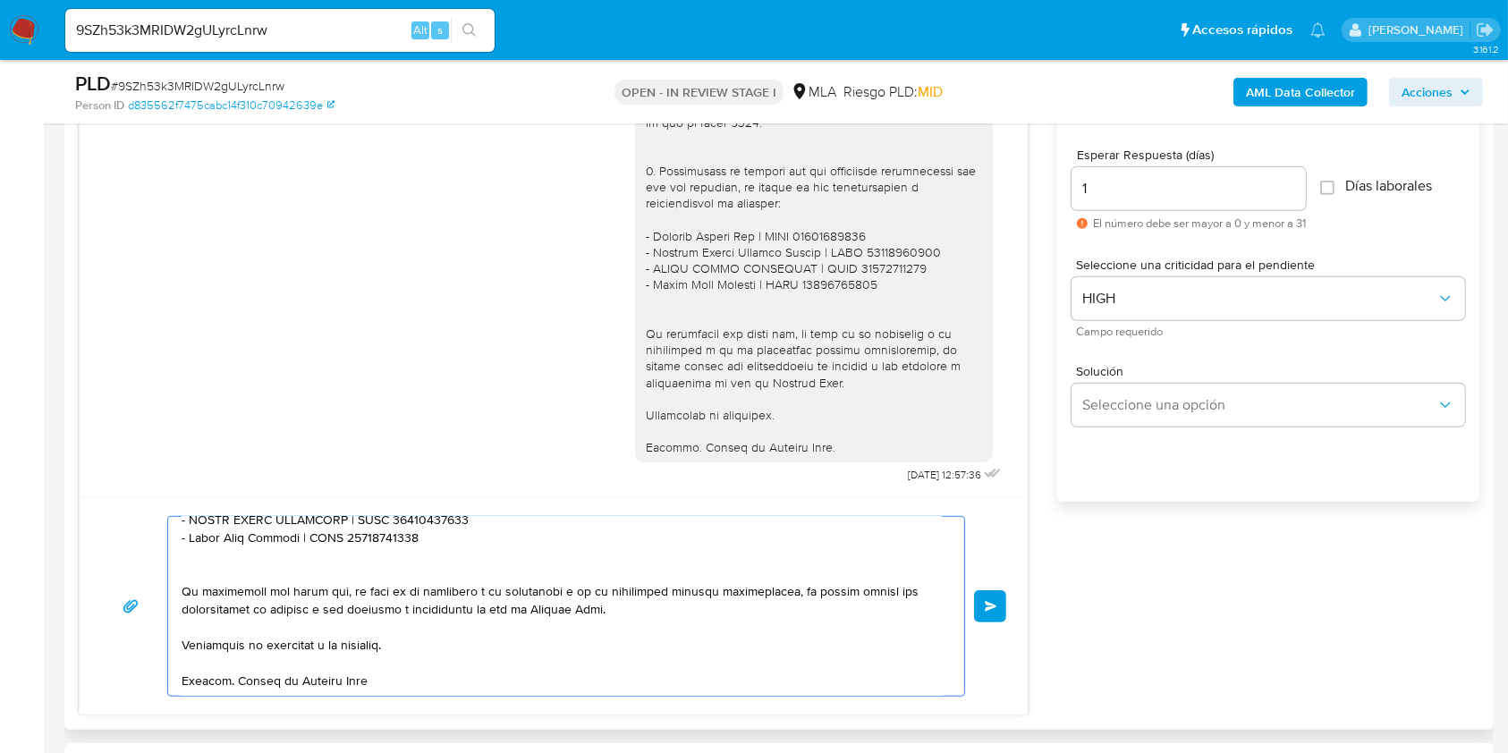
scroll to position [953, 0]
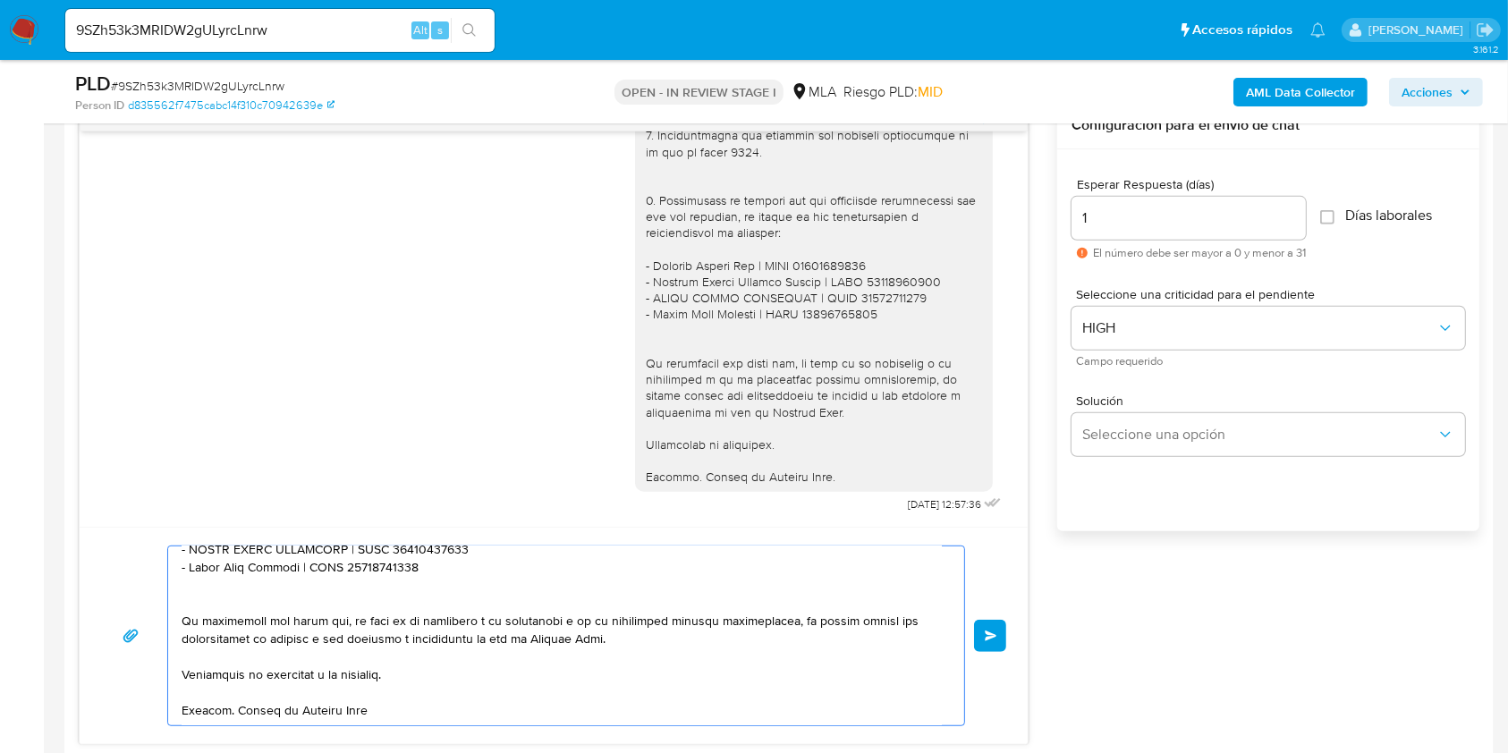
click at [977, 638] on button "Enviar" at bounding box center [990, 636] width 32 height 32
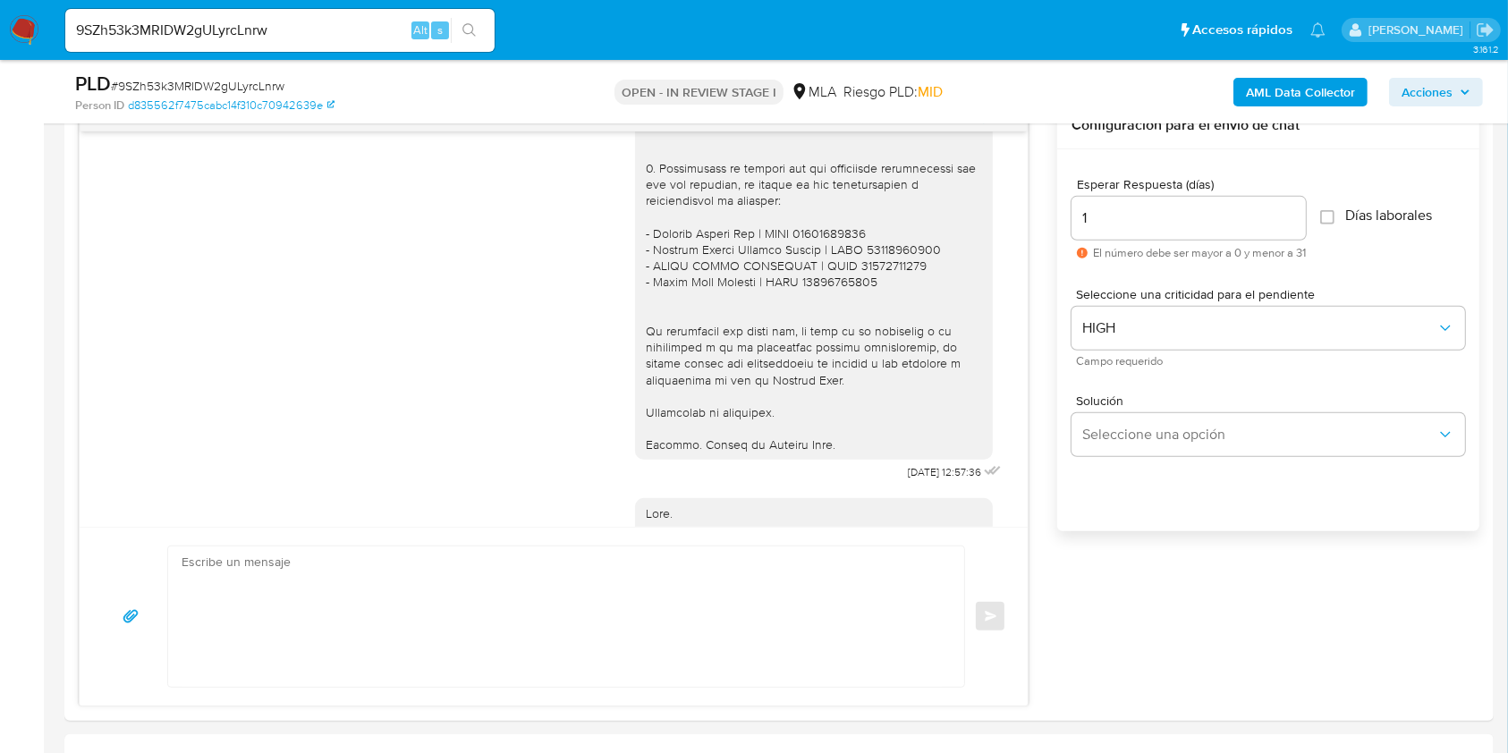
scroll to position [2123, 0]
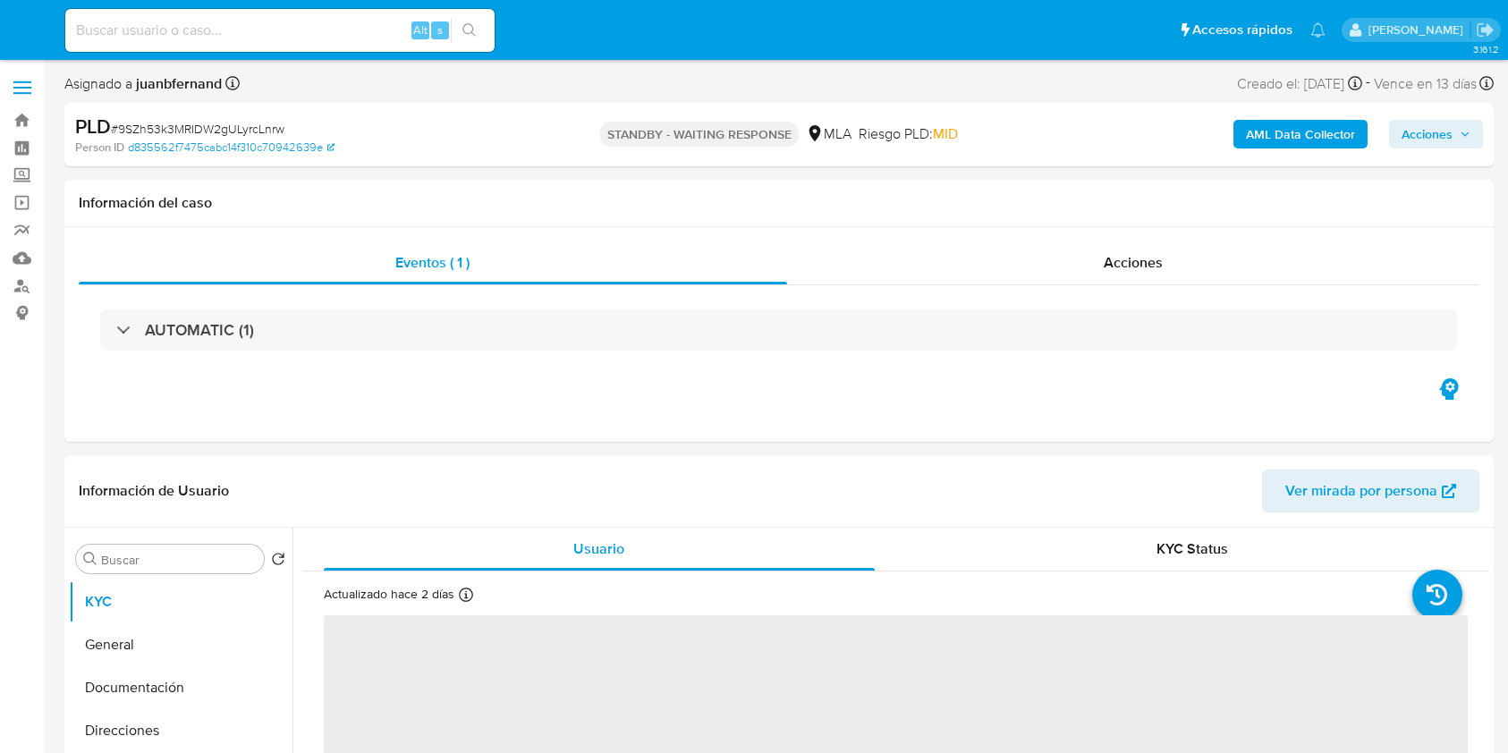
select select "10"
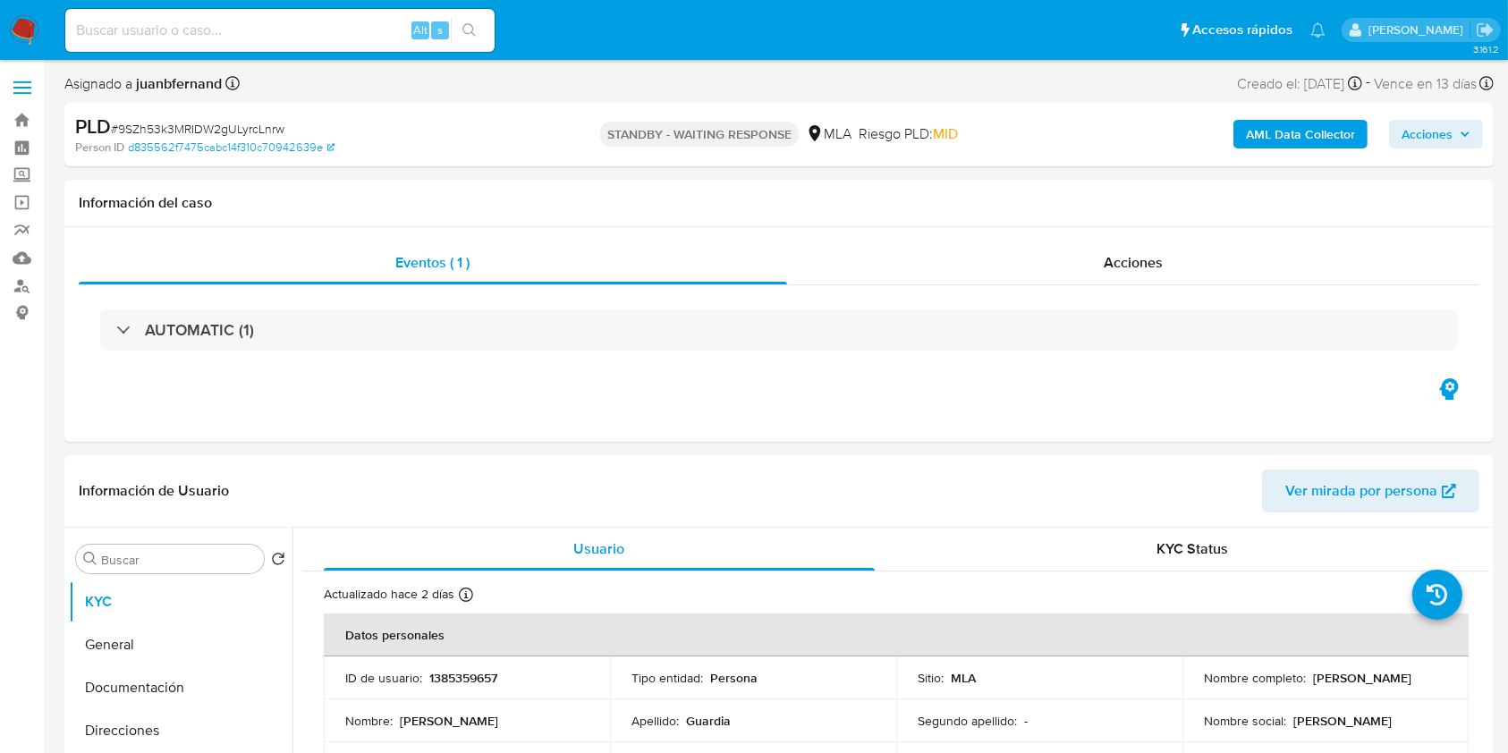
click at [343, 23] on input at bounding box center [279, 30] width 429 height 23
paste input "hpgI9TYr4ZlcCNRvSmiOStYv"
click at [490, 33] on input "hpgI9TYr4ZlcCNRvSmiOStYv" at bounding box center [279, 30] width 429 height 23
type input "hpgI9TYr4ZlcCNRvSmiOStYv"
click at [478, 34] on button "search-icon" at bounding box center [469, 30] width 37 height 25
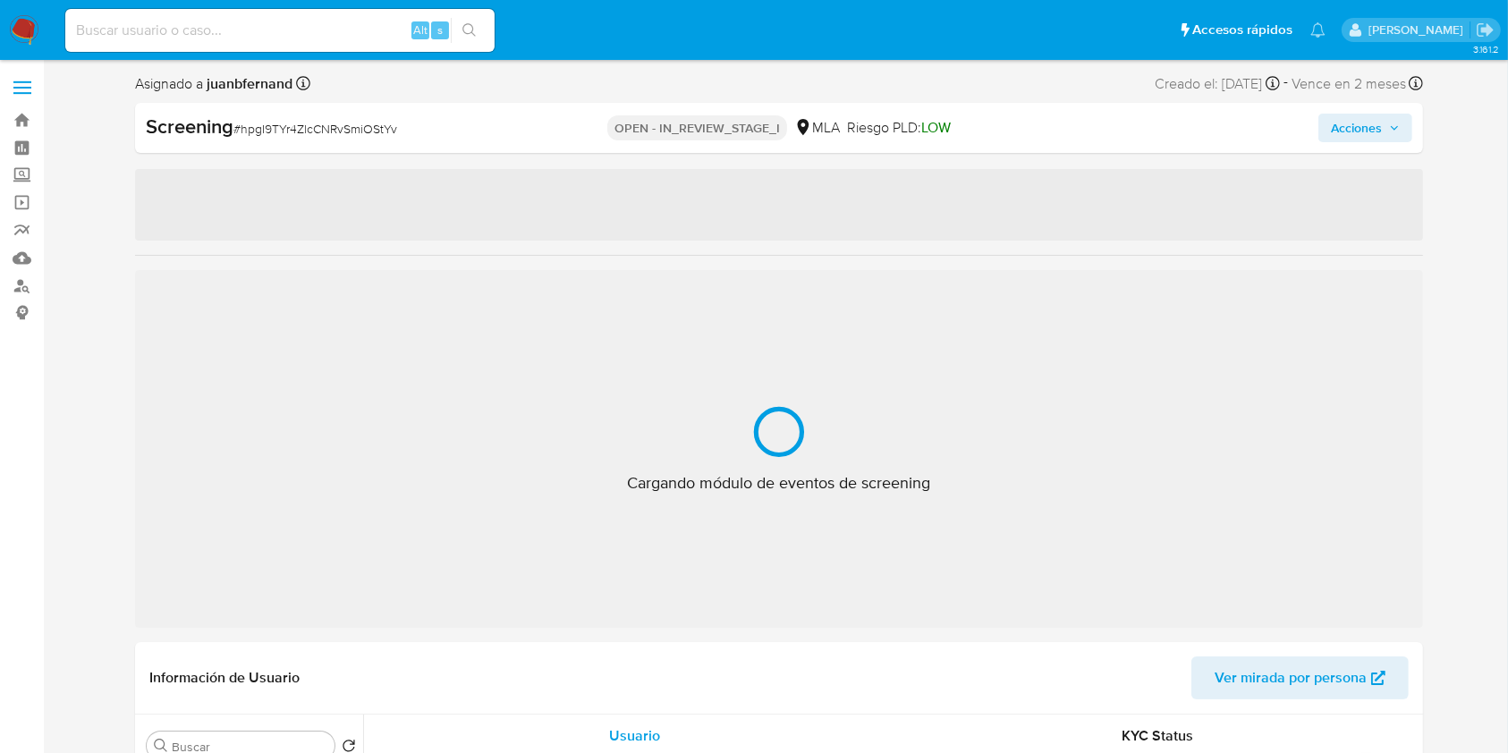
select select "10"
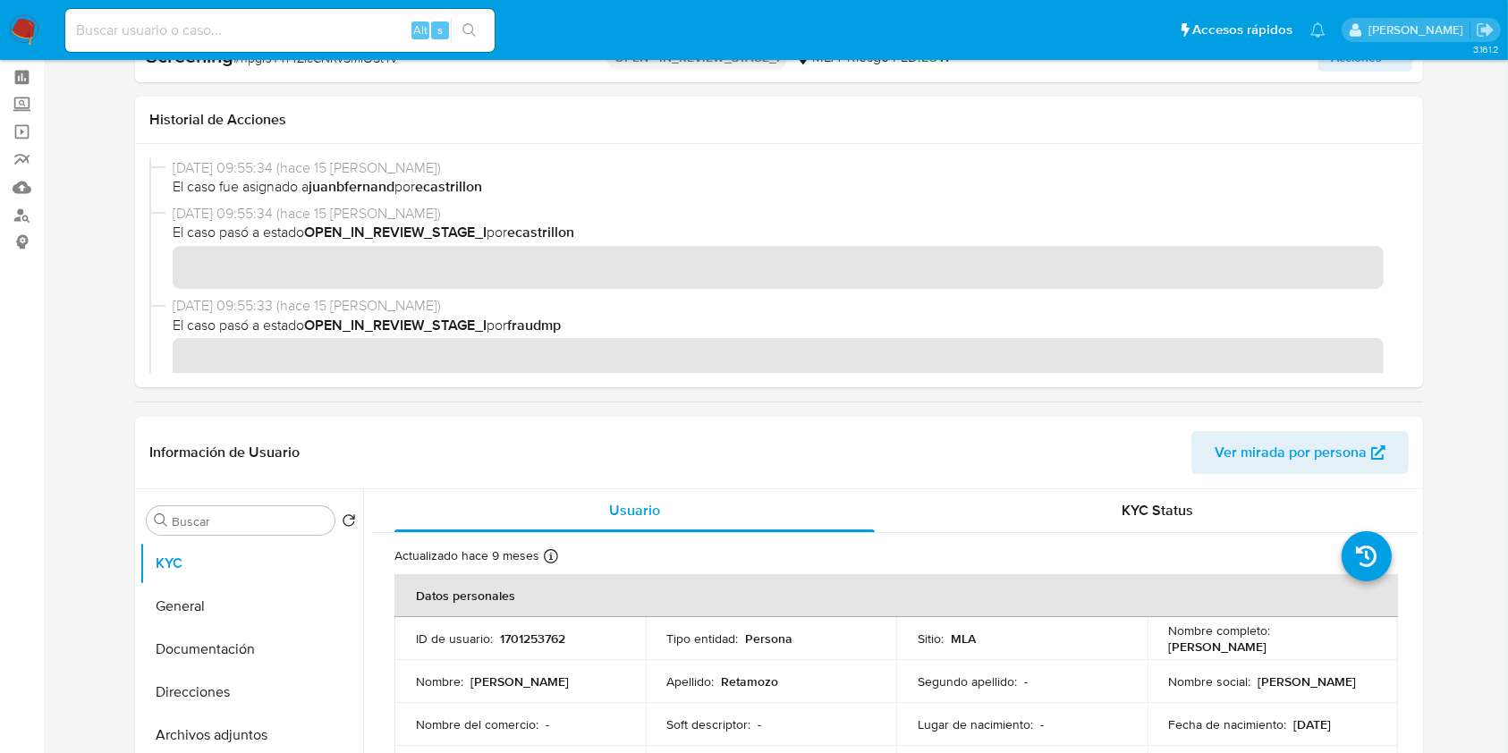
scroll to position [119, 0]
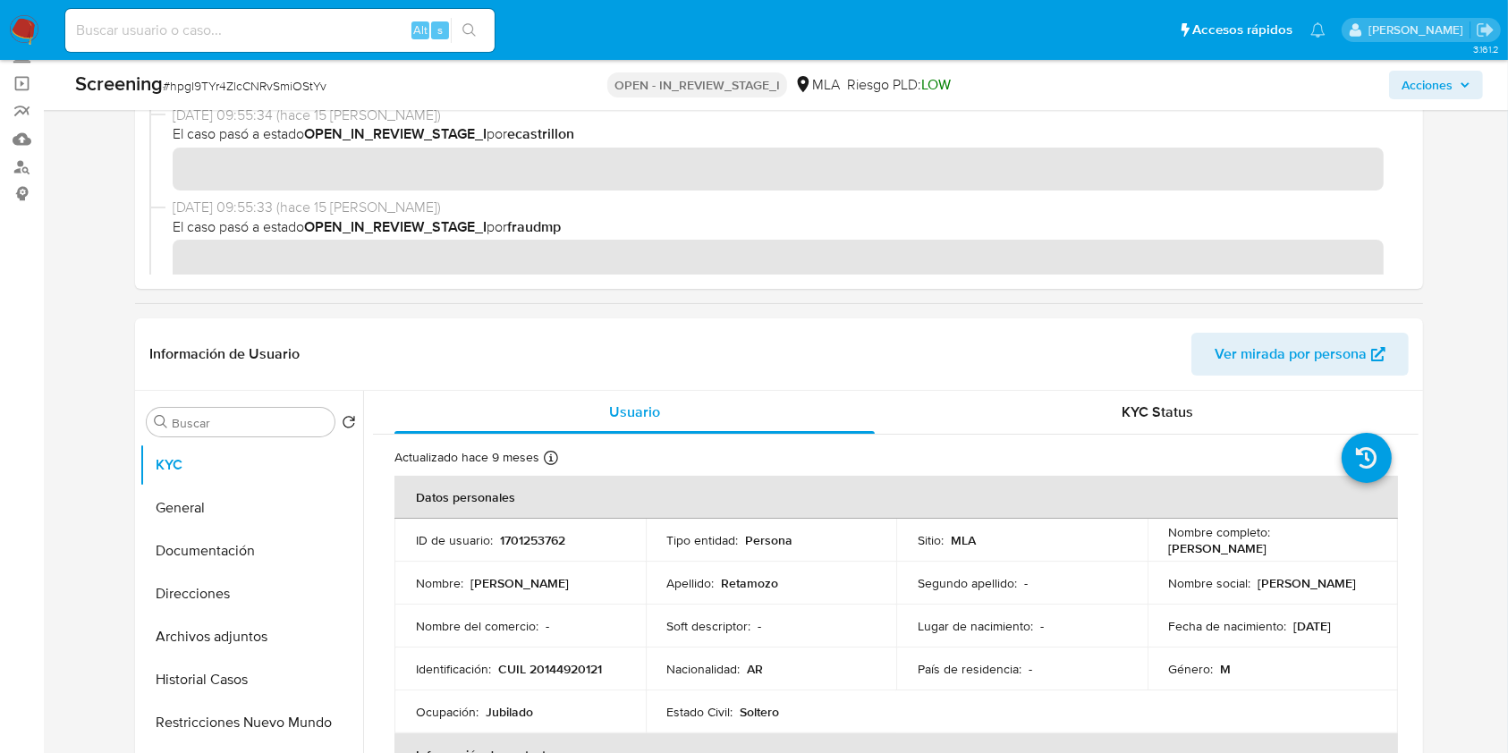
click at [263, 86] on span "# hpgI9TYr4ZlcCNRvSmiOStYv" at bounding box center [245, 86] width 164 height 18
copy span "hpgI9TYr4ZlcCNRvSmiOStYv"
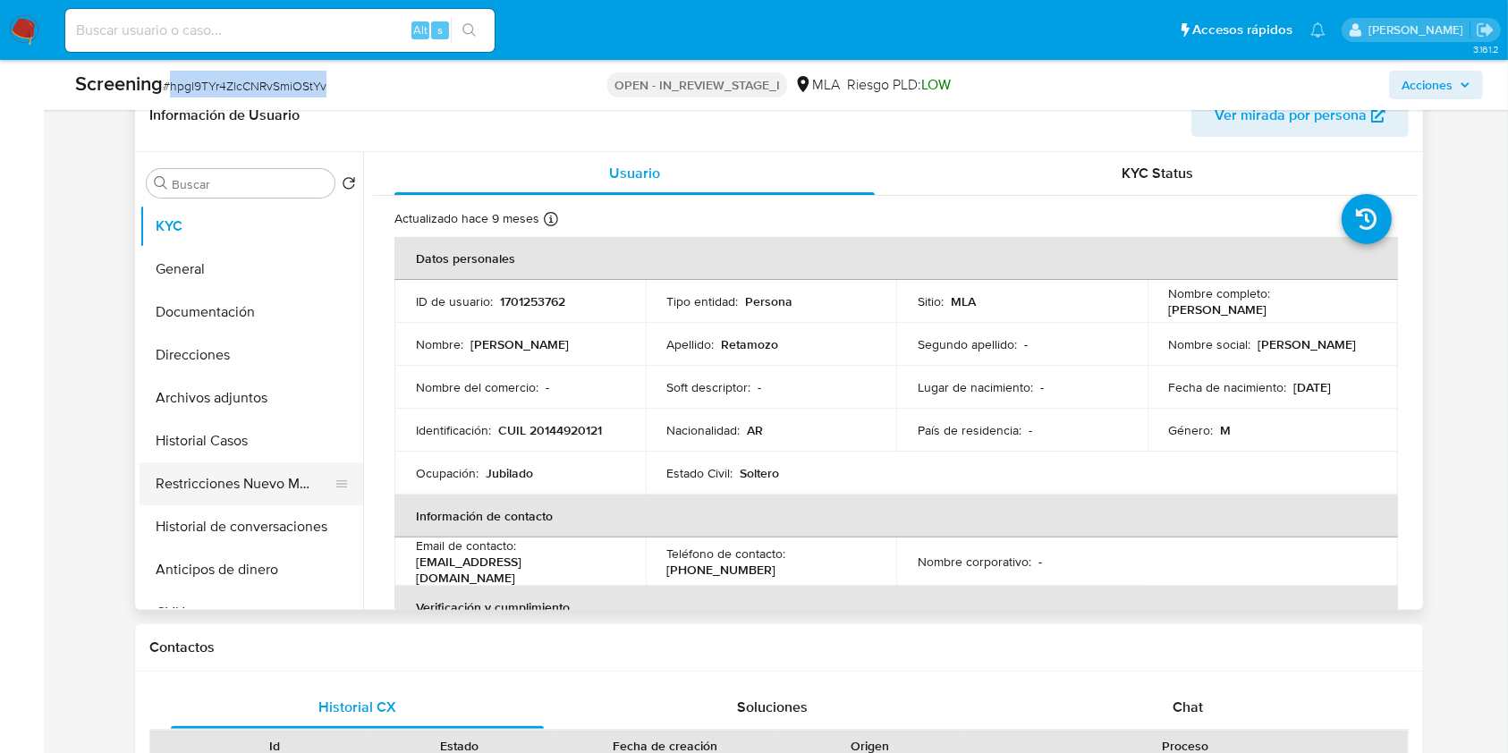
click at [216, 486] on button "Restricciones Nuevo Mundo" at bounding box center [244, 483] width 209 height 43
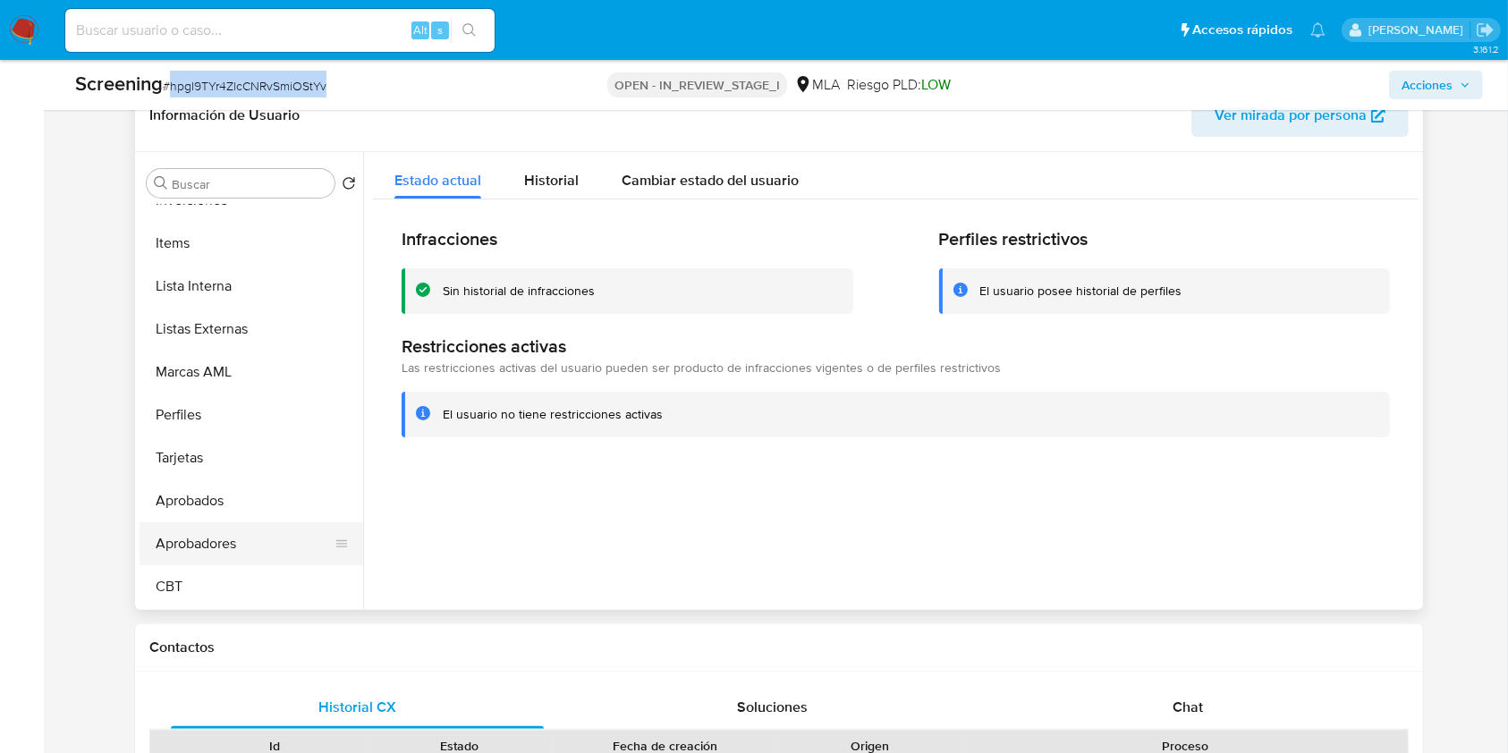
scroll to position [808, 0]
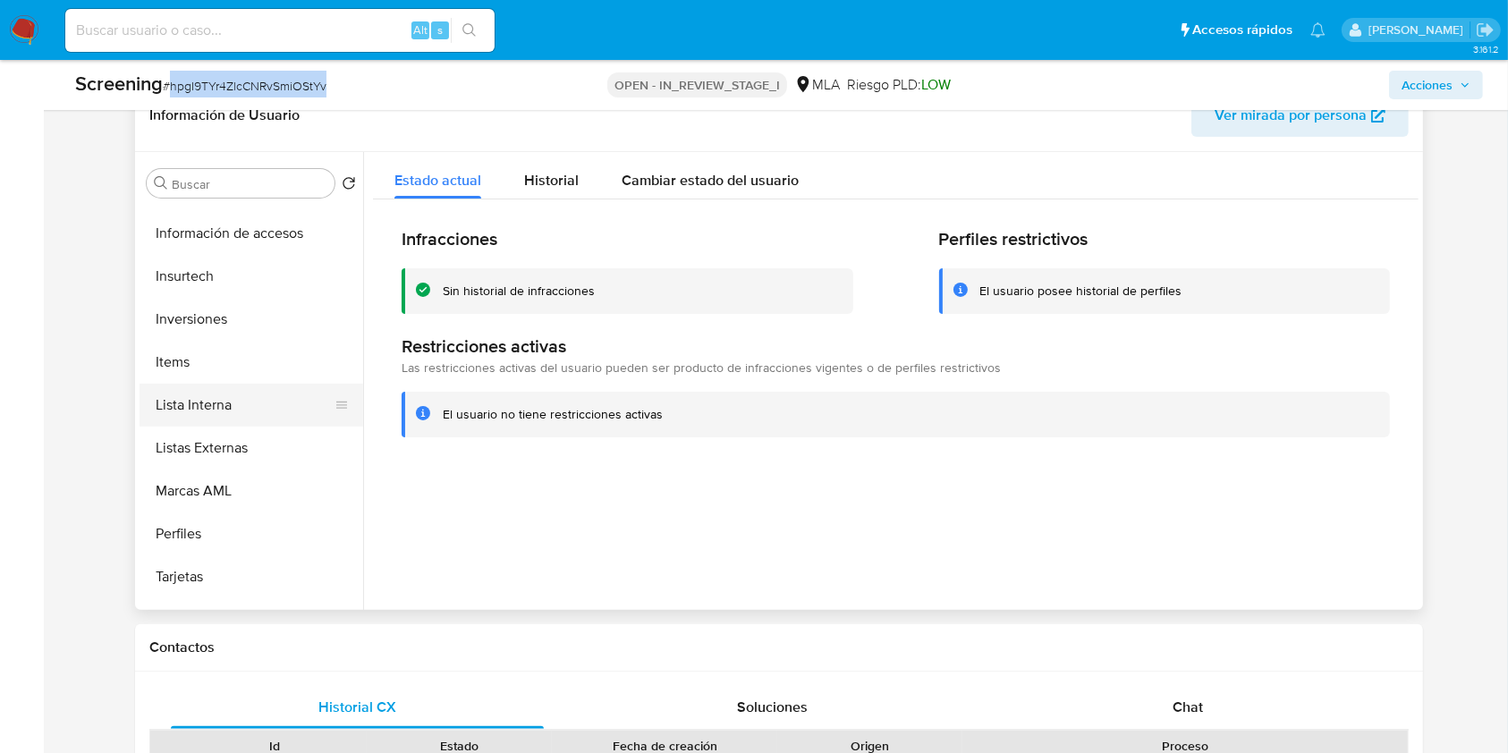
click at [230, 404] on button "Lista Interna" at bounding box center [244, 405] width 209 height 43
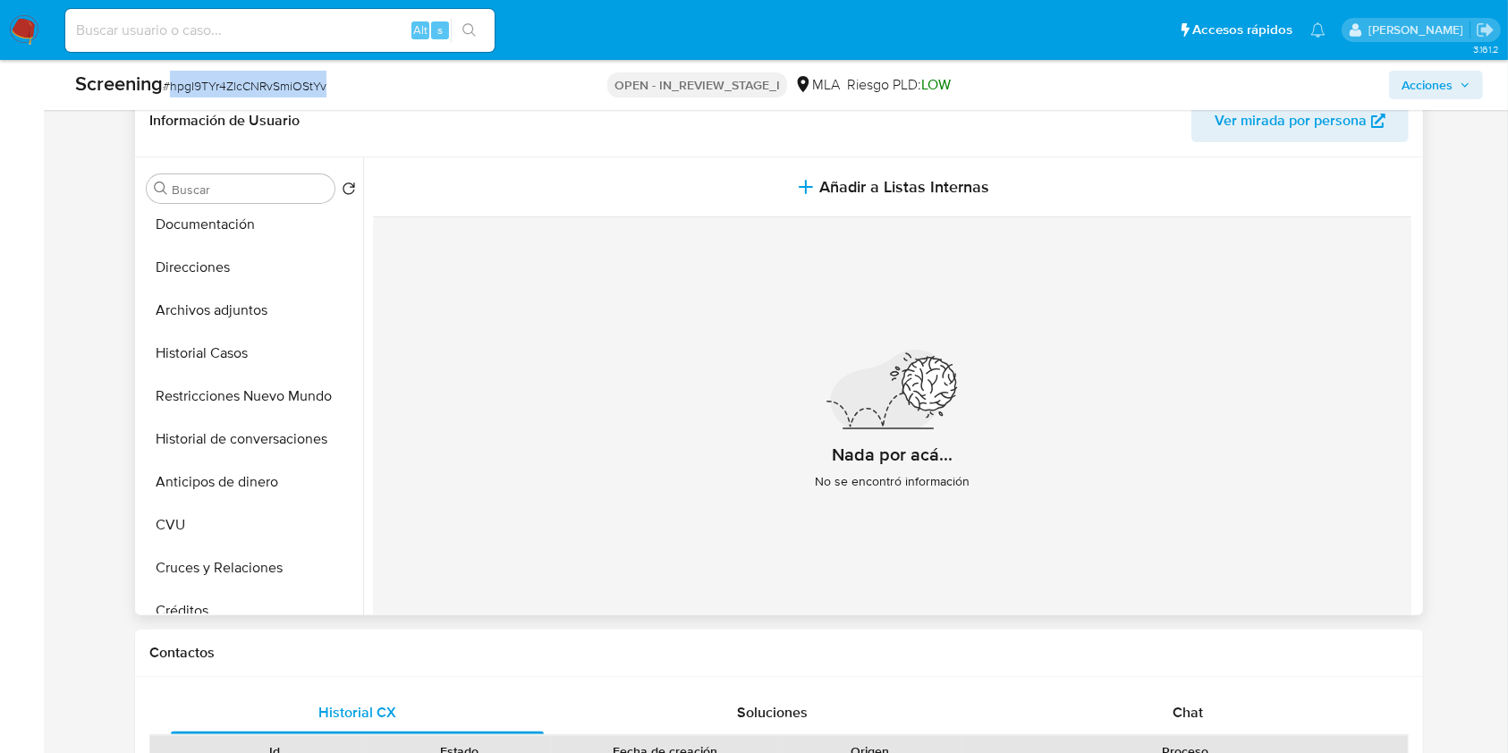
scroll to position [358, 0]
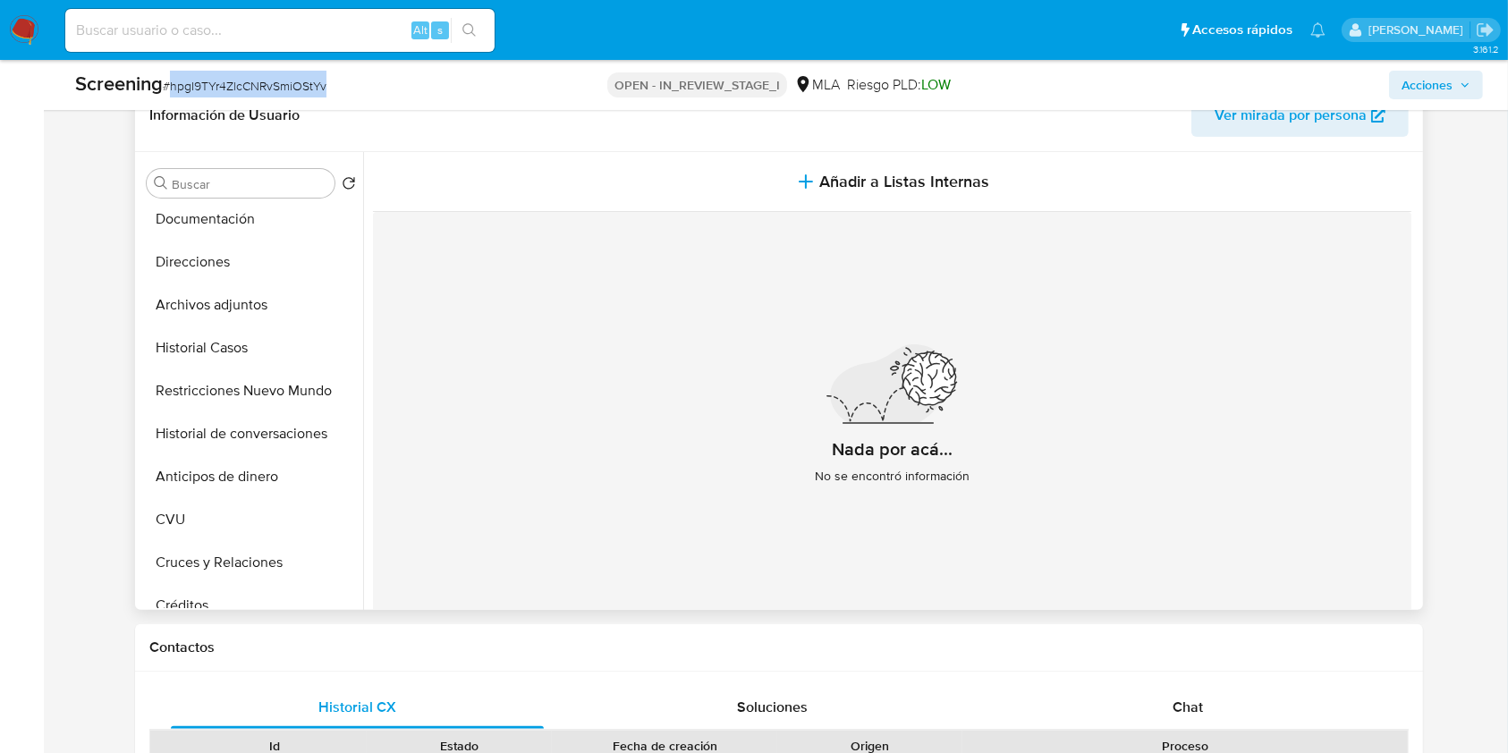
click at [1370, 114] on span "Ver mirada por persona" at bounding box center [1299, 115] width 171 height 39
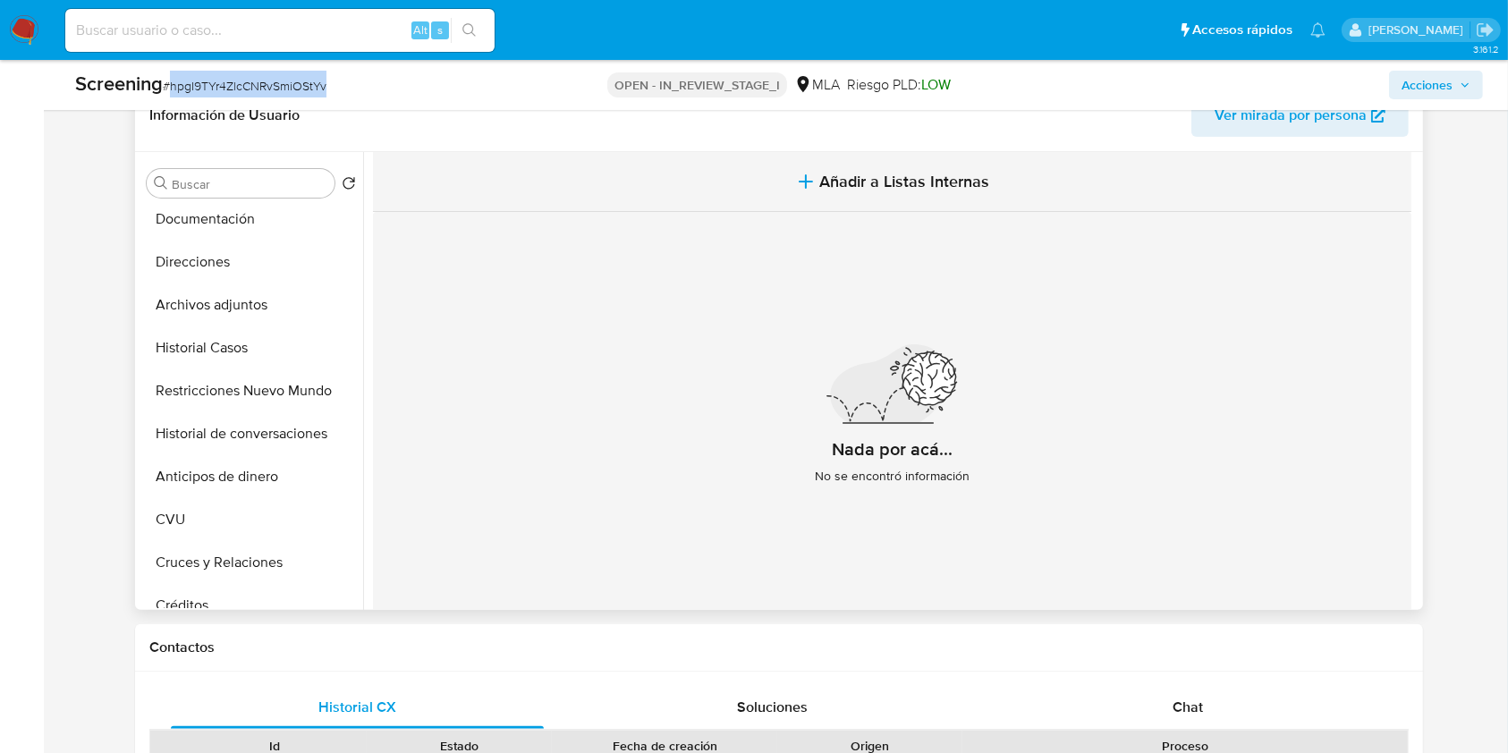
click at [883, 195] on button "Añadir a Listas Internas" at bounding box center [892, 182] width 1038 height 60
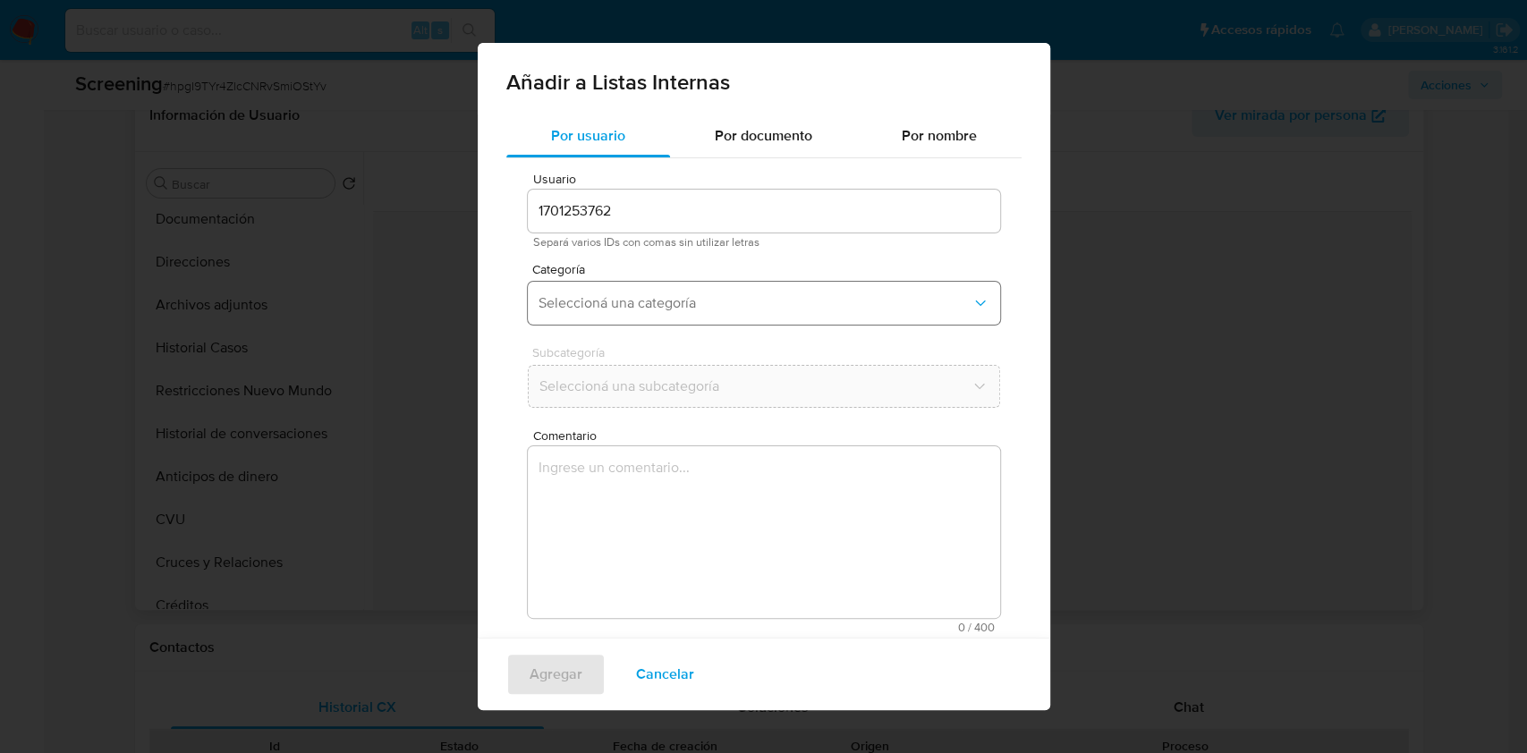
click at [691, 316] on button "Seleccioná una categoría" at bounding box center [764, 303] width 472 height 43
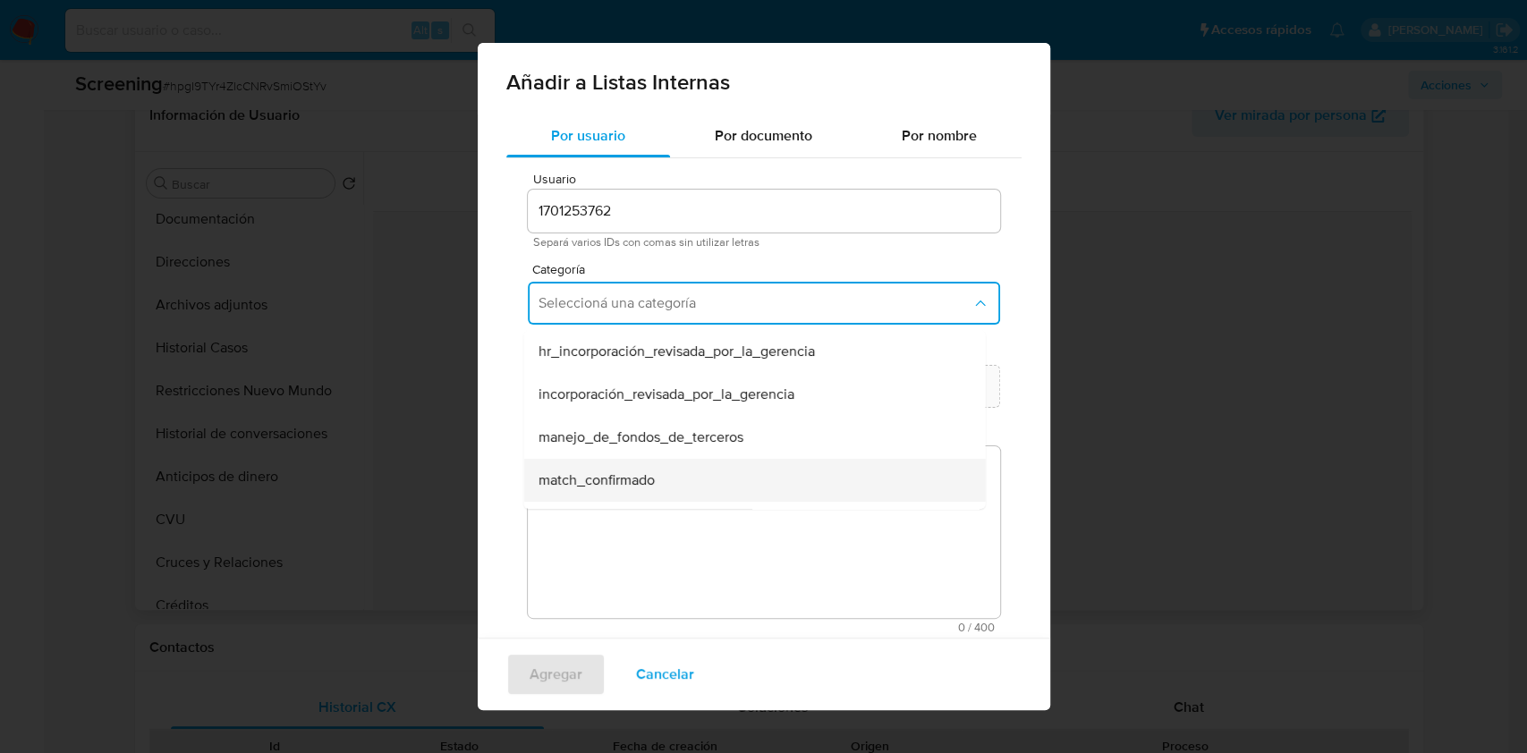
click at [701, 472] on div "match_confirmado" at bounding box center [748, 480] width 422 height 43
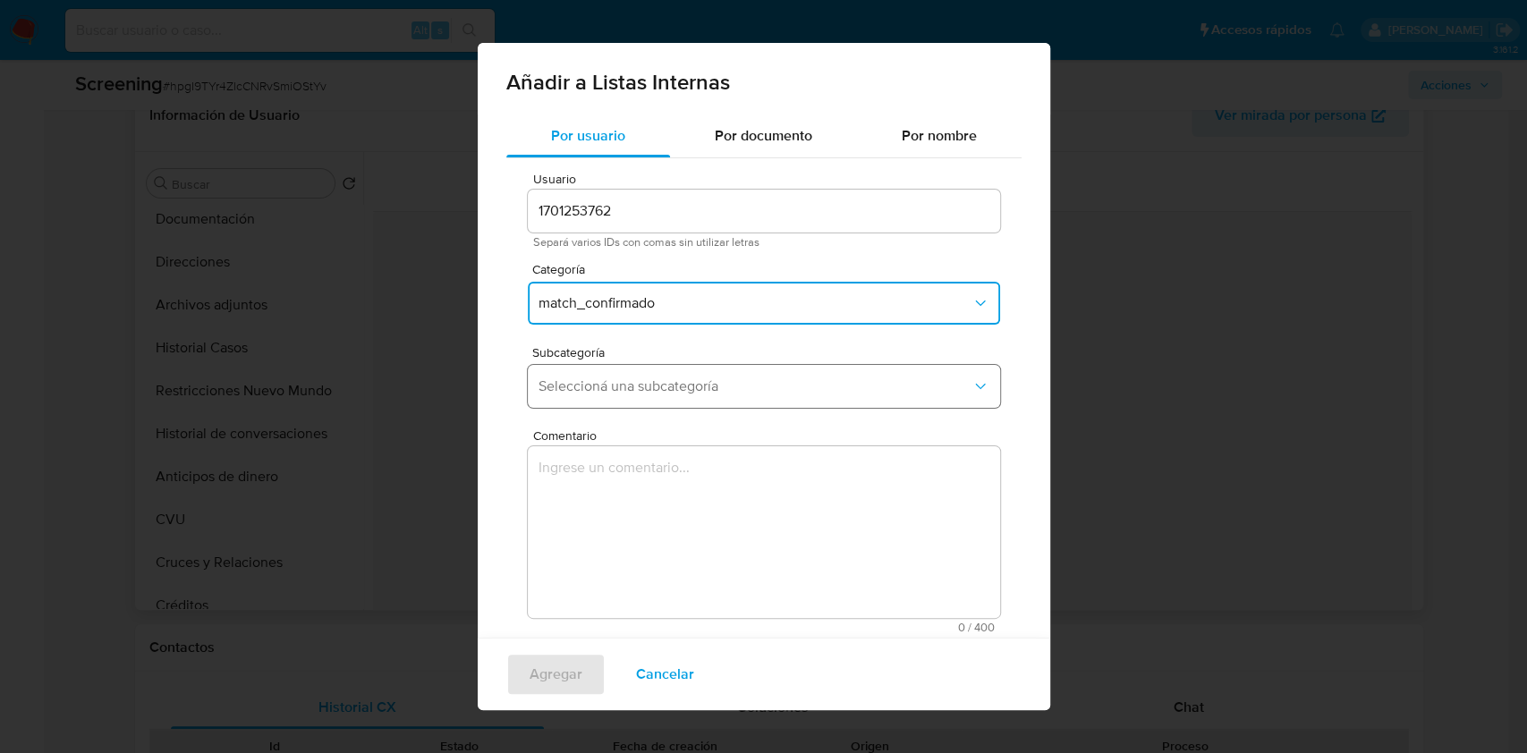
click at [693, 389] on span "Seleccioná una subcategoría" at bounding box center [754, 386] width 433 height 18
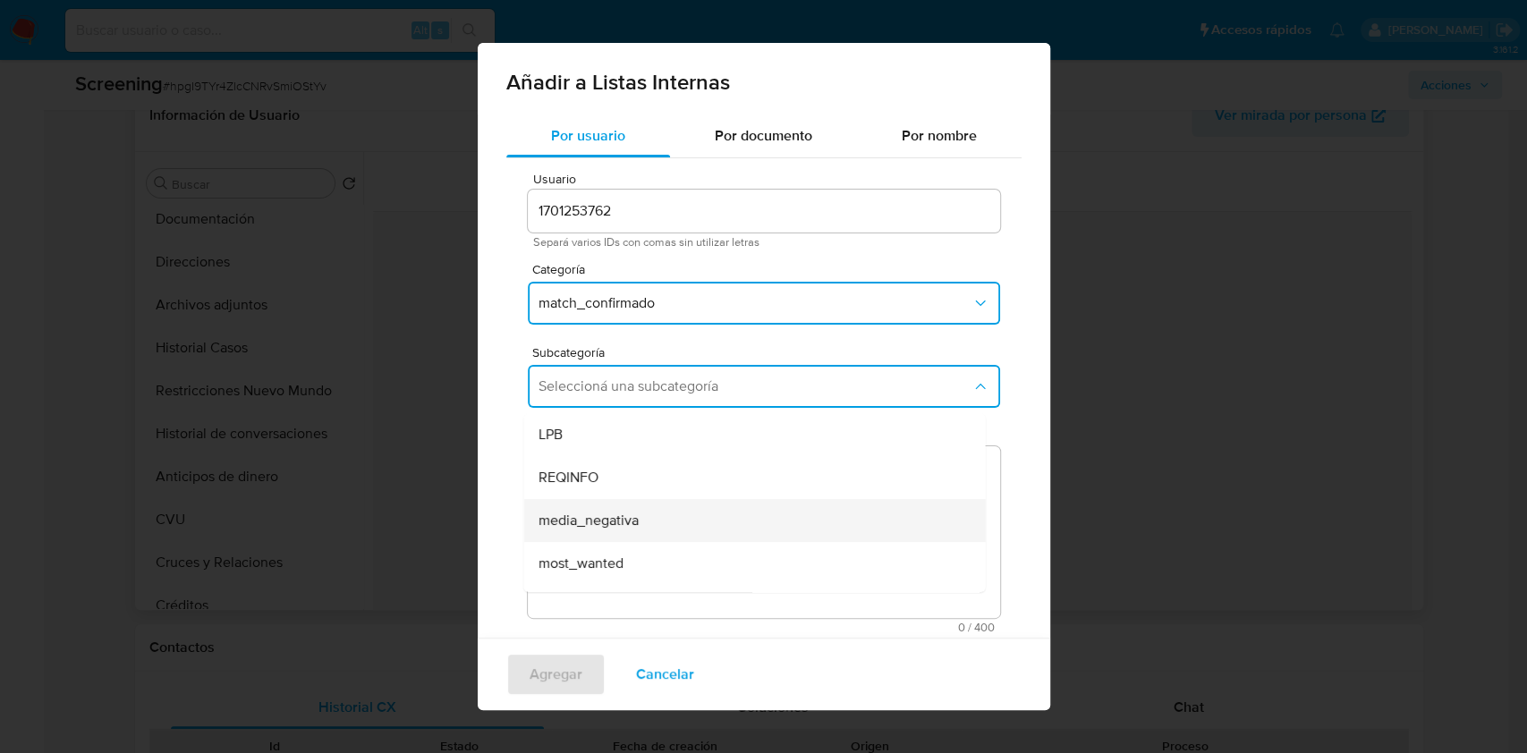
click at [670, 529] on div "media_negativa" at bounding box center [748, 520] width 422 height 43
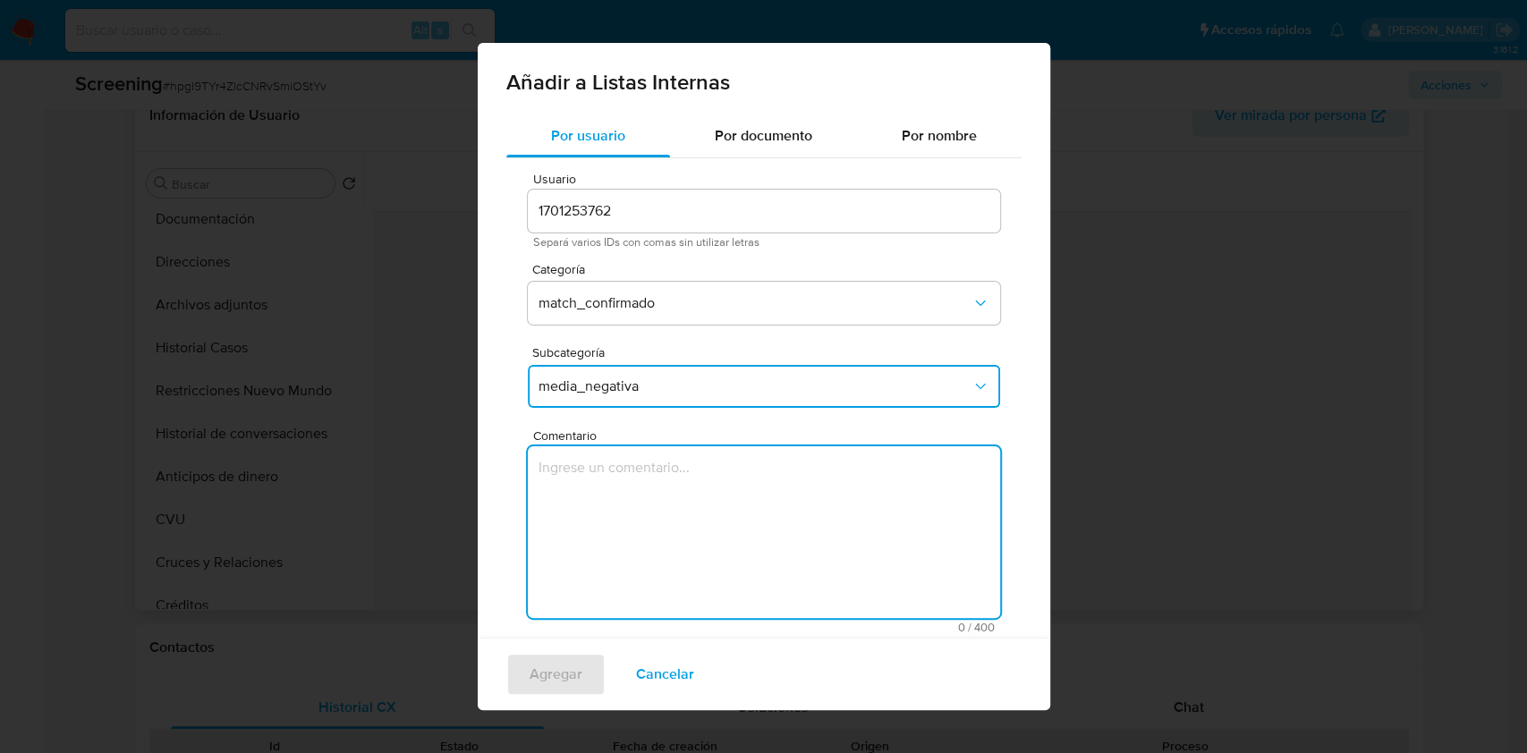
click at [605, 481] on textarea "Comentario" at bounding box center [764, 532] width 472 height 172
drag, startPoint x: 853, startPoint y: 480, endPoint x: 848, endPoint y: 493, distance: 13.6
click at [848, 493] on textarea "Información negativa en noticias periodísticas" at bounding box center [764, 532] width 472 height 172
type textarea "Información negativa en noticias periodísticas."
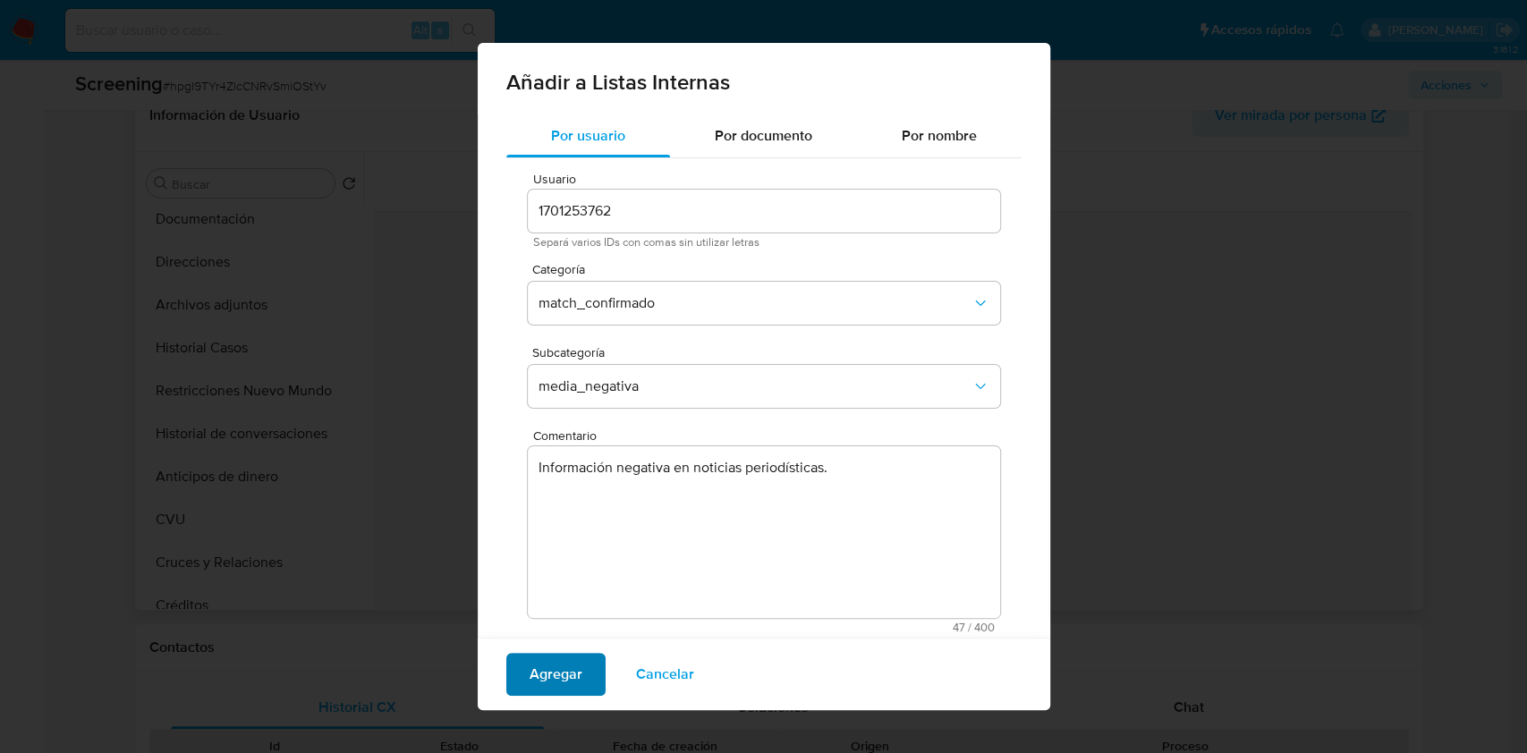
click at [567, 676] on span "Agregar" at bounding box center [555, 674] width 53 height 39
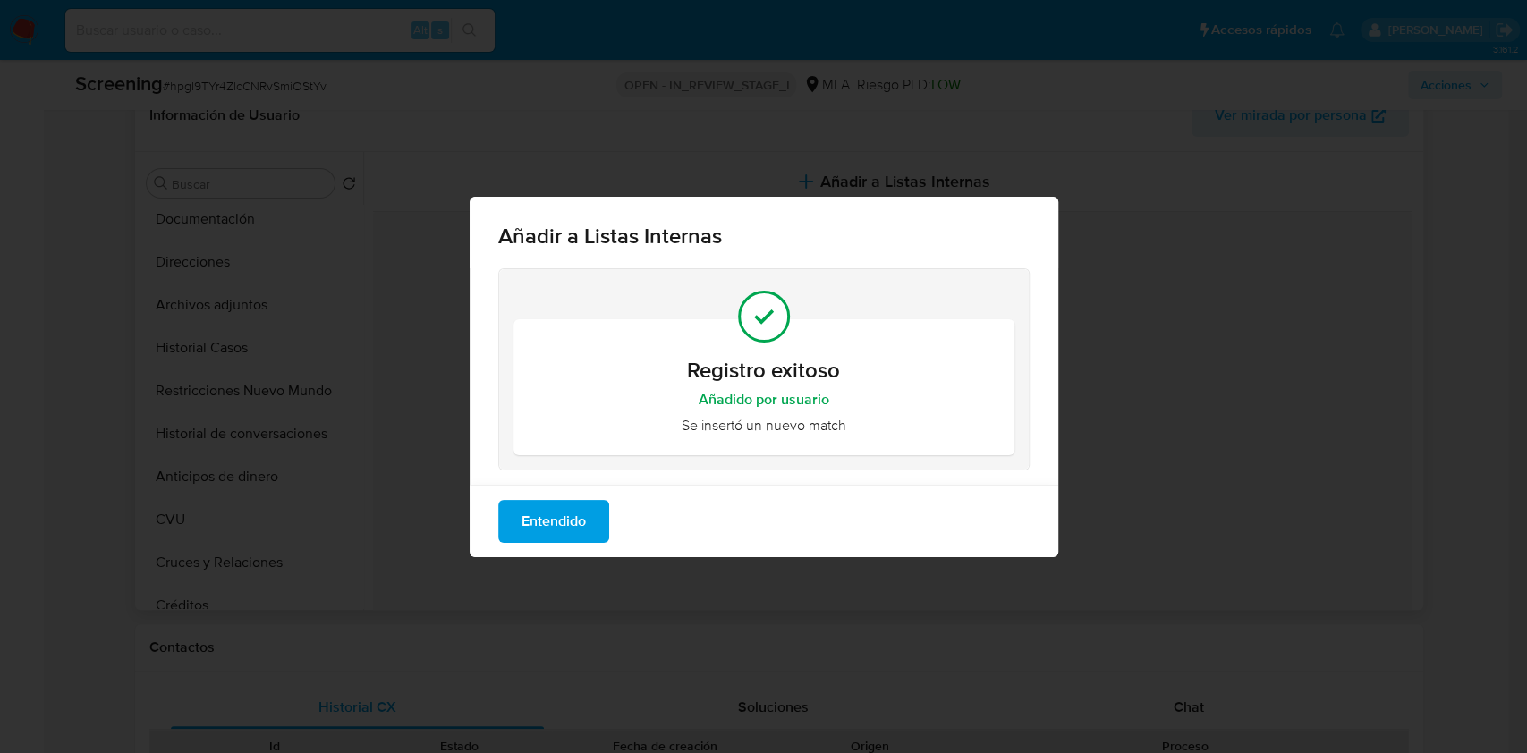
click at [554, 526] on span "Entendido" at bounding box center [553, 521] width 64 height 39
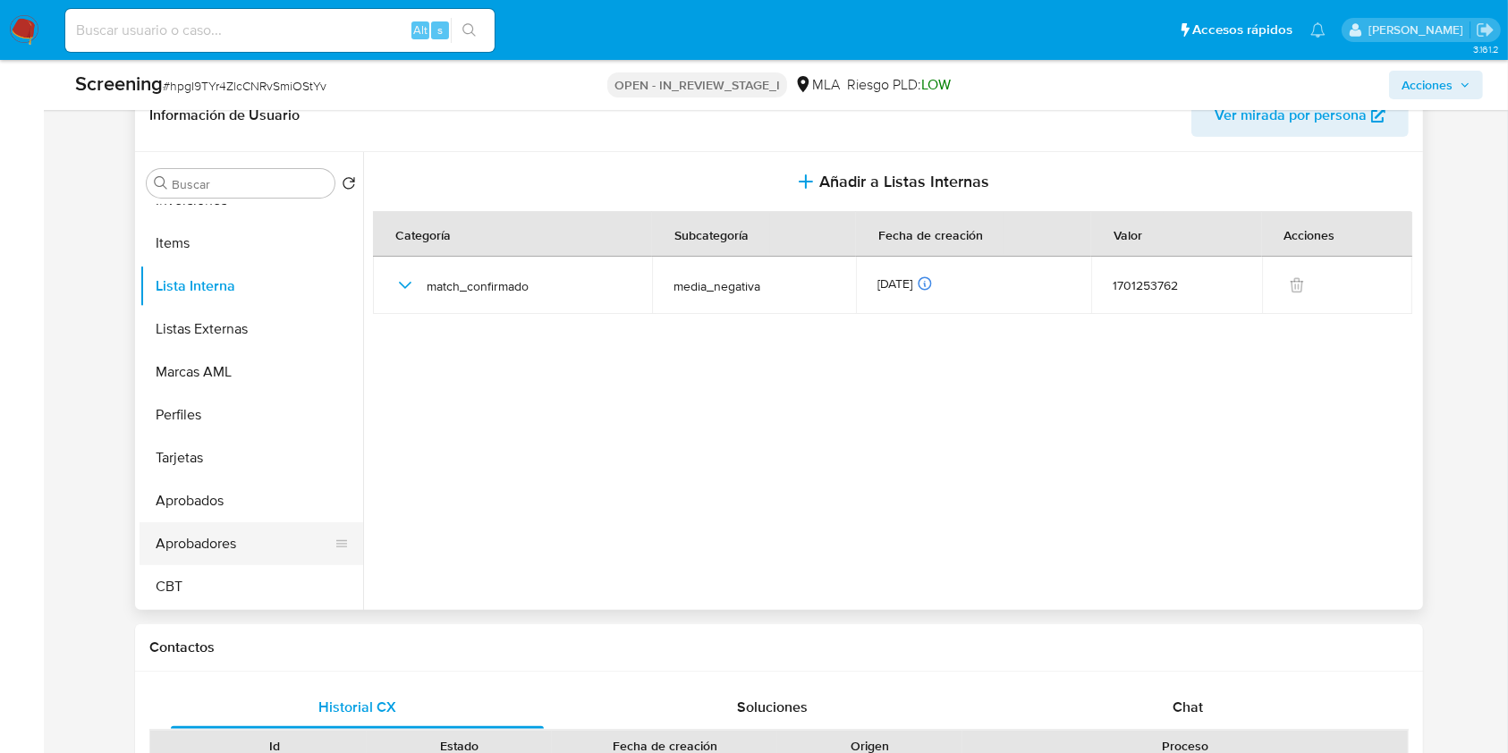
scroll to position [0, 0]
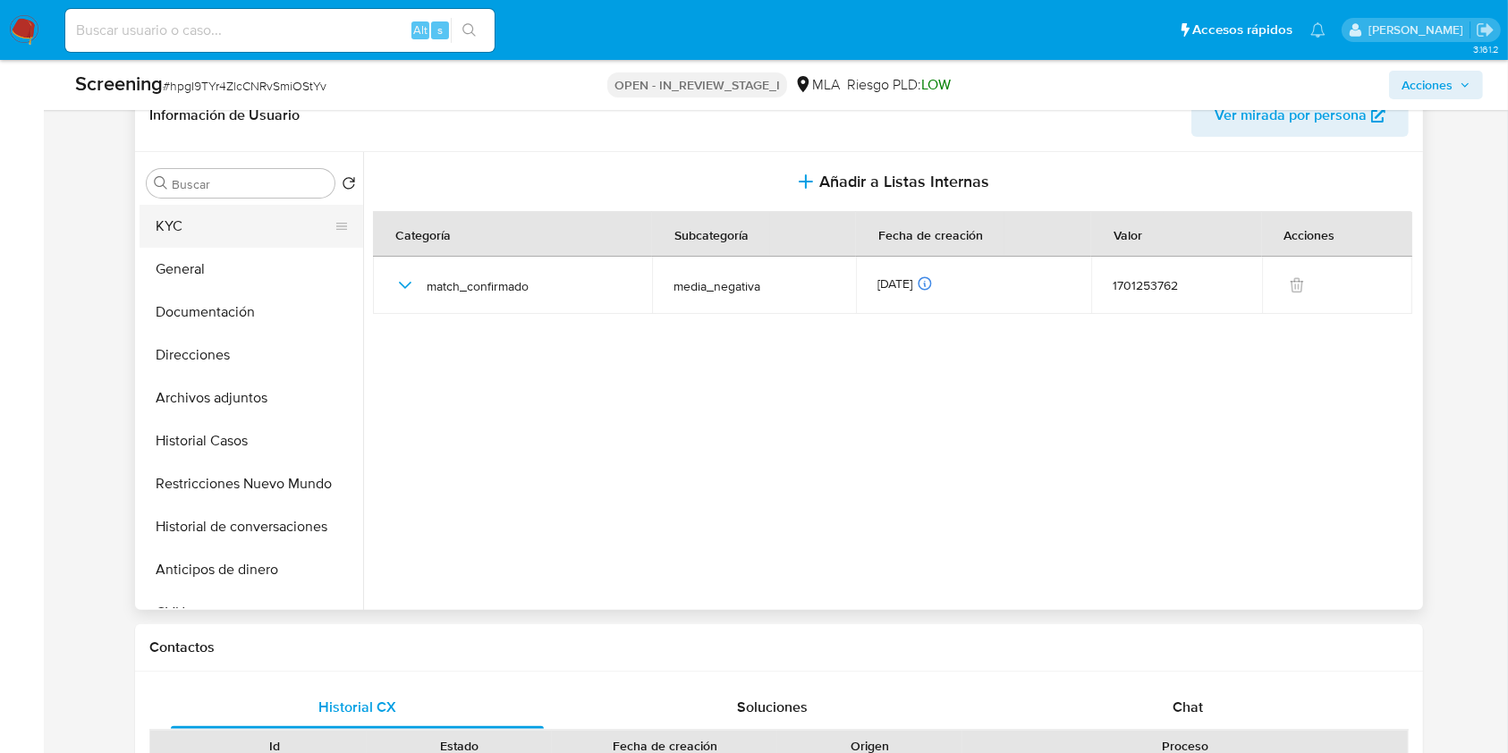
click at [234, 231] on button "KYC" at bounding box center [244, 226] width 209 height 43
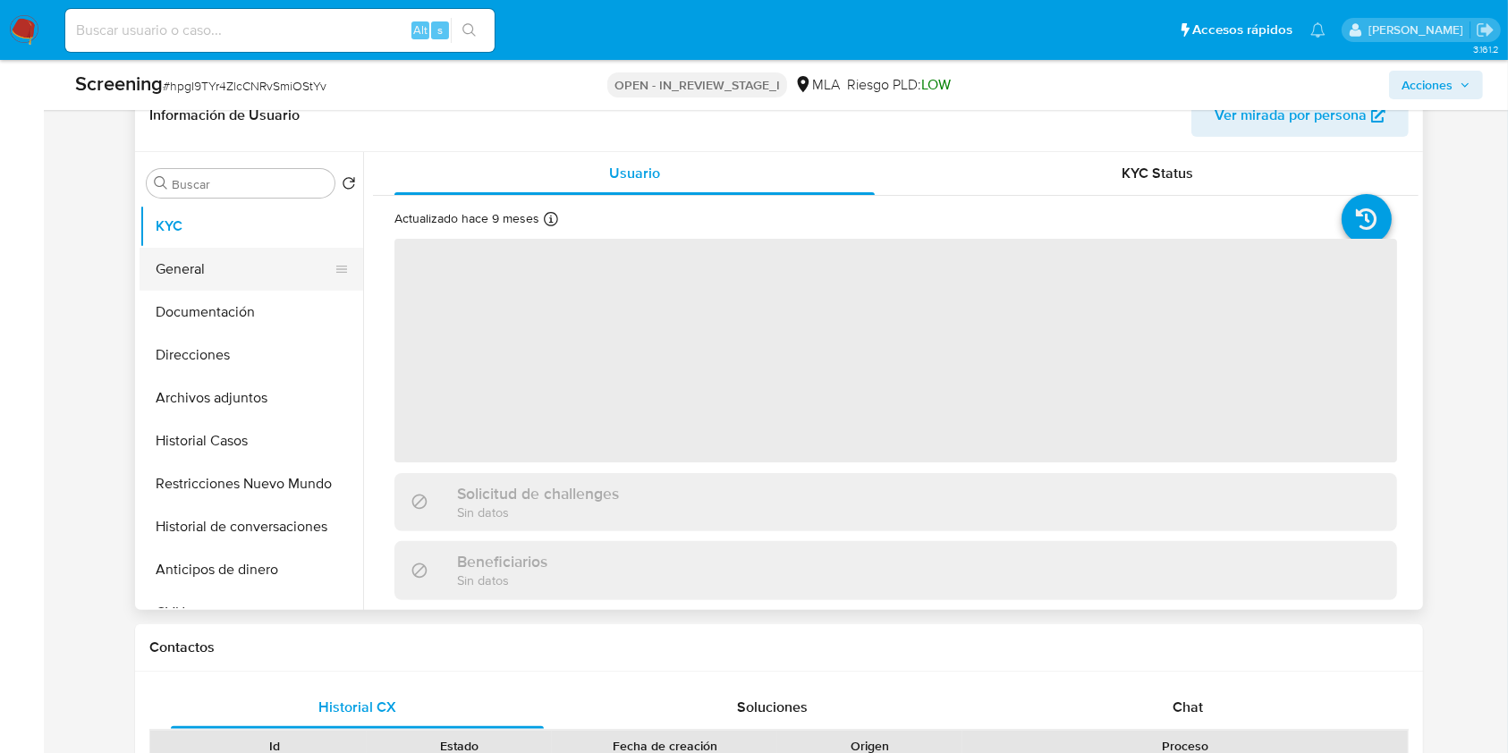
click at [243, 278] on button "General" at bounding box center [244, 269] width 209 height 43
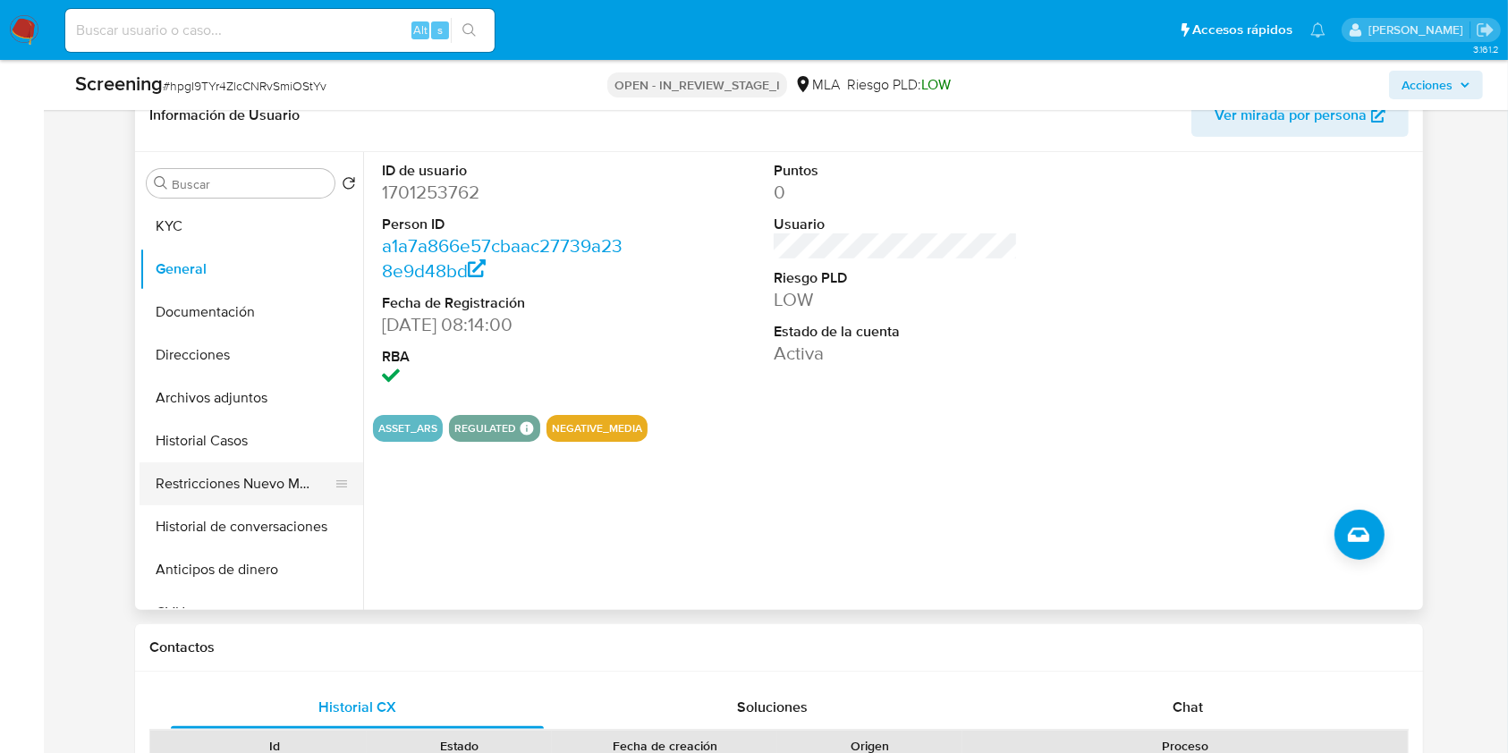
click at [231, 469] on button "Restricciones Nuevo Mundo" at bounding box center [244, 483] width 209 height 43
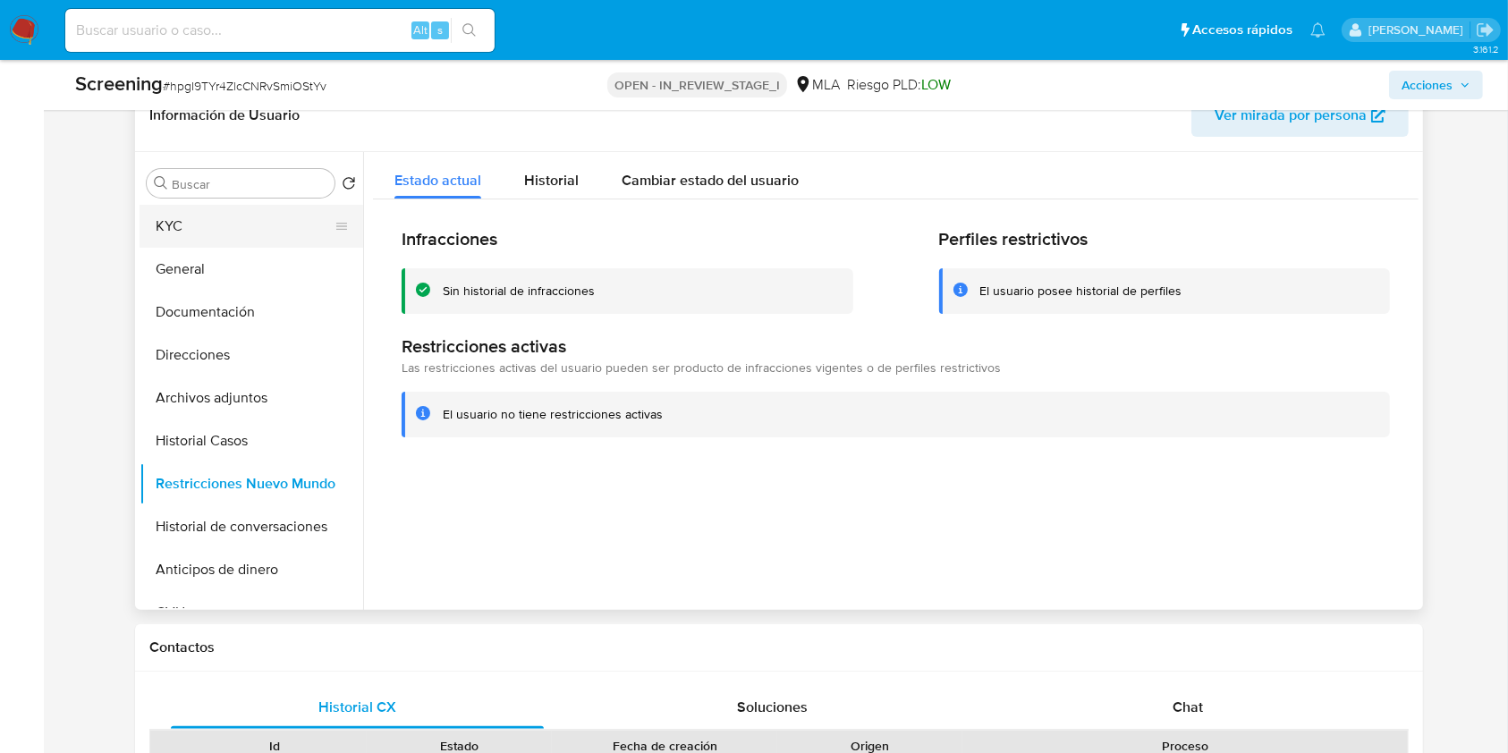
click at [192, 231] on button "KYC" at bounding box center [244, 226] width 209 height 43
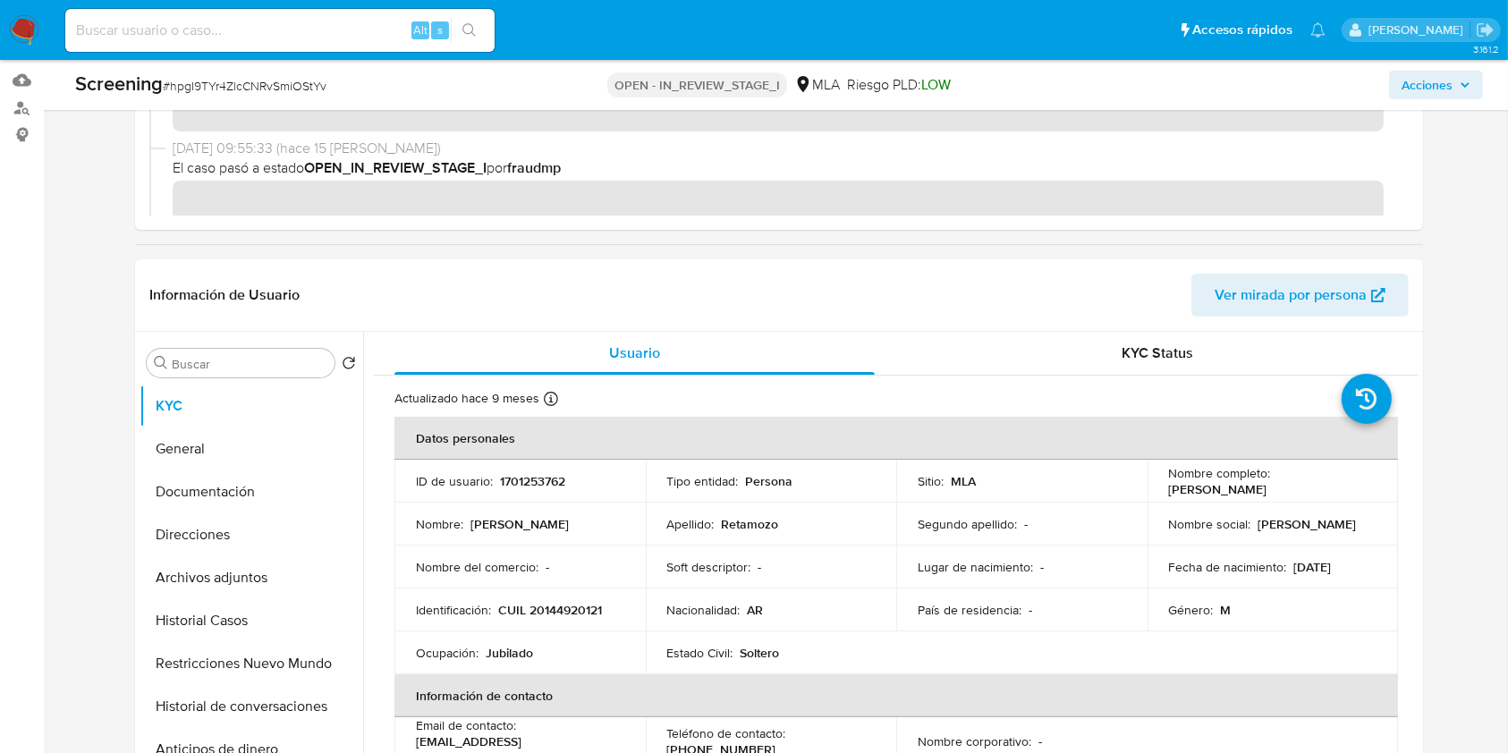
scroll to position [294, 0]
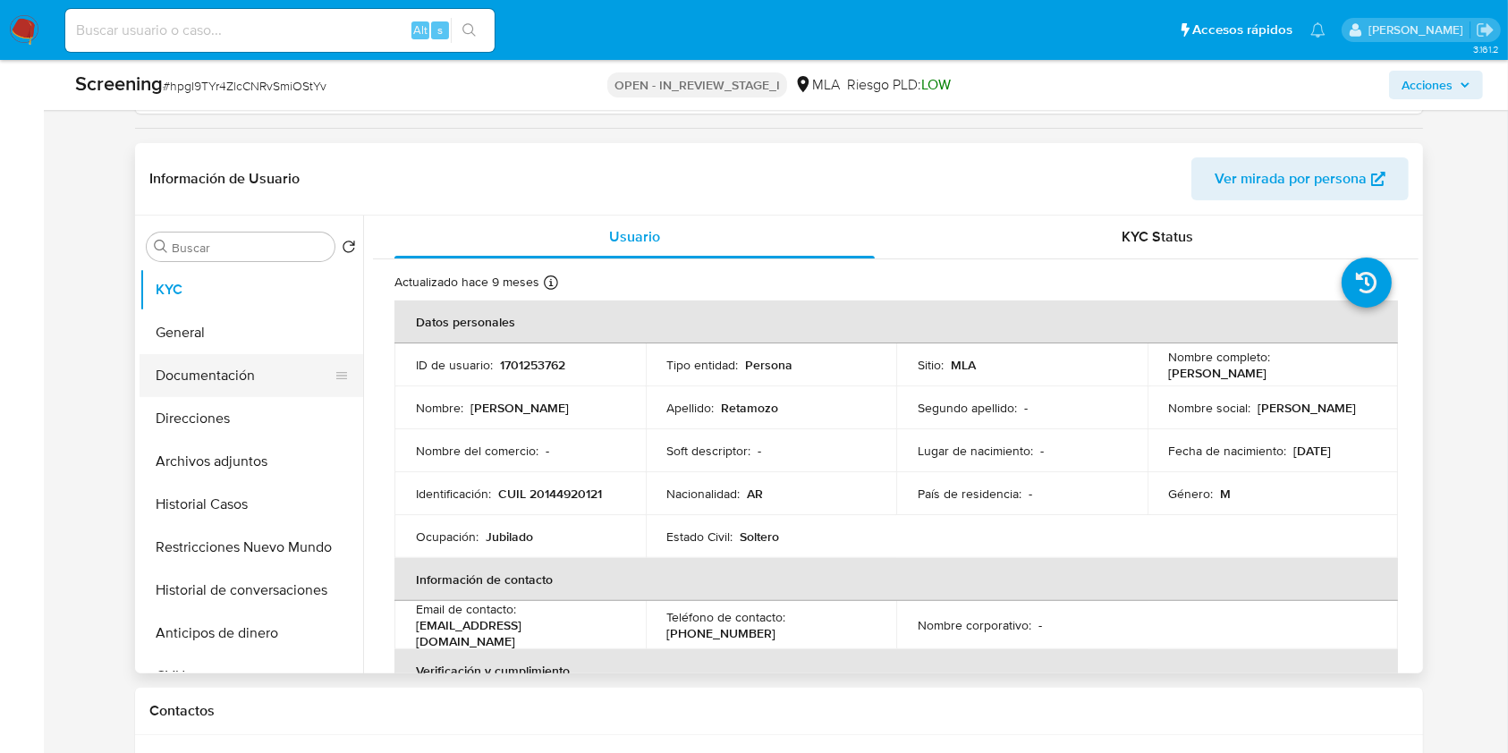
click at [227, 365] on button "Documentación" at bounding box center [244, 375] width 209 height 43
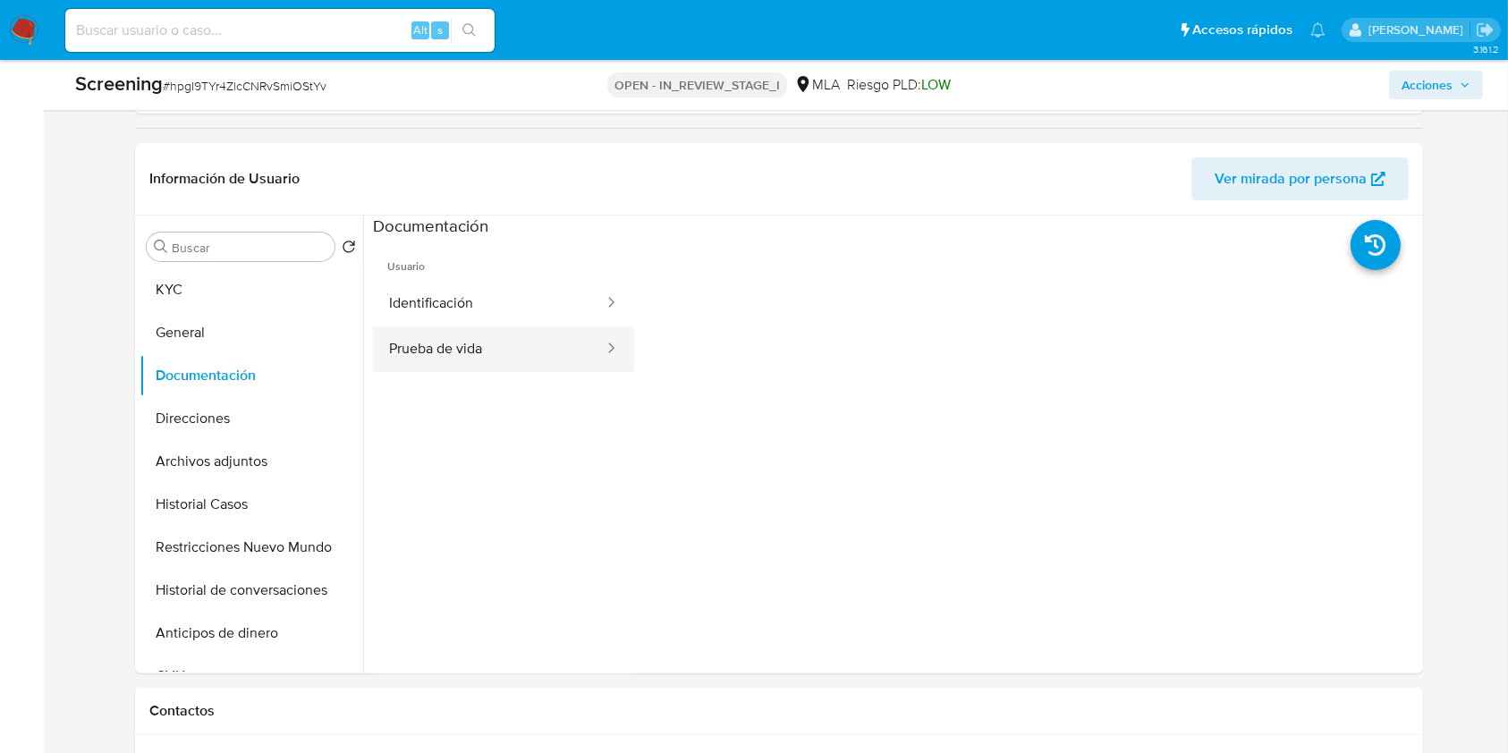
click at [495, 354] on button "Prueba de vida" at bounding box center [489, 349] width 233 height 46
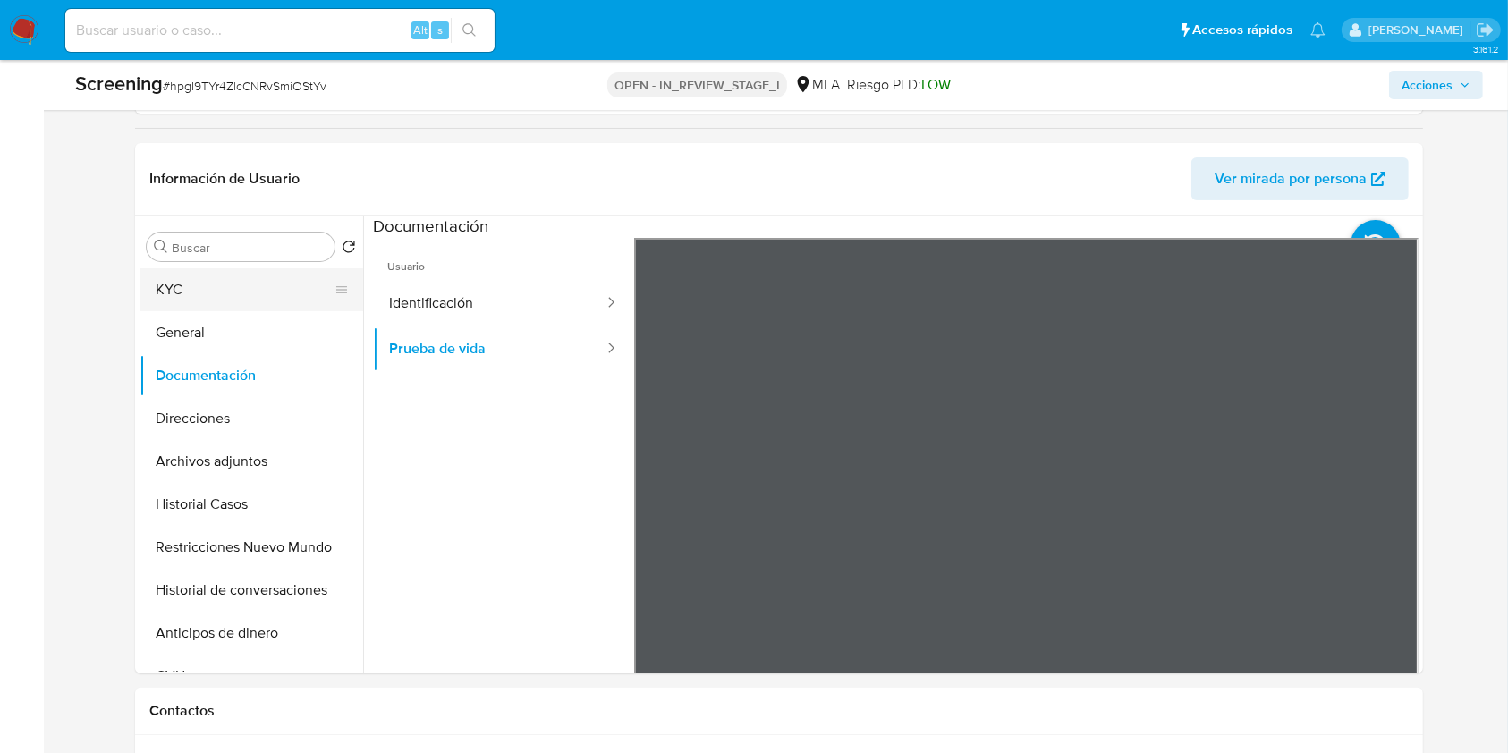
click at [214, 304] on button "KYC" at bounding box center [244, 289] width 209 height 43
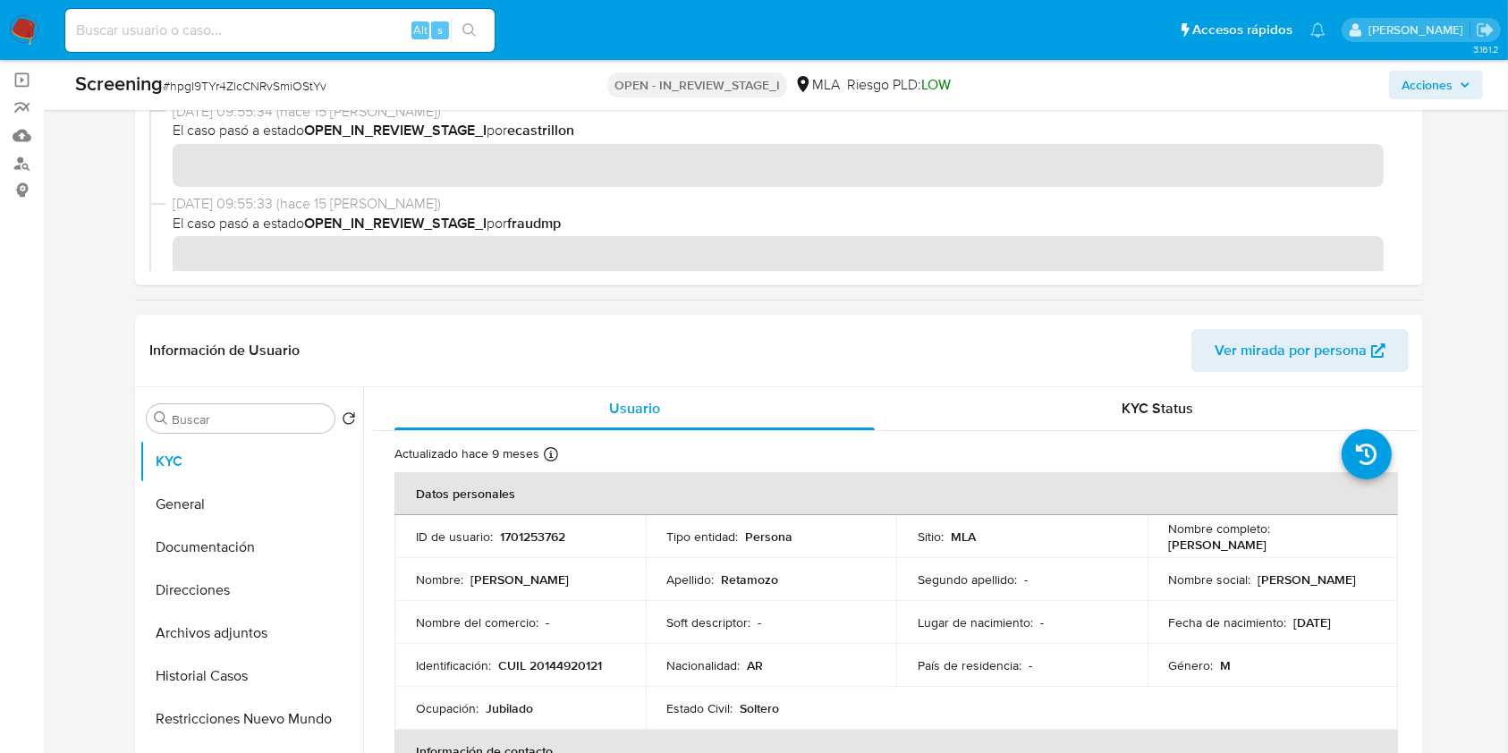
scroll to position [0, 0]
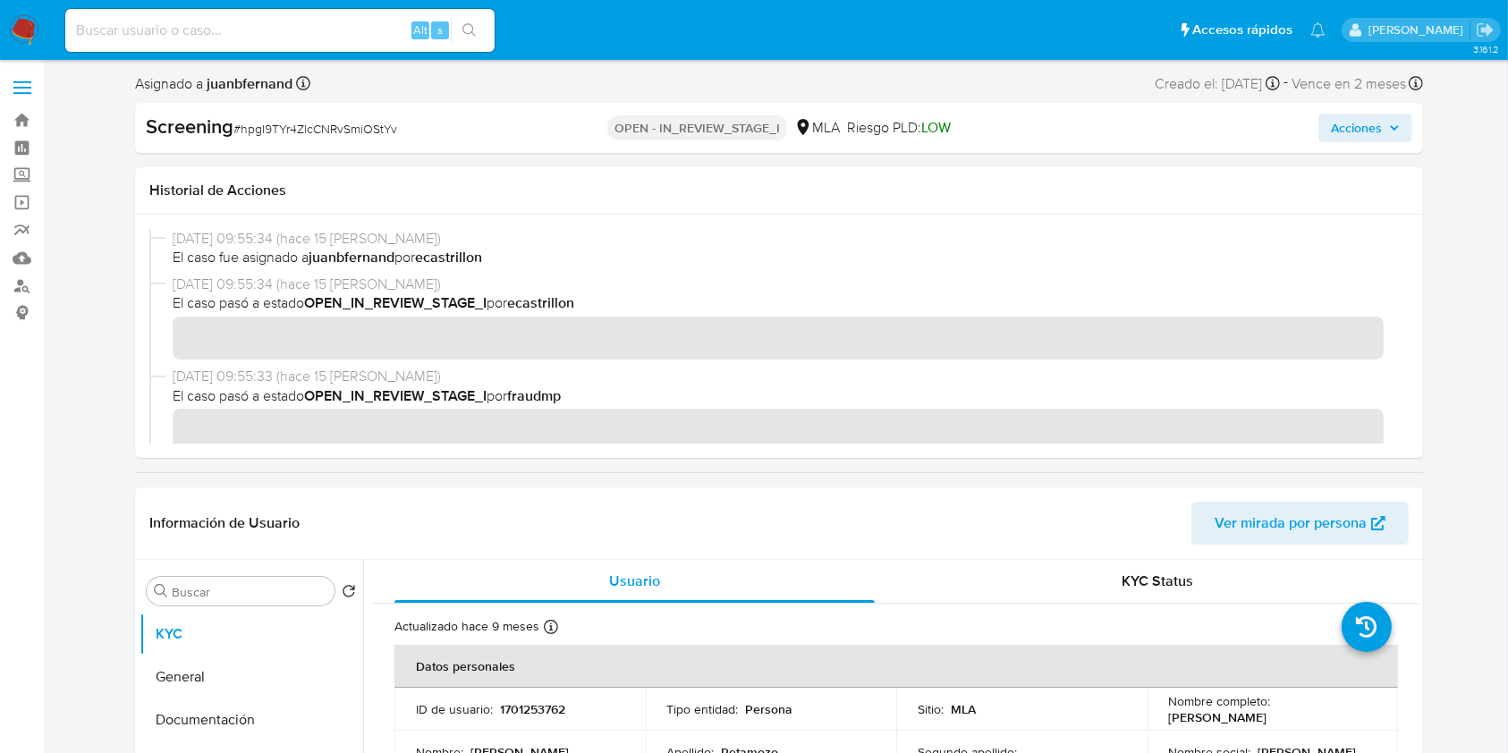
click at [1405, 126] on button "Acciones" at bounding box center [1365, 128] width 94 height 29
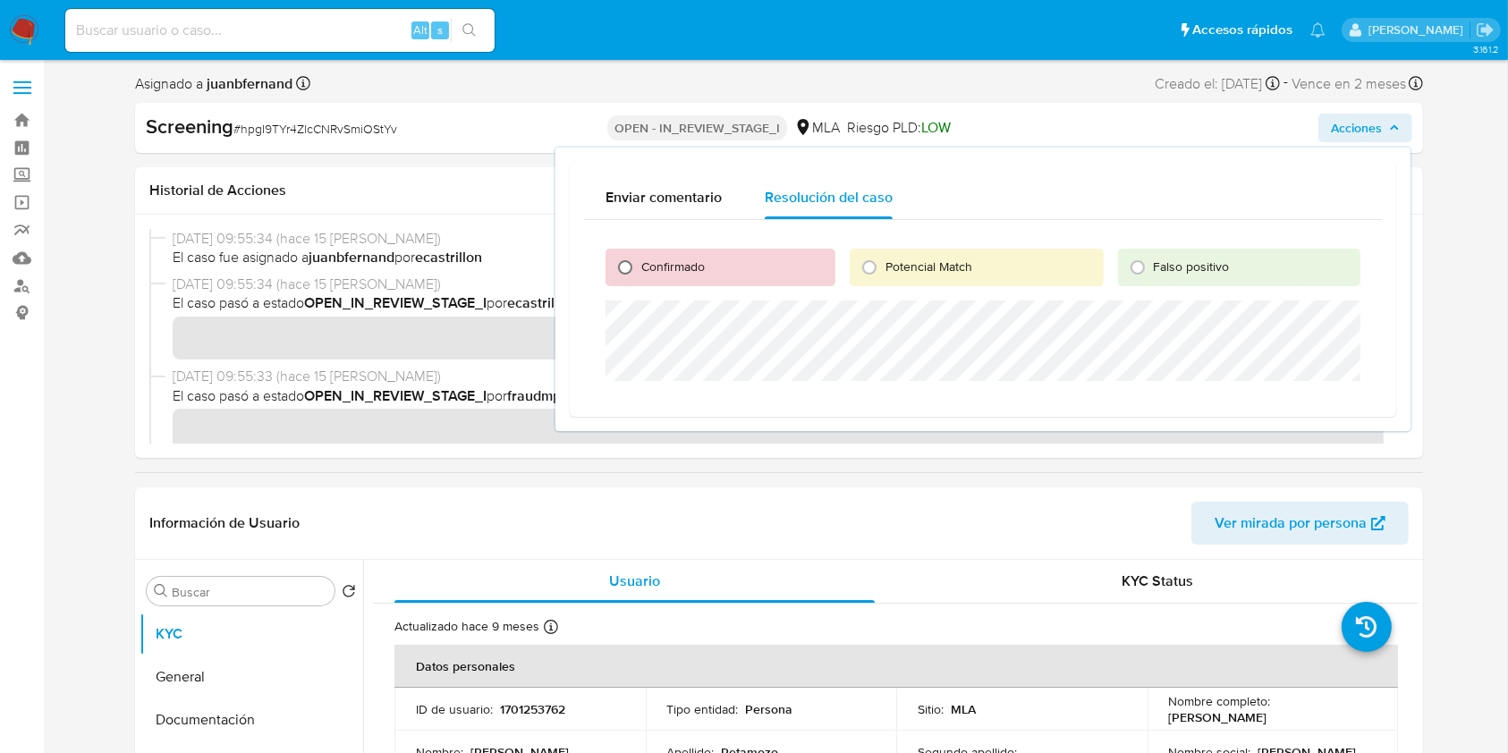
click at [625, 268] on input "Confirmado" at bounding box center [625, 267] width 29 height 29
radio input "true"
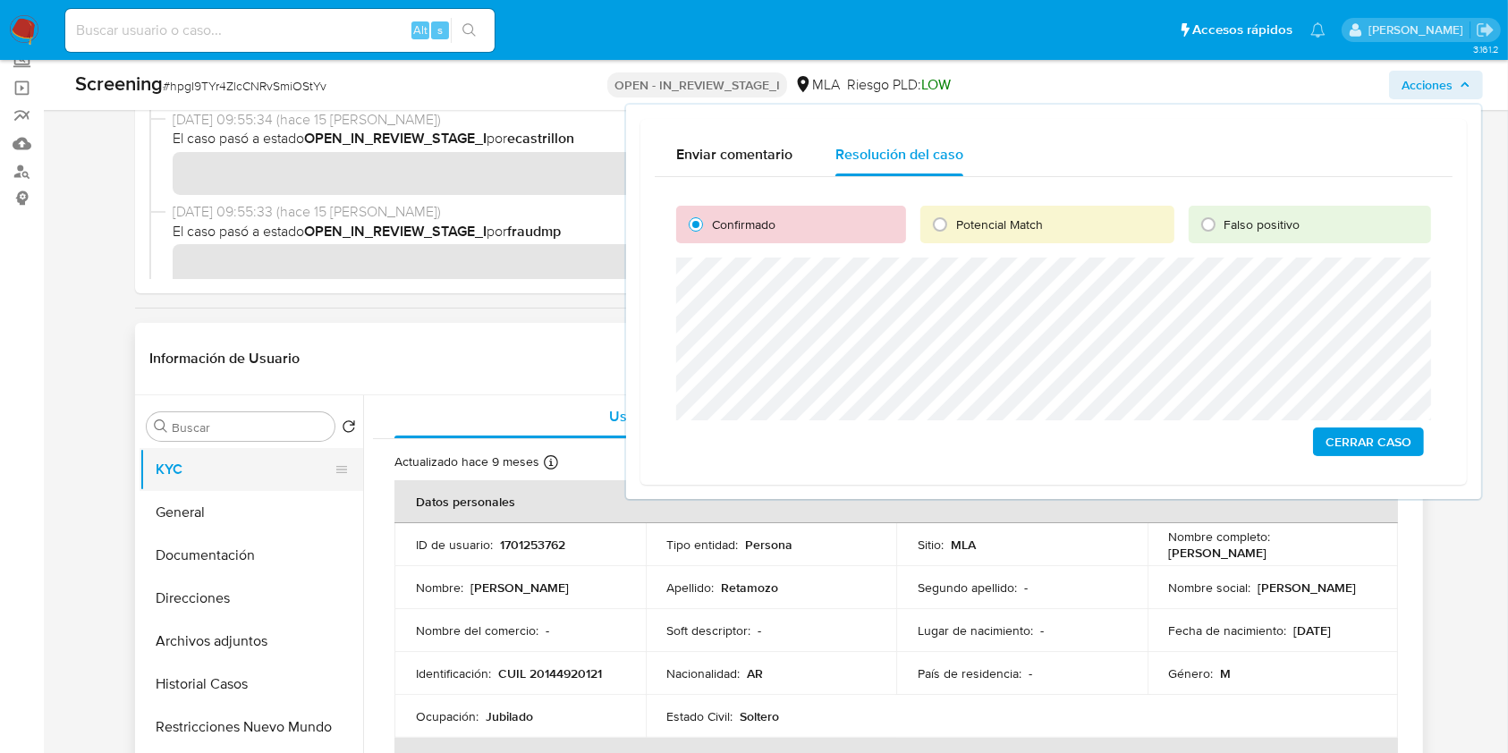
scroll to position [119, 0]
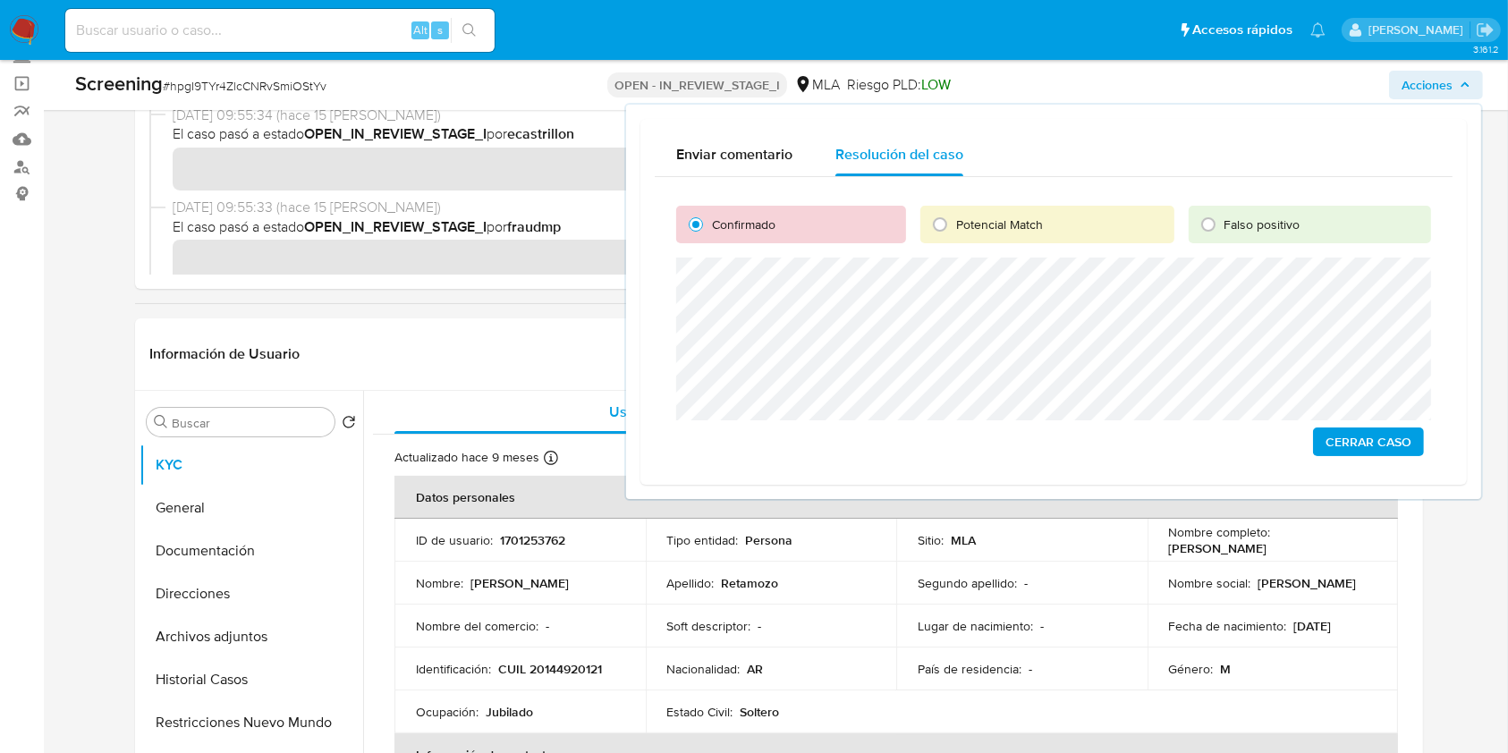
click at [1331, 440] on span "Cerrar Caso" at bounding box center [1368, 441] width 86 height 25
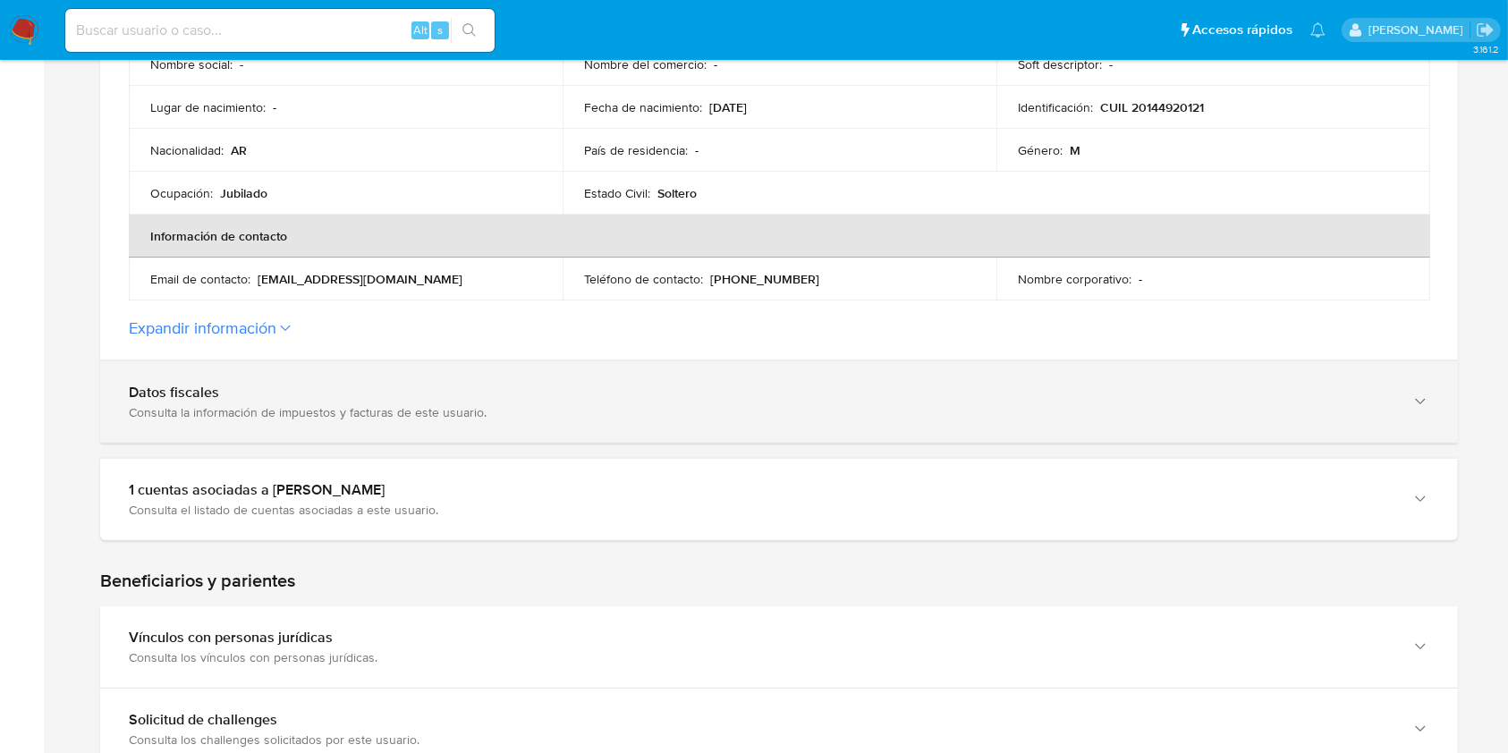
scroll to position [596, 0]
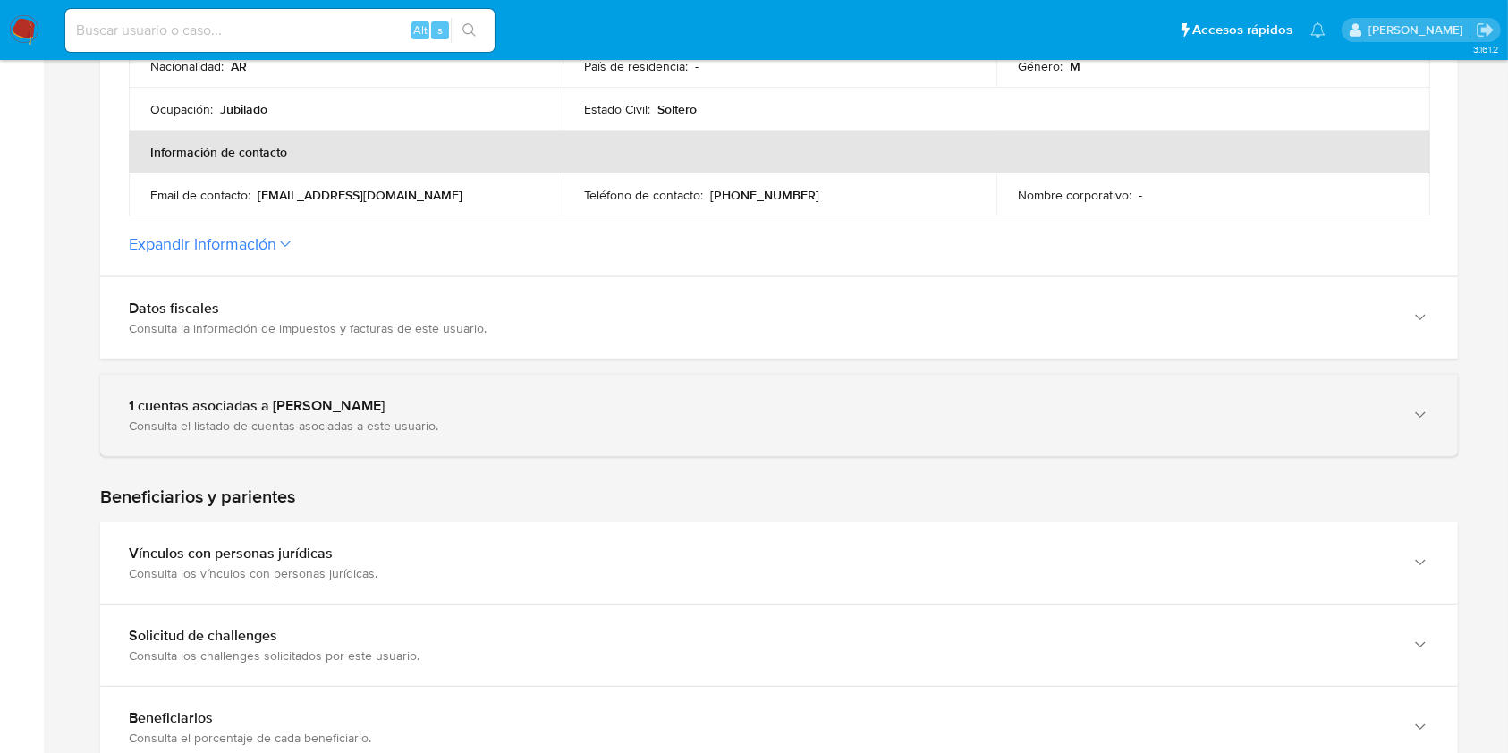
click at [787, 386] on div "1 cuentas asociadas a [PERSON_NAME] Consulta el listado de cuentas asociadas a …" at bounding box center [779, 415] width 1358 height 81
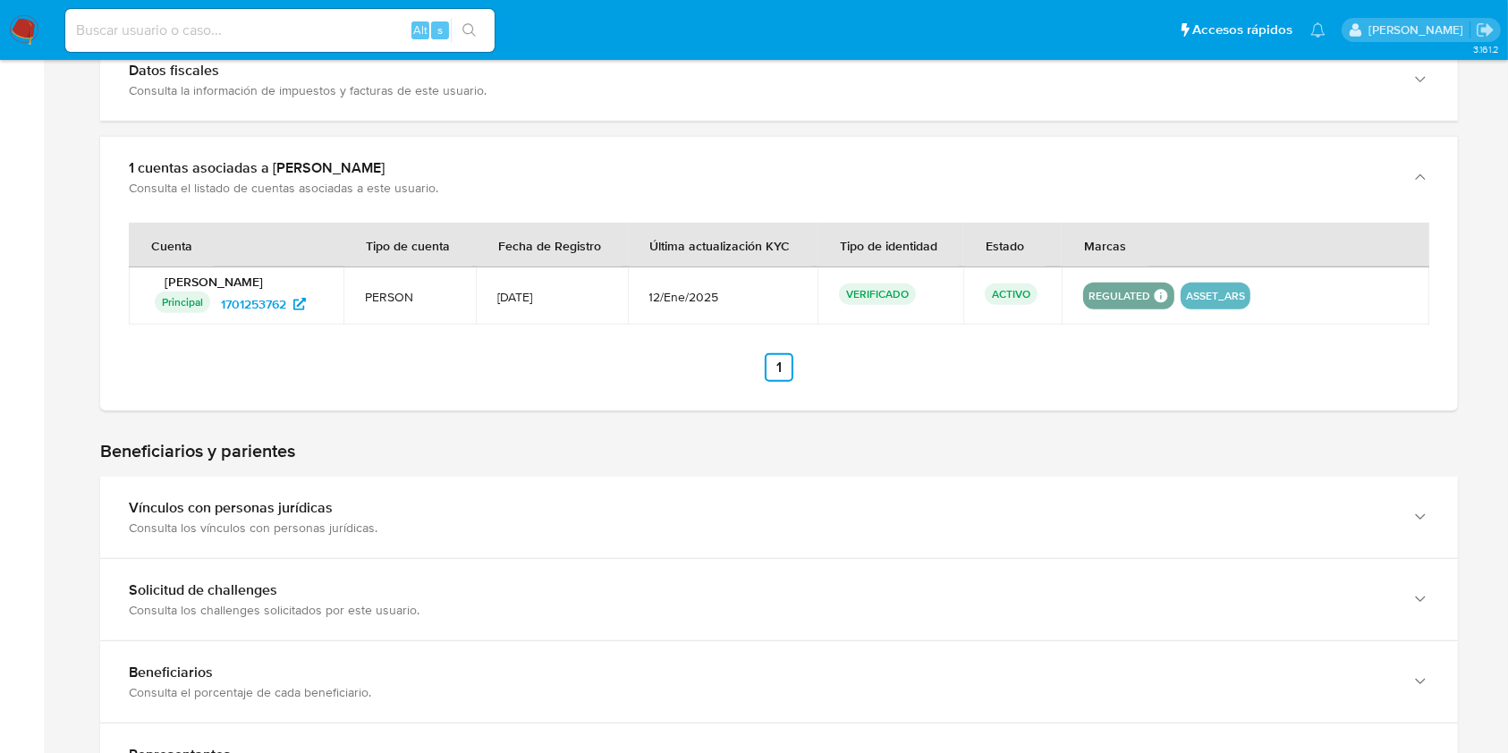
scroll to position [834, 0]
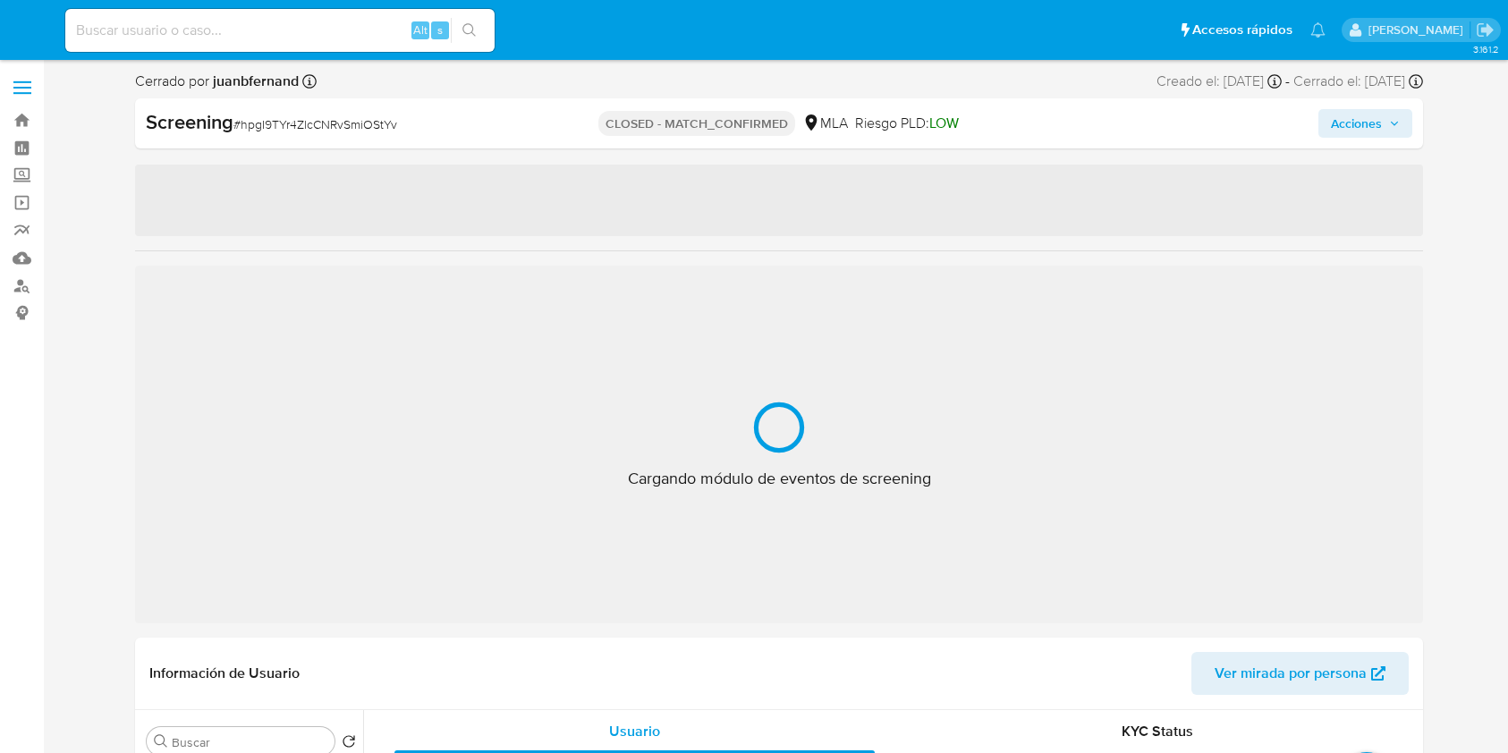
select select "10"
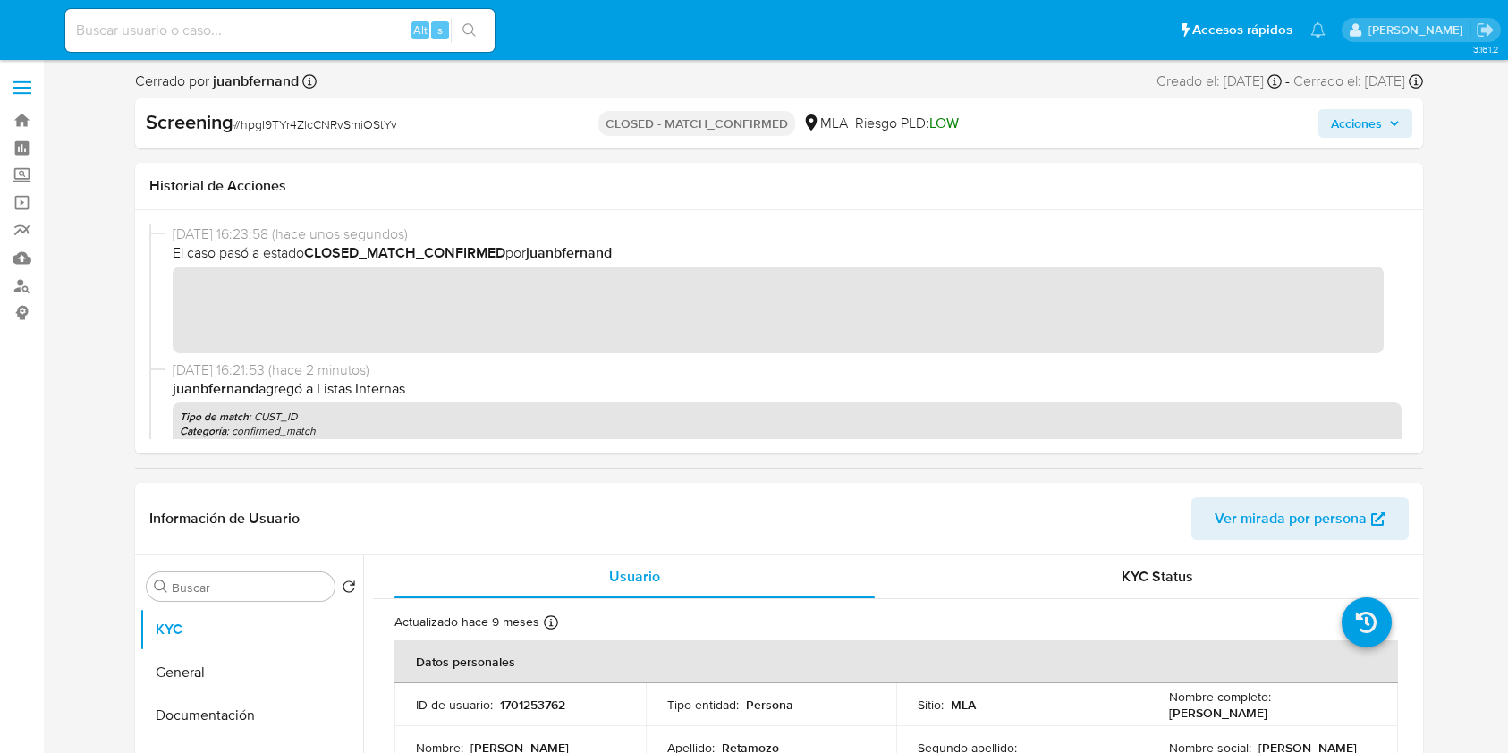
scroll to position [64, 0]
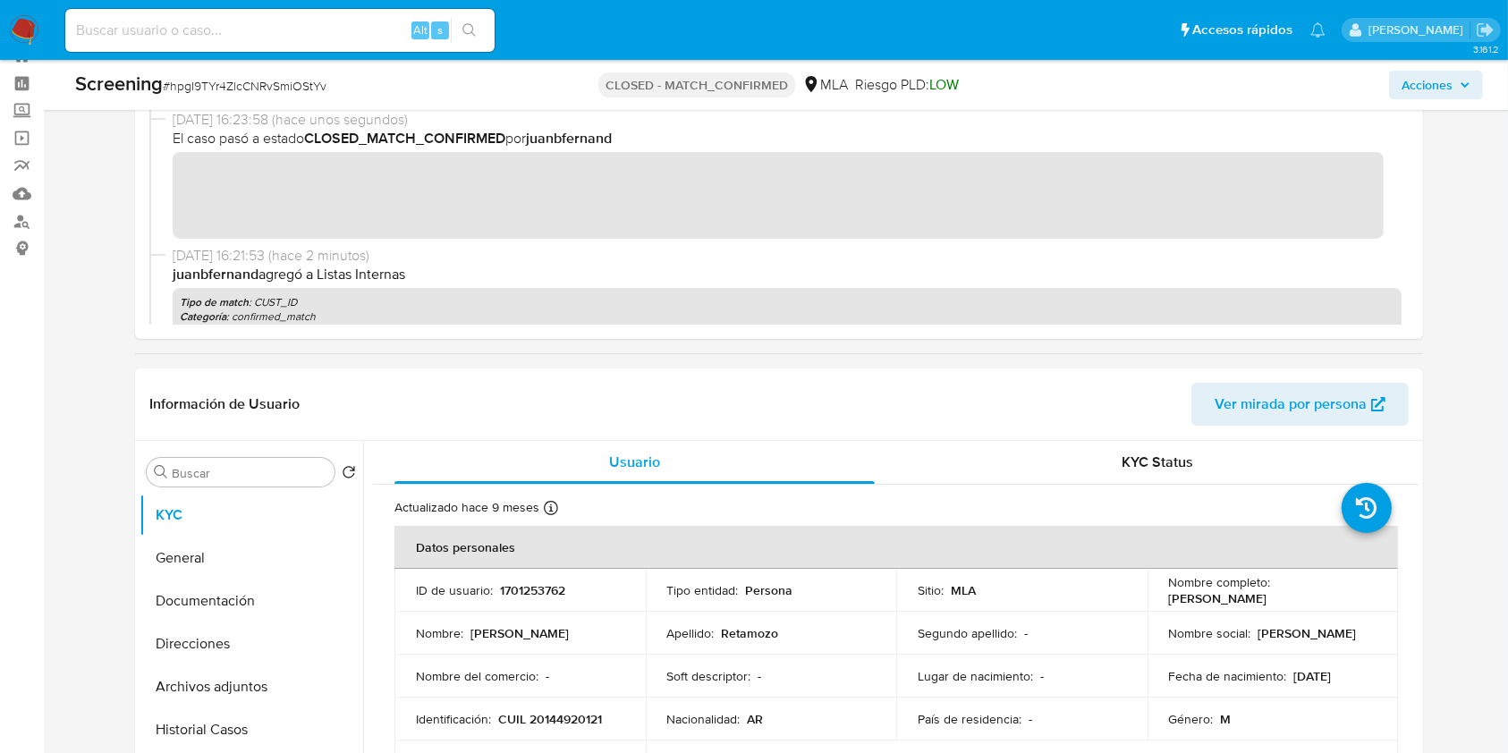
click at [372, 39] on div "Alt s" at bounding box center [279, 30] width 429 height 43
click at [368, 33] on input at bounding box center [279, 30] width 429 height 23
paste input "EynZhjZ5OrrDdWgLZZJsq2Xj"
type input "EynZhjZ5OrrDdWgLZZJsq2Xj"
click at [473, 30] on icon "search-icon" at bounding box center [469, 30] width 14 height 14
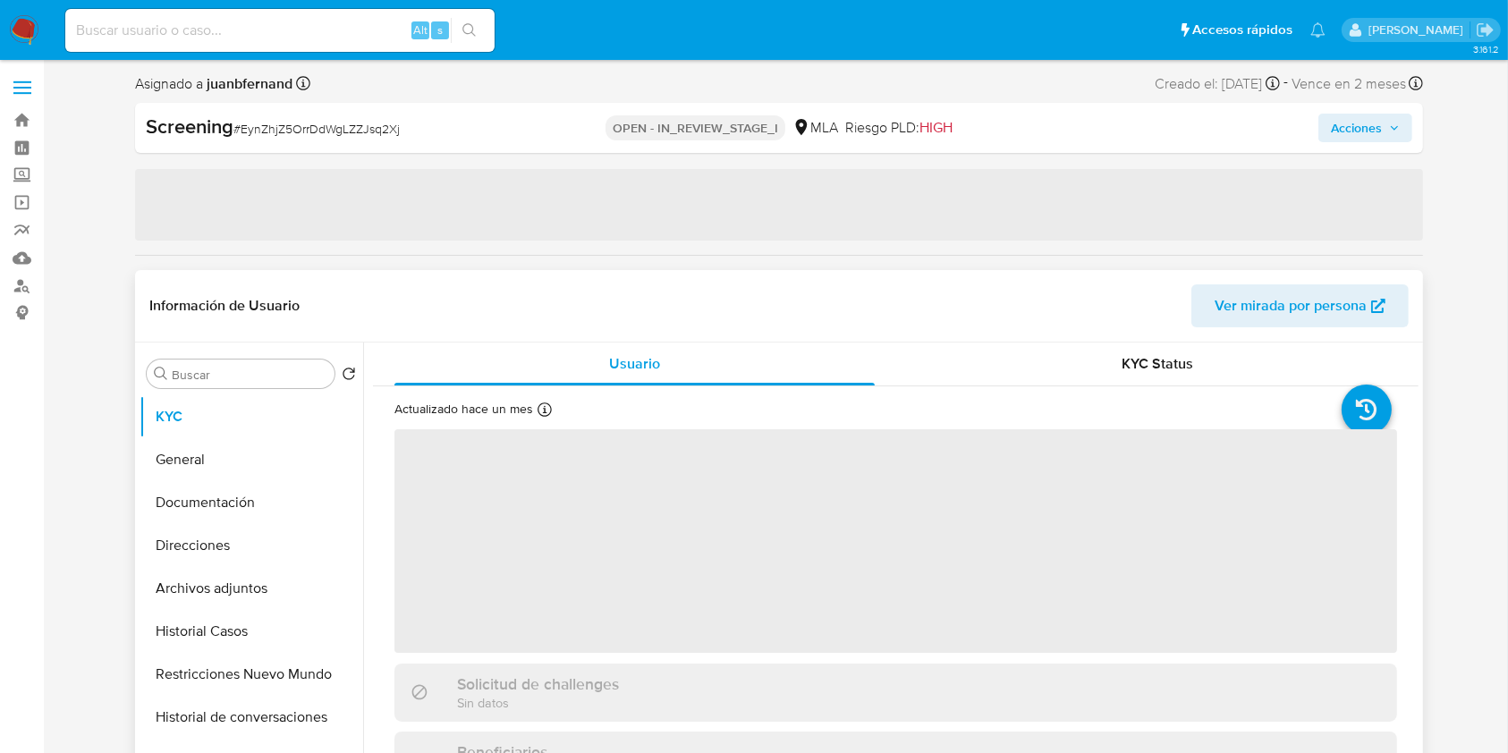
select select "10"
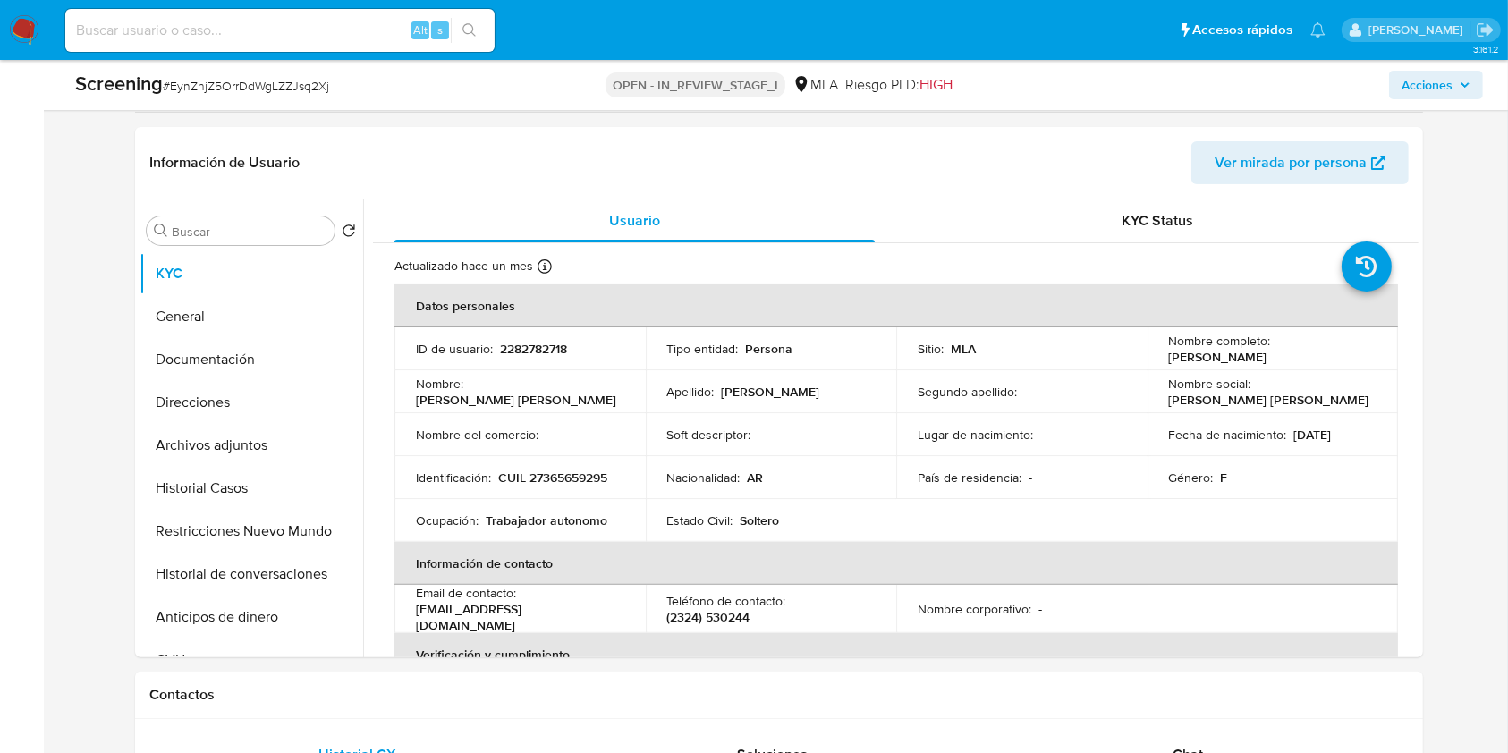
scroll to position [238, 0]
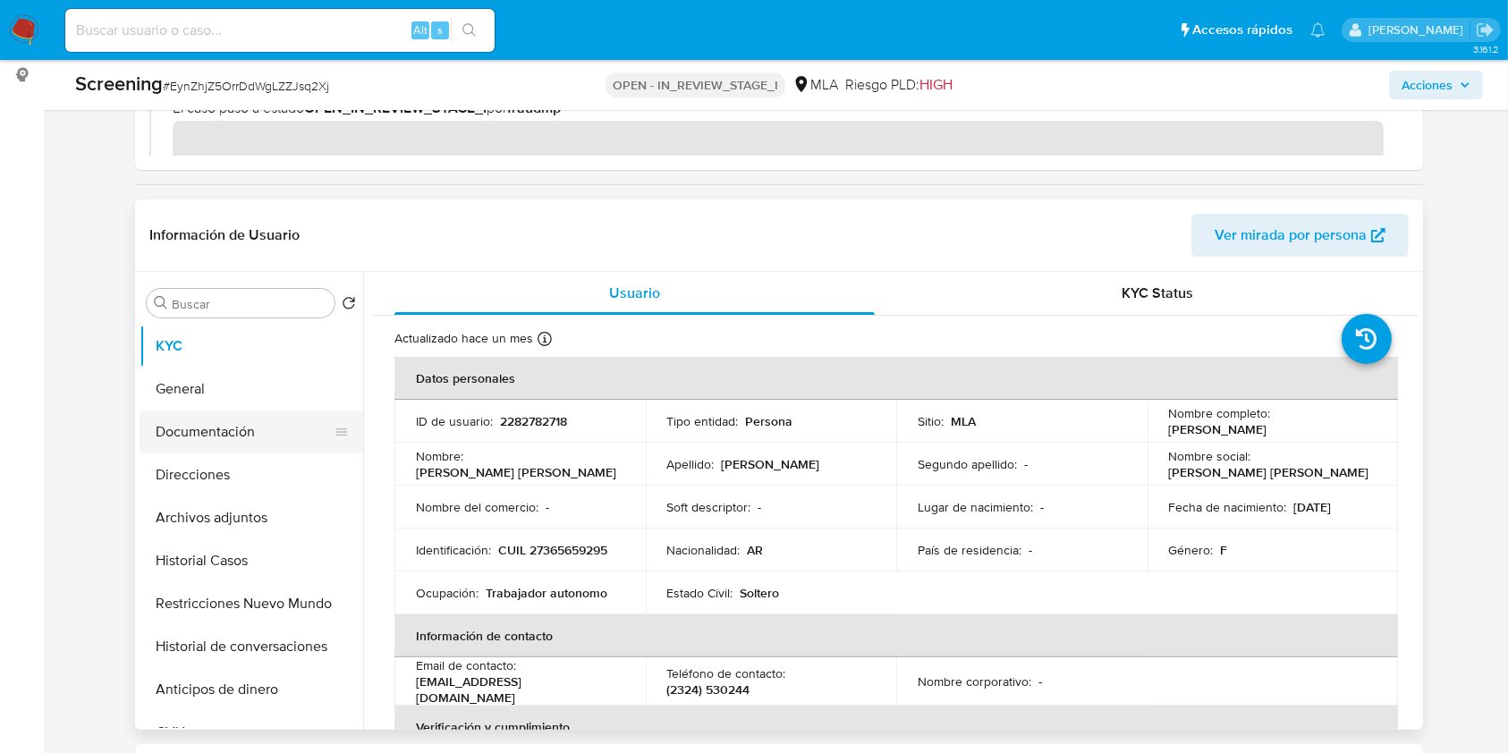
click at [243, 416] on button "Documentación" at bounding box center [244, 431] width 209 height 43
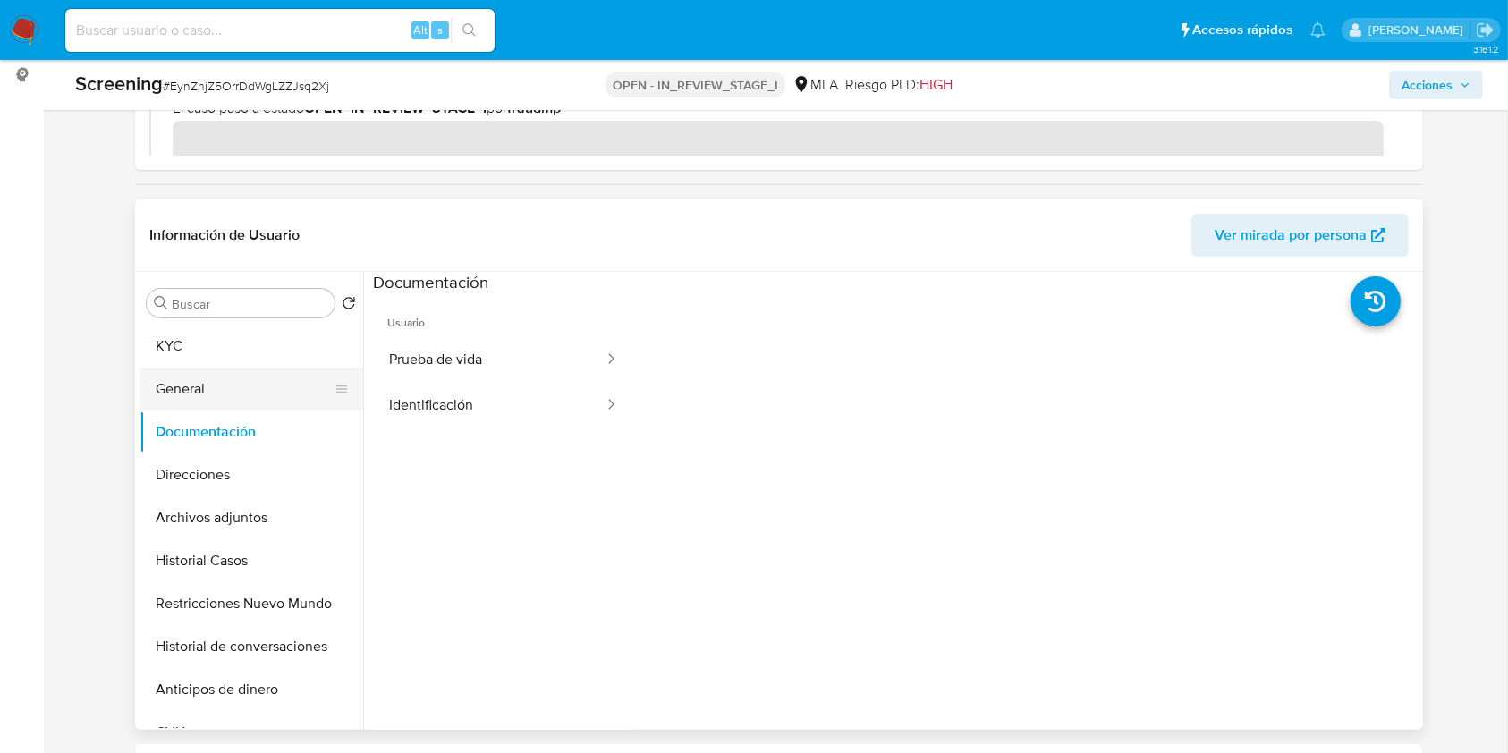
click at [286, 384] on button "General" at bounding box center [244, 389] width 209 height 43
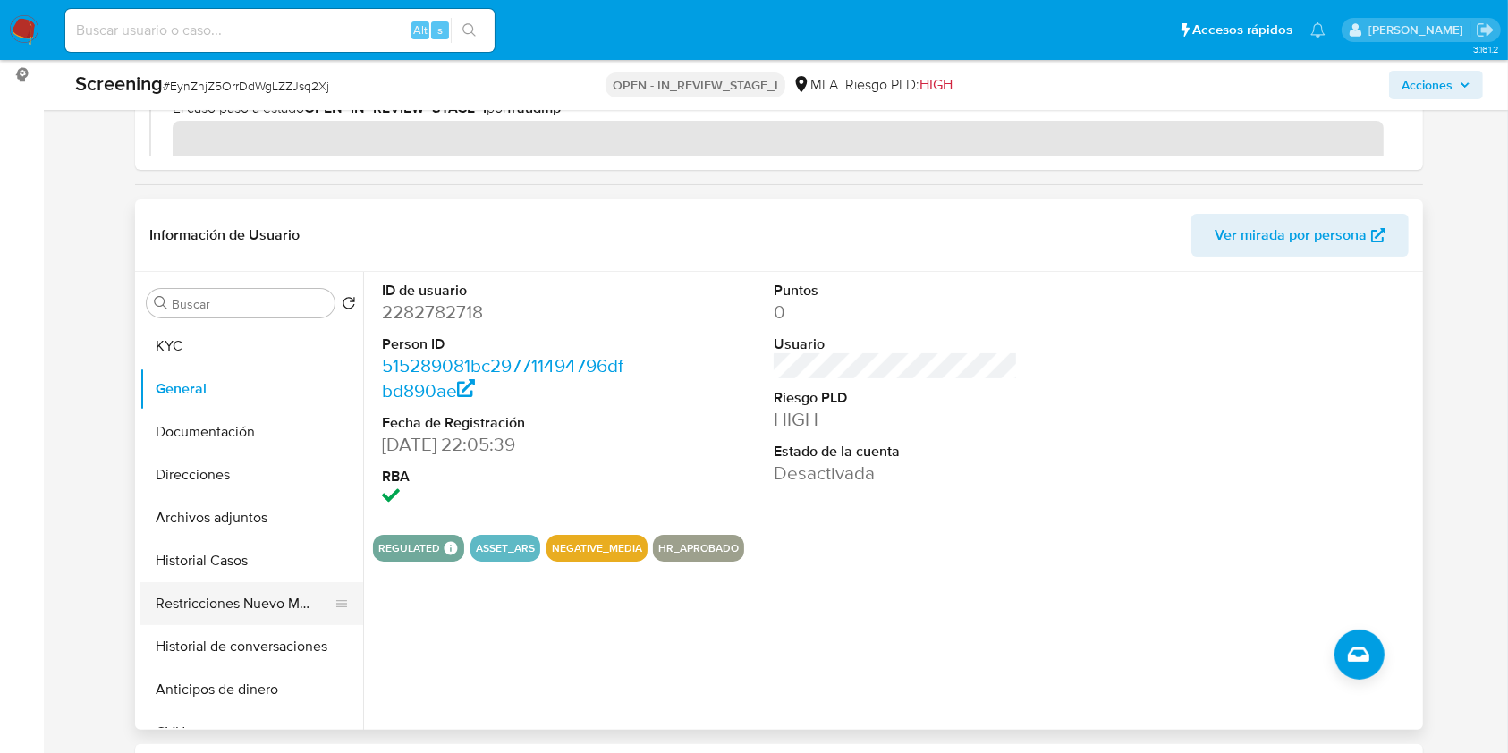
click at [266, 605] on button "Restricciones Nuevo Mundo" at bounding box center [244, 603] width 209 height 43
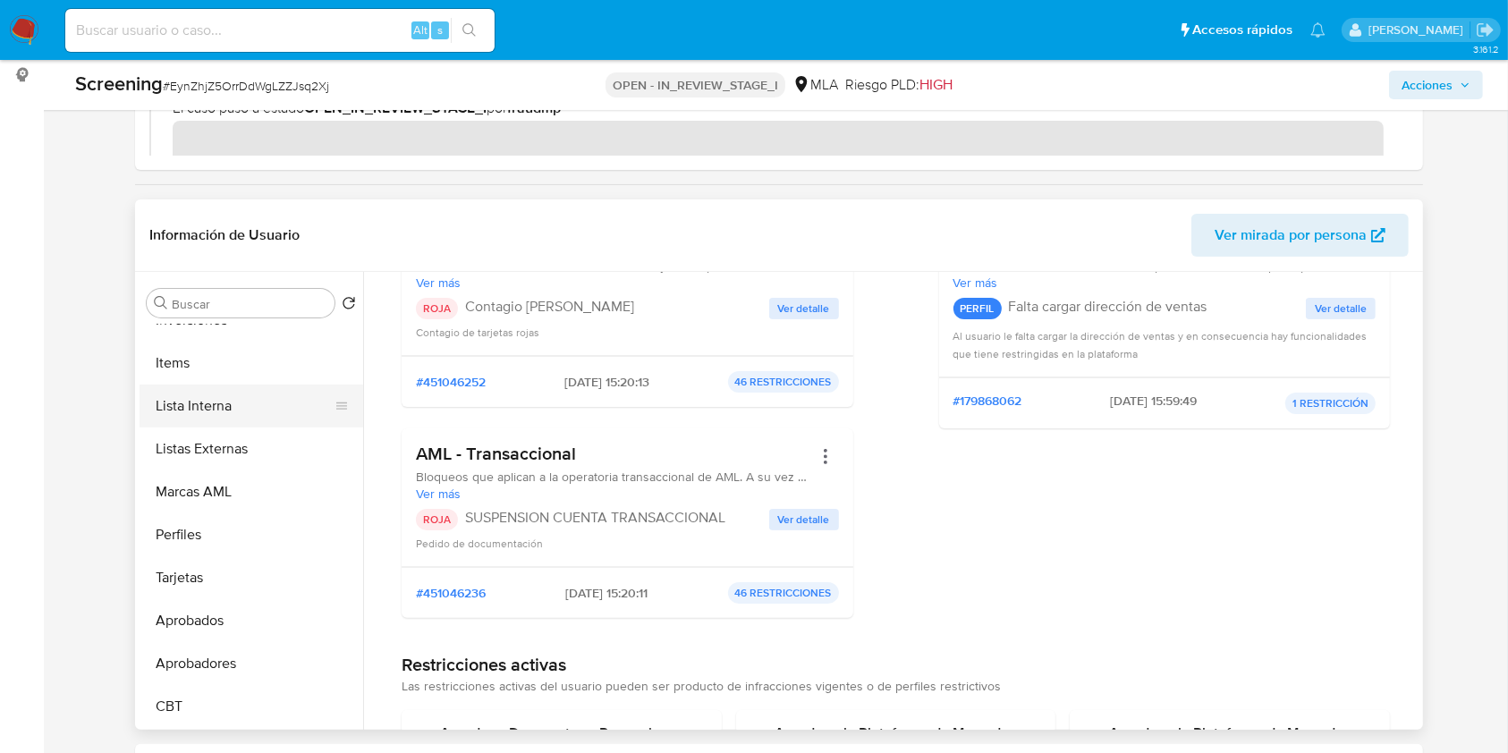
click at [258, 401] on button "Lista Interna" at bounding box center [244, 406] width 209 height 43
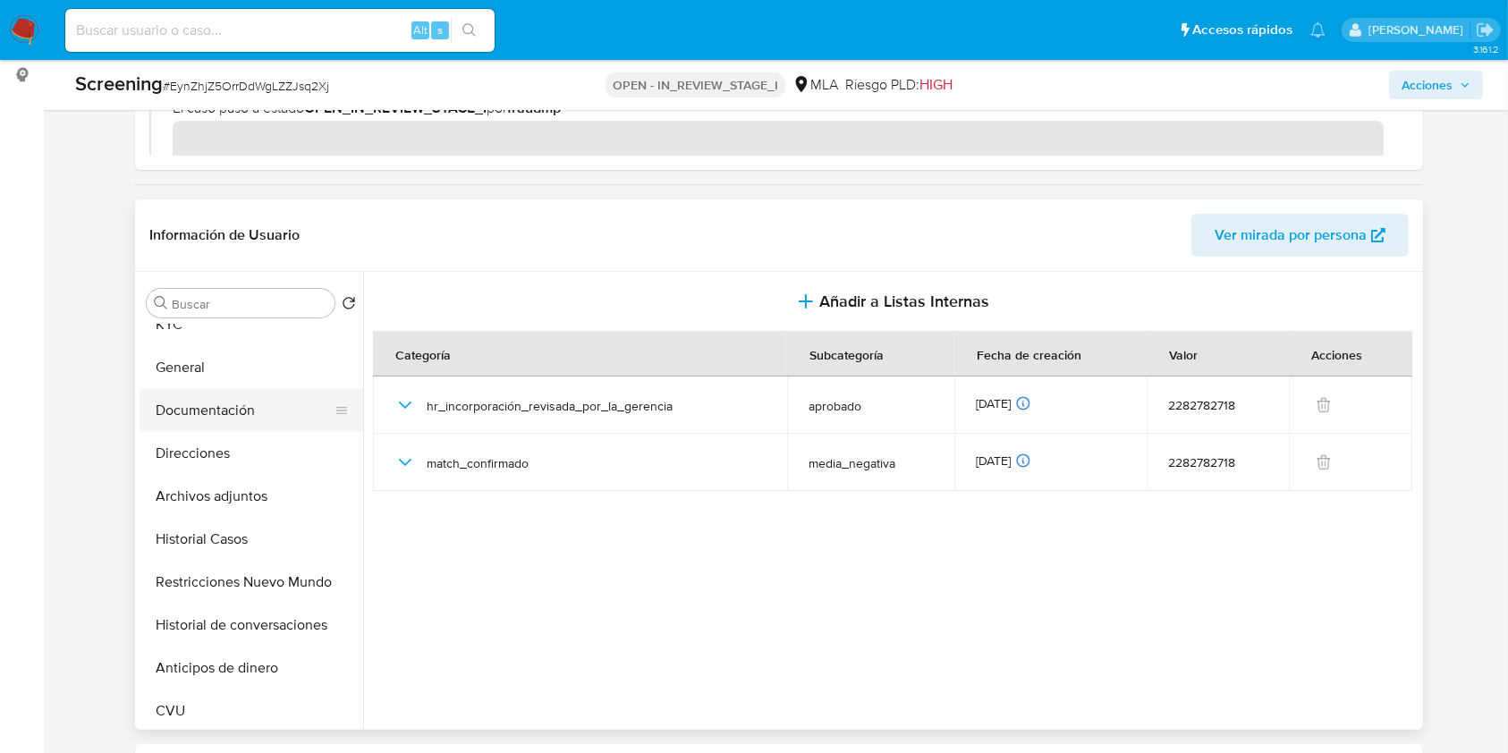
scroll to position [0, 0]
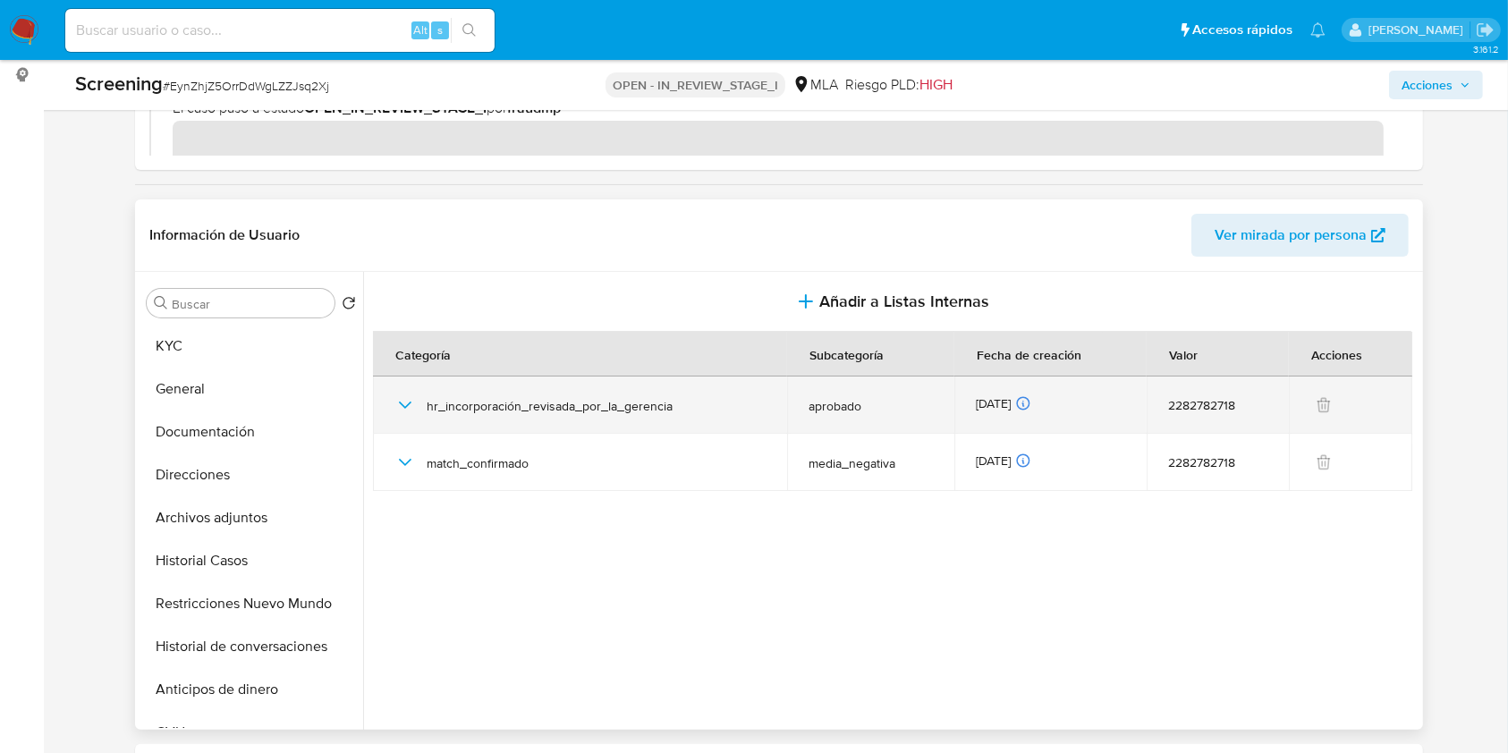
click at [405, 400] on icon "button" at bounding box center [404, 404] width 21 height 21
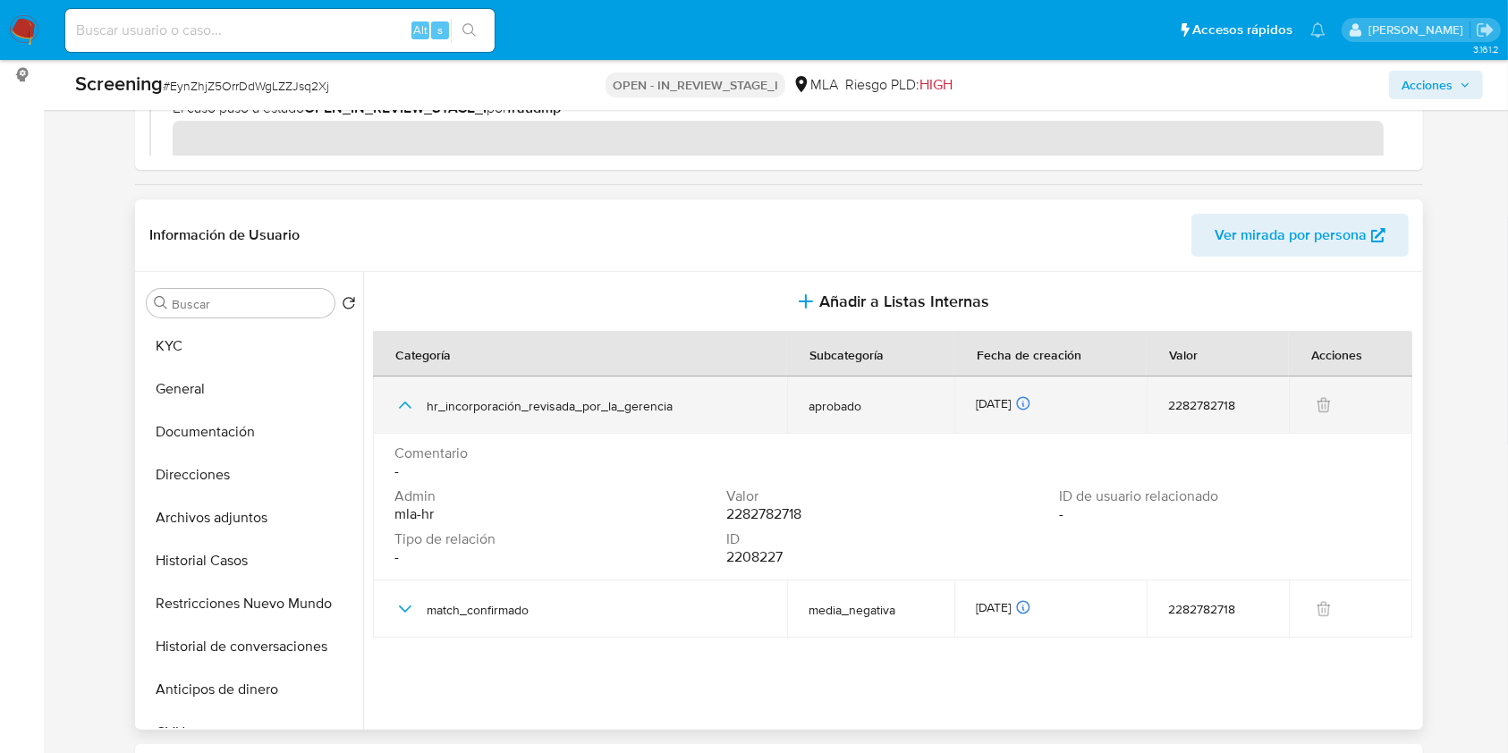
click at [406, 405] on icon "button" at bounding box center [404, 404] width 21 height 21
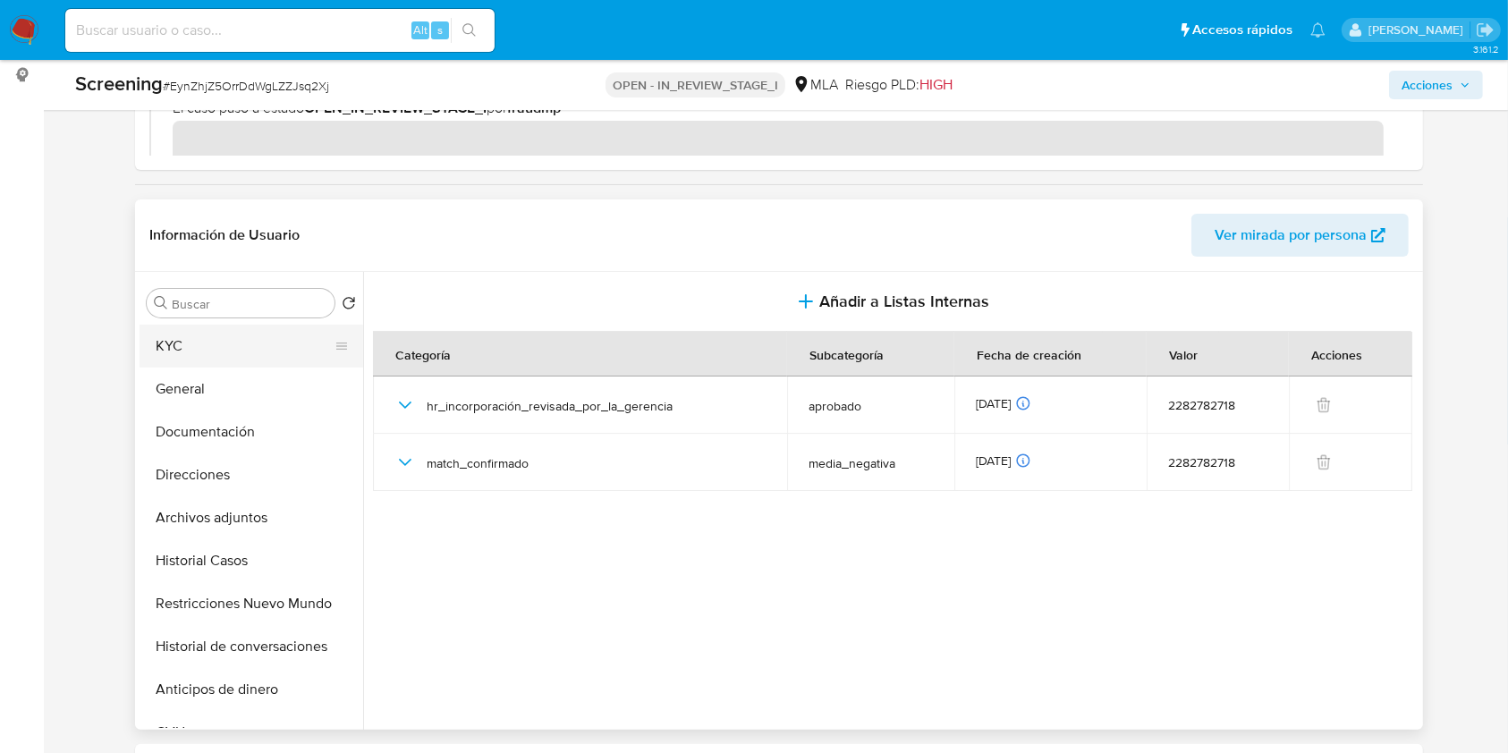
click at [245, 347] on button "KYC" at bounding box center [244, 346] width 209 height 43
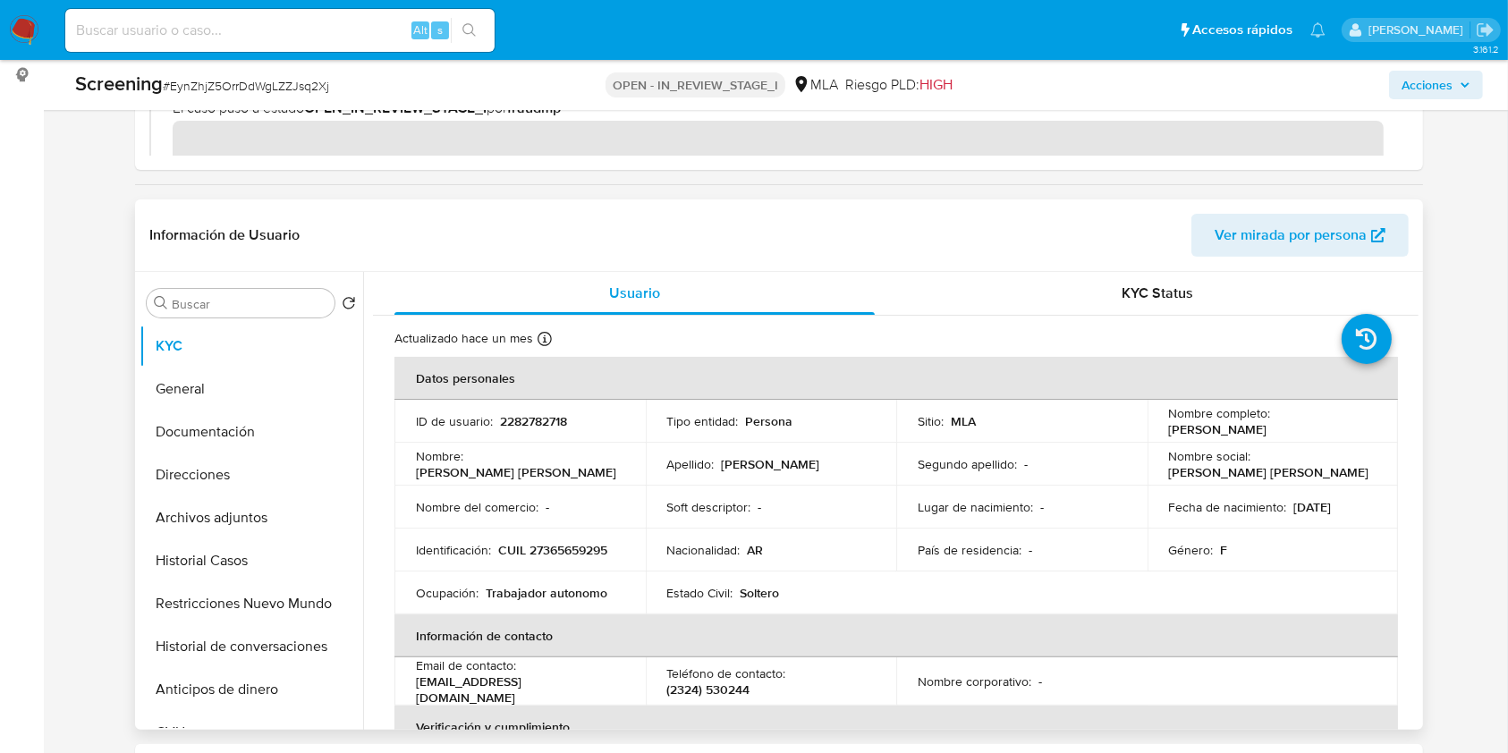
click at [1281, 238] on span "Ver mirada por persona" at bounding box center [1290, 235] width 152 height 43
click at [221, 424] on button "Documentación" at bounding box center [244, 431] width 209 height 43
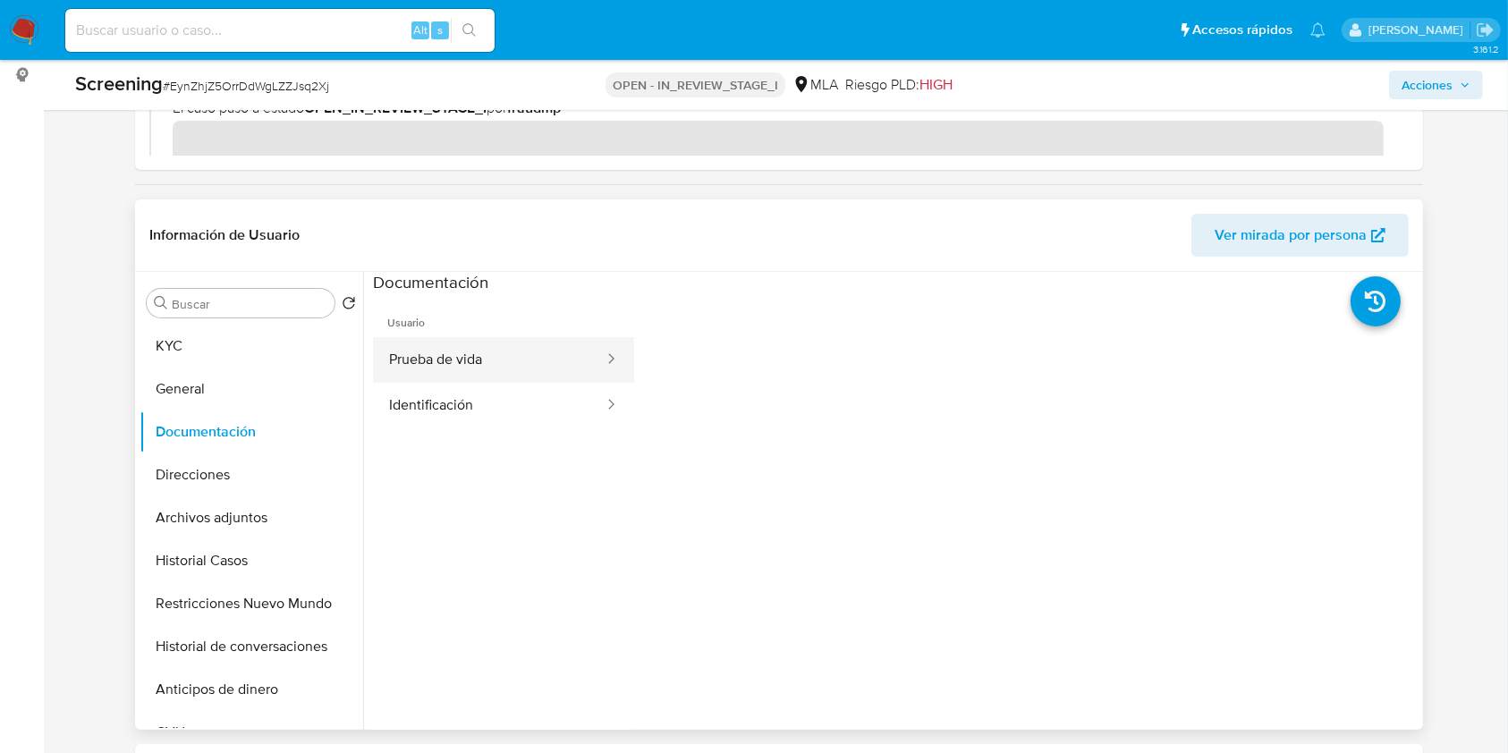
click at [523, 365] on button "Prueba de vida" at bounding box center [489, 360] width 233 height 46
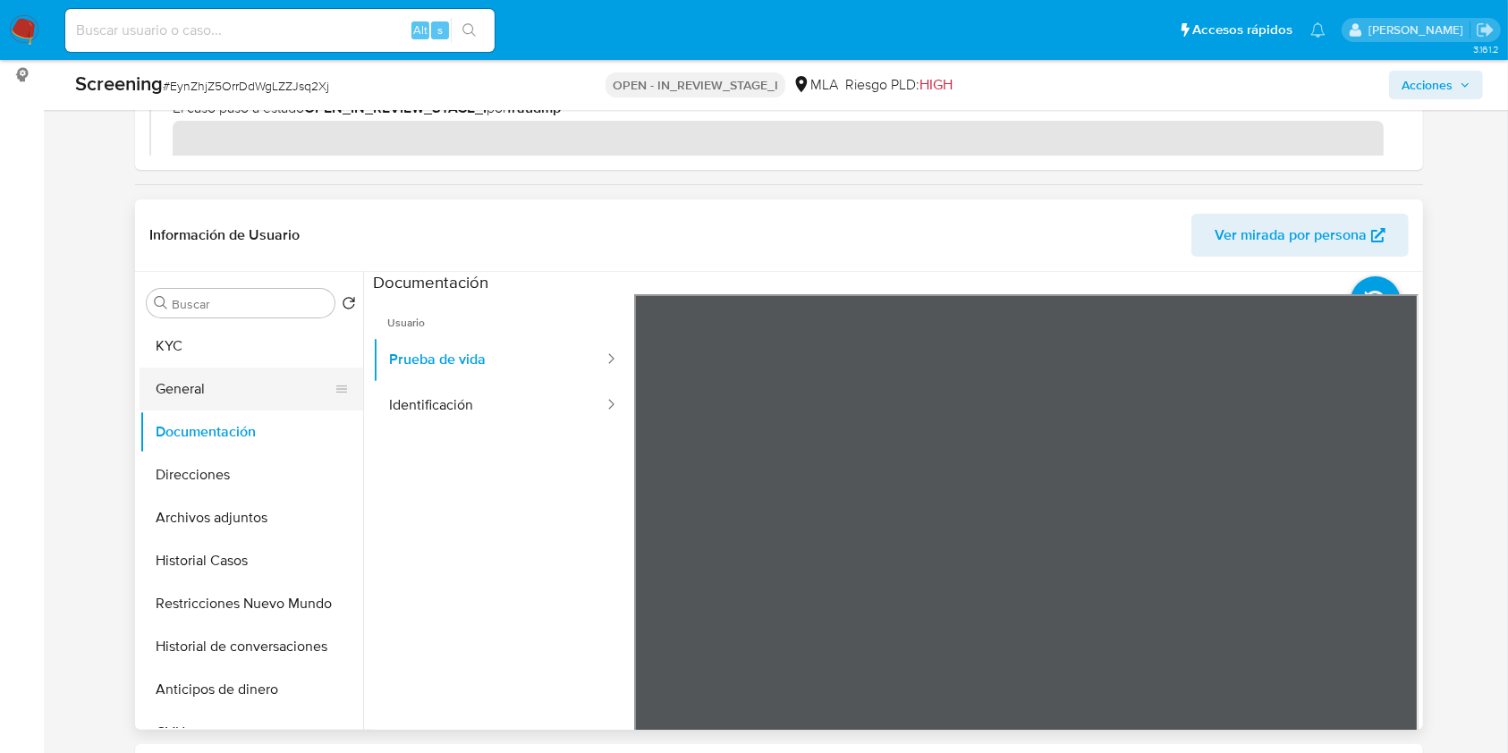
click at [237, 380] on button "General" at bounding box center [244, 389] width 209 height 43
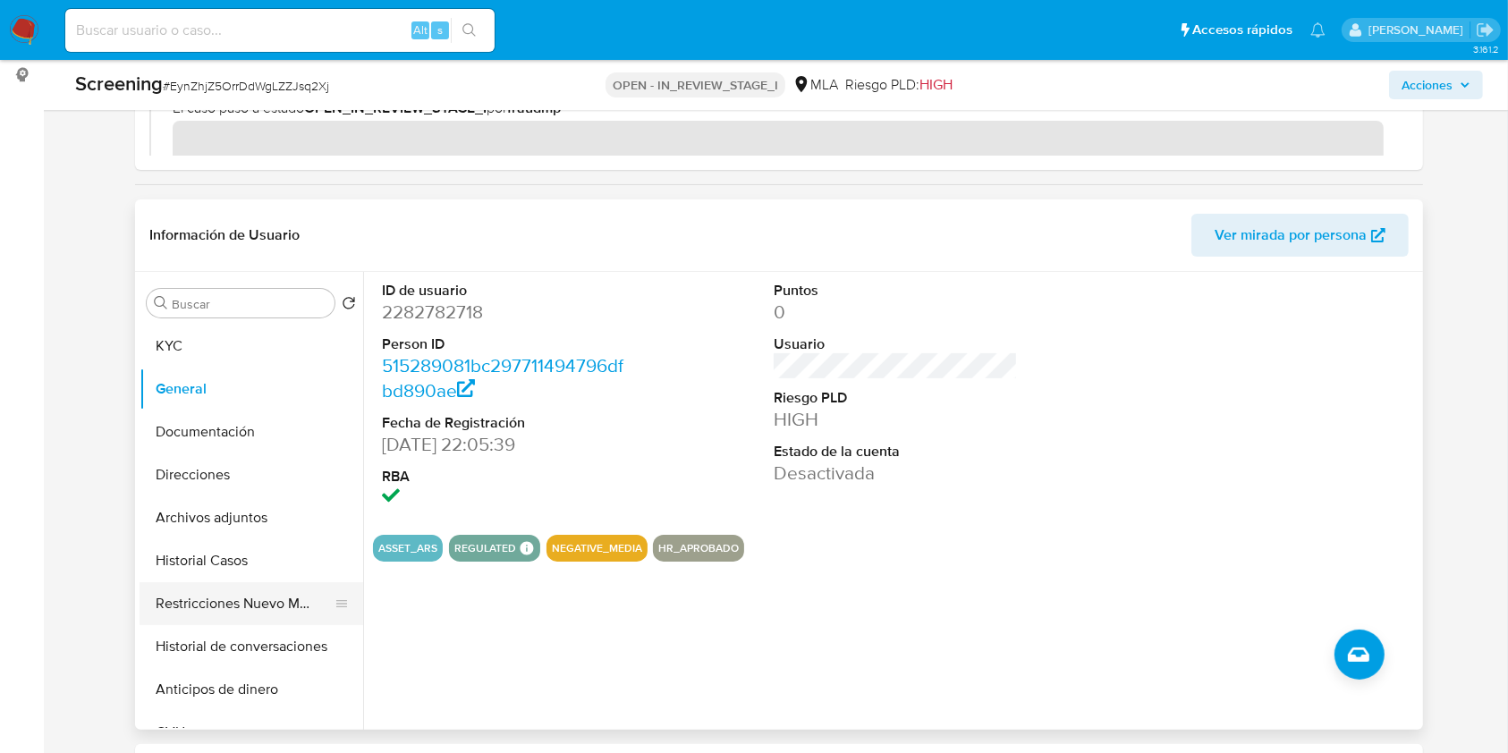
click at [238, 612] on button "Restricciones Nuevo Mundo" at bounding box center [244, 603] width 209 height 43
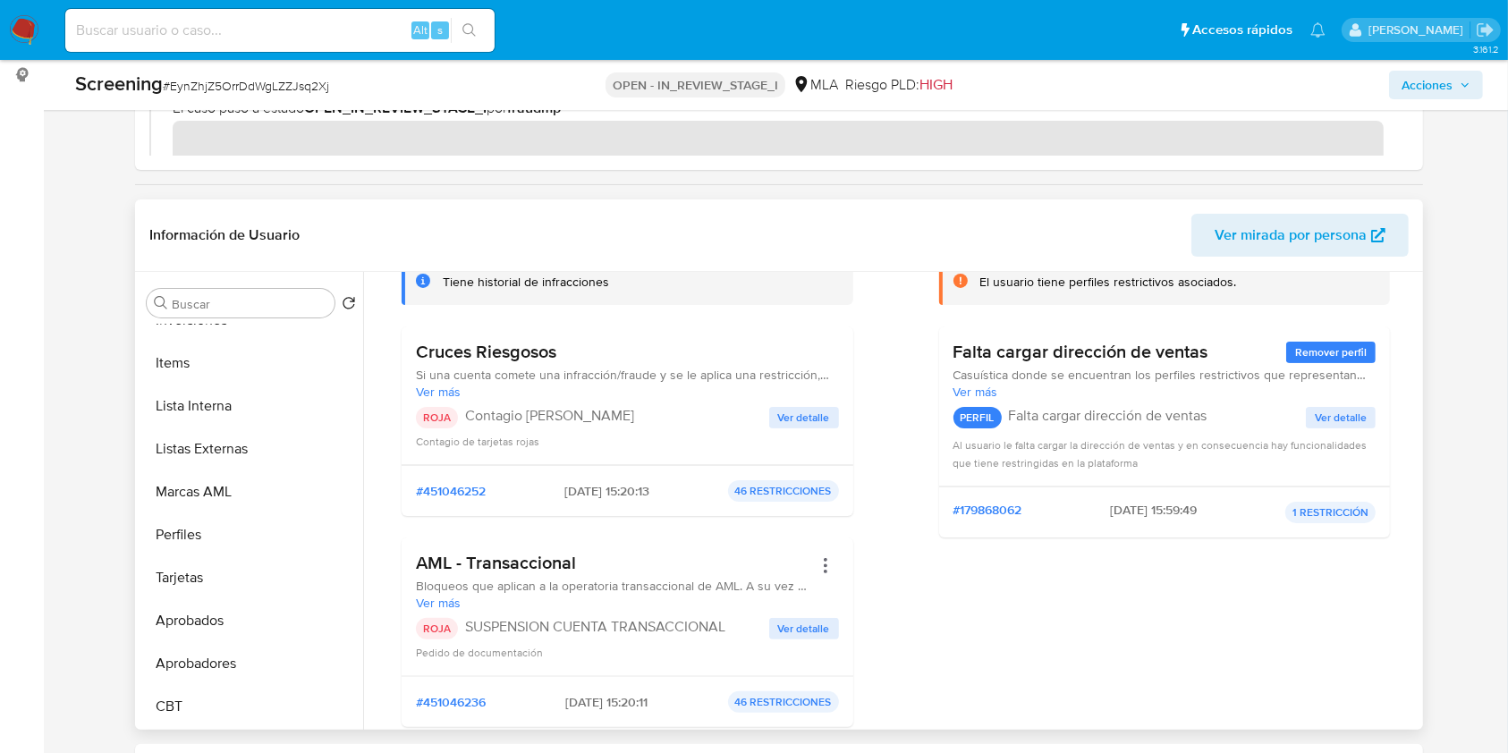
scroll to position [358, 0]
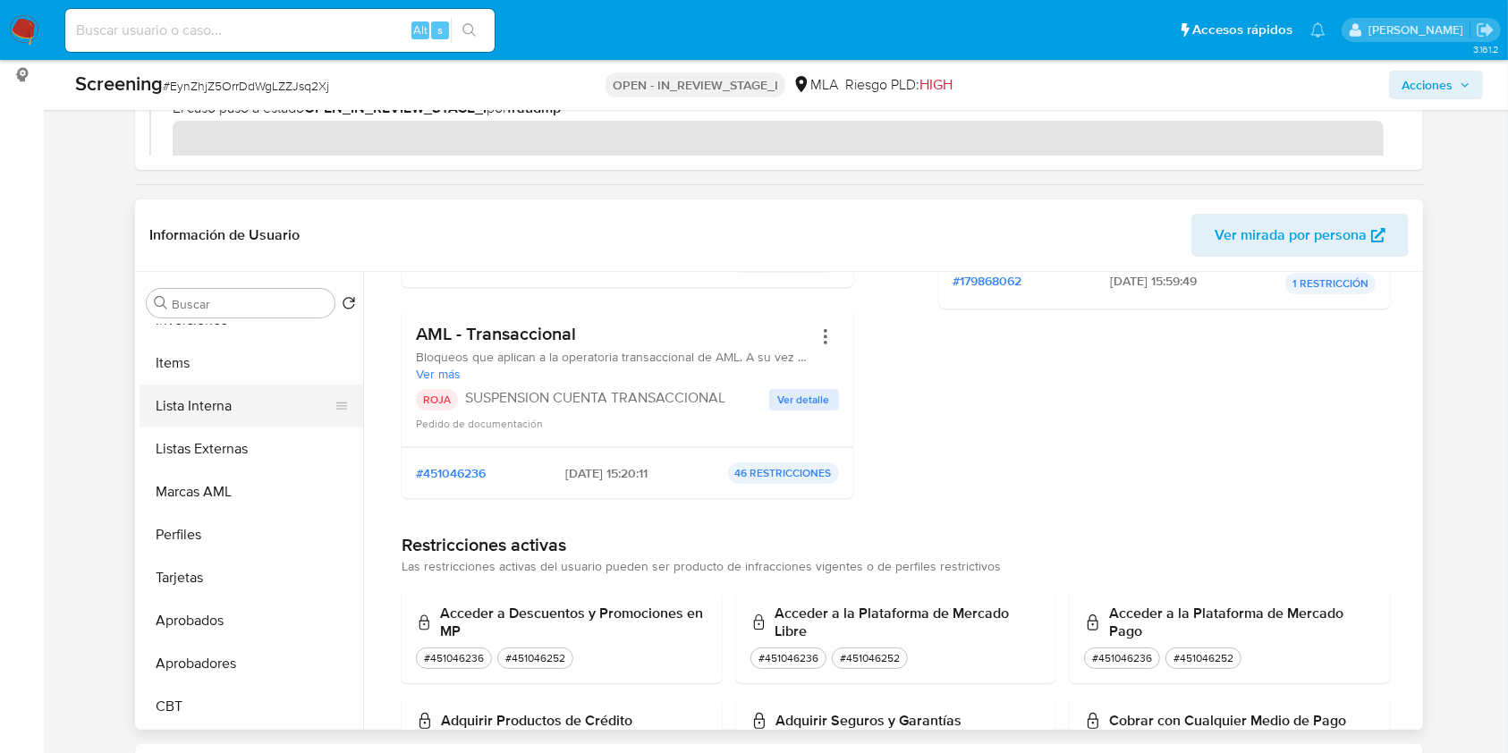
click at [221, 411] on button "Lista Interna" at bounding box center [244, 406] width 209 height 43
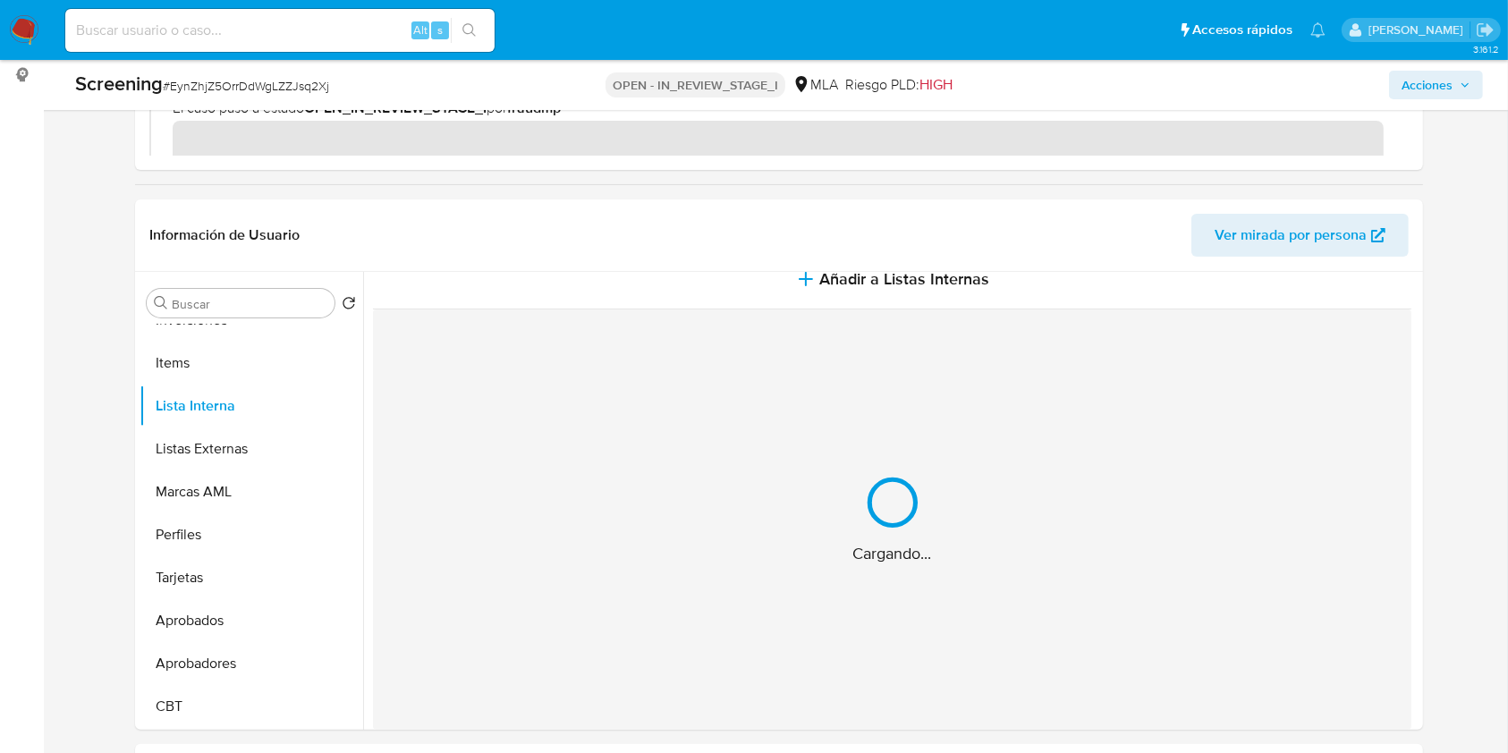
scroll to position [0, 0]
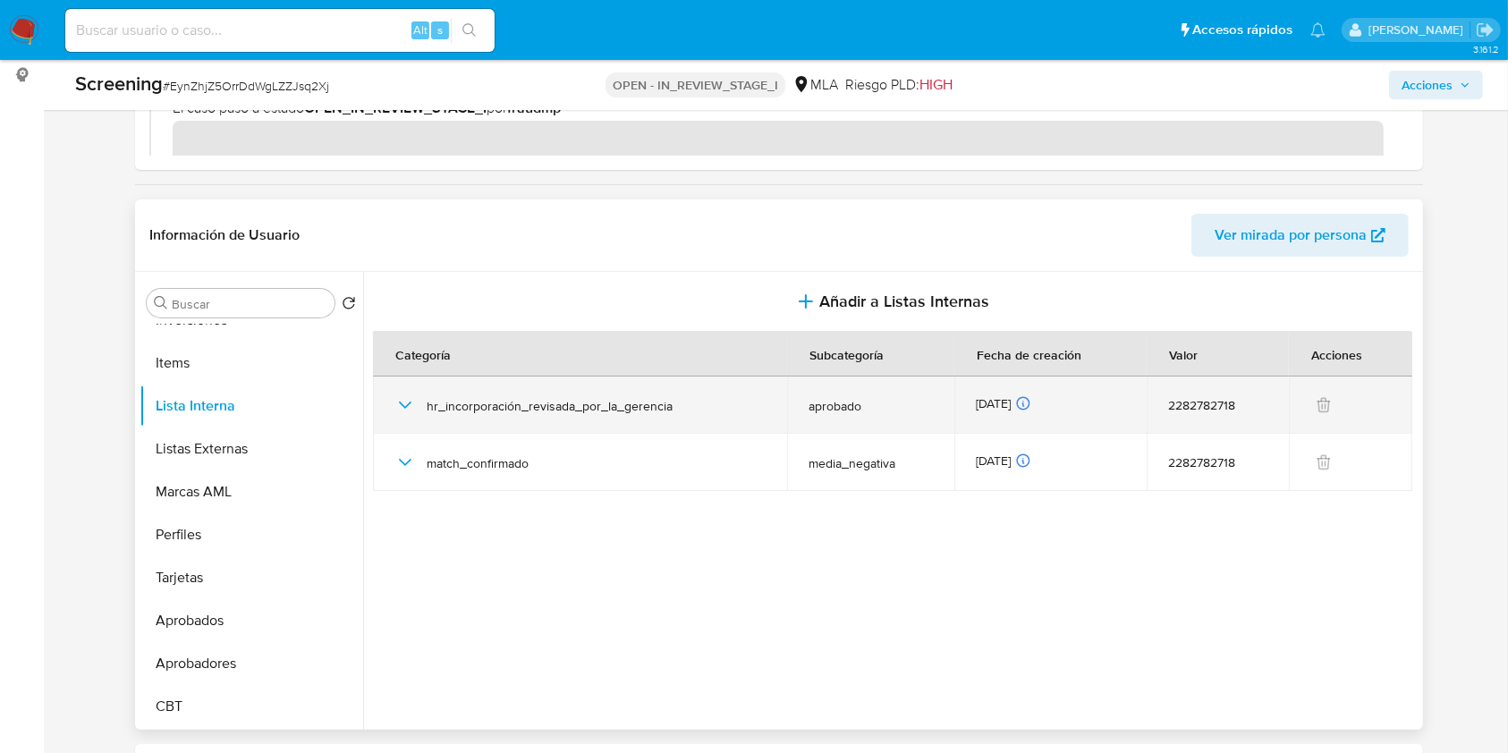
click at [404, 414] on icon "button" at bounding box center [404, 404] width 21 height 21
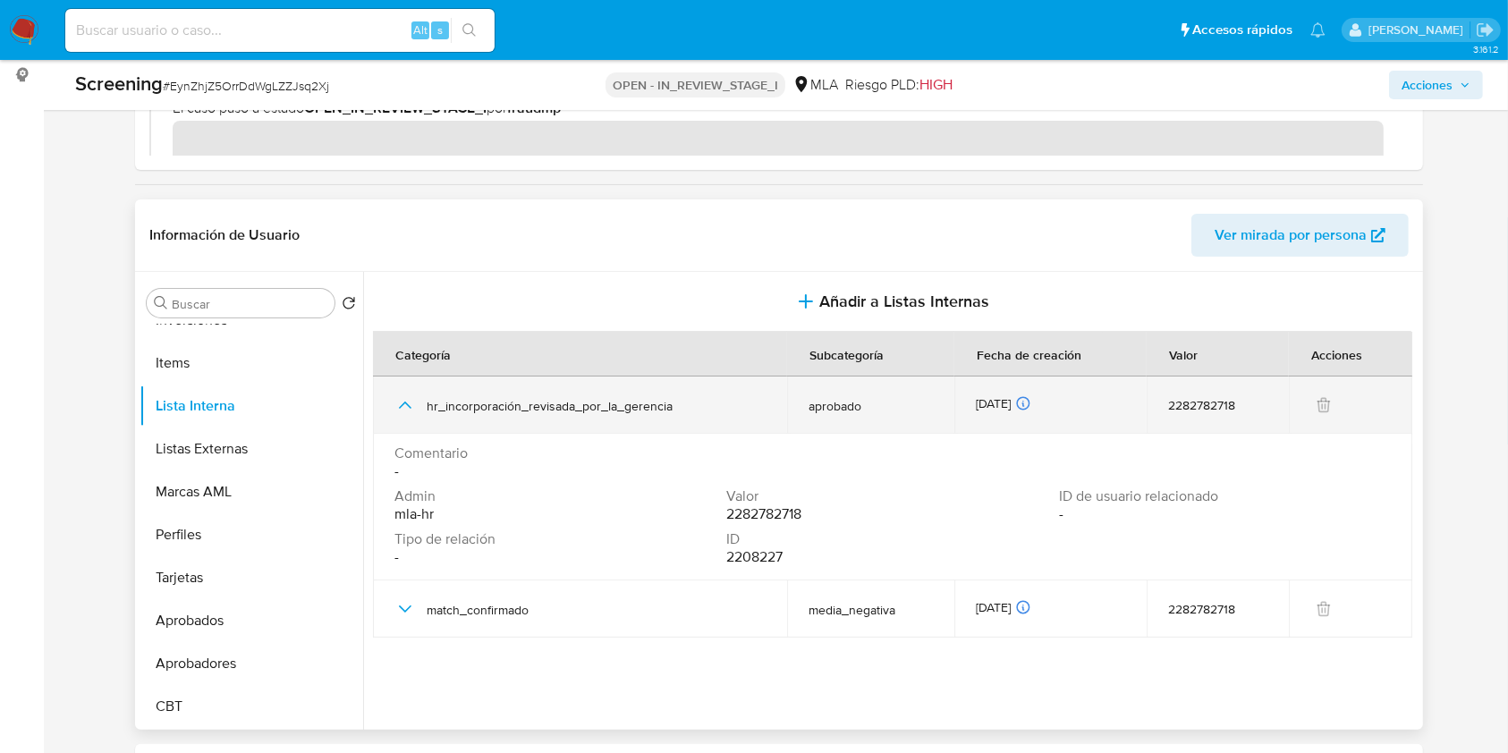
click at [407, 410] on icon "button" at bounding box center [404, 404] width 21 height 21
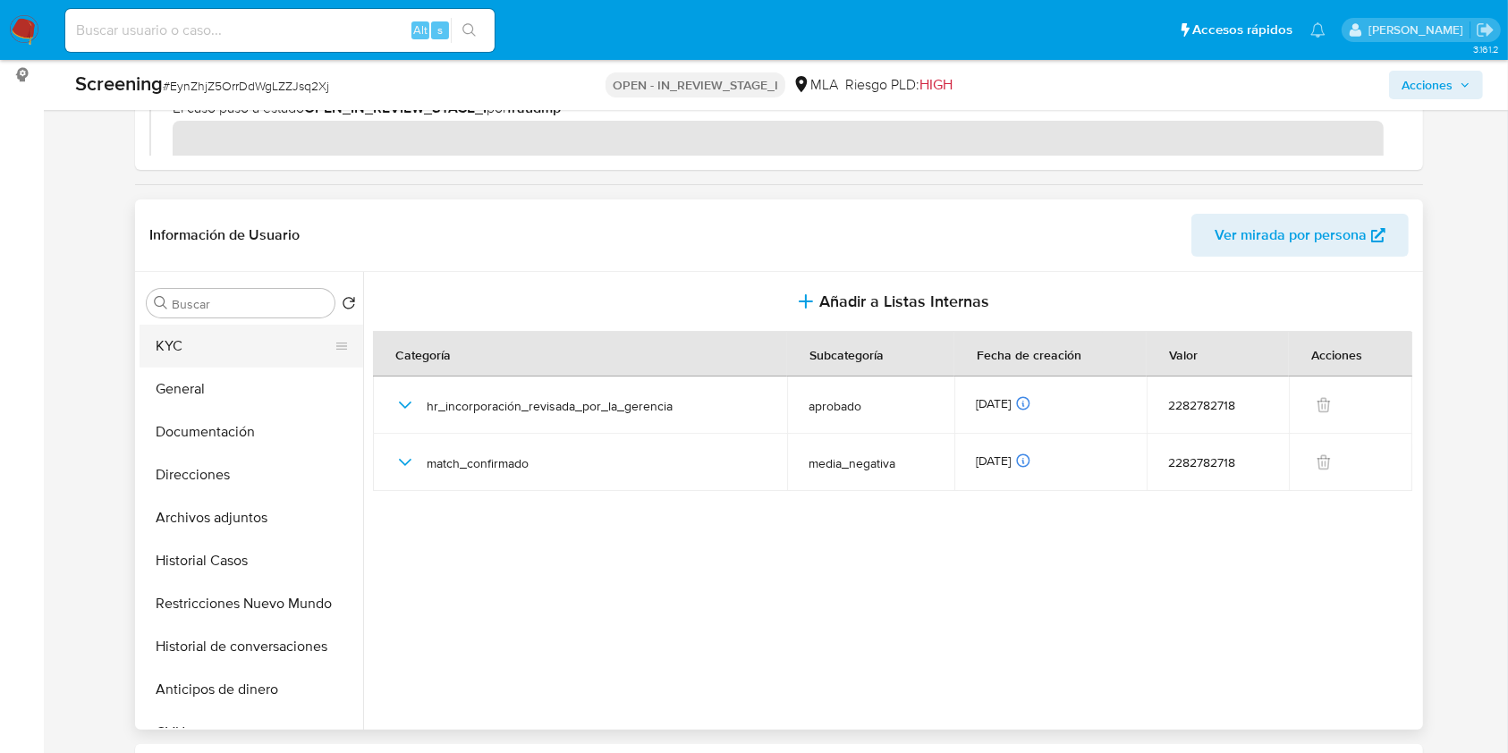
click at [243, 352] on button "KYC" at bounding box center [244, 346] width 209 height 43
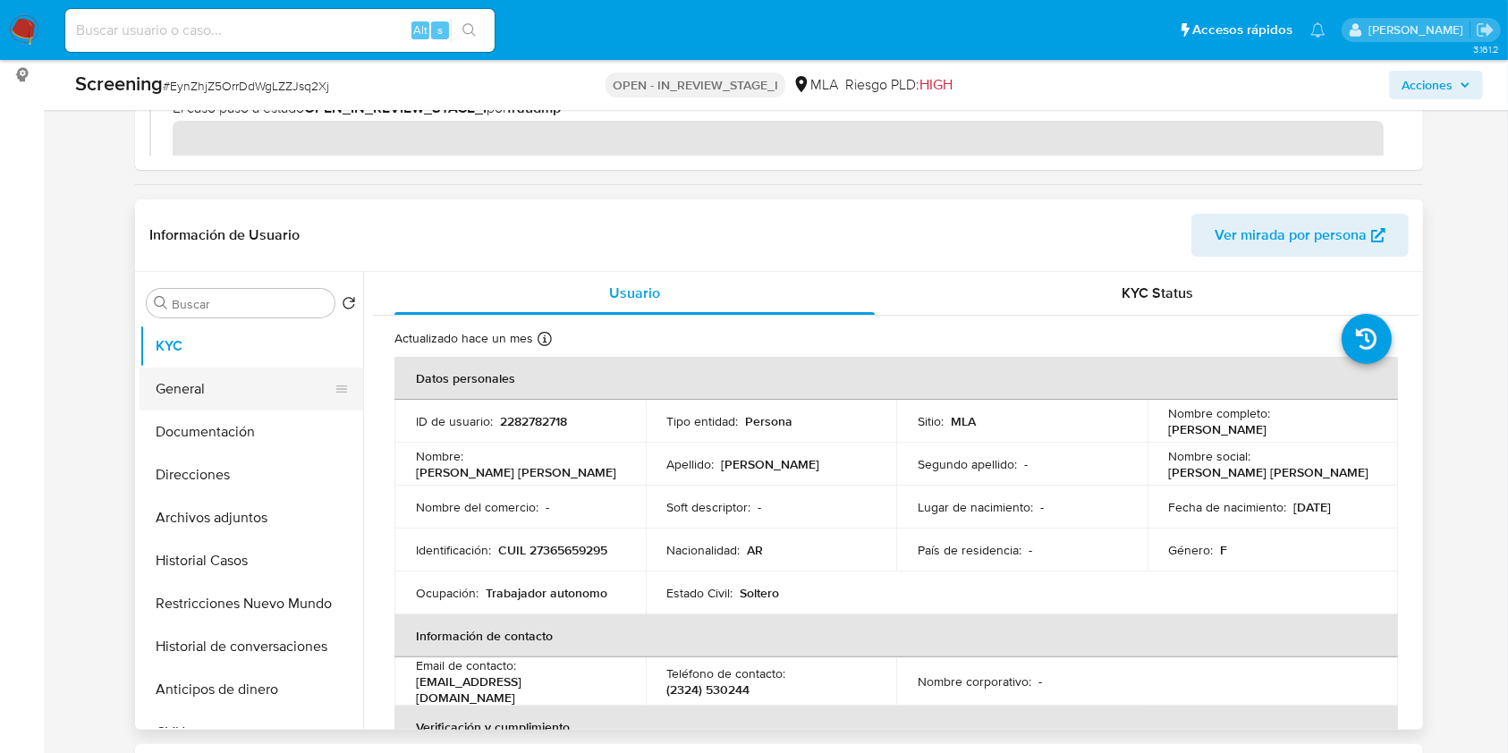
click at [180, 376] on button "General" at bounding box center [244, 389] width 209 height 43
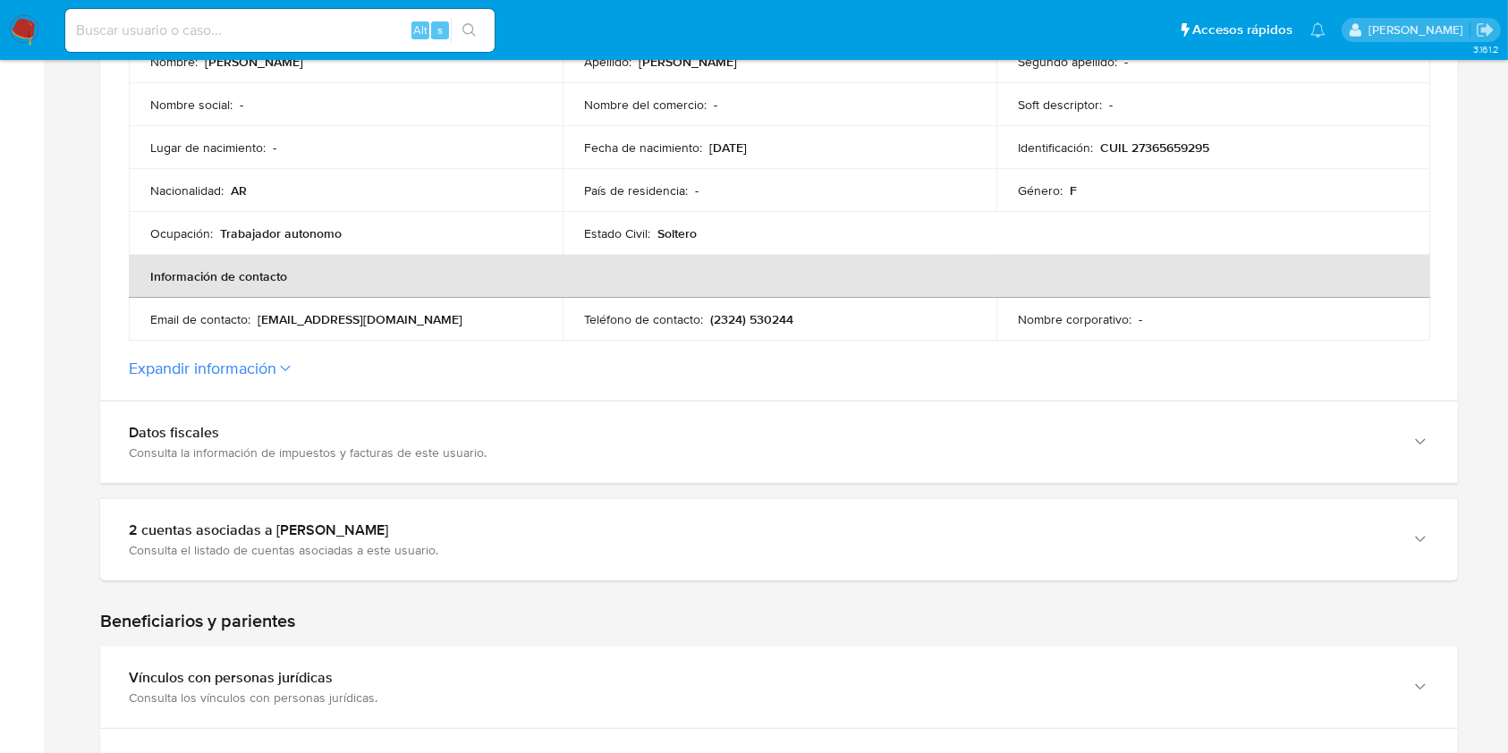
scroll to position [477, 0]
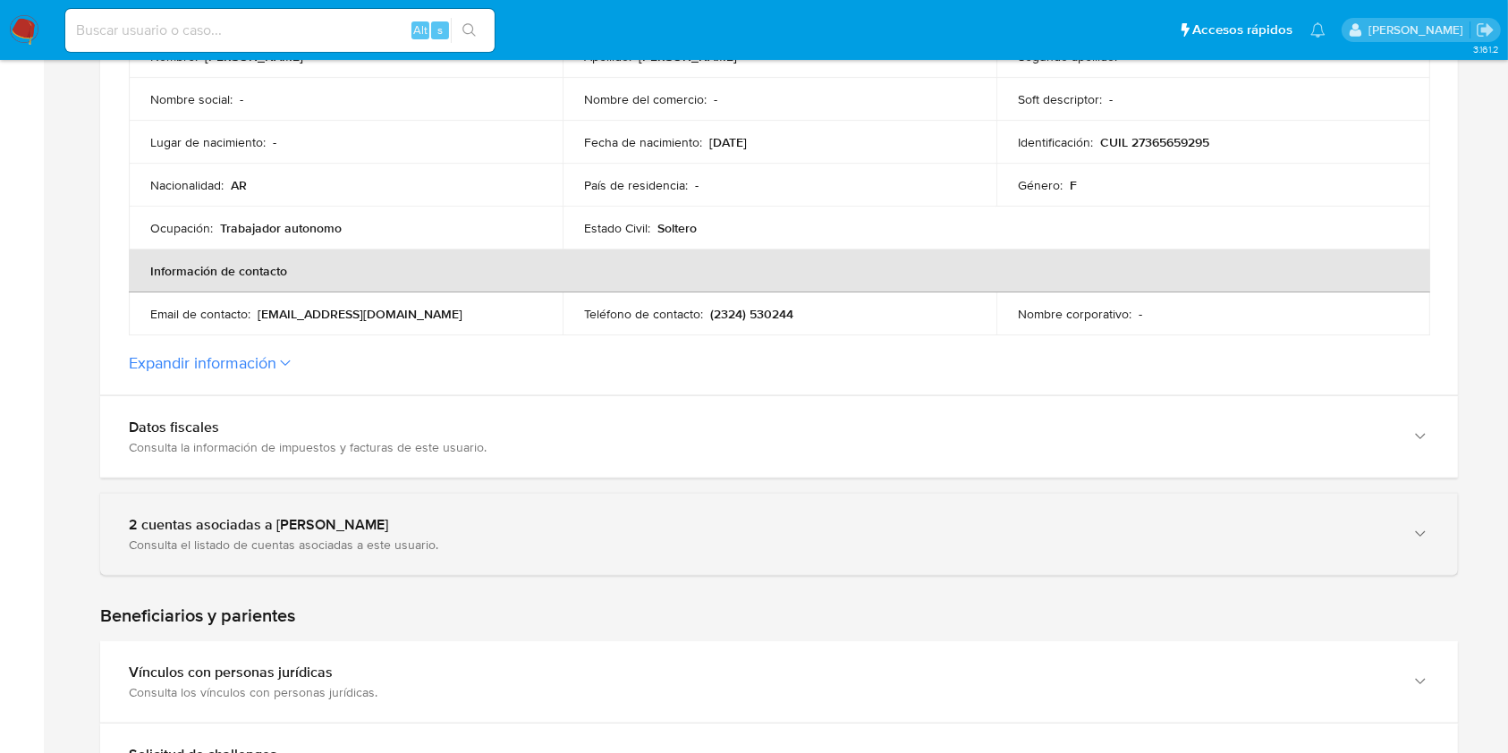
click at [213, 505] on div "2 cuentas asociadas a [PERSON_NAME] Consulta el listado de cuentas asociadas a …" at bounding box center [779, 534] width 1358 height 81
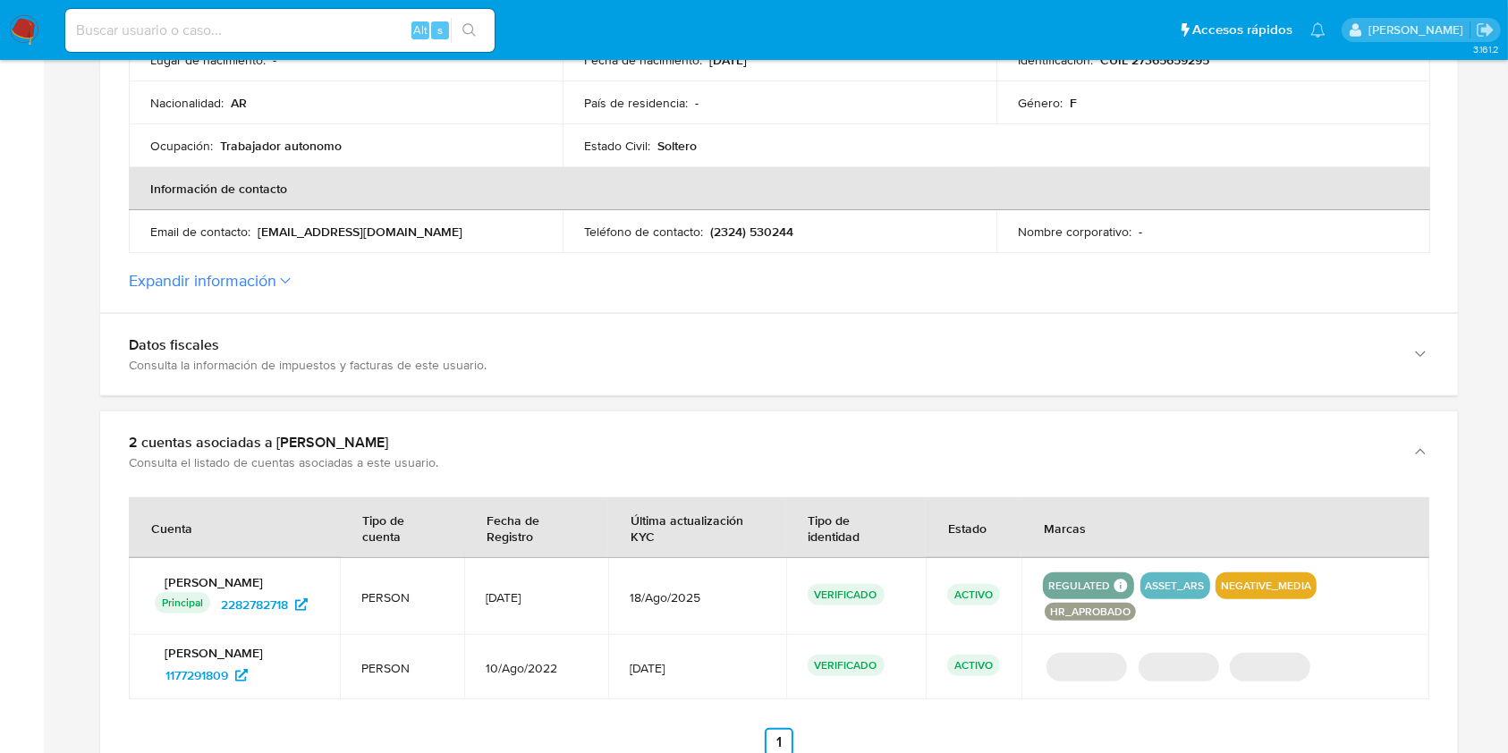
scroll to position [596, 0]
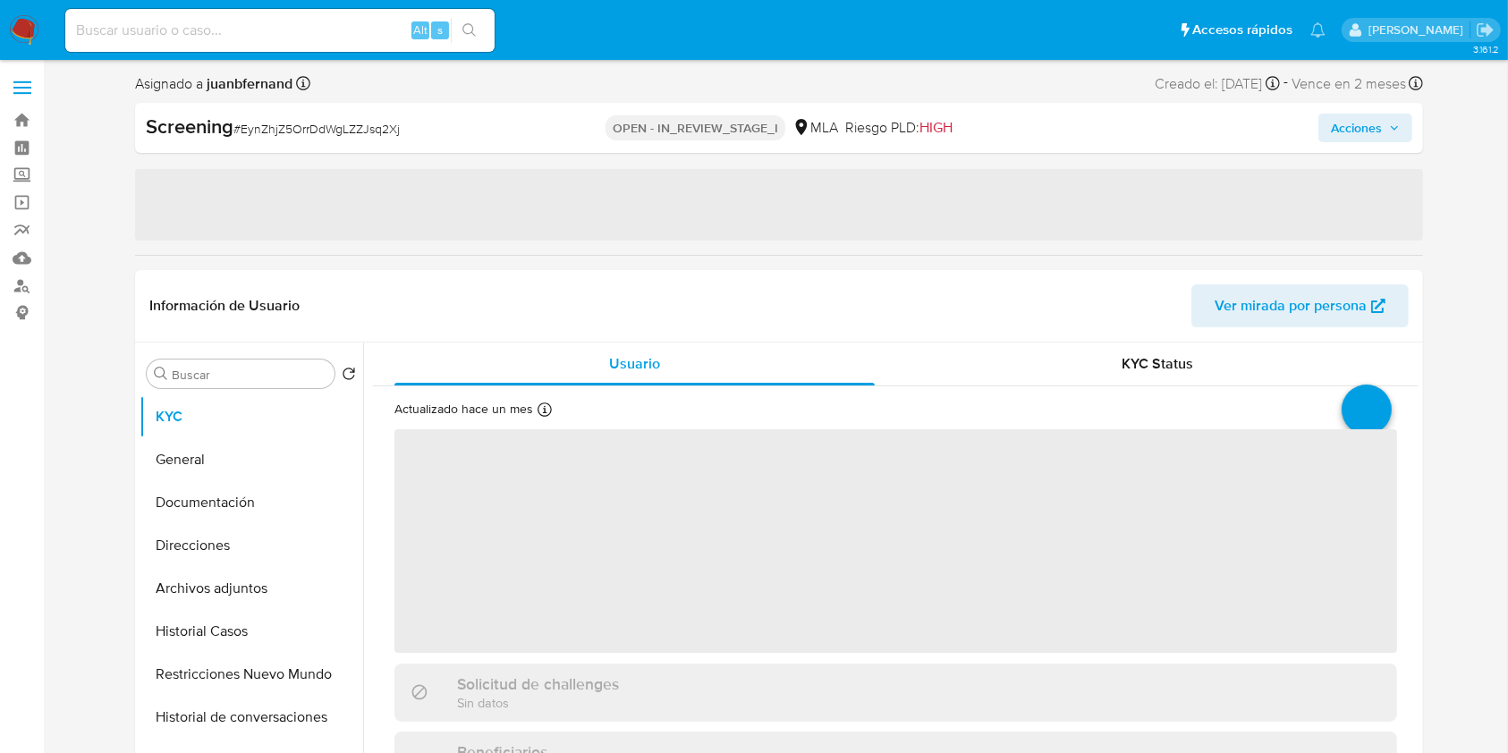
select select "10"
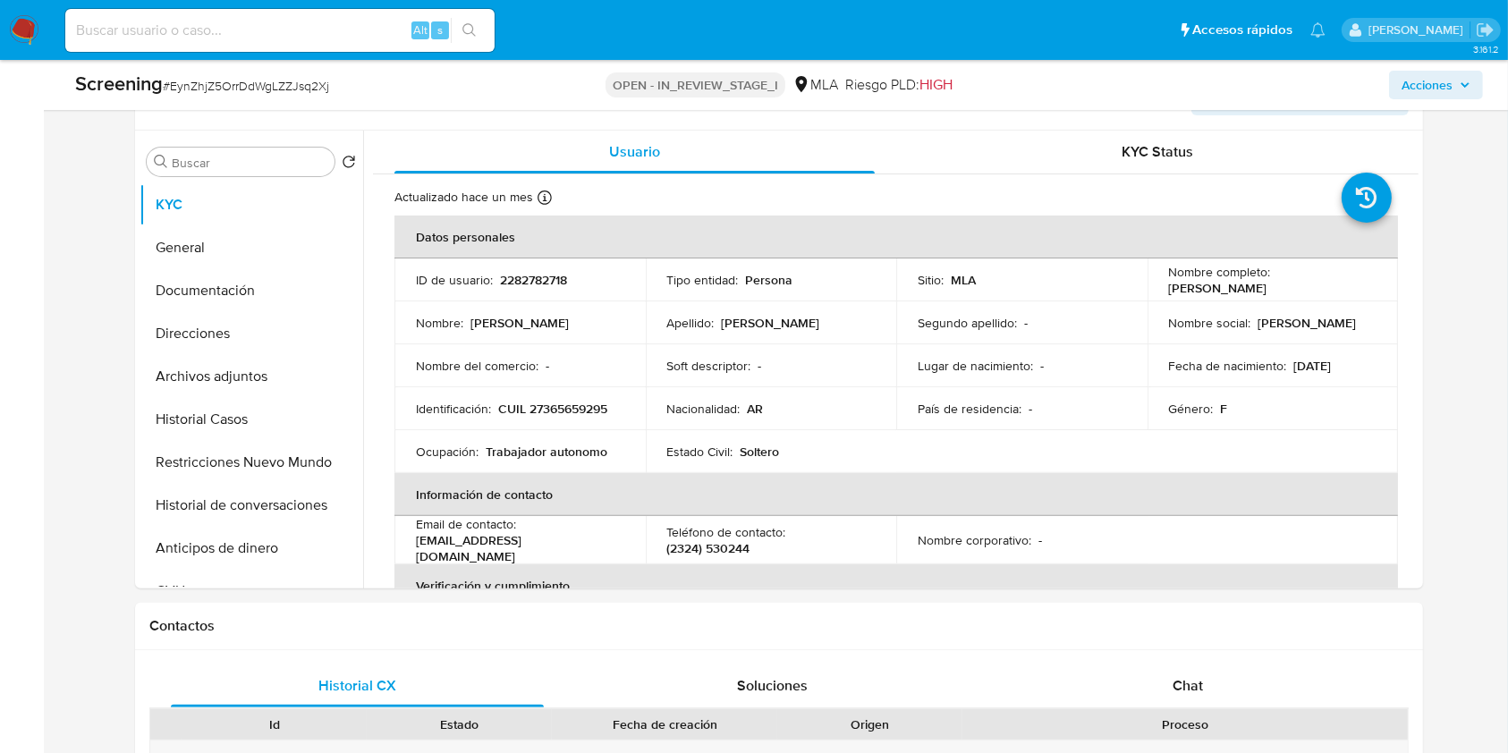
scroll to position [477, 0]
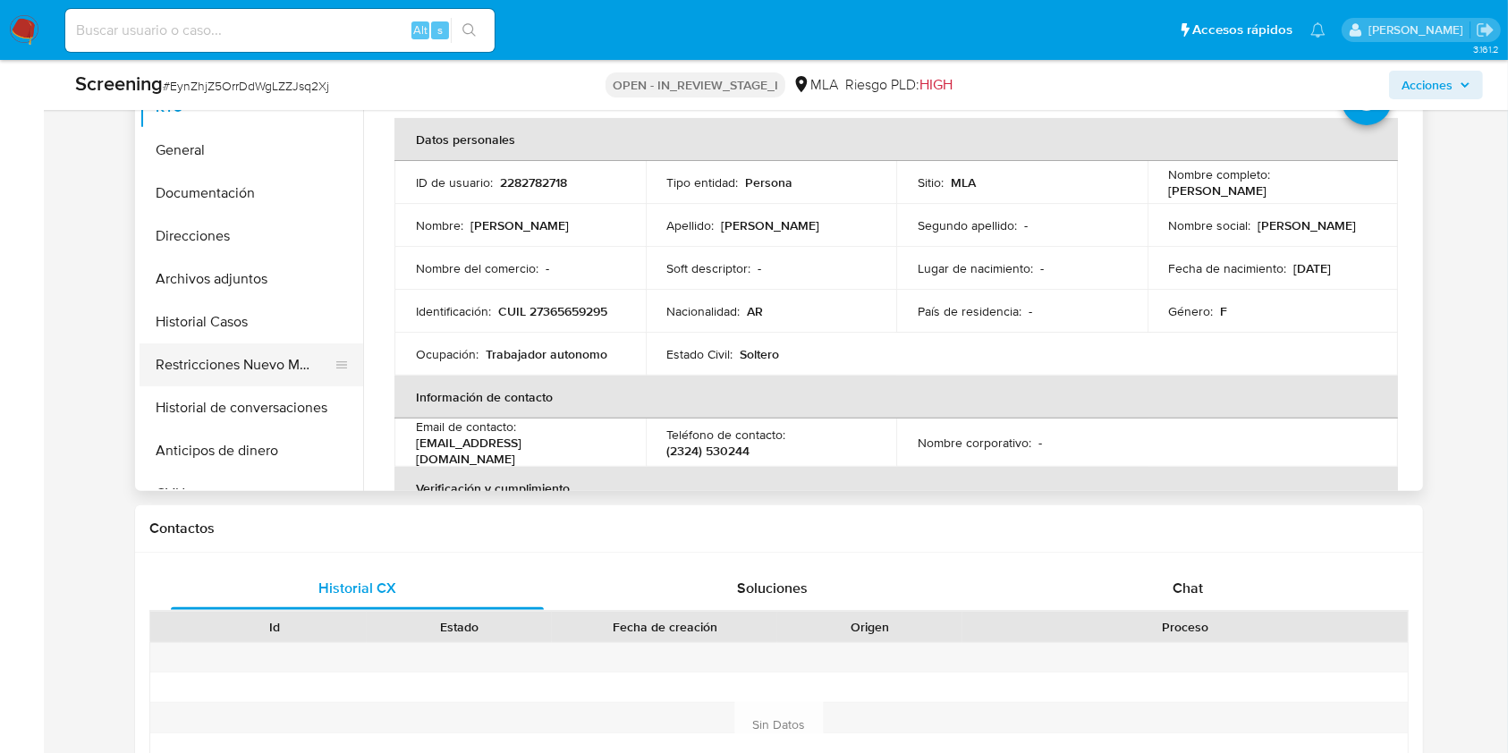
click at [235, 346] on button "Restricciones Nuevo Mundo" at bounding box center [244, 364] width 209 height 43
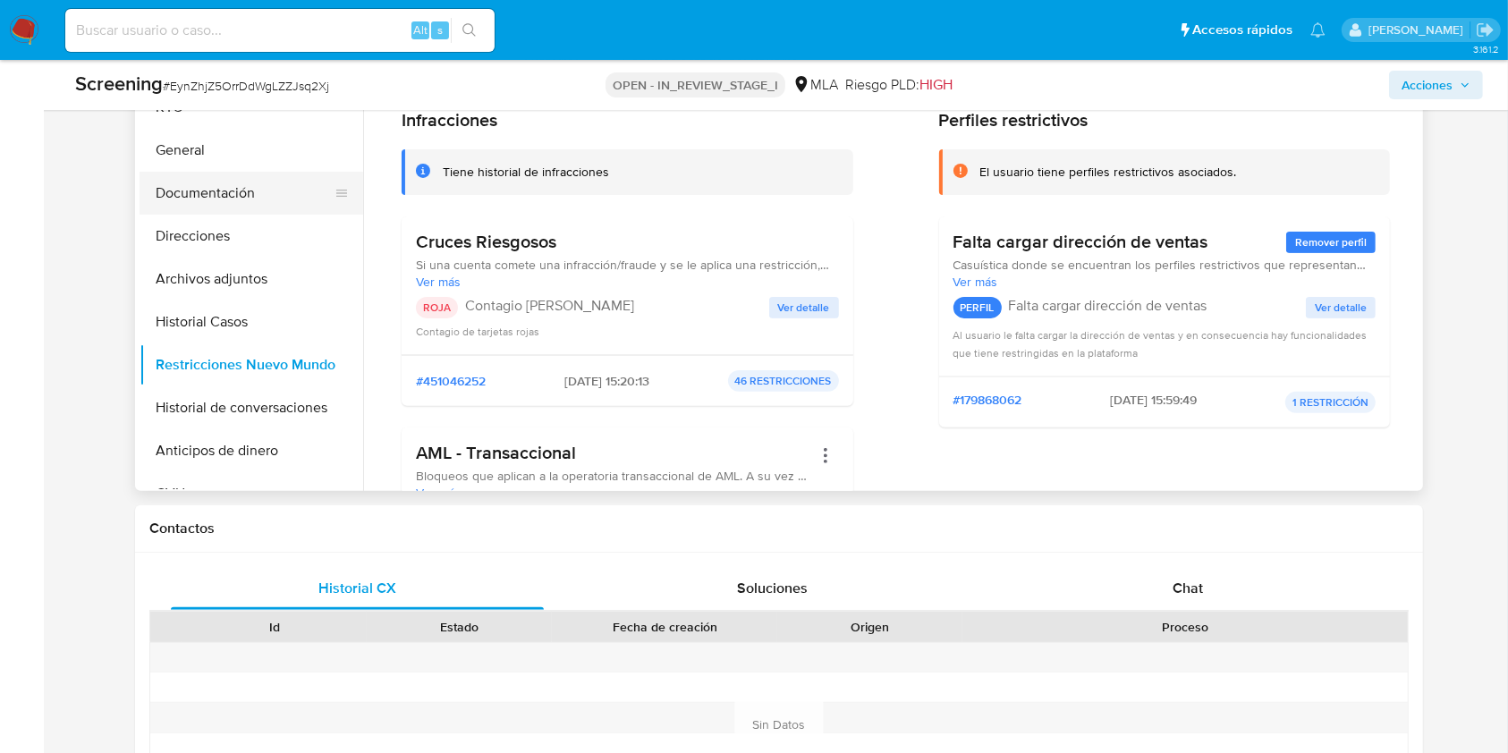
click at [244, 204] on button "Documentación" at bounding box center [244, 193] width 209 height 43
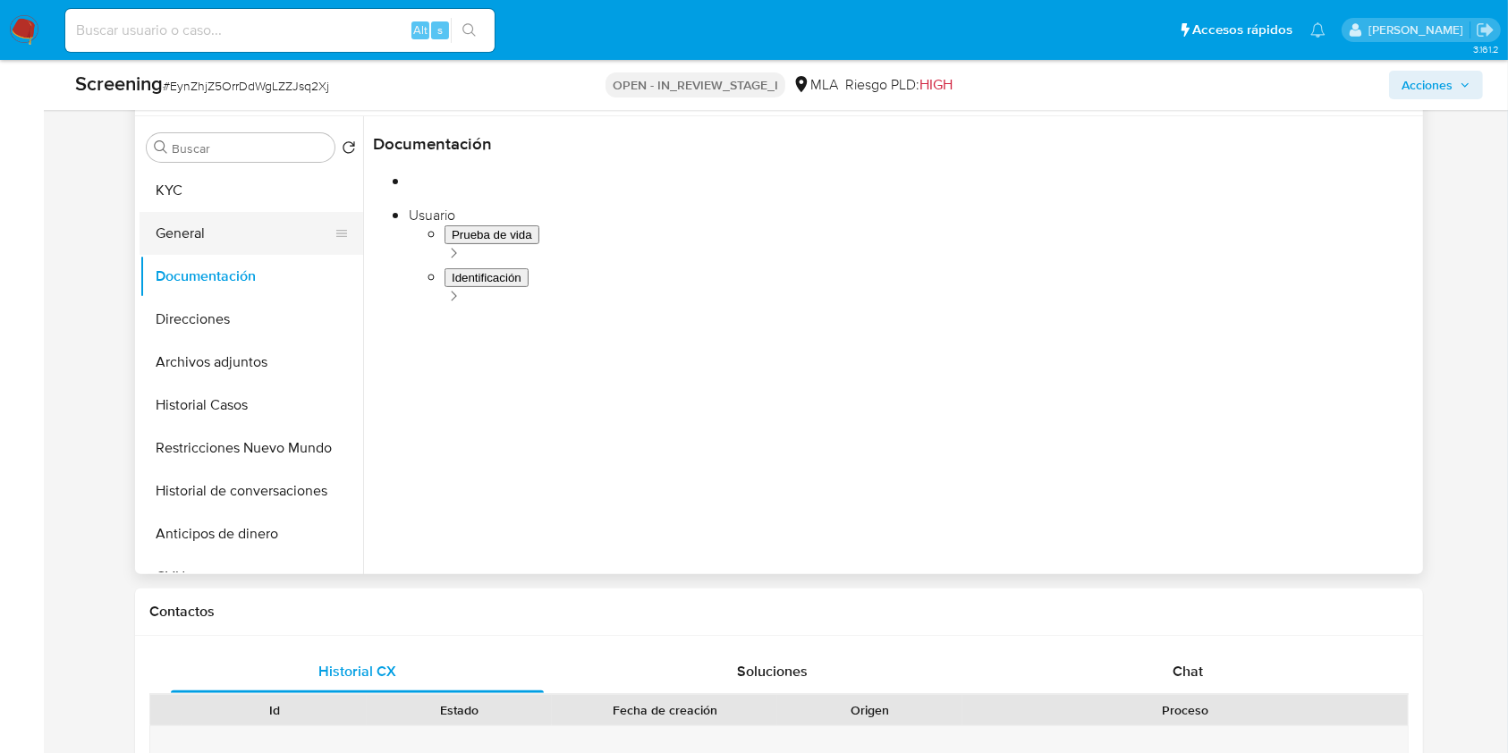
scroll to position [358, 0]
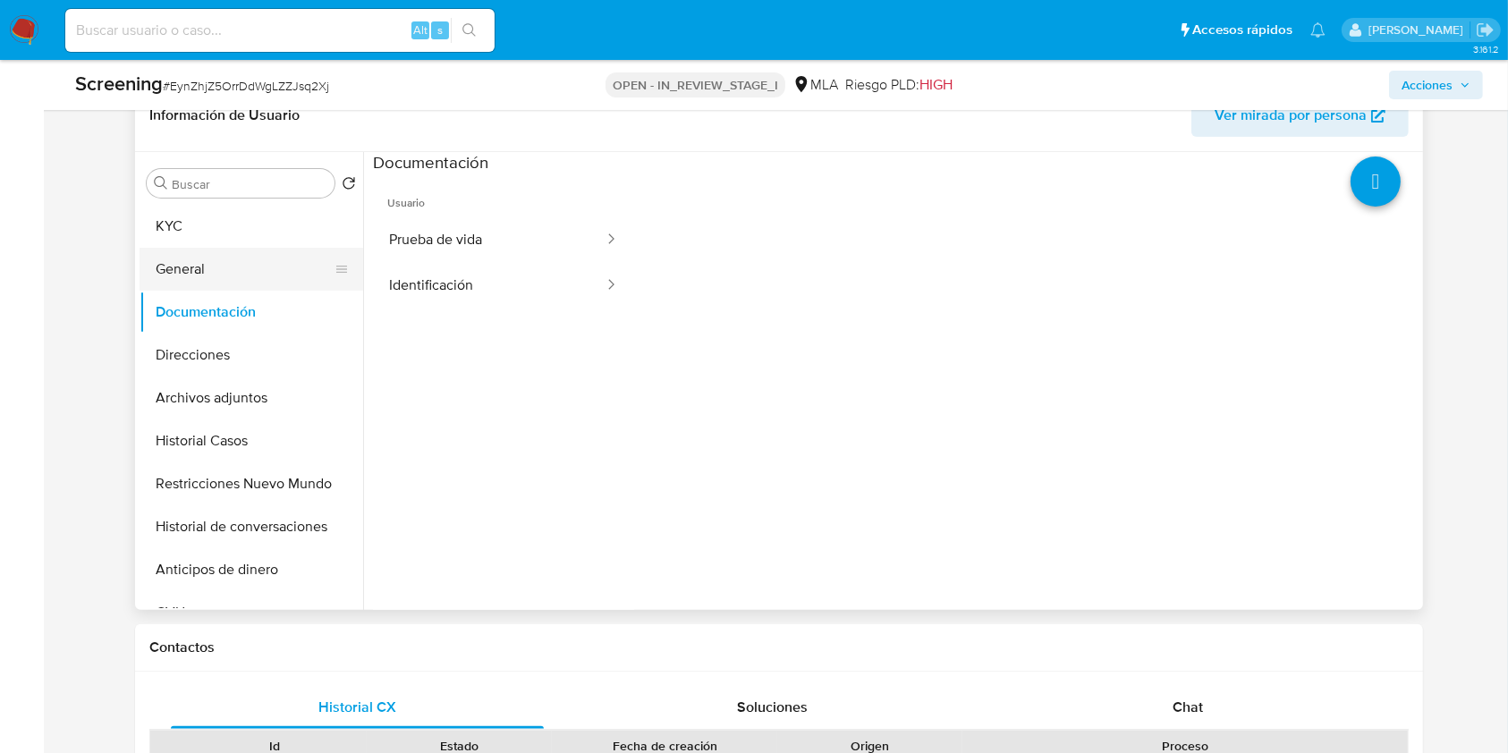
click at [269, 250] on button "General" at bounding box center [244, 269] width 209 height 43
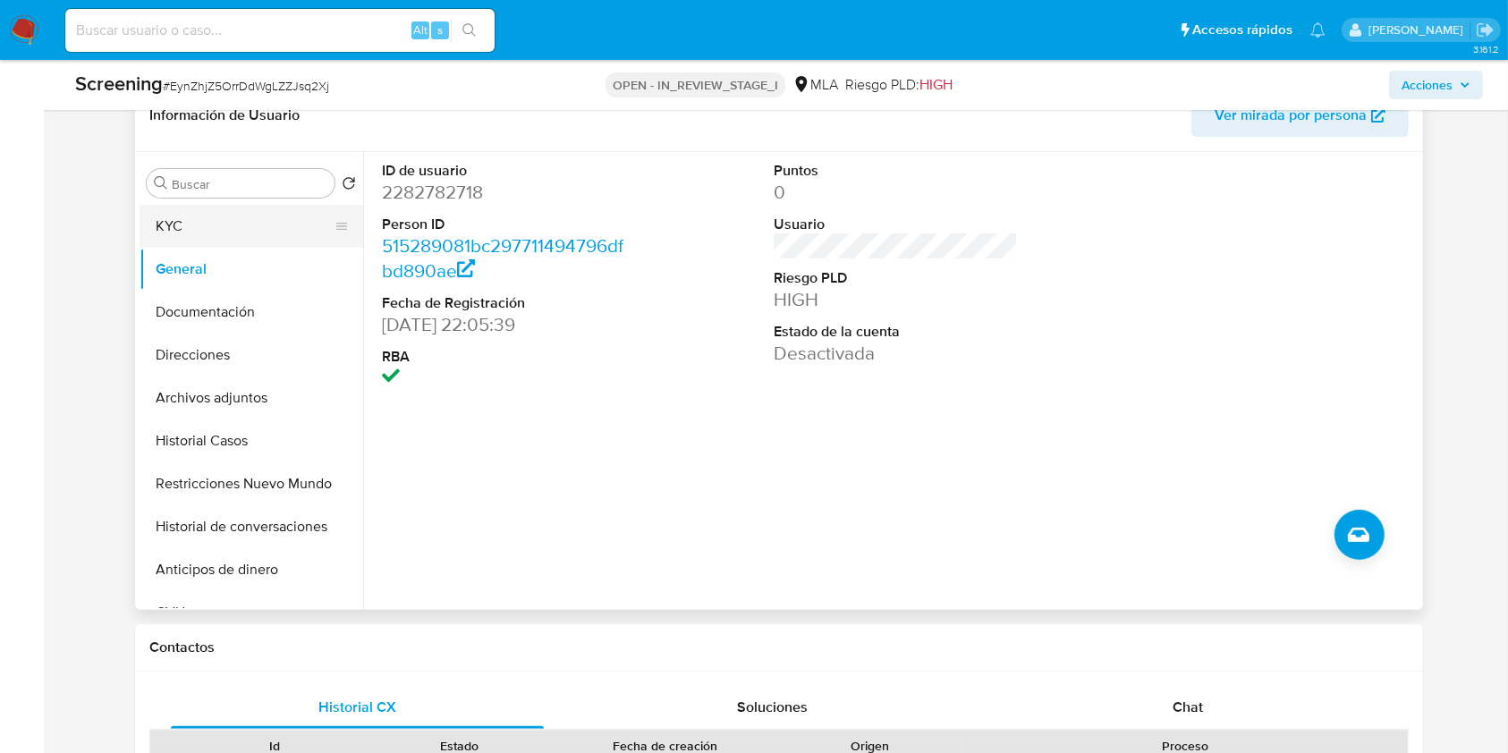
click at [277, 225] on button "KYC" at bounding box center [244, 226] width 209 height 43
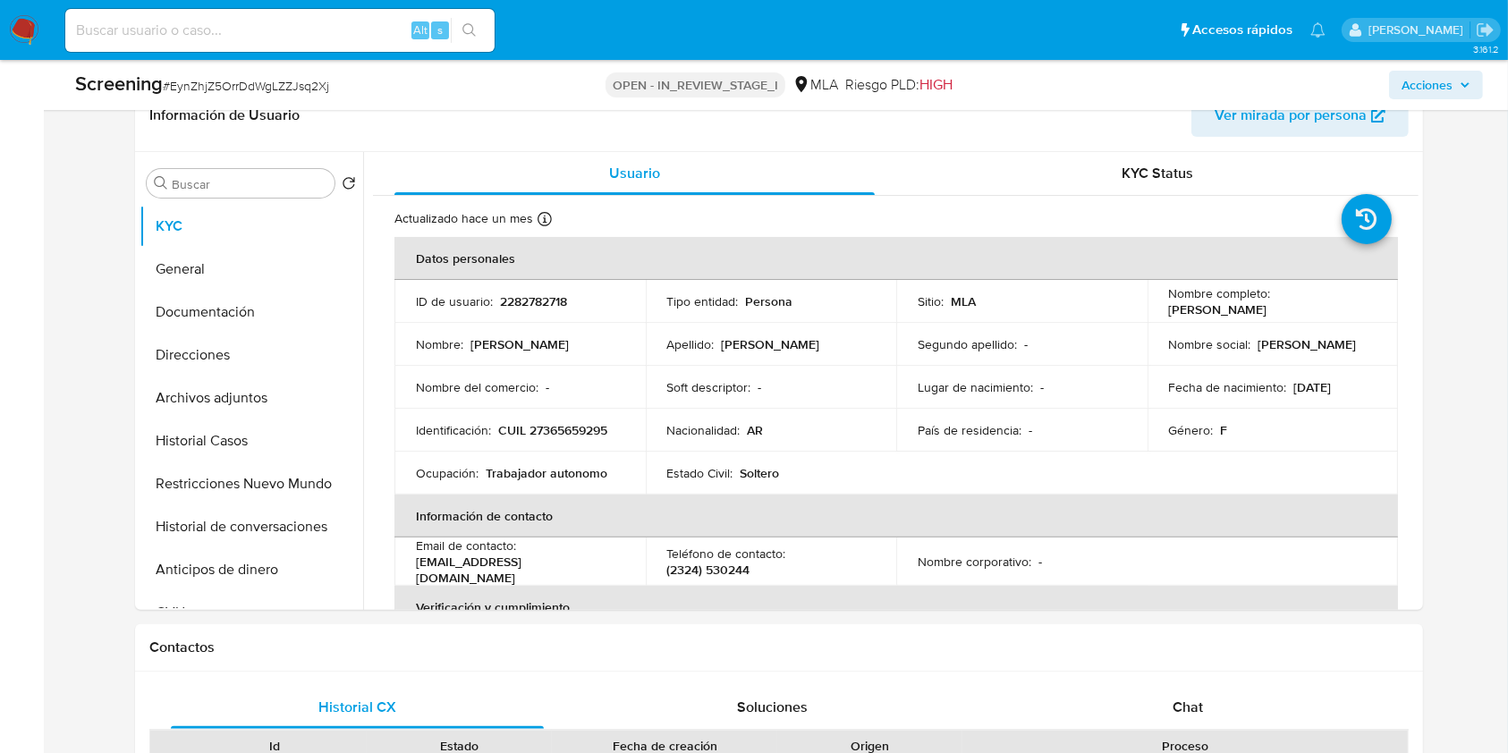
click at [1454, 87] on span "Acciones" at bounding box center [1435, 84] width 69 height 25
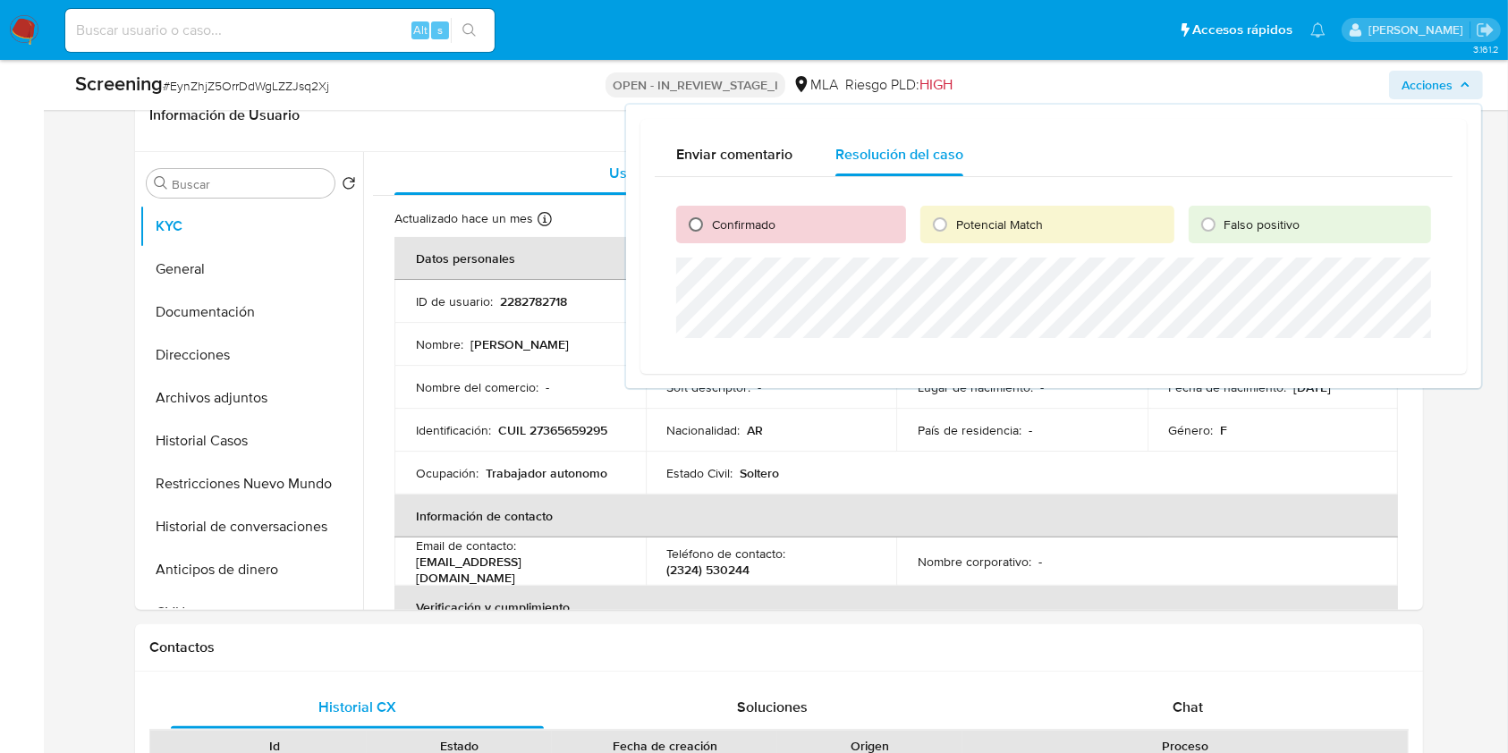
click at [698, 233] on input "Confirmado" at bounding box center [695, 224] width 29 height 29
radio input "true"
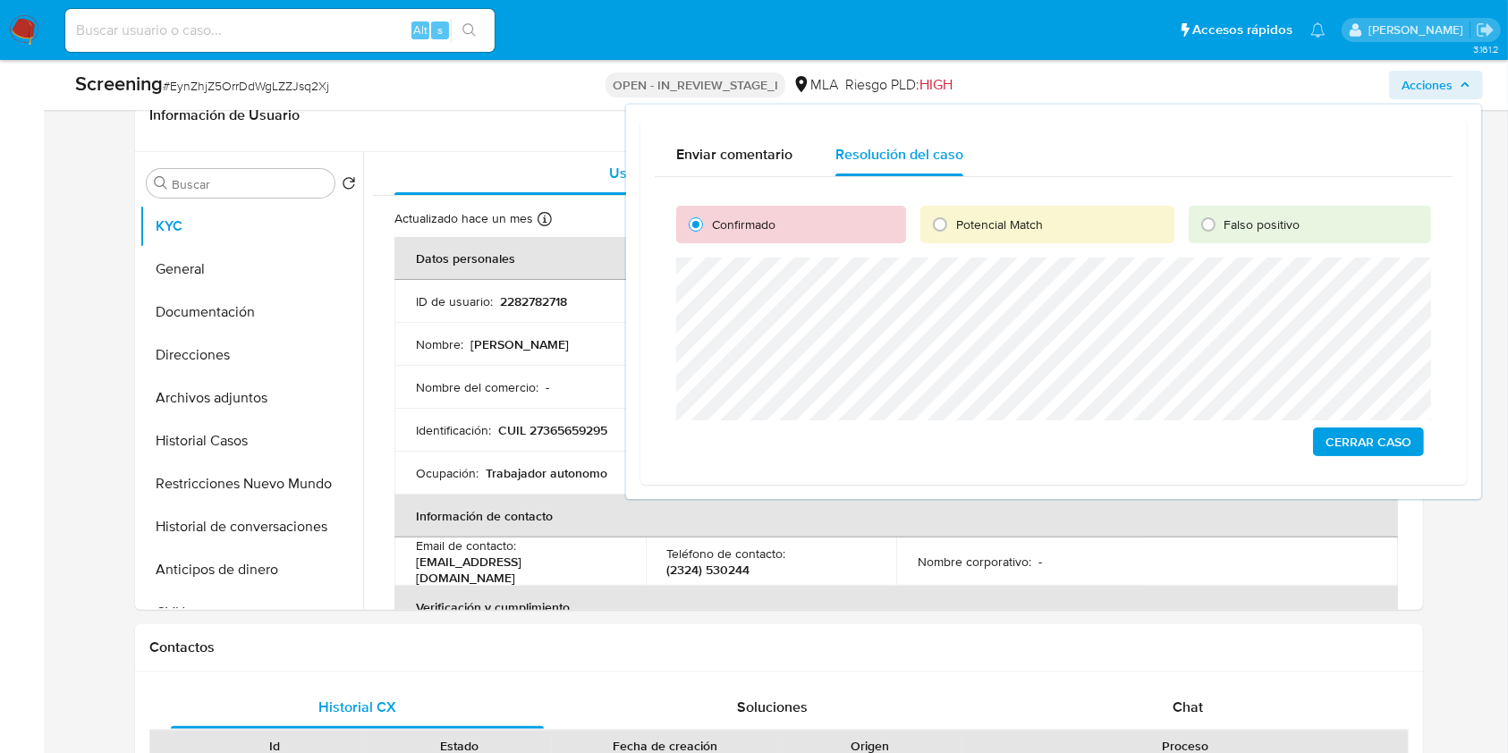
click at [1395, 447] on span "Cerrar Caso" at bounding box center [1368, 441] width 86 height 25
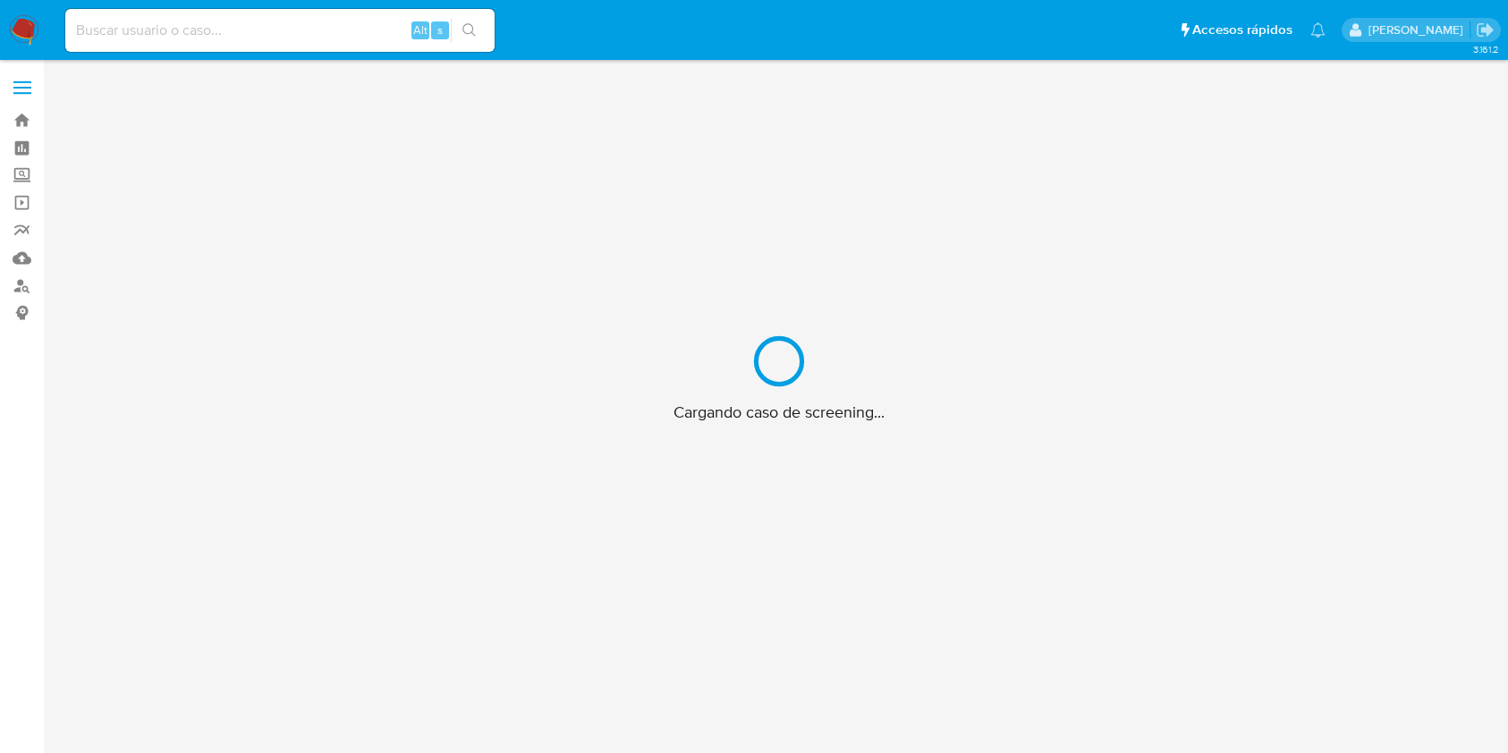
scroll to position [64, 0]
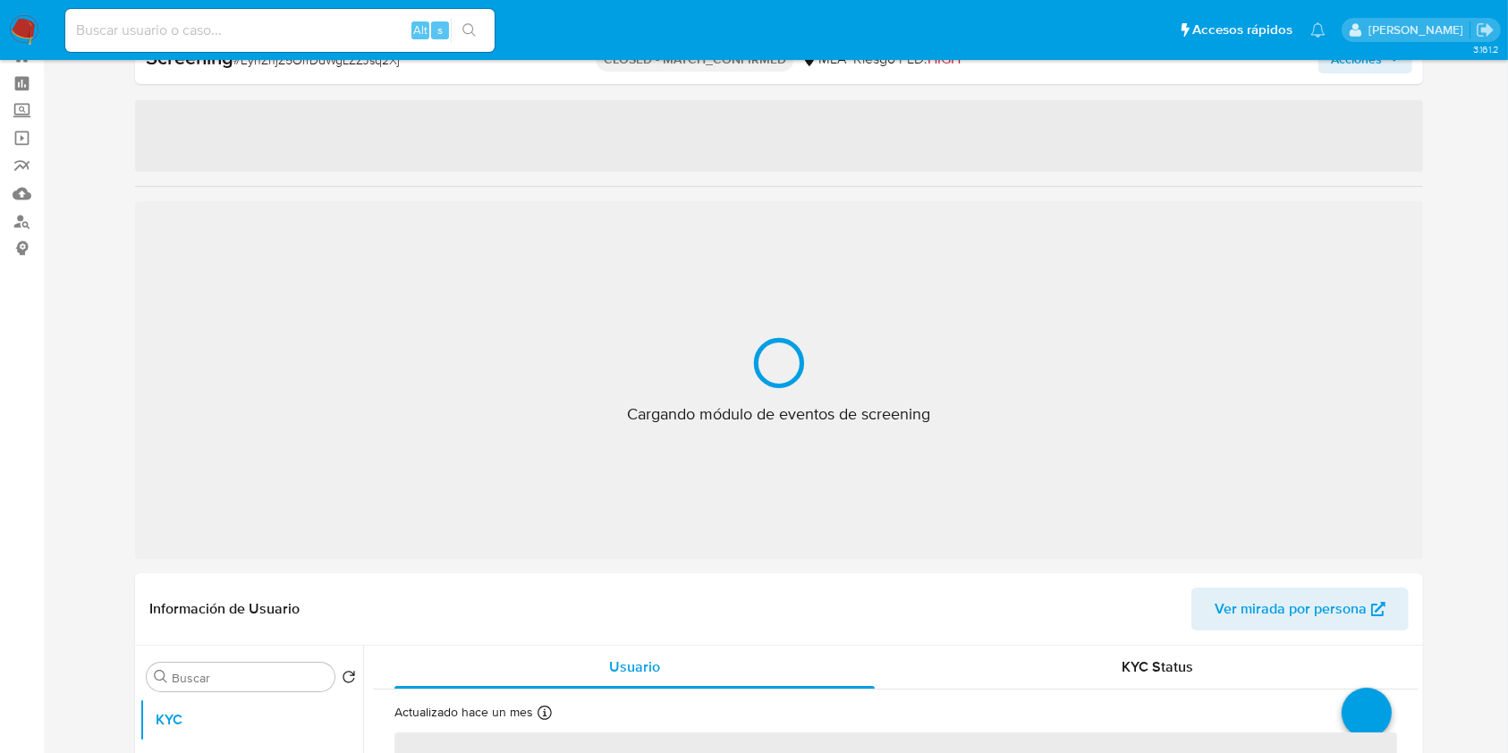
select select "10"
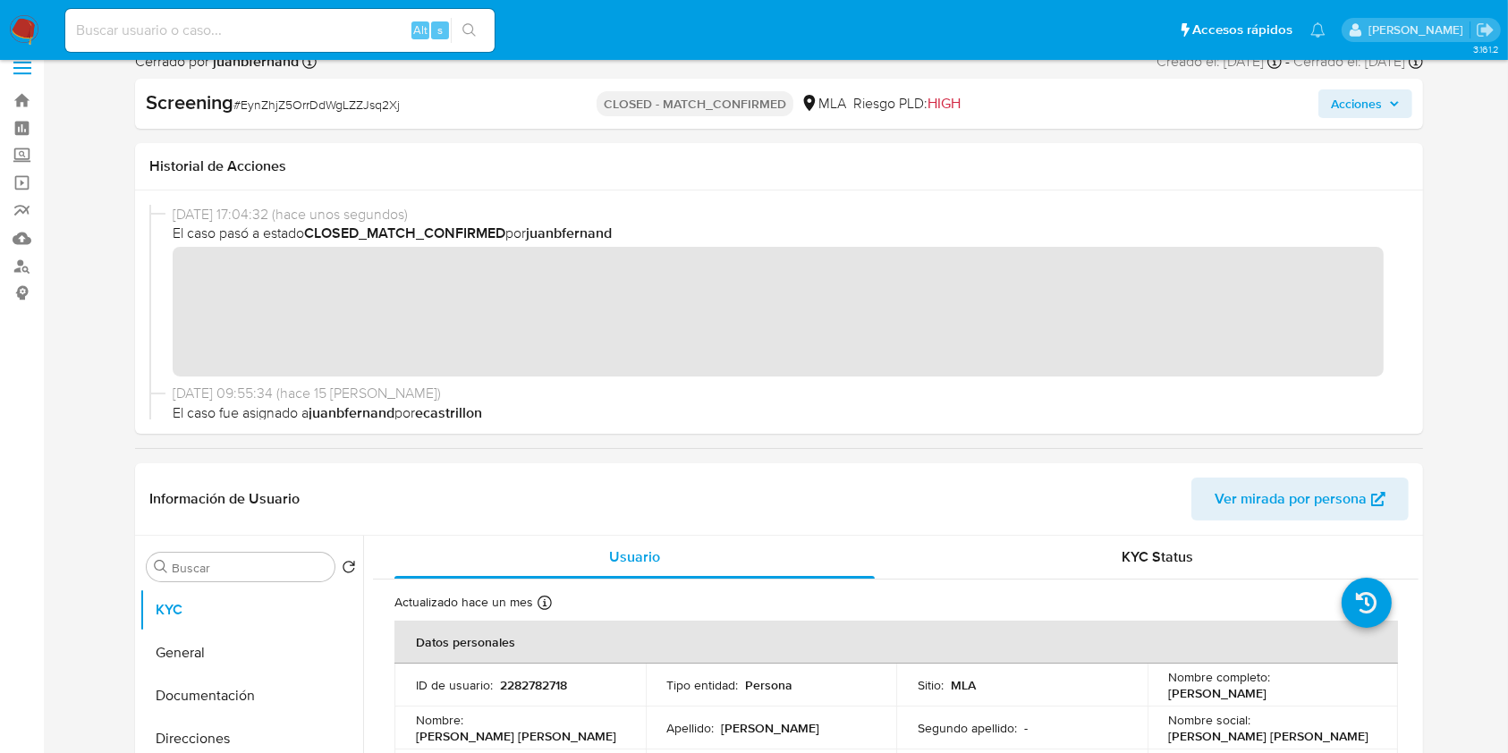
scroll to position [0, 0]
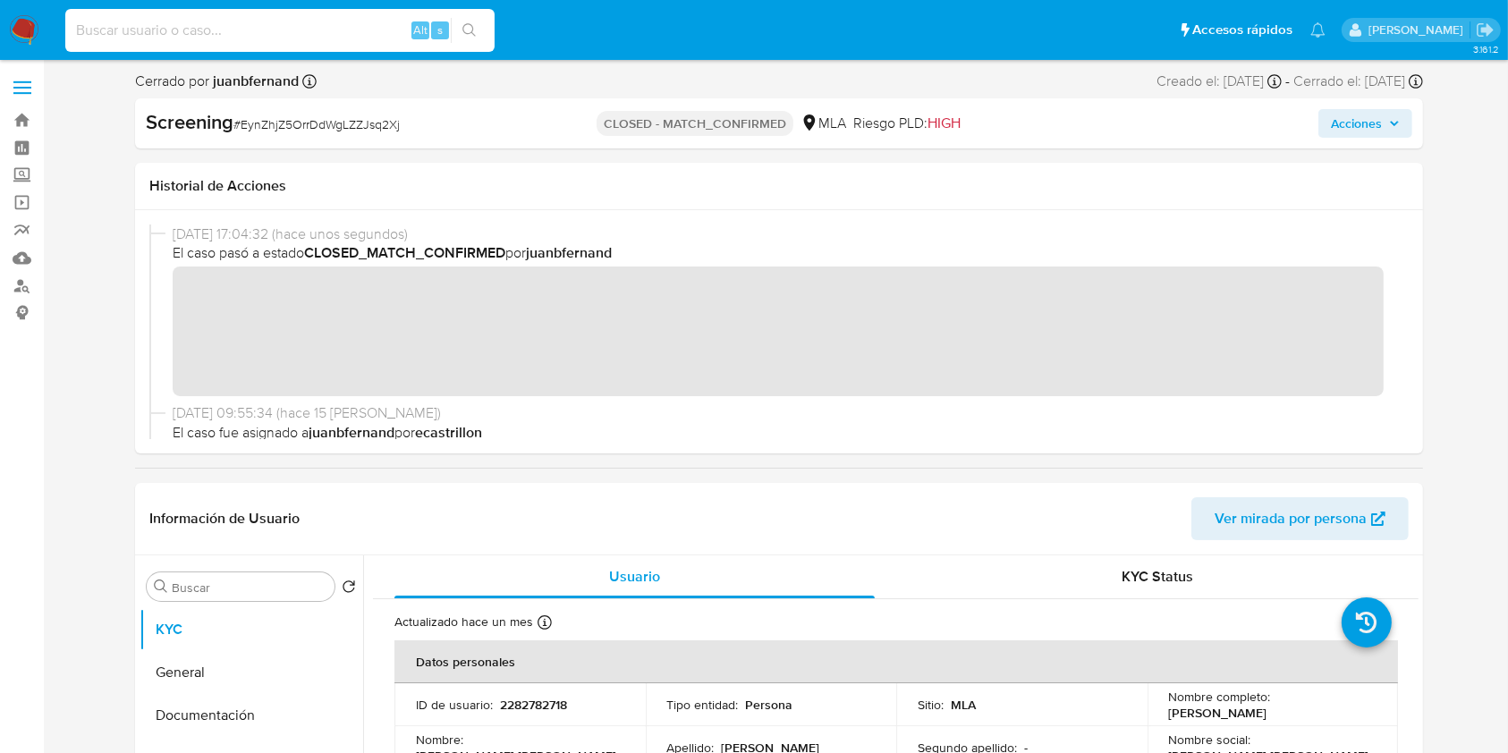
click at [301, 35] on input at bounding box center [279, 30] width 429 height 23
paste input "NTsbYWbyncGQEQooZUB1fggI"
type input "NTsbYWbyncGQEQooZUB1fggI"
click at [476, 34] on icon "search-icon" at bounding box center [469, 30] width 14 height 14
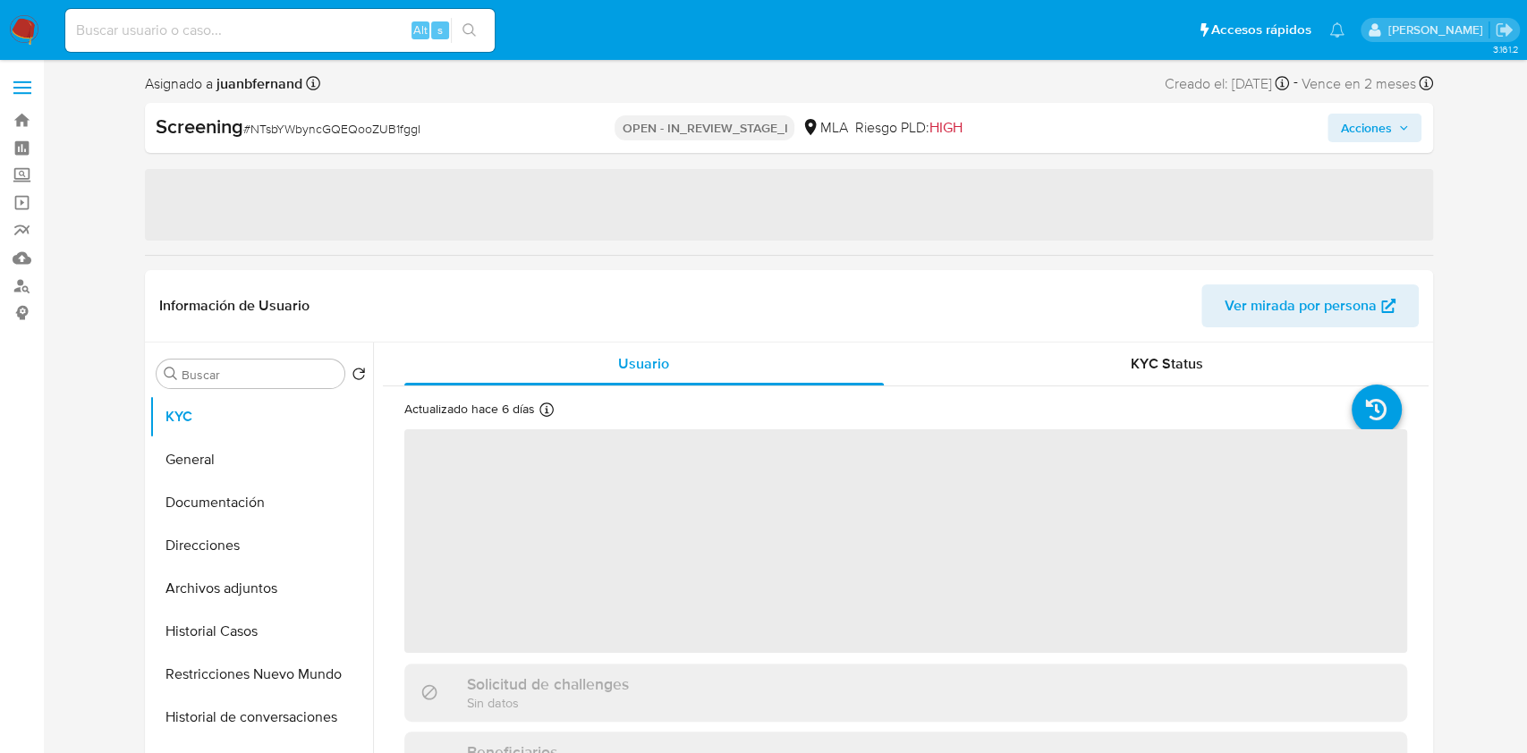
select select "10"
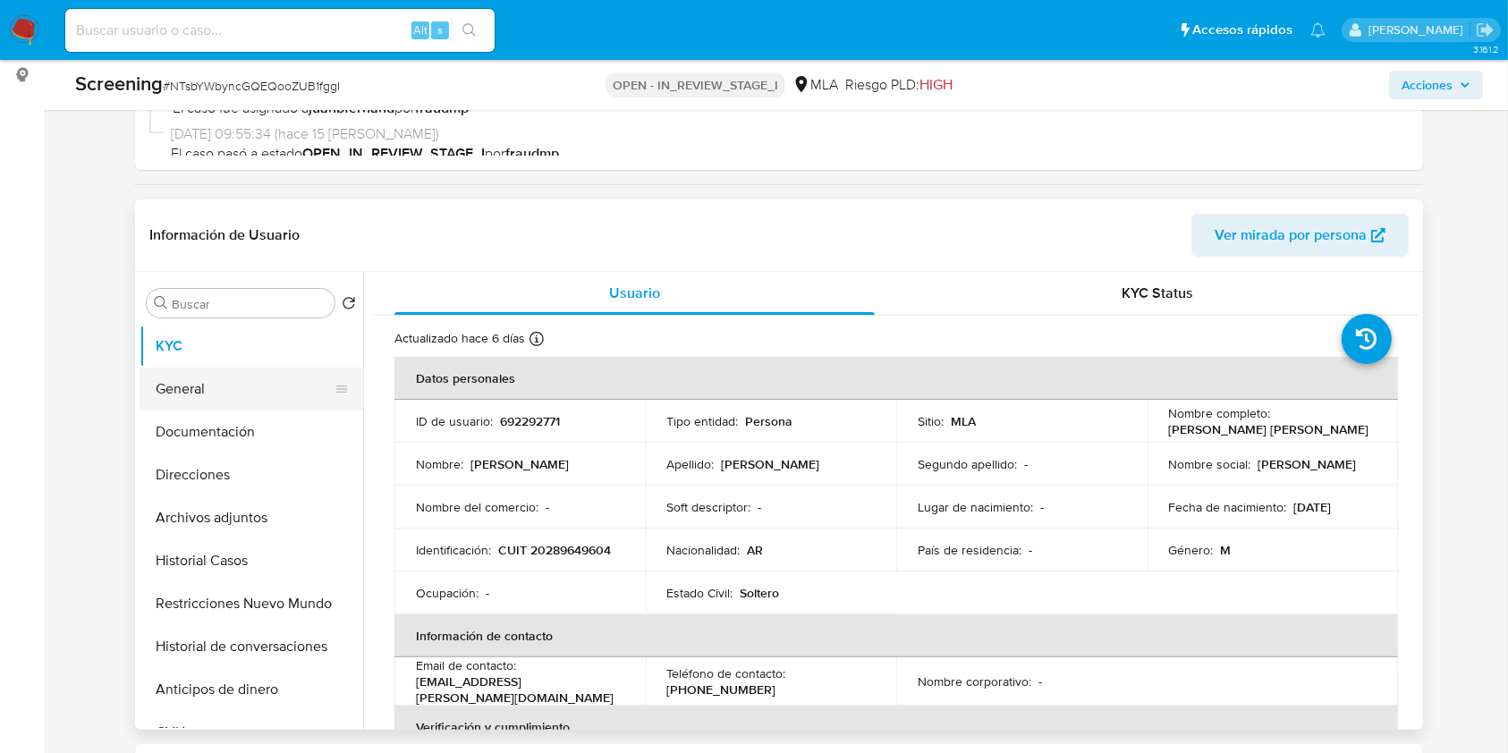
click at [202, 385] on button "General" at bounding box center [244, 389] width 209 height 43
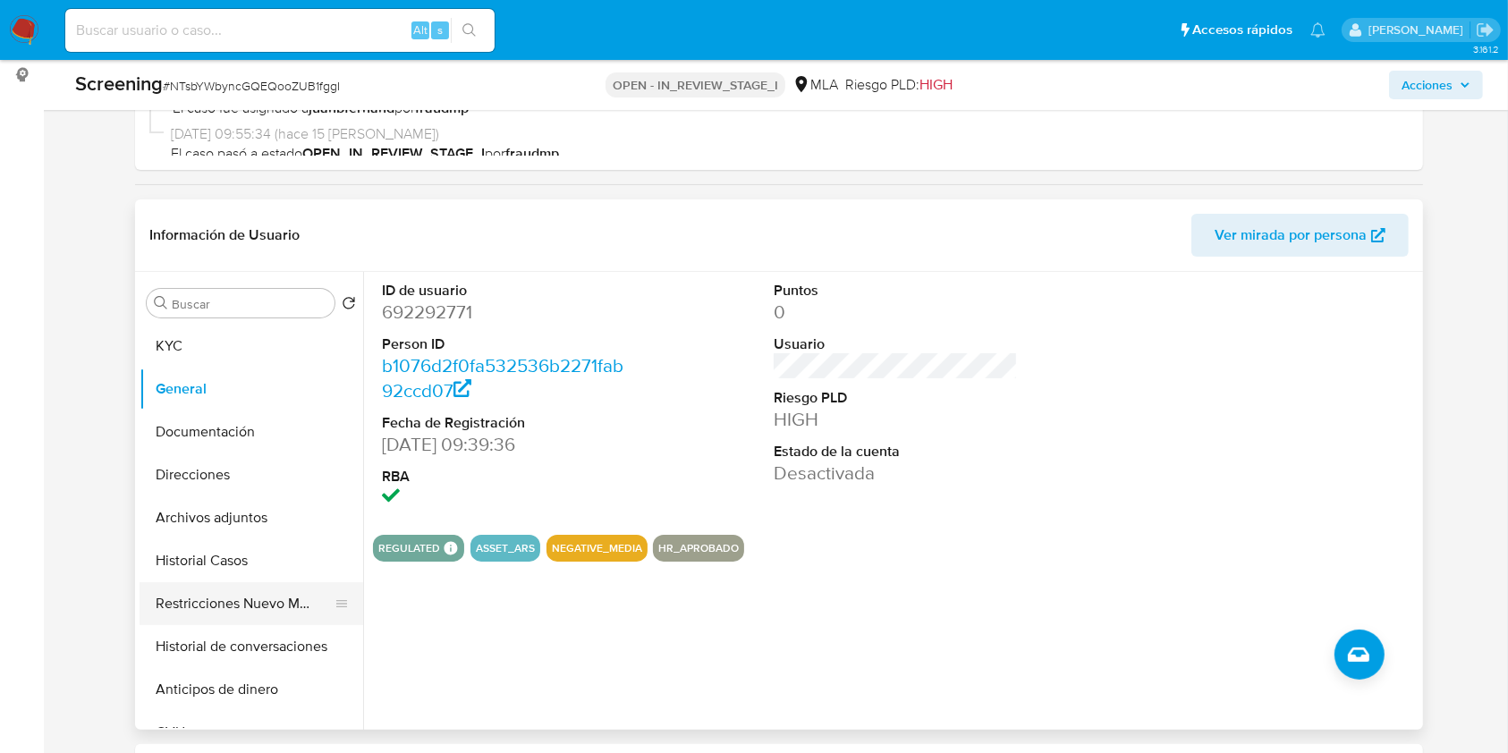
click at [235, 595] on button "Restricciones Nuevo Mundo" at bounding box center [244, 603] width 209 height 43
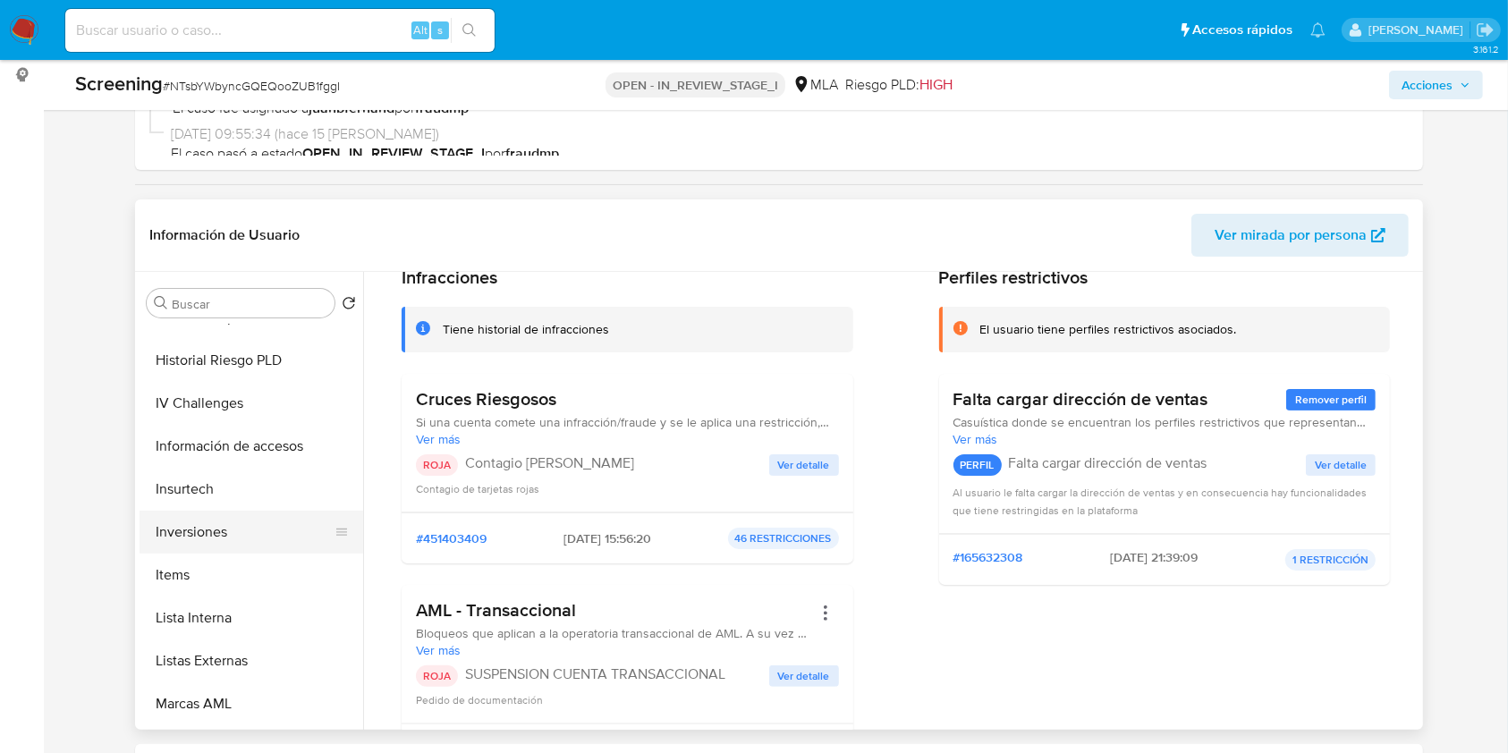
scroll to position [119, 0]
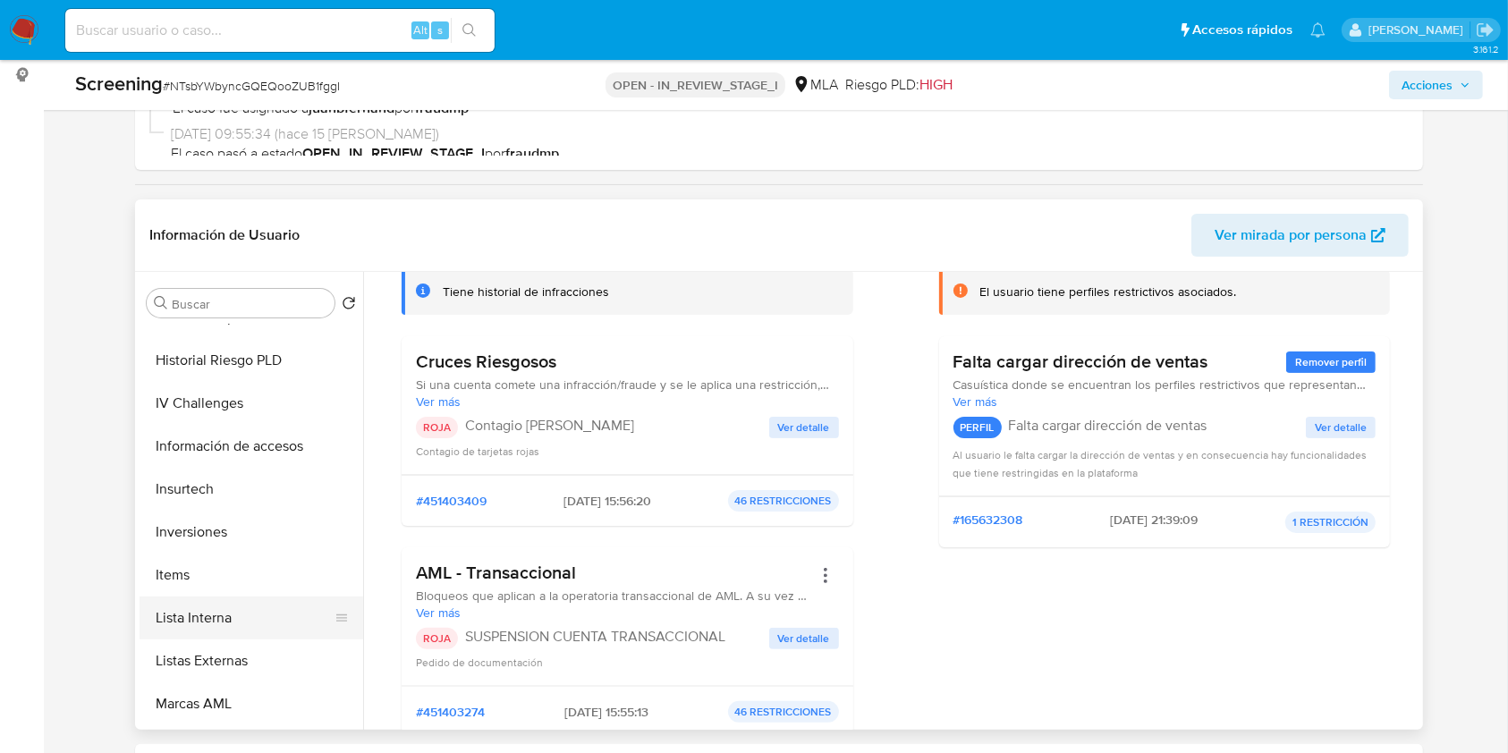
click at [257, 613] on button "Lista Interna" at bounding box center [244, 617] width 209 height 43
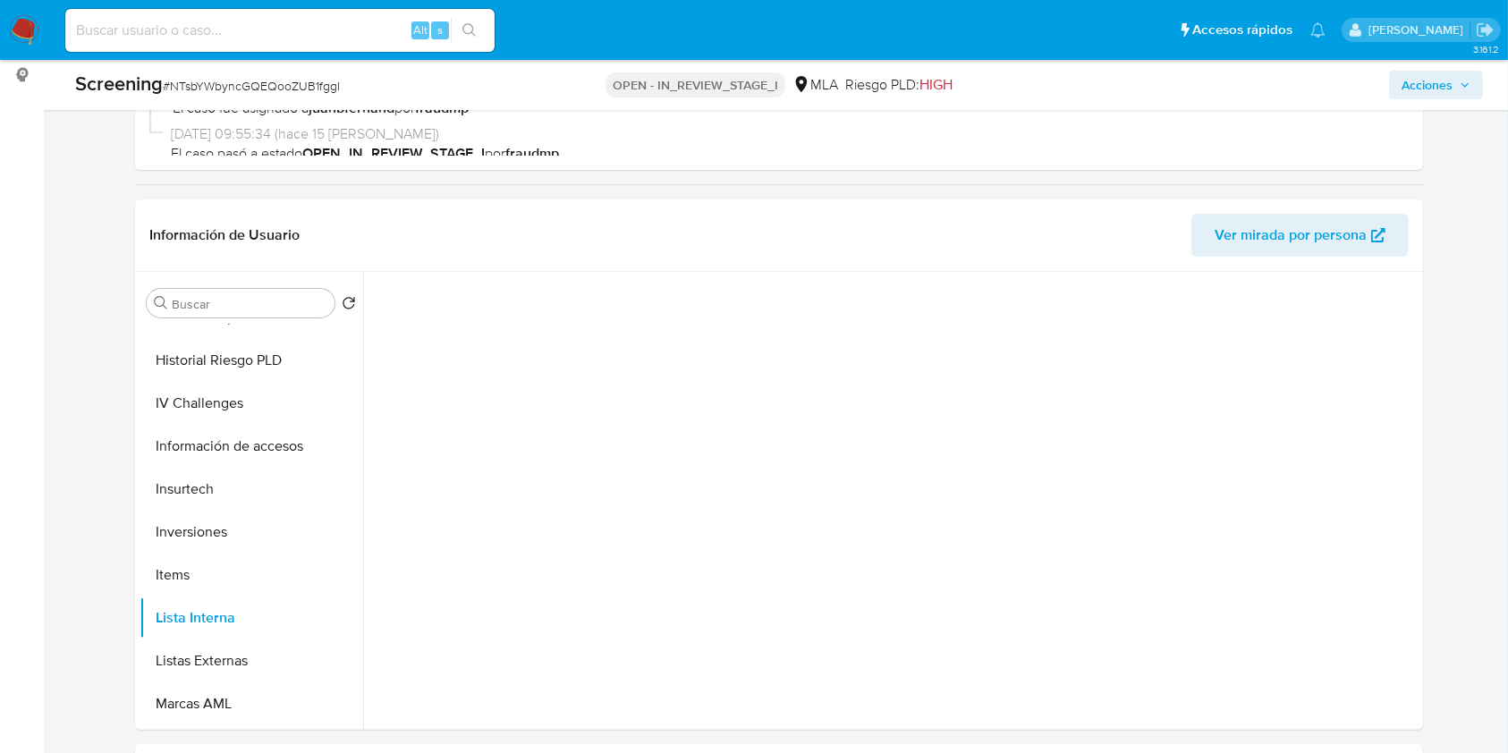
scroll to position [0, 0]
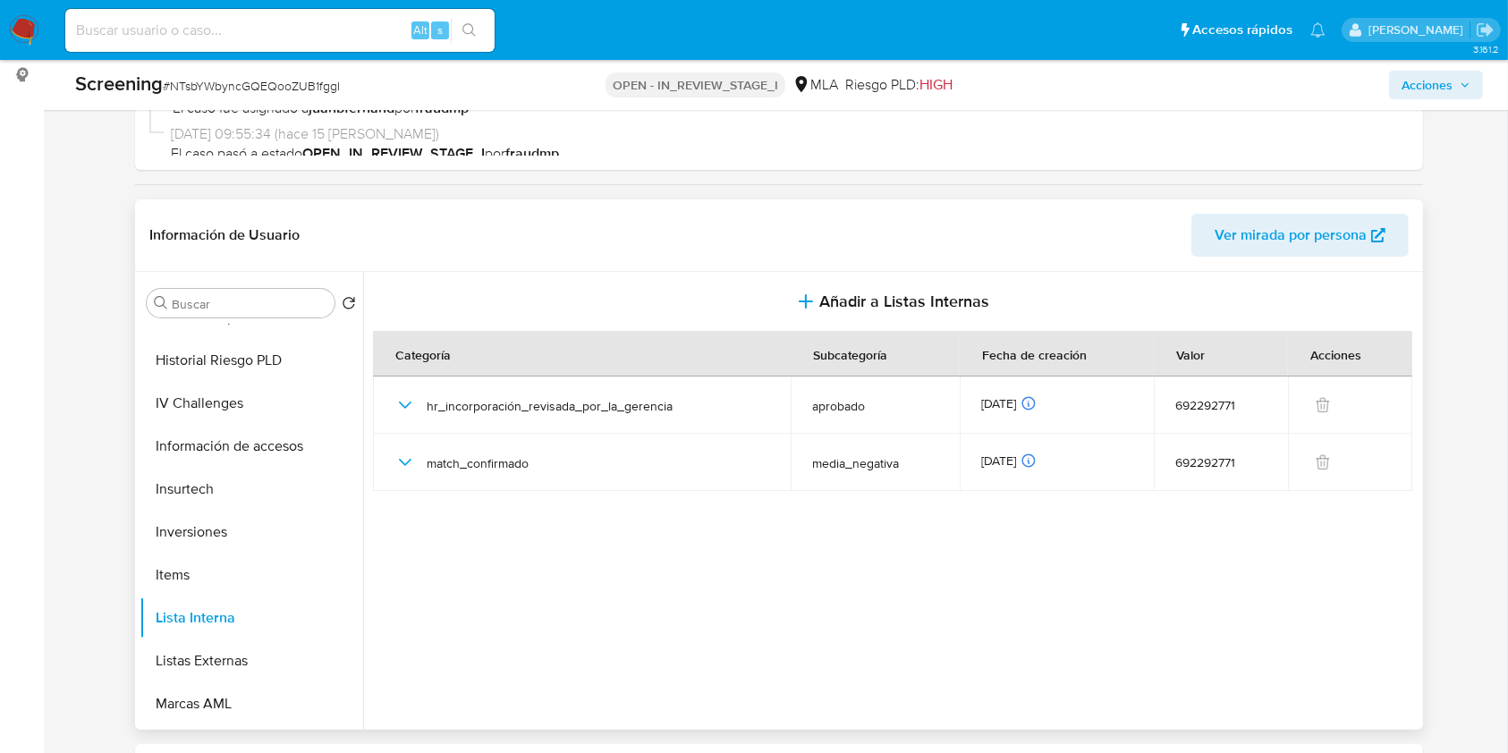
click at [1314, 241] on span "Ver mirada por persona" at bounding box center [1290, 235] width 152 height 43
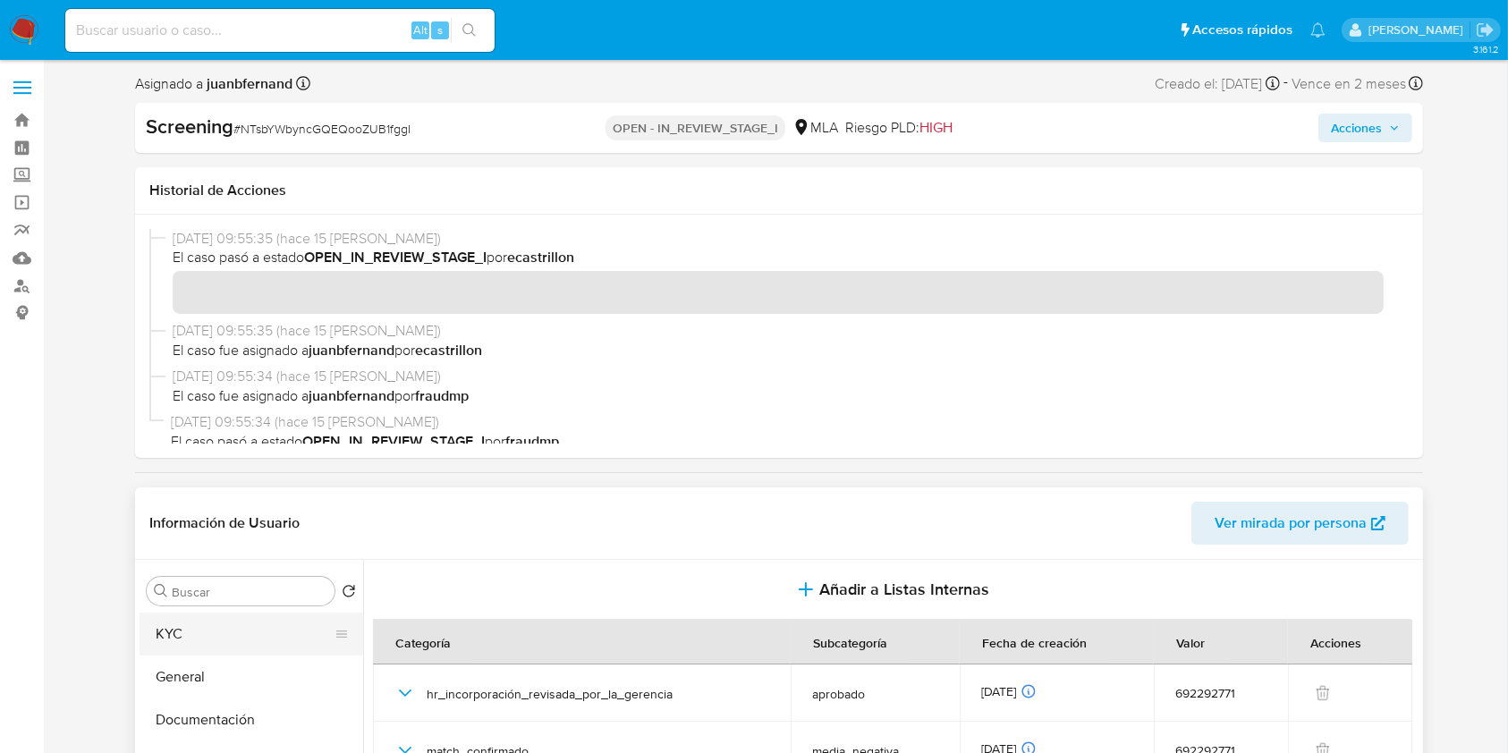
click at [201, 622] on button "KYC" at bounding box center [244, 634] width 209 height 43
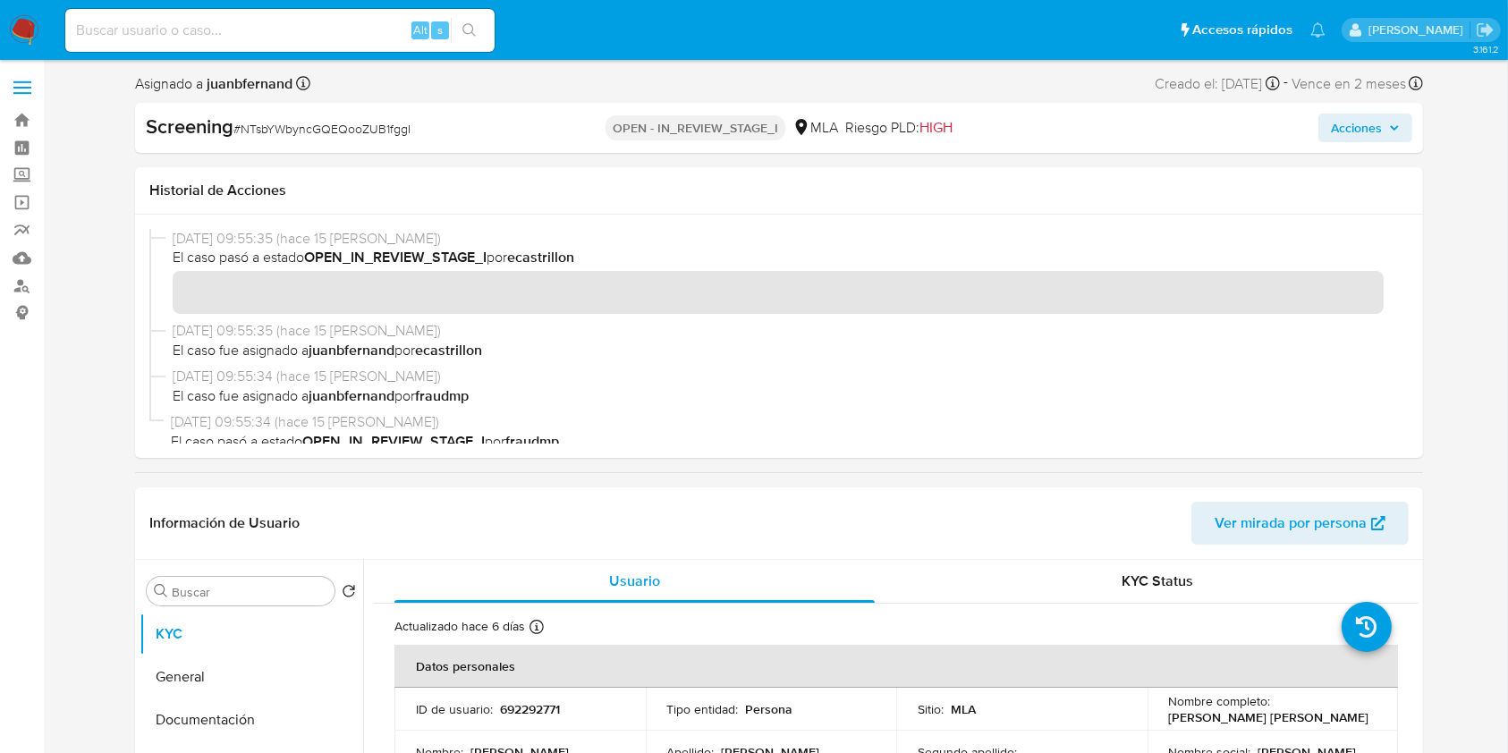
click at [1368, 121] on span "Acciones" at bounding box center [1356, 128] width 51 height 29
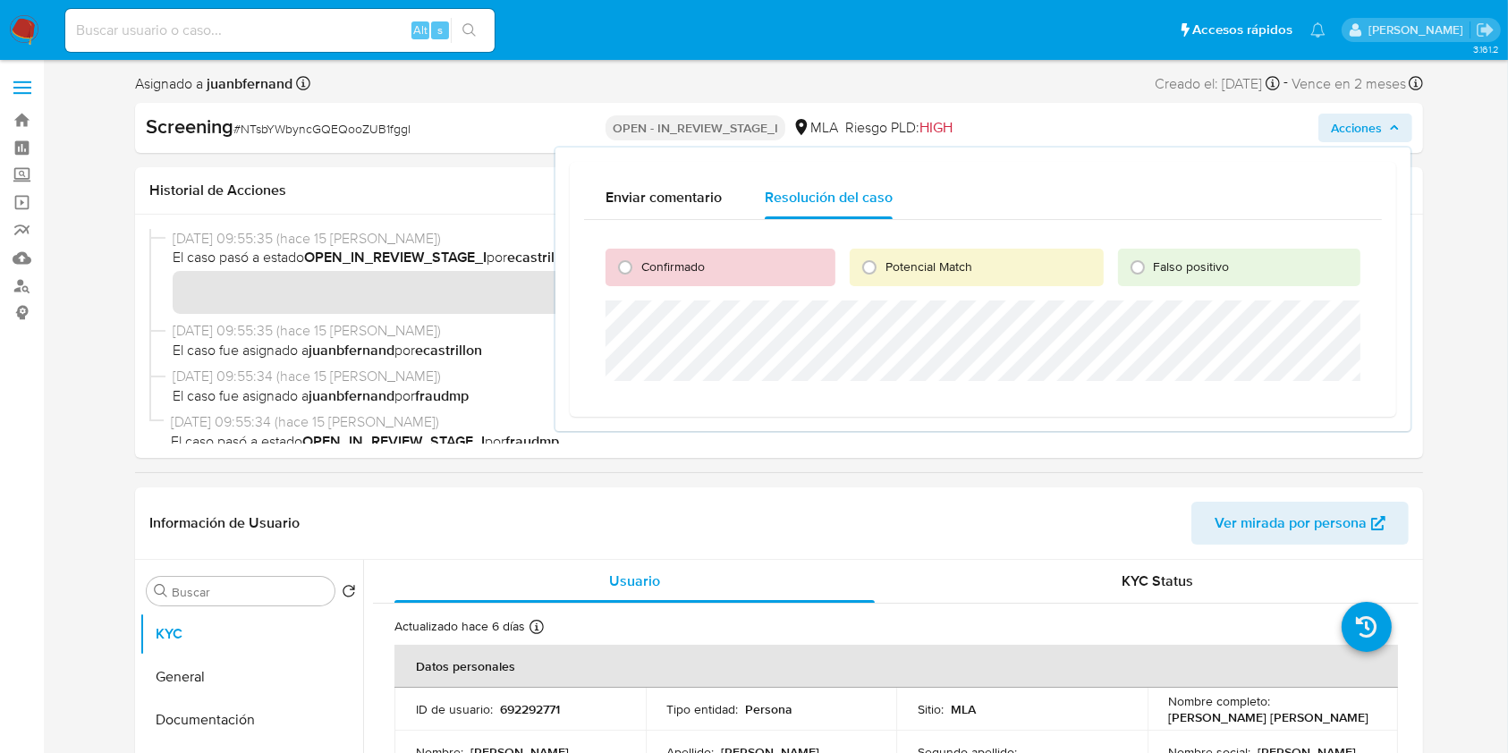
click at [662, 267] on span "Confirmado" at bounding box center [672, 267] width 63 height 18
click at [639, 267] on input "Confirmado" at bounding box center [625, 267] width 29 height 29
radio input "true"
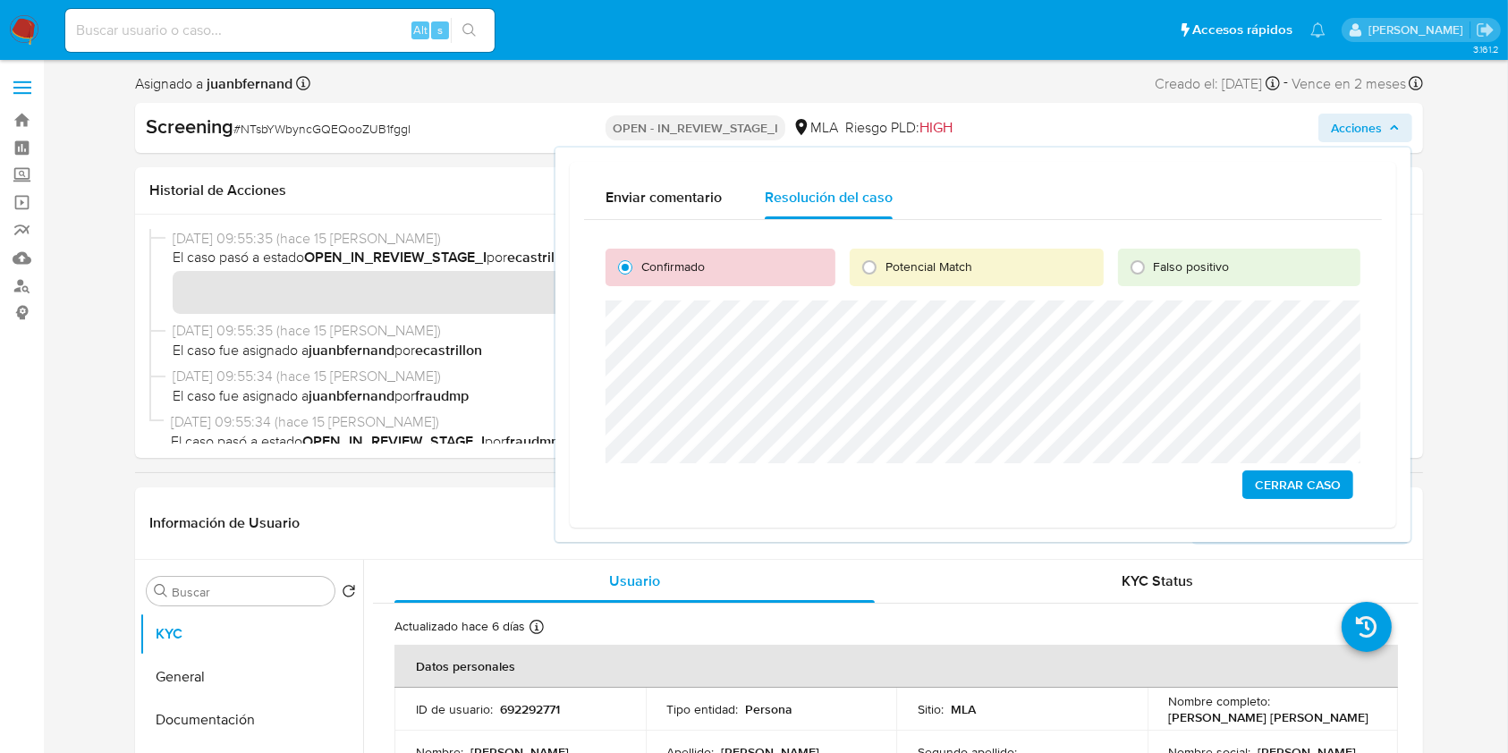
click at [1276, 485] on span "Cerrar Caso" at bounding box center [1298, 484] width 86 height 25
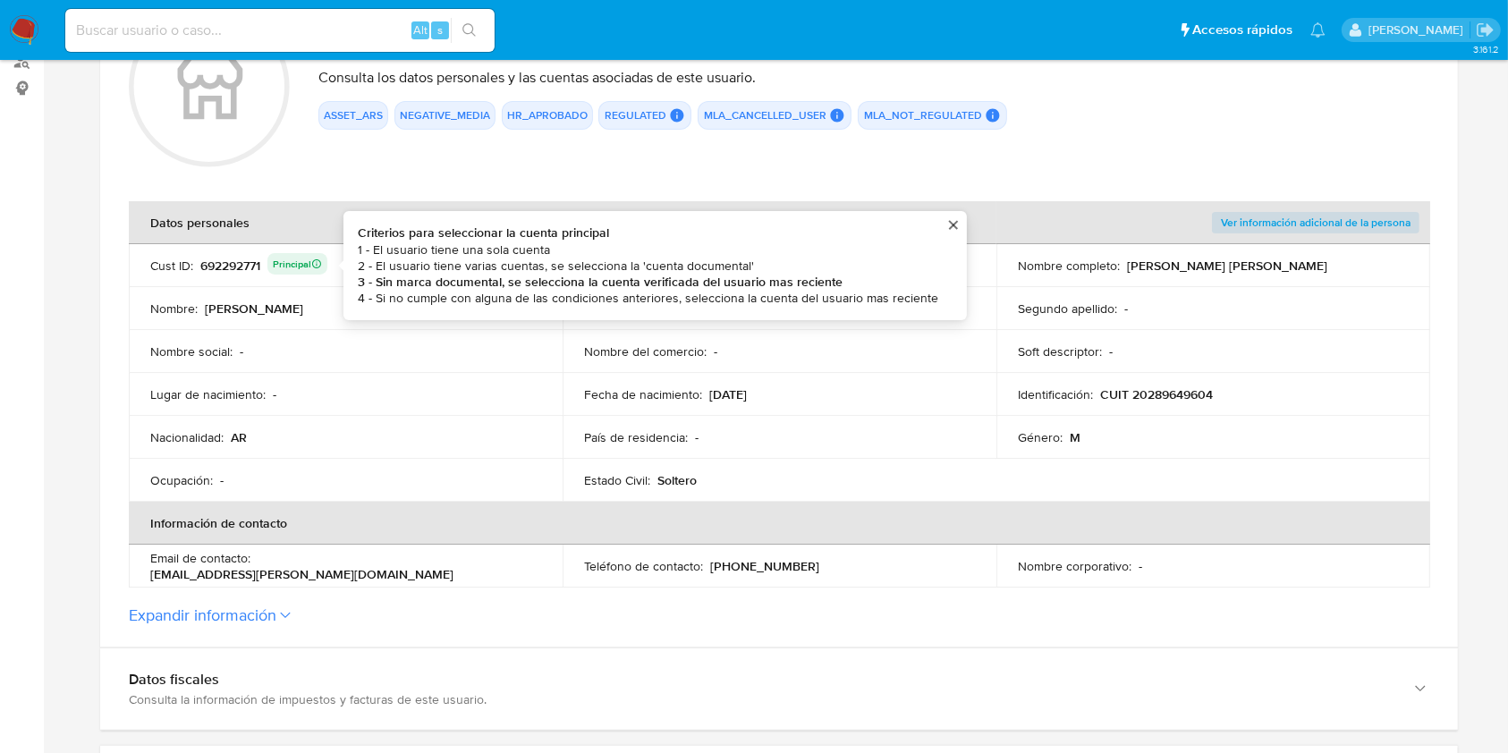
scroll to position [358, 0]
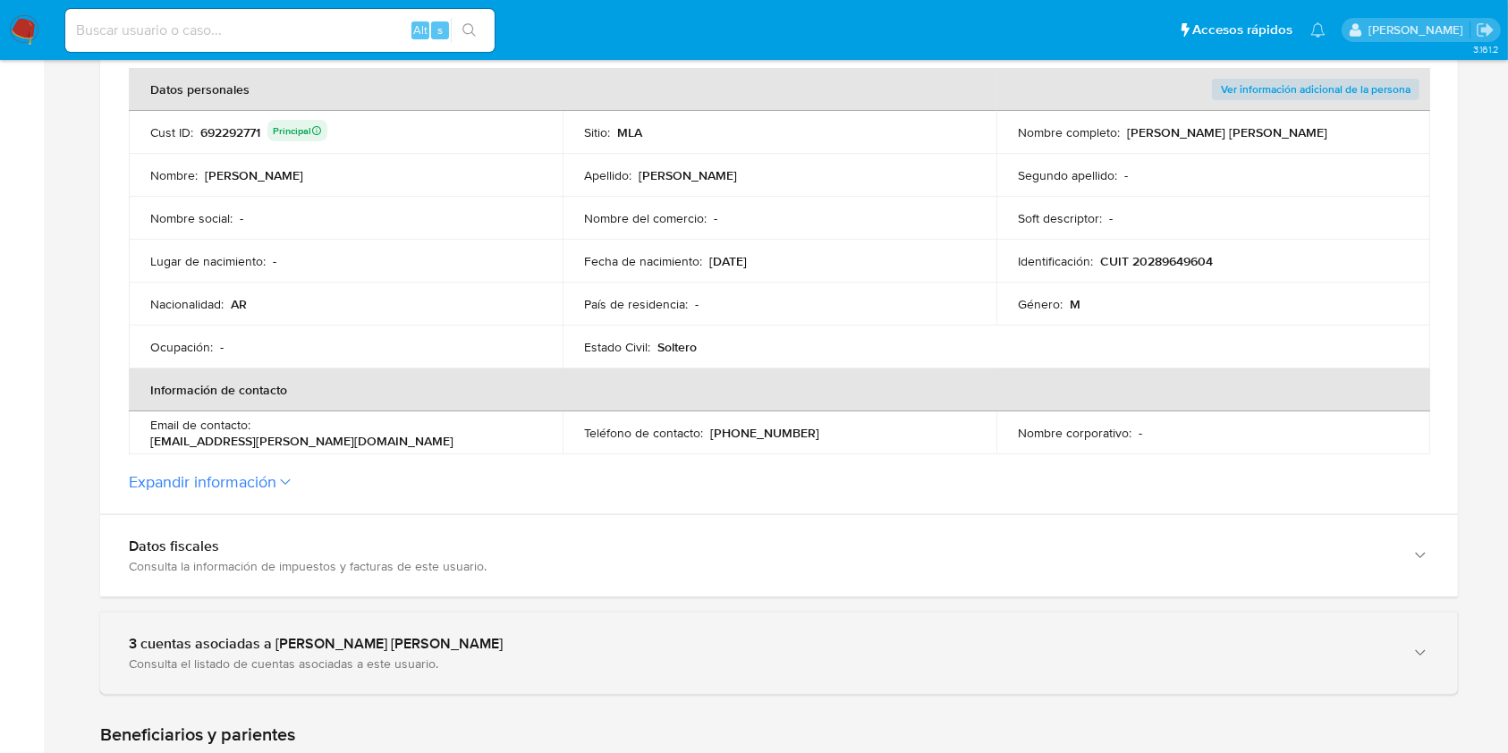
click at [179, 635] on div "3 cuentas asociadas a [PERSON_NAME] [PERSON_NAME]" at bounding box center [761, 644] width 1265 height 18
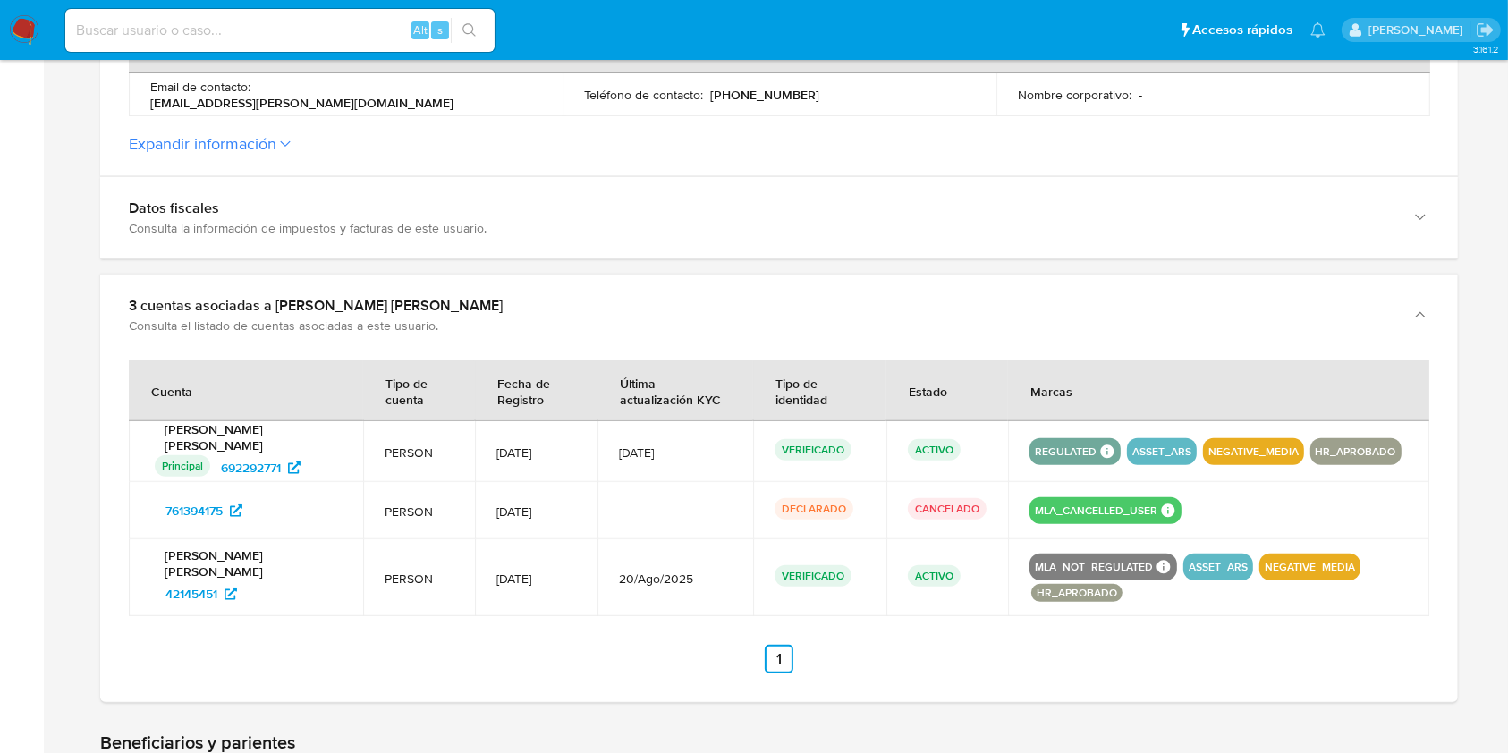
scroll to position [715, 0]
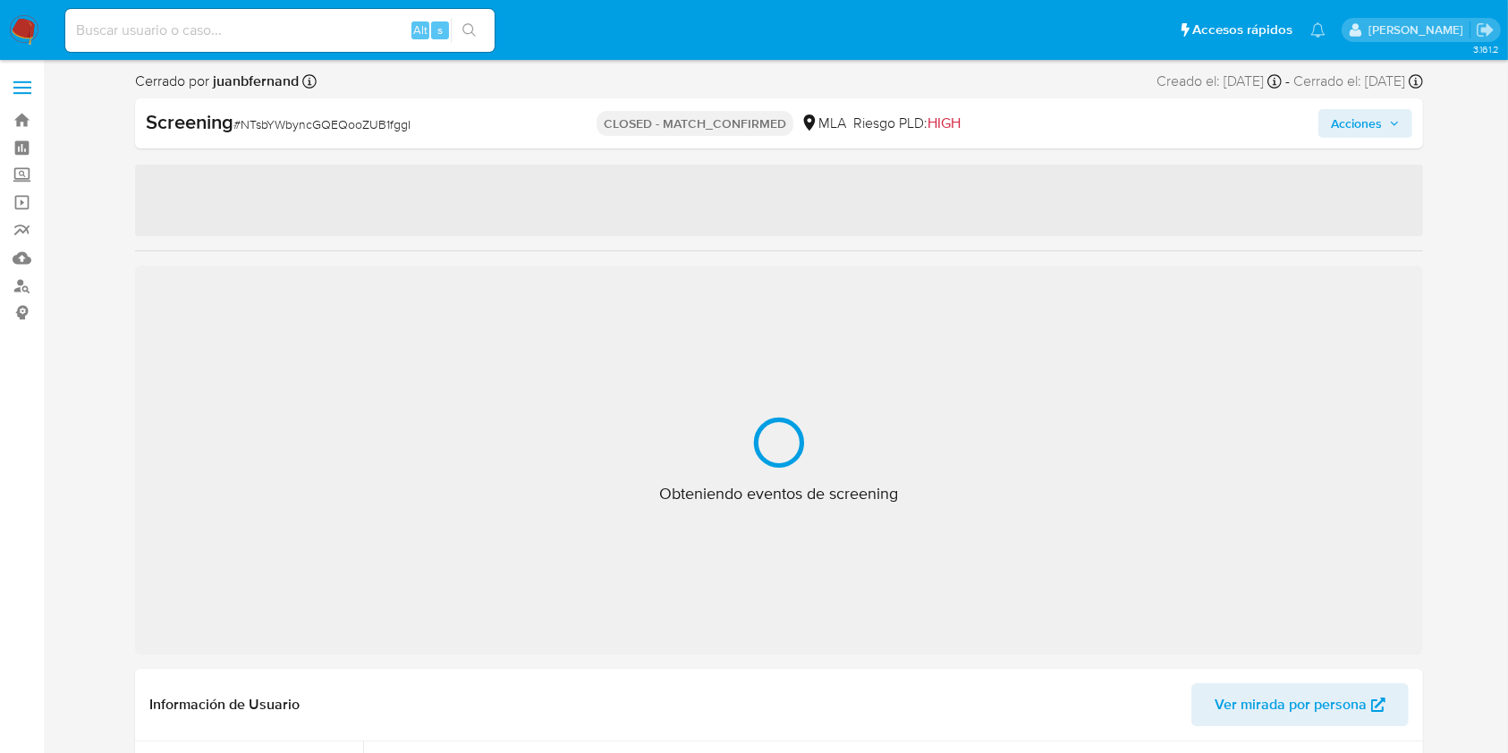
select select "10"
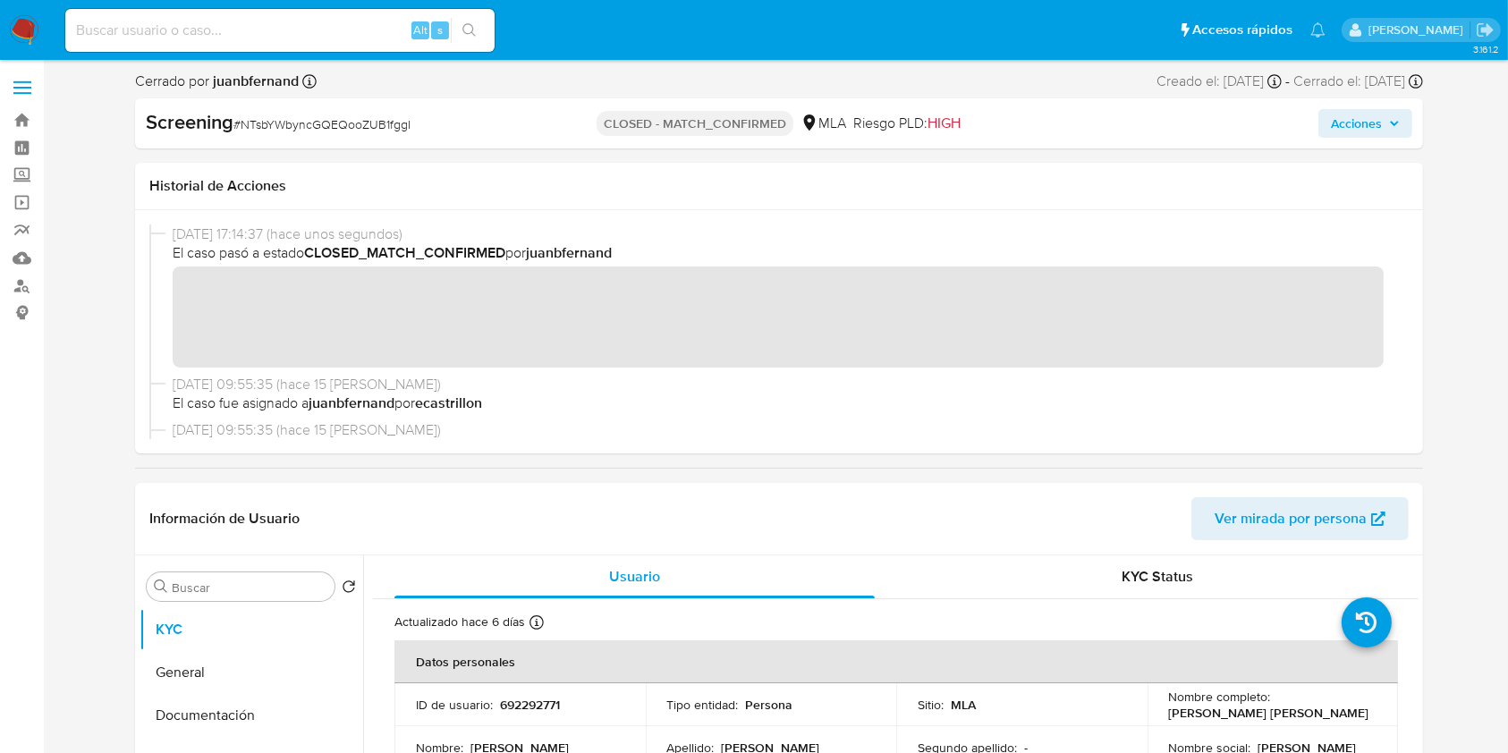
click at [329, 32] on input at bounding box center [279, 30] width 429 height 23
paste input "CYeHGO9HtuednrrblOSwLbGm"
type input "CYeHGO9HtuednrrblOSwLbGm"
click at [481, 32] on button "search-icon" at bounding box center [469, 30] width 37 height 25
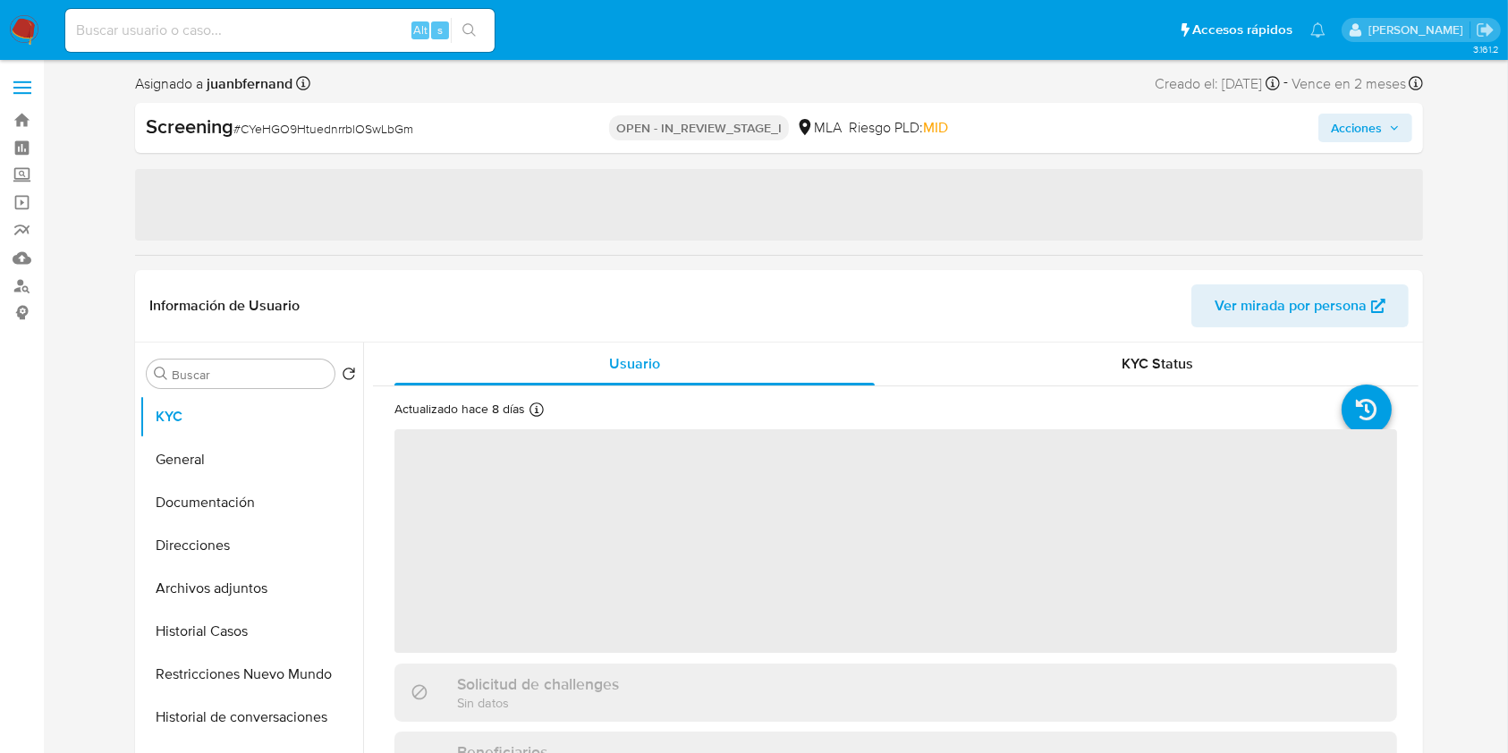
select select "10"
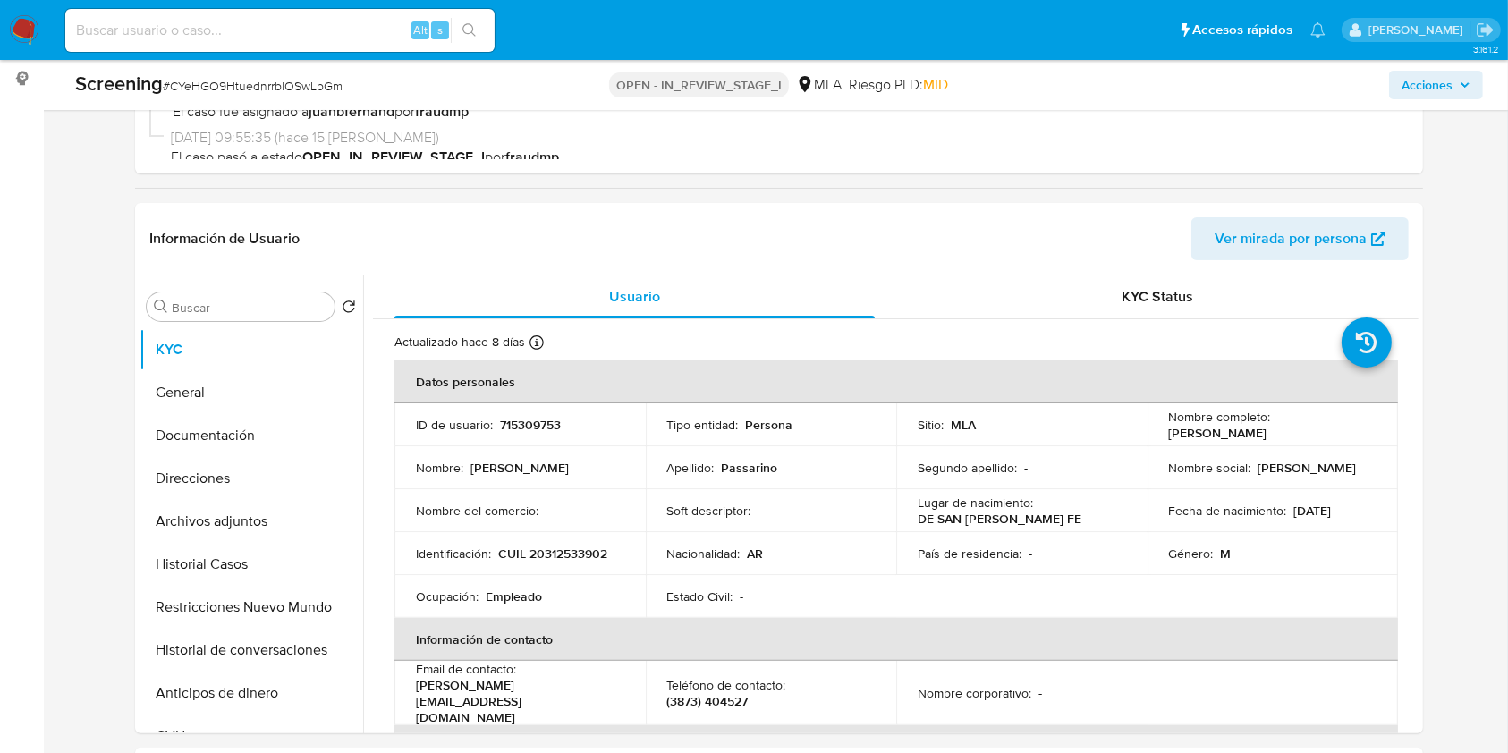
scroll to position [238, 0]
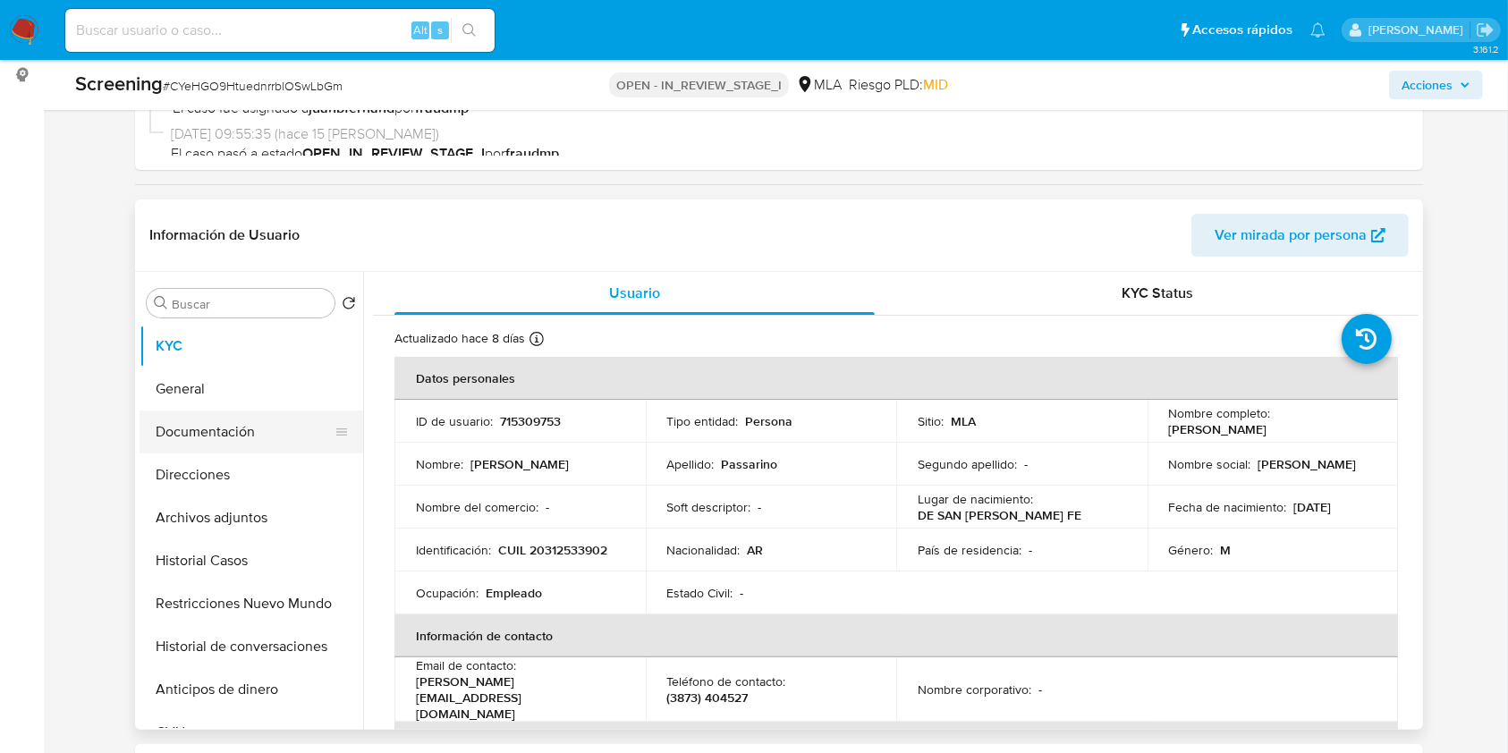
click at [263, 419] on button "Documentación" at bounding box center [244, 431] width 209 height 43
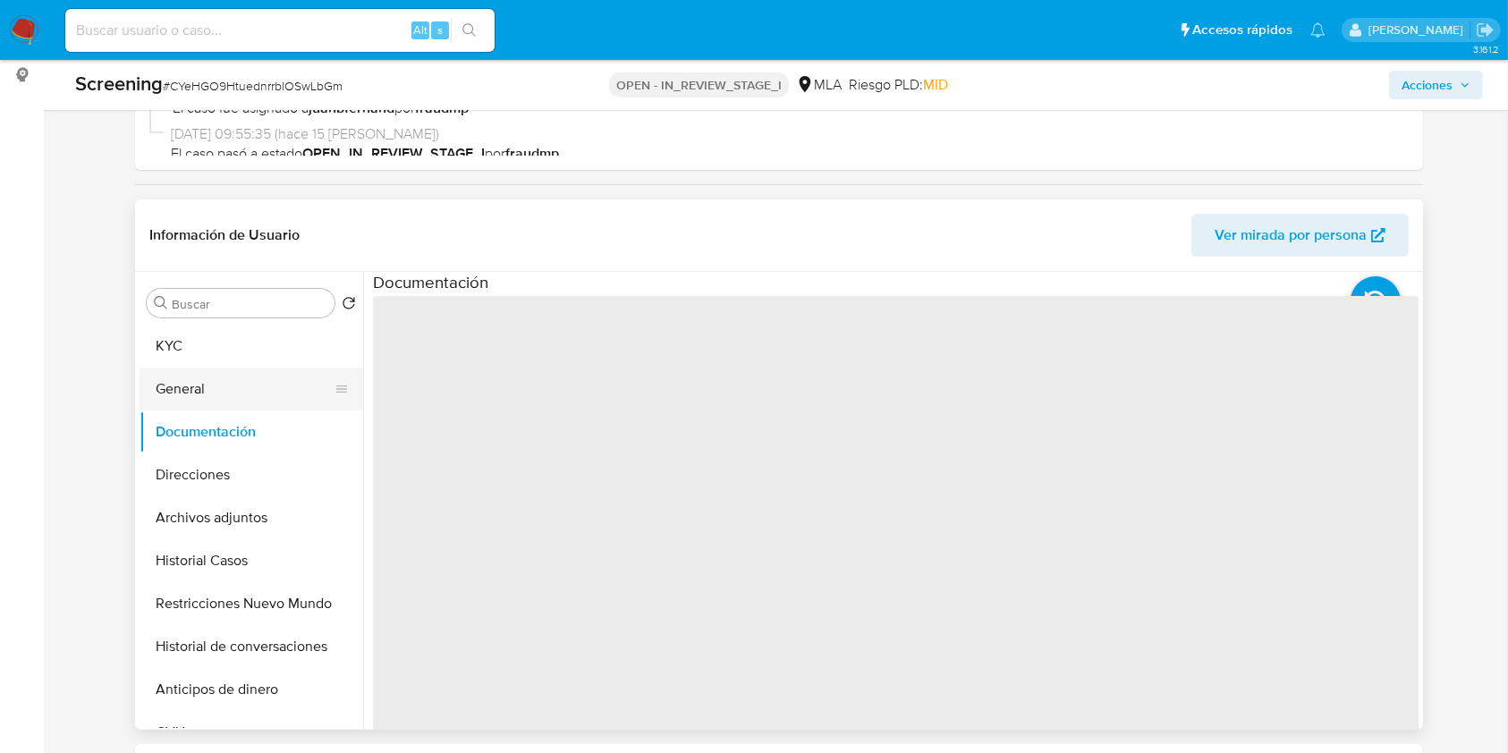
click at [249, 380] on button "General" at bounding box center [244, 389] width 209 height 43
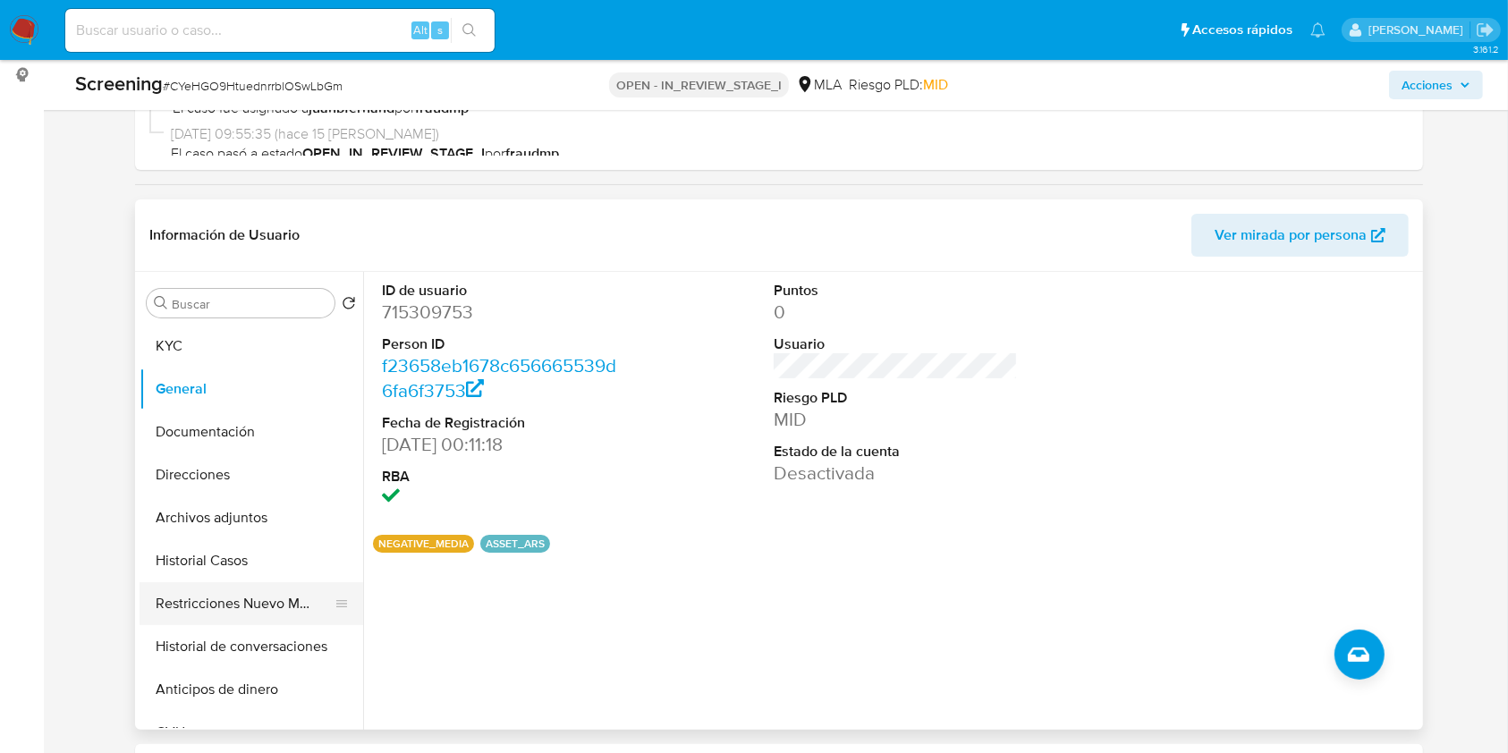
click at [262, 607] on button "Restricciones Nuevo Mundo" at bounding box center [244, 603] width 209 height 43
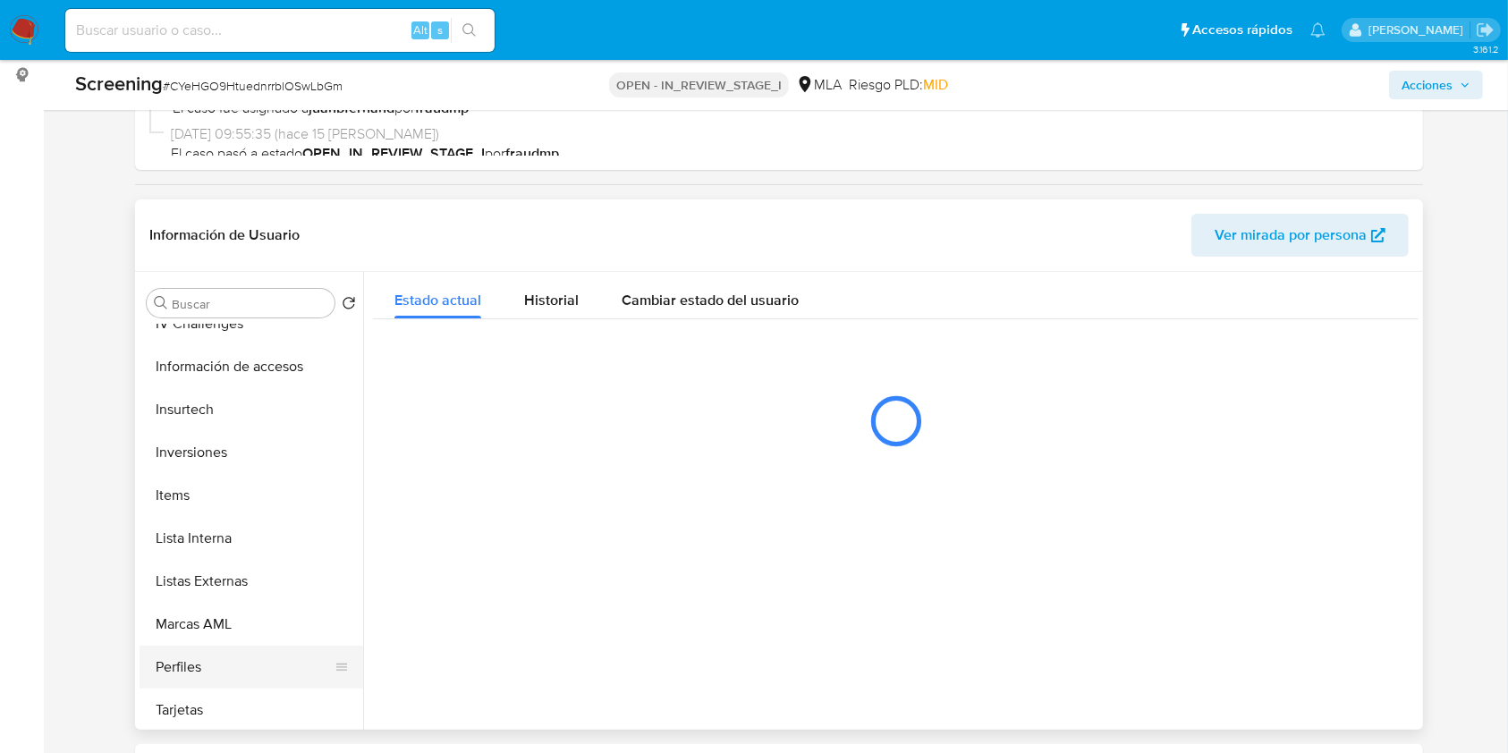
scroll to position [927, 0]
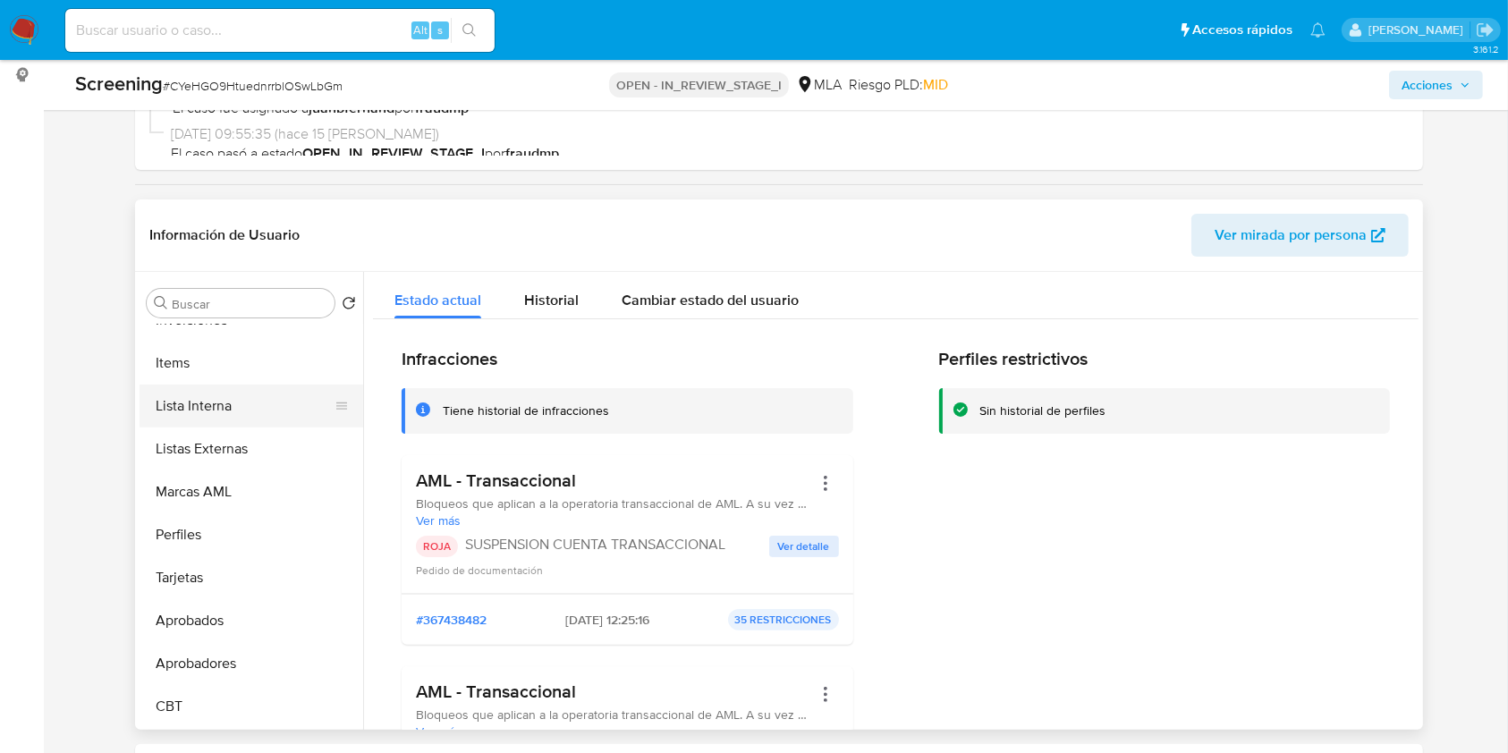
click at [240, 404] on button "Lista Interna" at bounding box center [244, 406] width 209 height 43
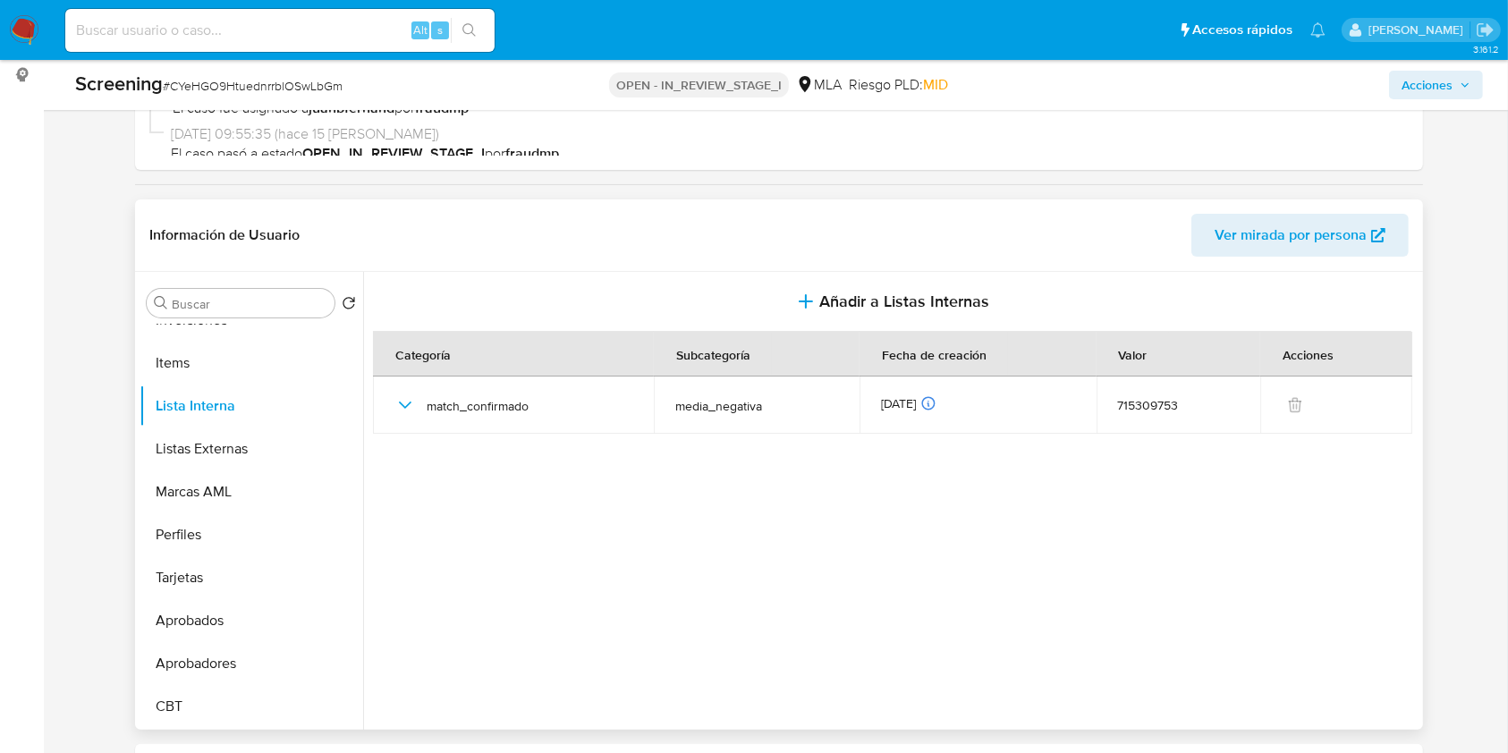
click at [1264, 250] on span "Ver mirada por persona" at bounding box center [1290, 235] width 152 height 43
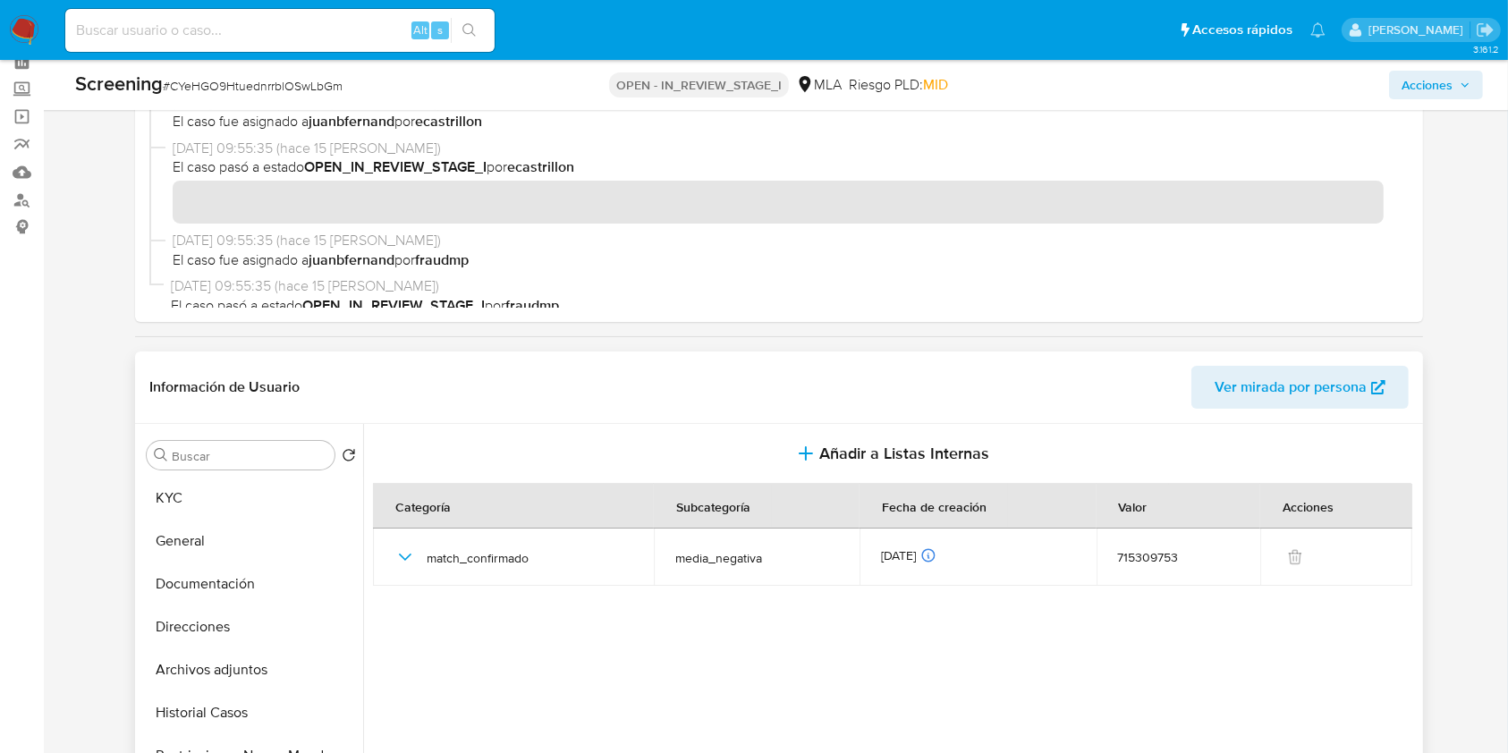
scroll to position [0, 0]
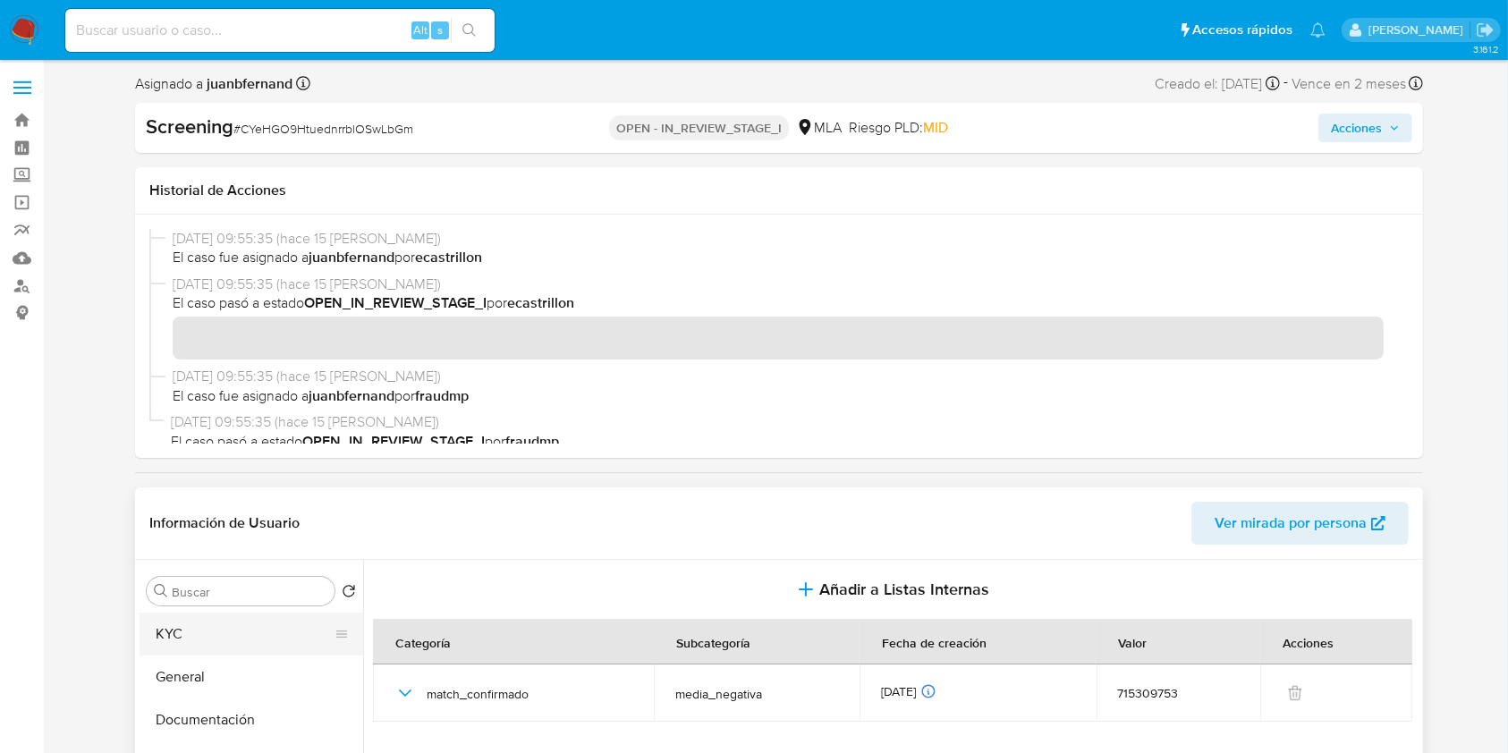
click at [199, 621] on button "KYC" at bounding box center [244, 634] width 209 height 43
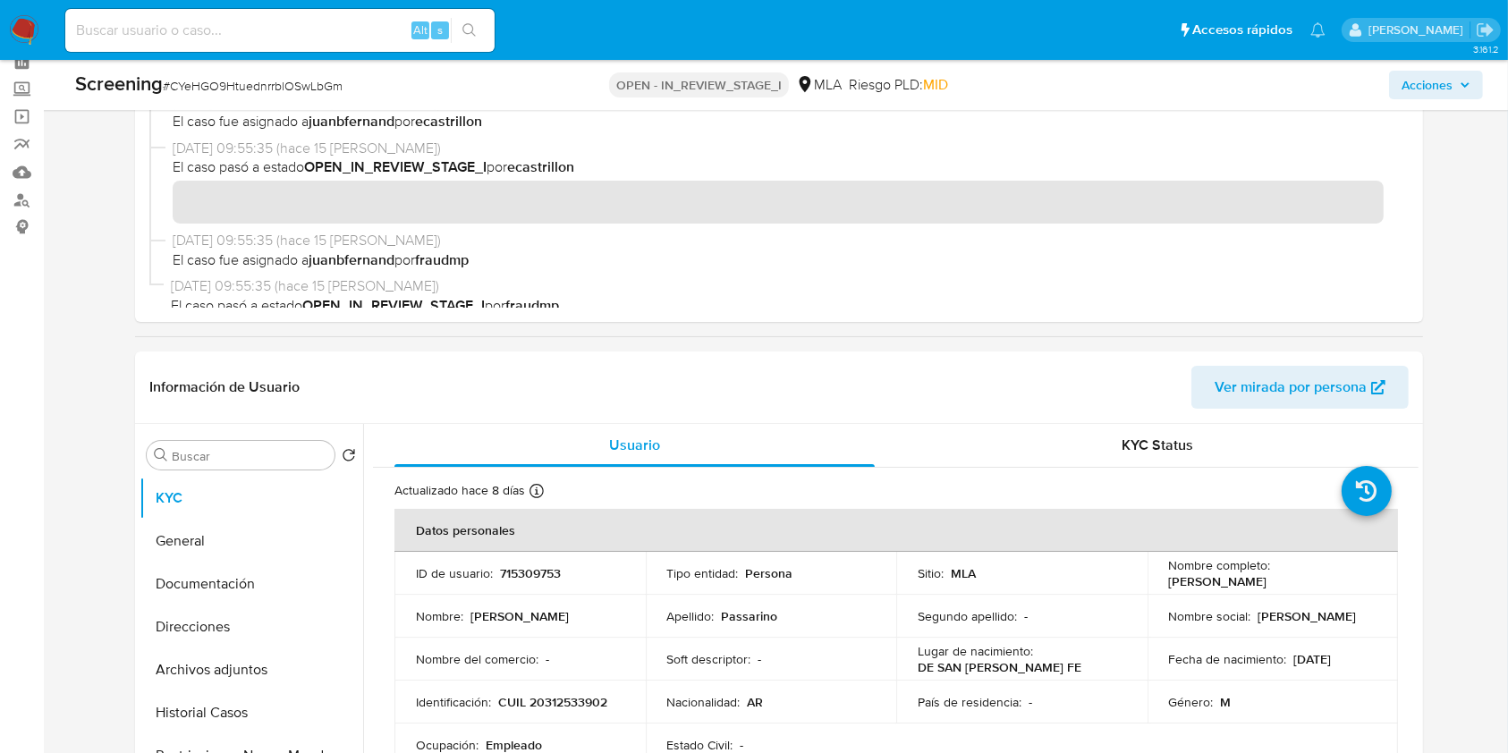
scroll to position [119, 0]
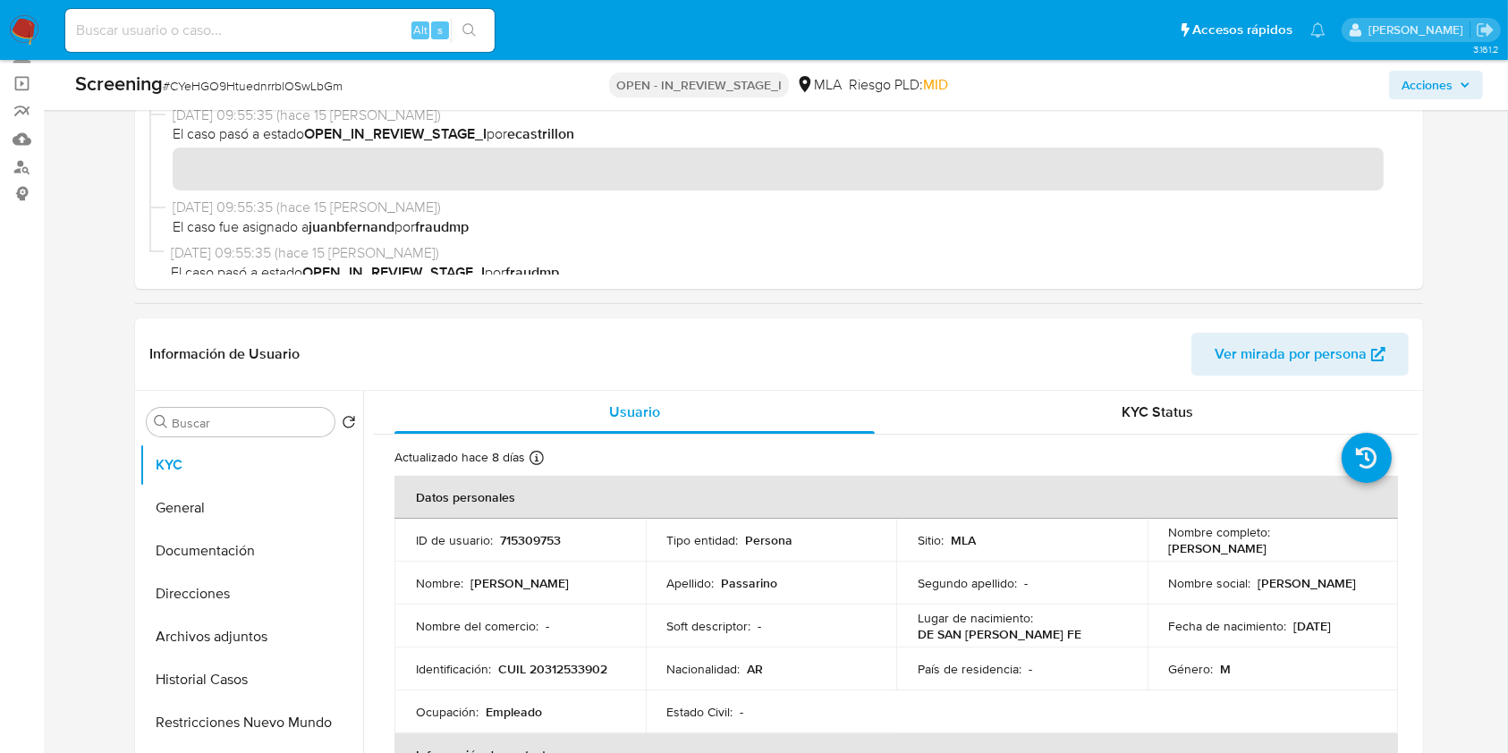
click at [1406, 85] on span "Acciones" at bounding box center [1426, 85] width 51 height 29
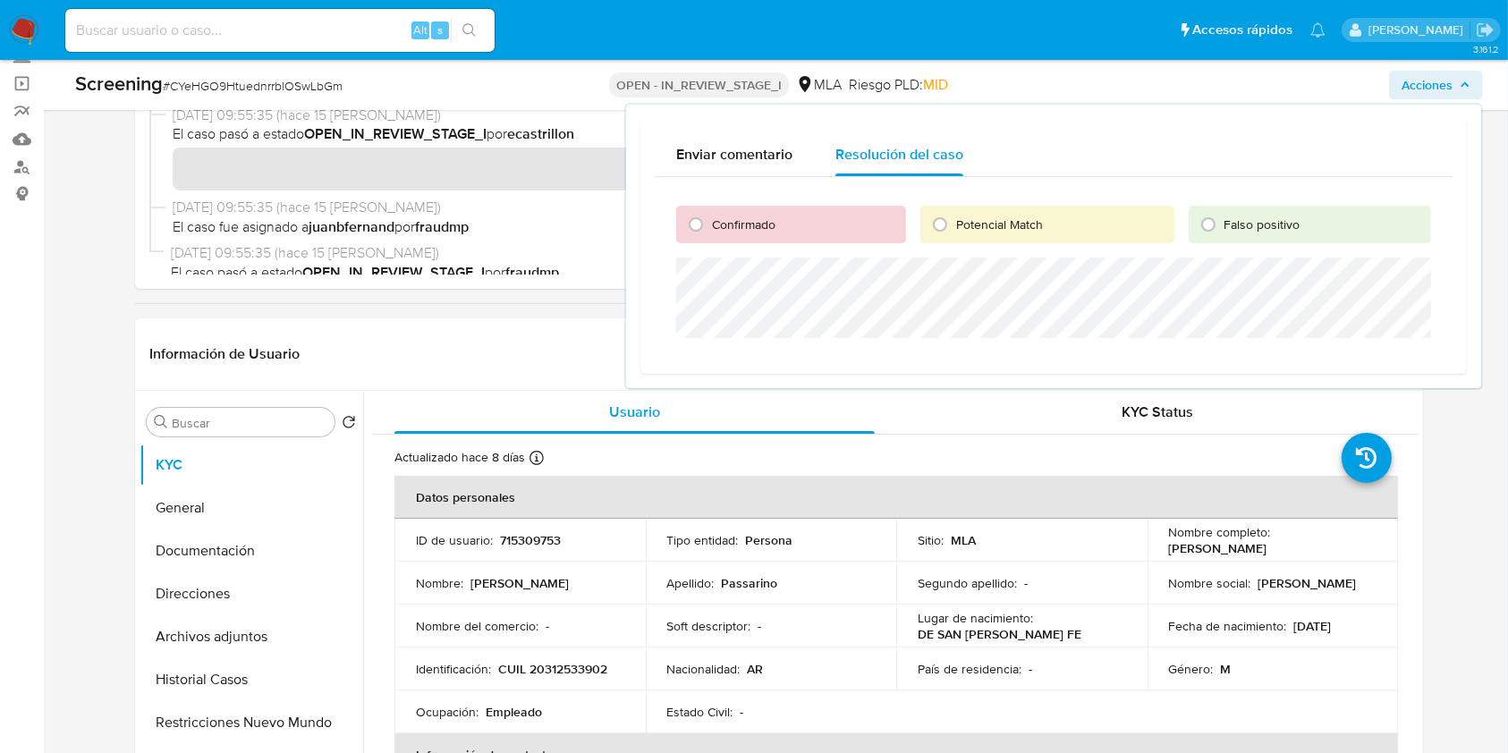
click at [773, 243] on div "Confirmado Potencial Match Falso positivo" at bounding box center [1054, 268] width 798 height 182
click at [768, 238] on div "Confirmado" at bounding box center [791, 225] width 230 height 38
click at [737, 232] on span "Confirmado" at bounding box center [743, 225] width 63 height 18
click at [710, 232] on input "Confirmado" at bounding box center [695, 224] width 29 height 29
radio input "true"
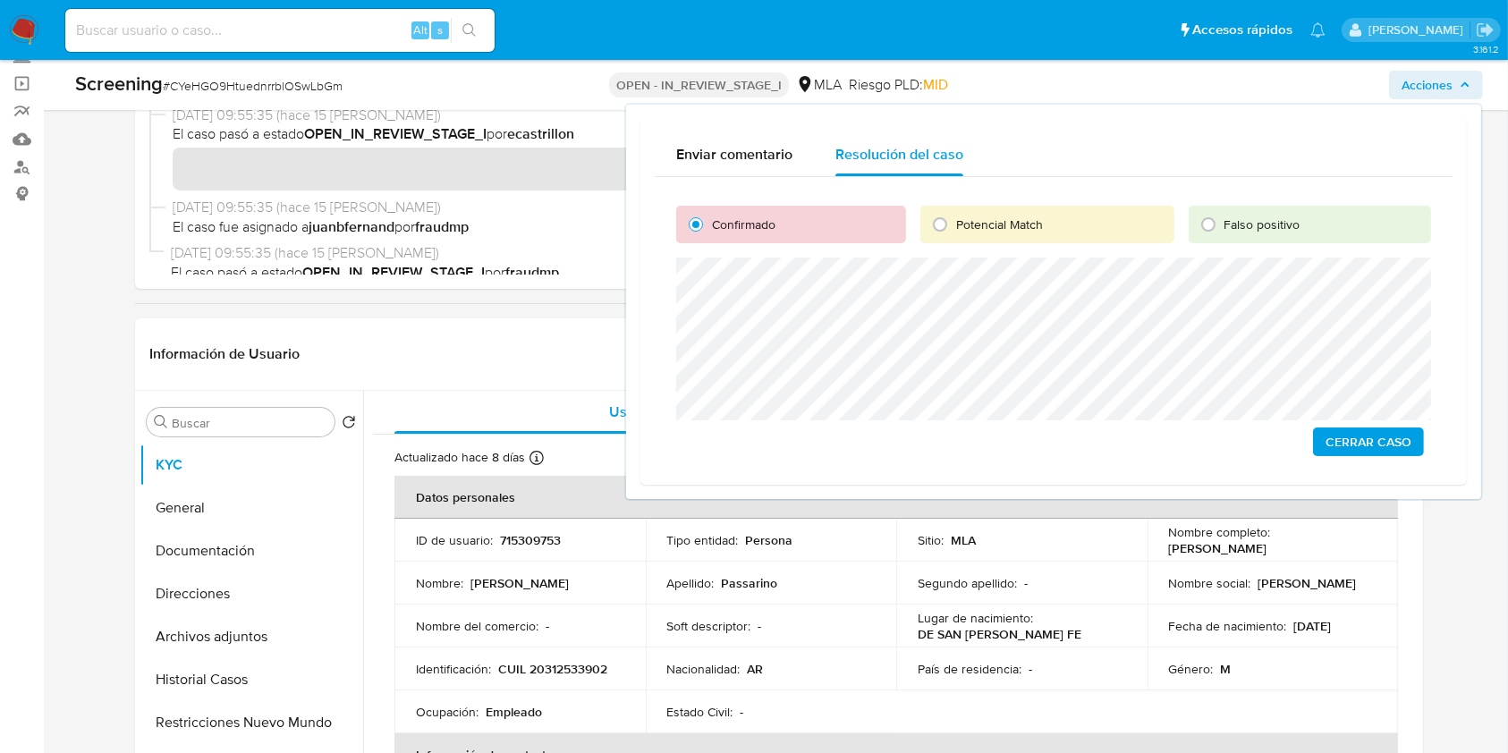
click at [1343, 436] on span "Cerrar Caso" at bounding box center [1368, 441] width 86 height 25
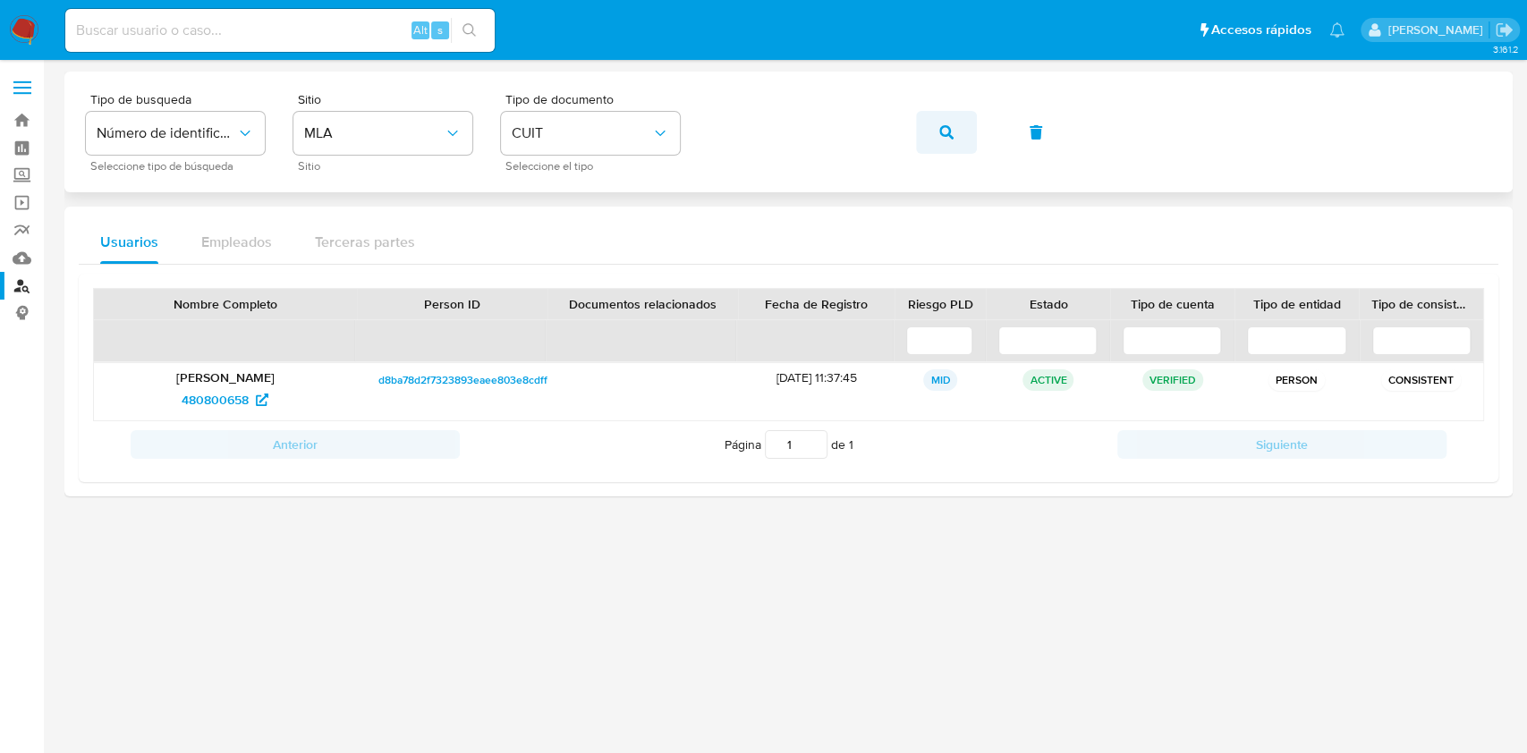
click at [971, 128] on button "button" at bounding box center [946, 132] width 61 height 43
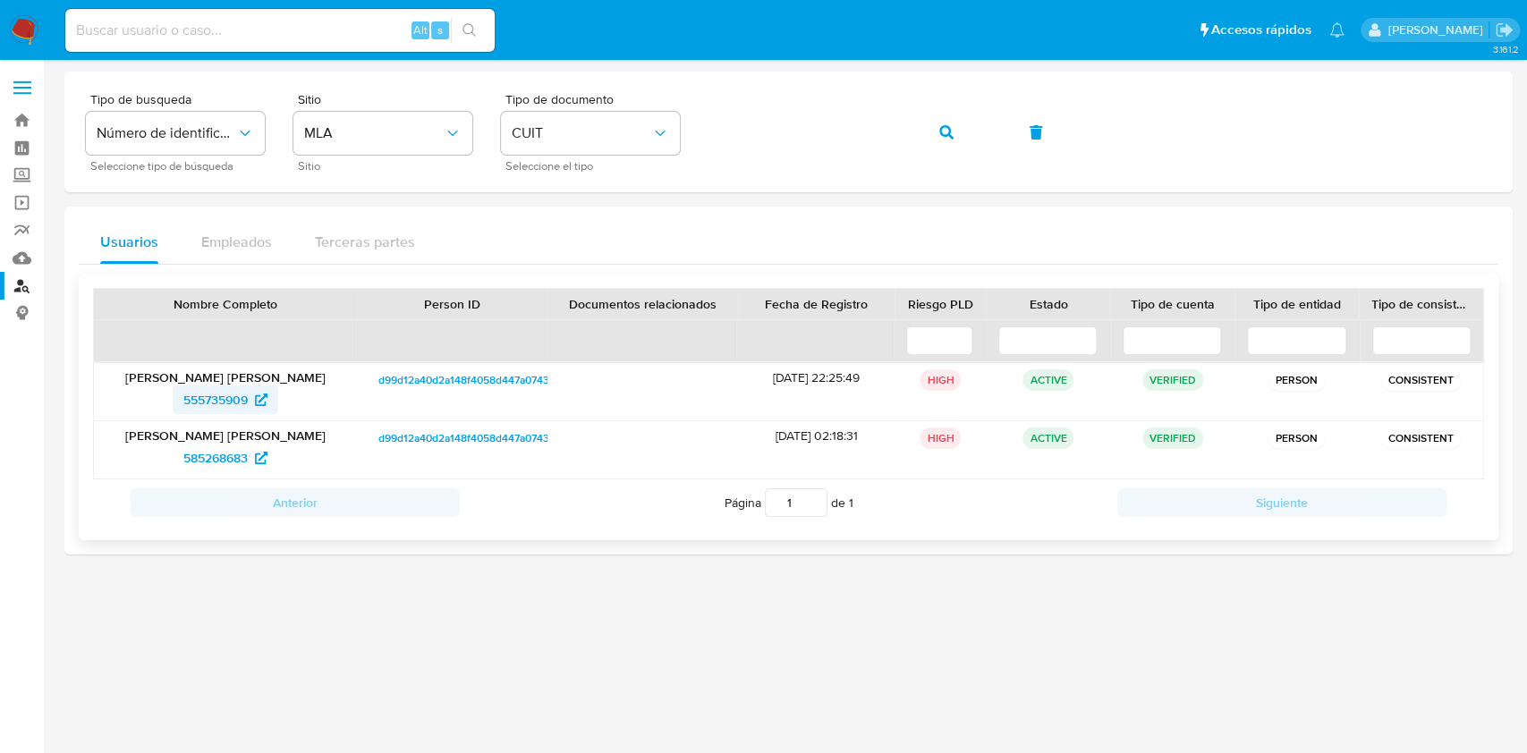
click at [250, 399] on span "555735909" at bounding box center [225, 399] width 84 height 29
click at [1146, 97] on div "Tipo de busqueda Número de identificación Seleccione tipo de búsqueda Sitio MLA…" at bounding box center [788, 132] width 1405 height 78
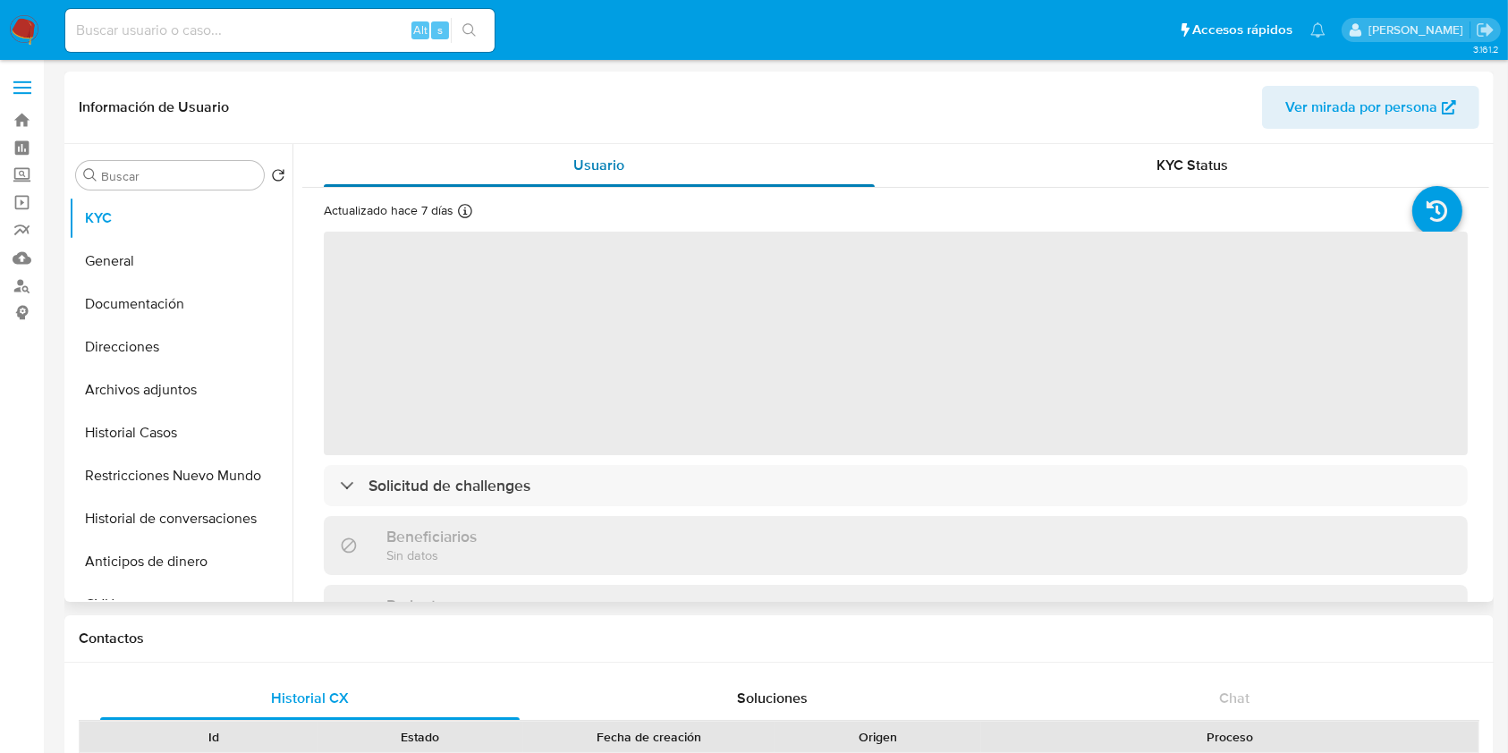
select select "10"
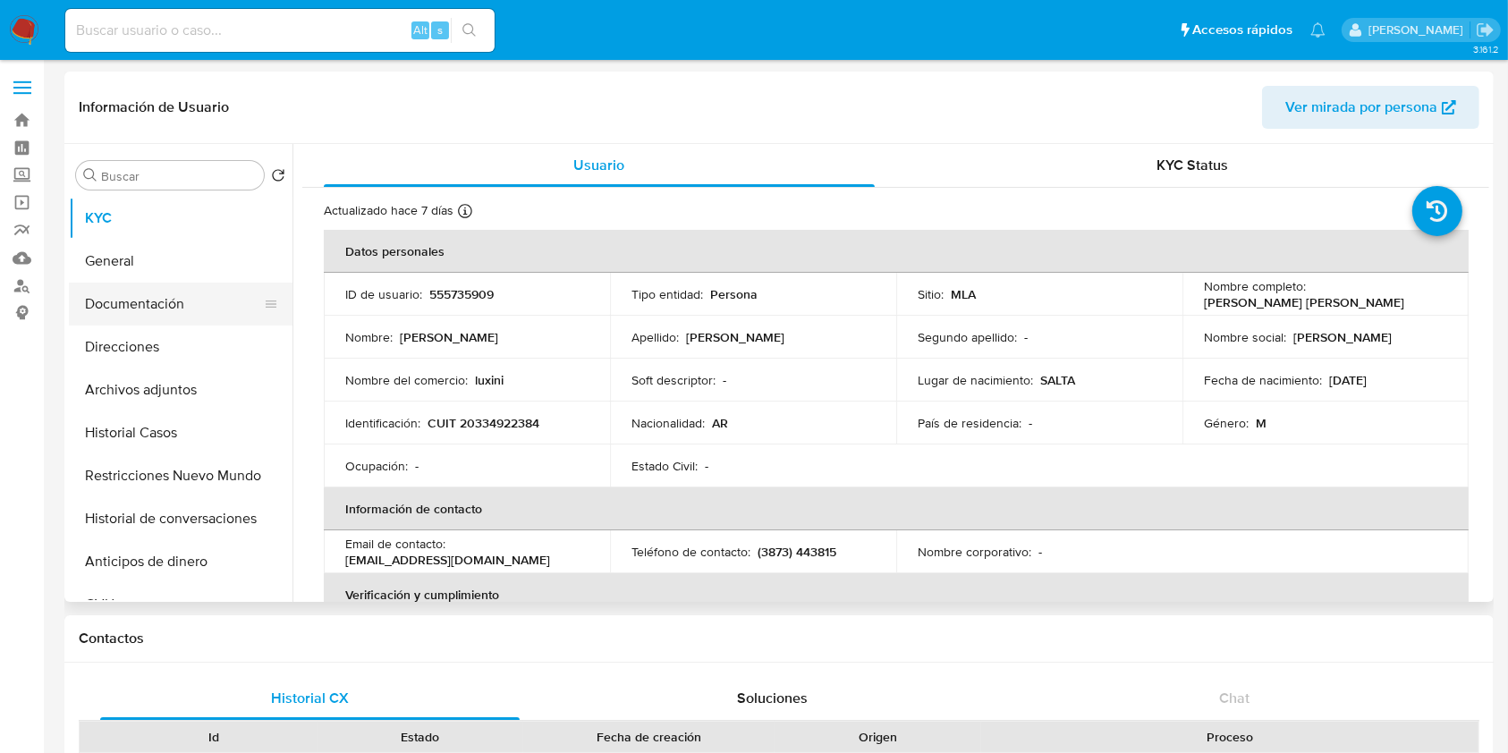
click at [172, 313] on button "Documentación" at bounding box center [173, 304] width 209 height 43
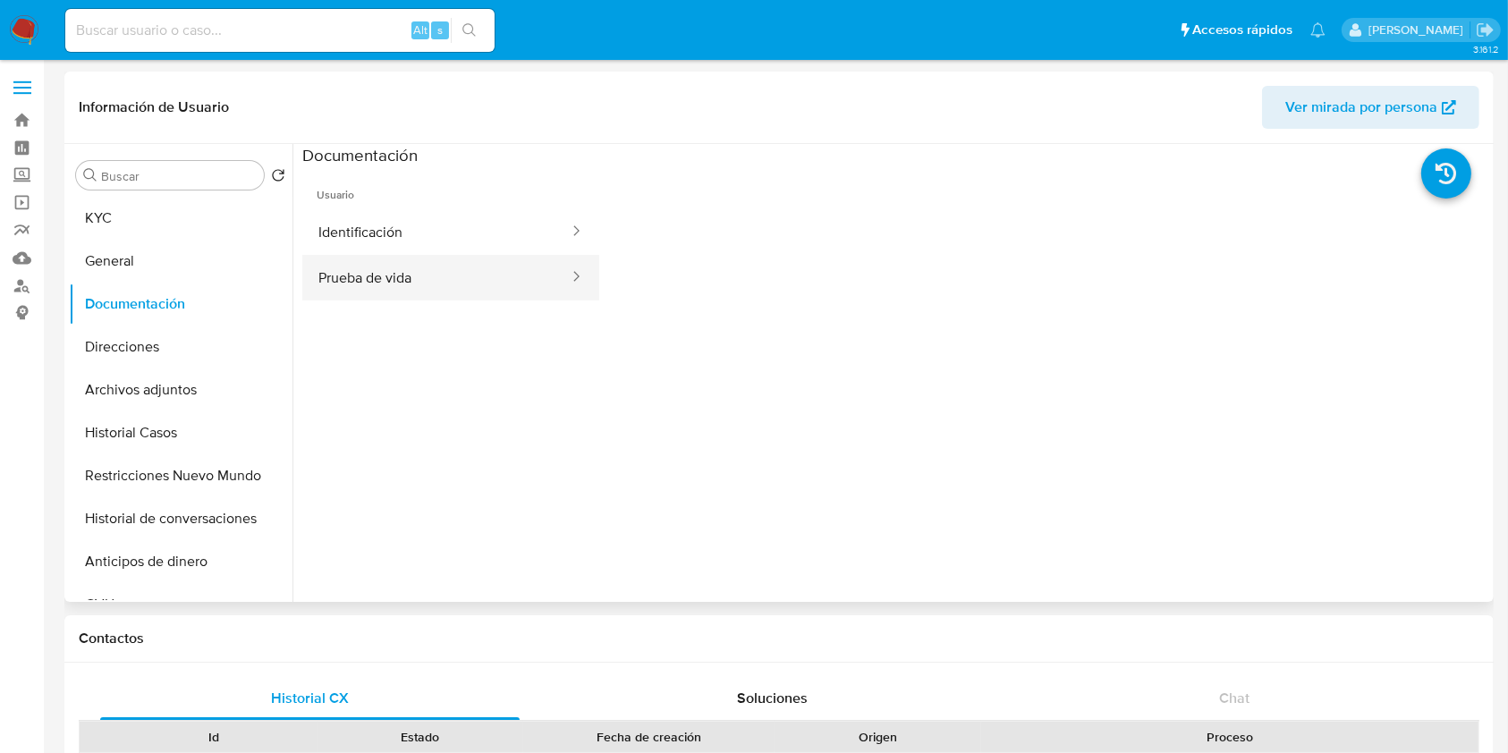
click at [427, 275] on button "Prueba de vida" at bounding box center [436, 278] width 268 height 46
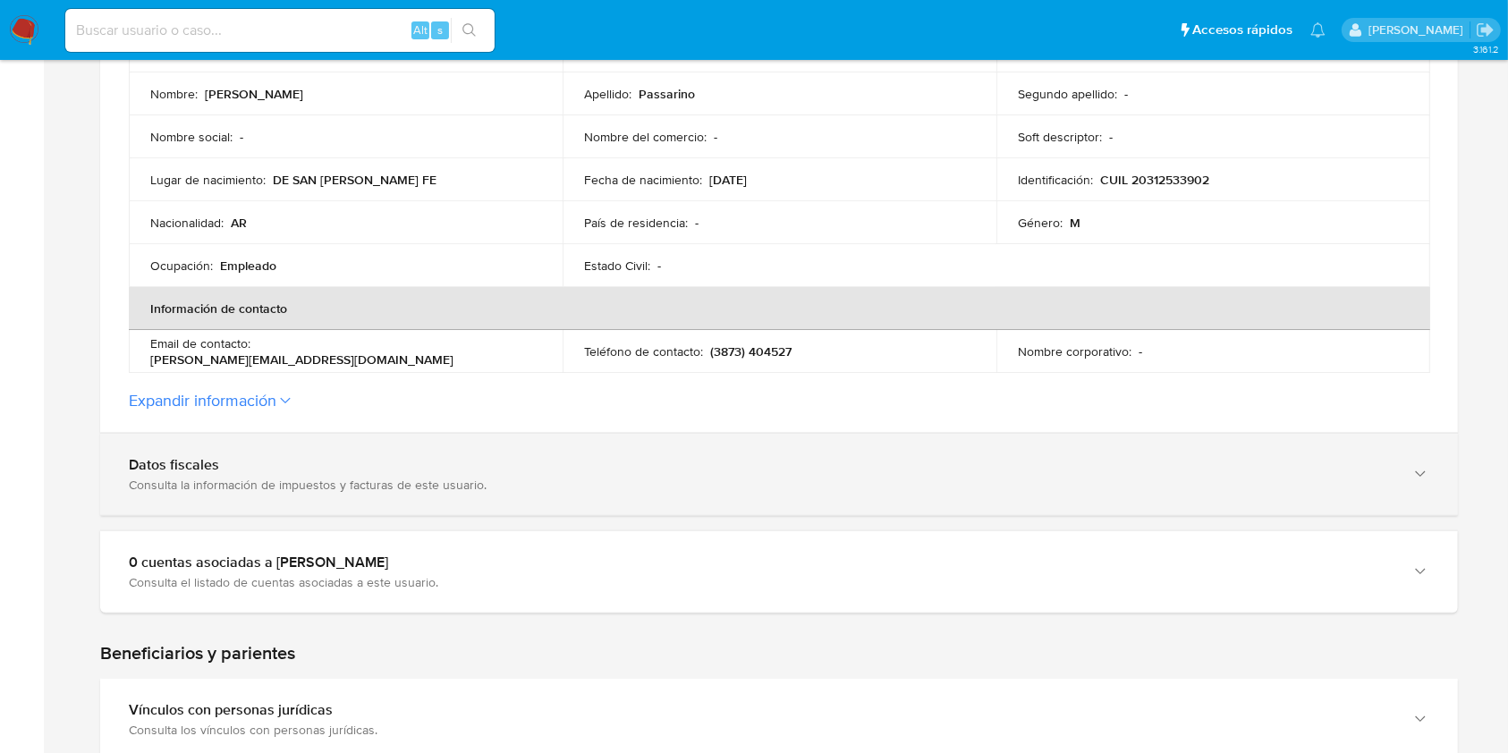
scroll to position [477, 0]
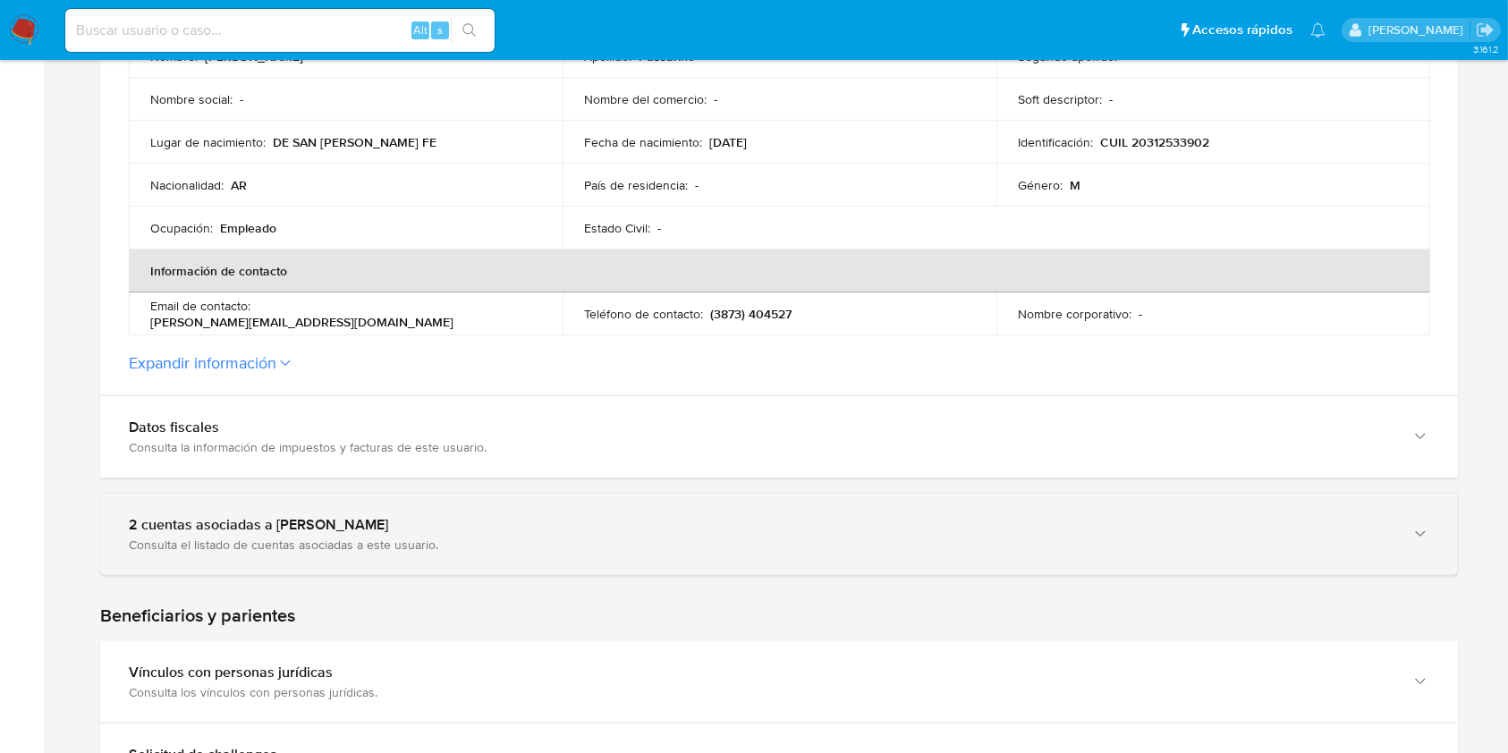
click at [231, 523] on div "2 cuentas asociadas a Walter Ever Passarino" at bounding box center [761, 525] width 1265 height 18
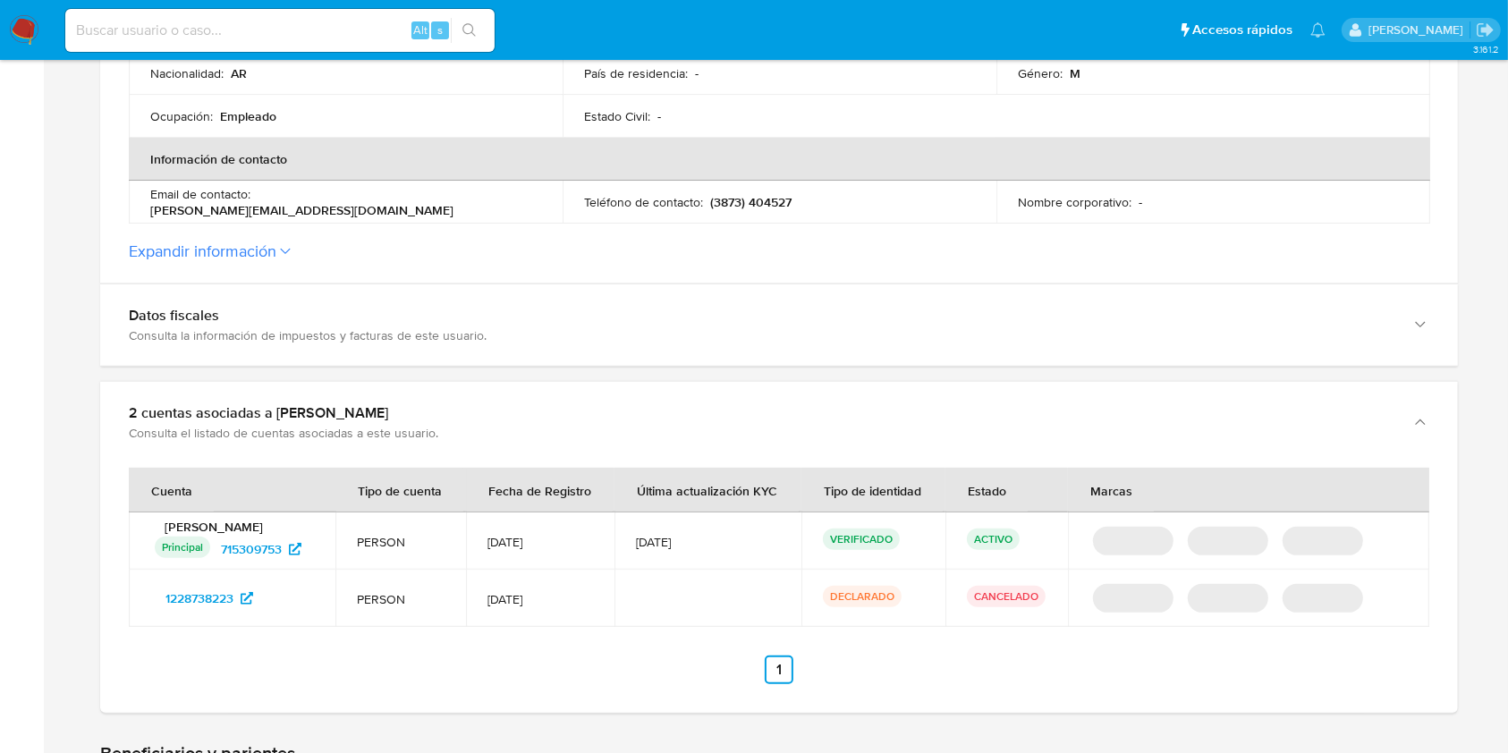
scroll to position [715, 0]
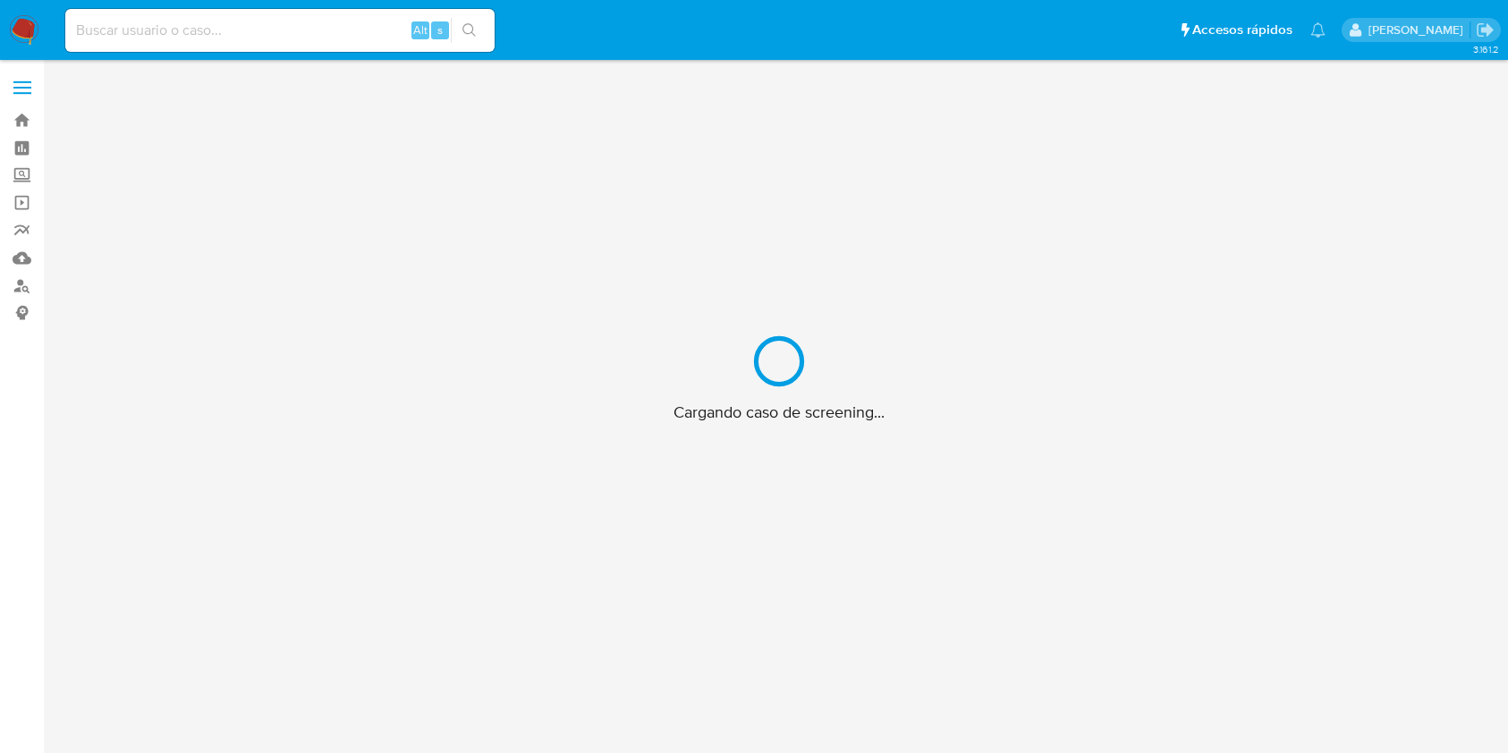
scroll to position [64, 0]
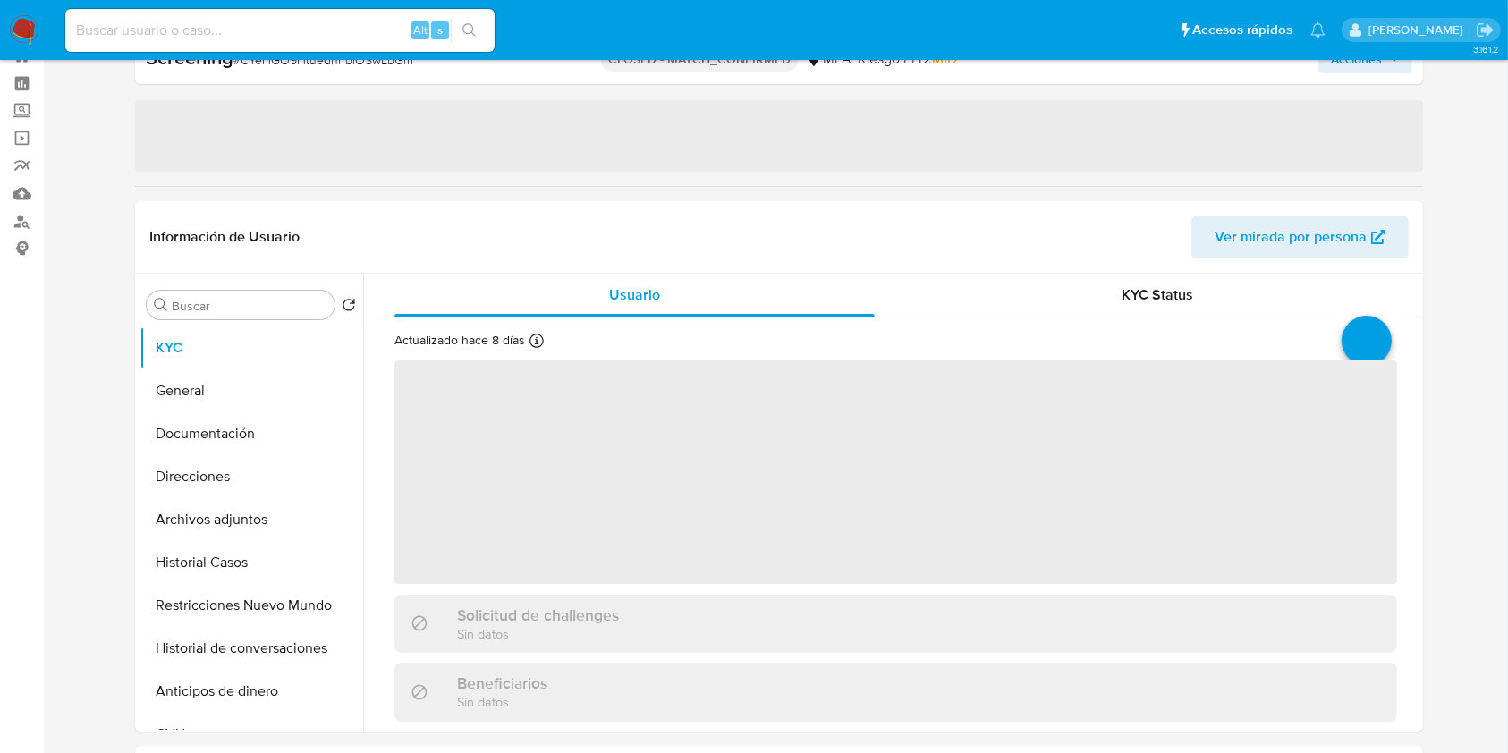
select select "10"
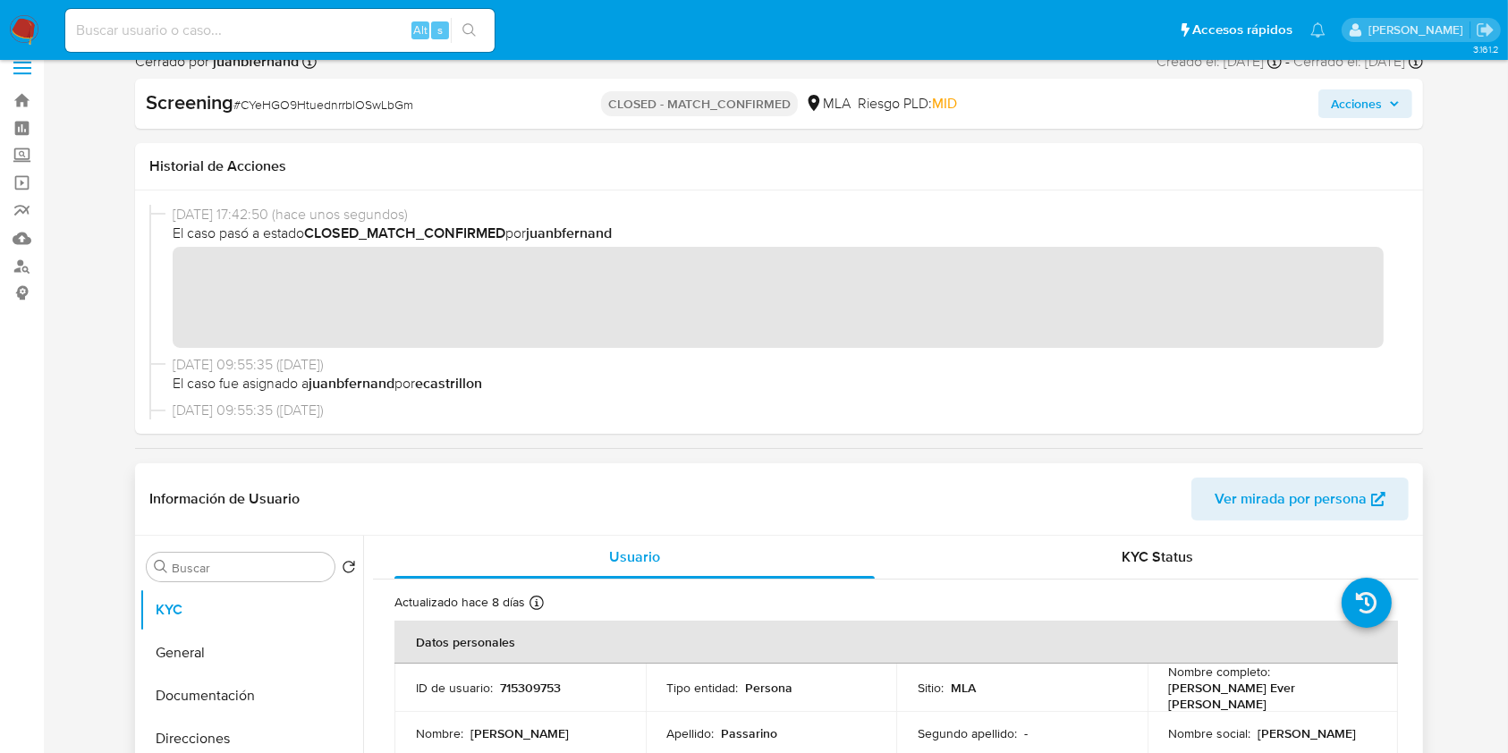
scroll to position [0, 0]
